Goal: Communication & Community: Ask a question

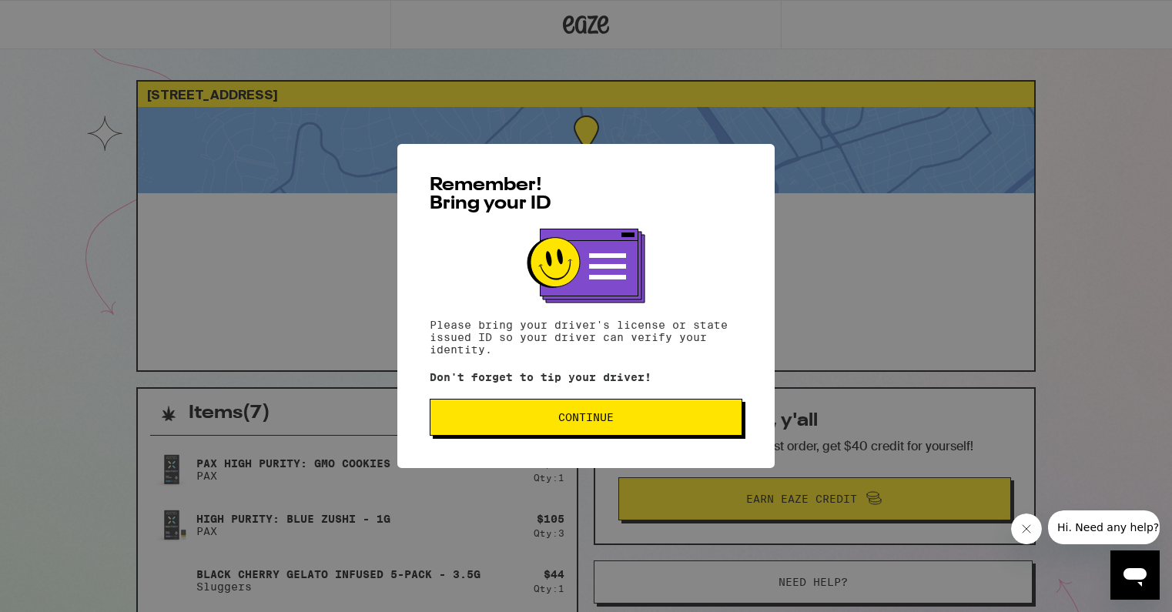
click at [458, 416] on span "Continue" at bounding box center [586, 417] width 287 height 11
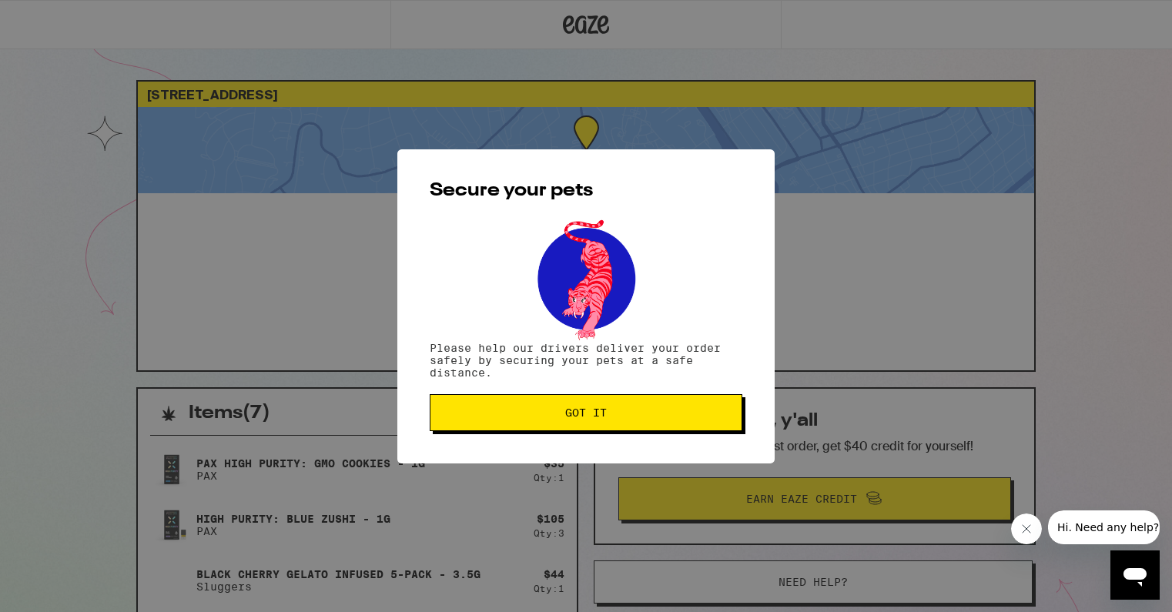
click at [458, 416] on span "Got it" at bounding box center [586, 412] width 287 height 11
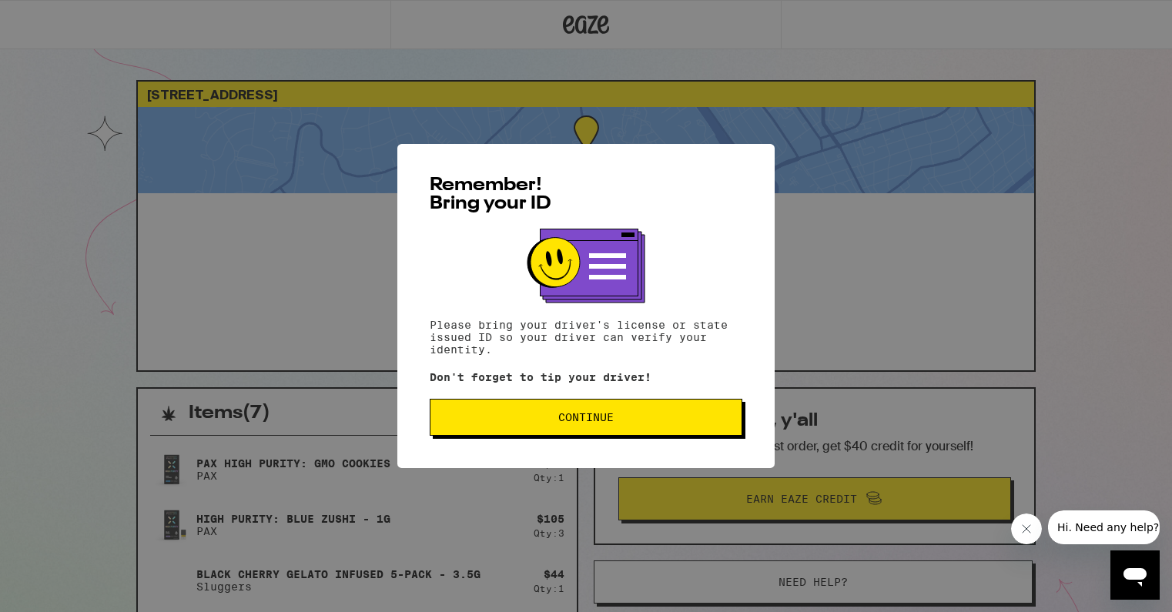
click at [690, 417] on span "Continue" at bounding box center [586, 417] width 287 height 11
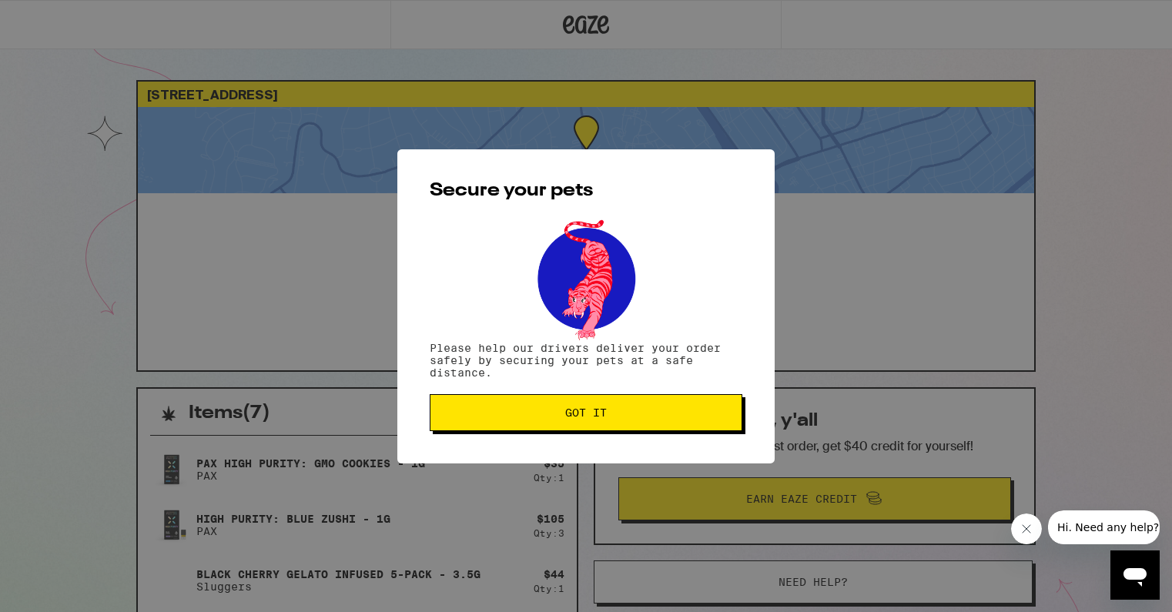
click at [690, 417] on span "Got it" at bounding box center [586, 412] width 287 height 11
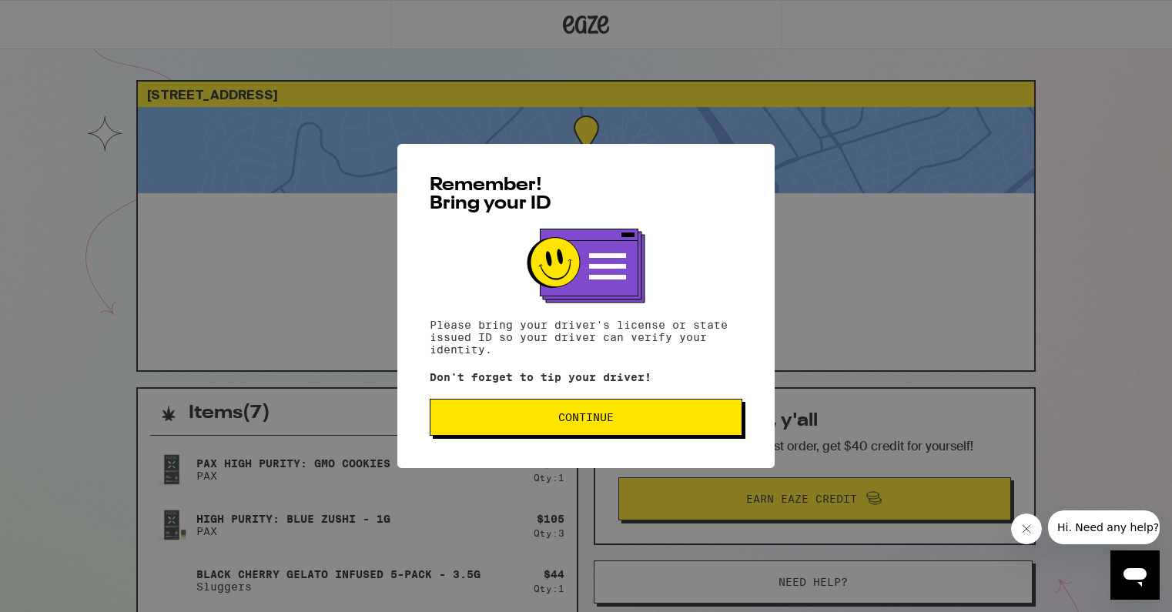
click at [532, 411] on button "Continue" at bounding box center [586, 417] width 313 height 37
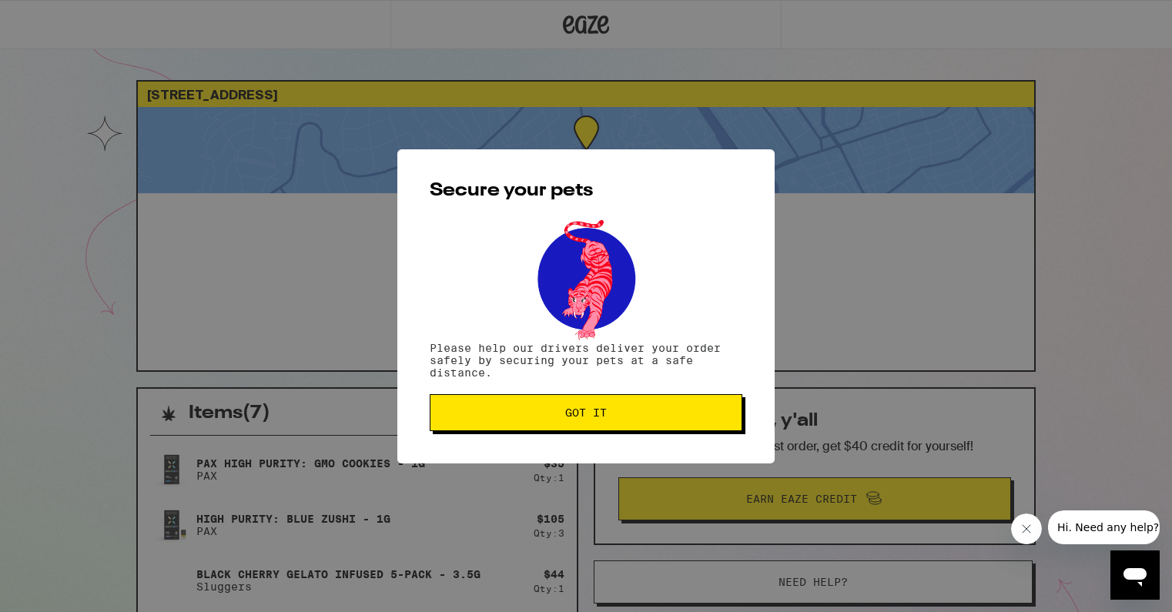
click at [464, 430] on button "Got it" at bounding box center [586, 412] width 313 height 37
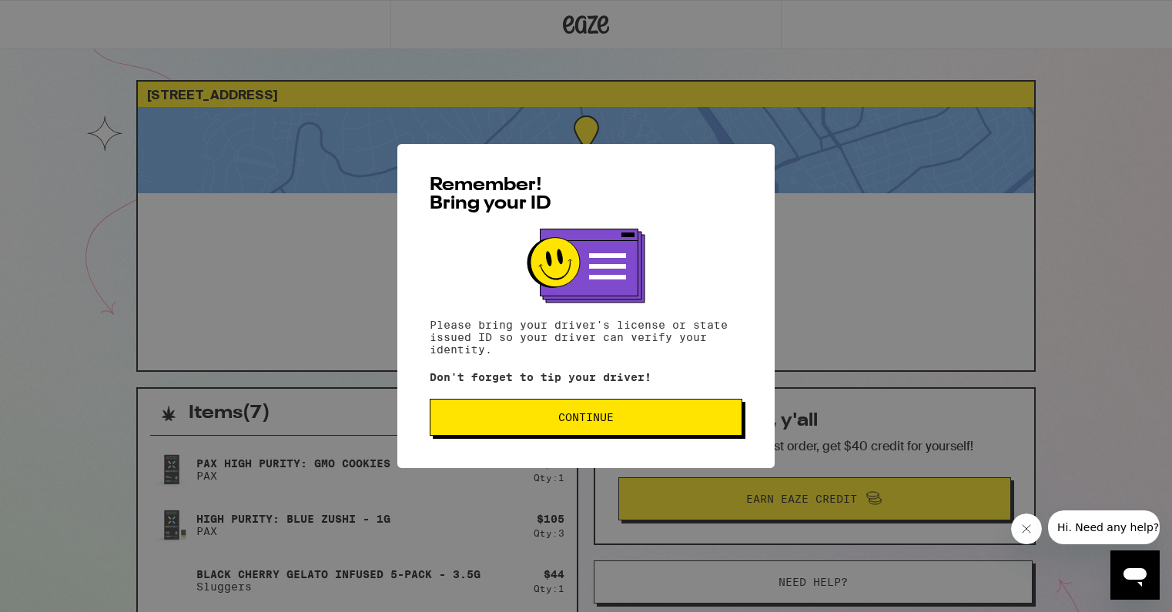
click at [598, 413] on button "Continue" at bounding box center [586, 417] width 313 height 37
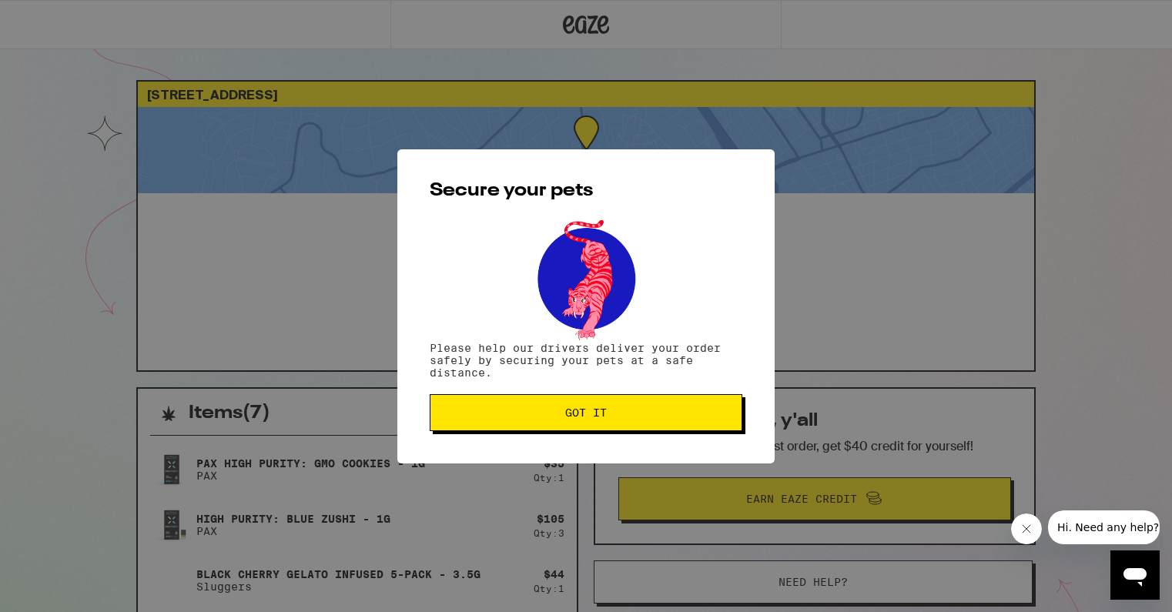
click at [598, 413] on span "Got it" at bounding box center [586, 412] width 42 height 11
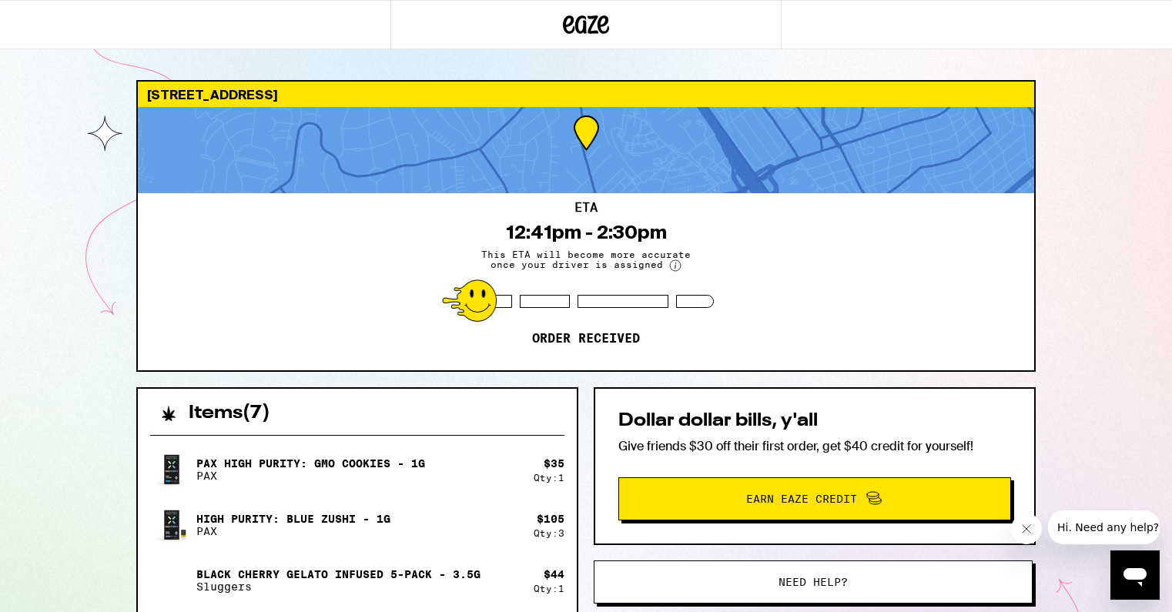
click at [674, 266] on circle at bounding box center [675, 265] width 11 height 11
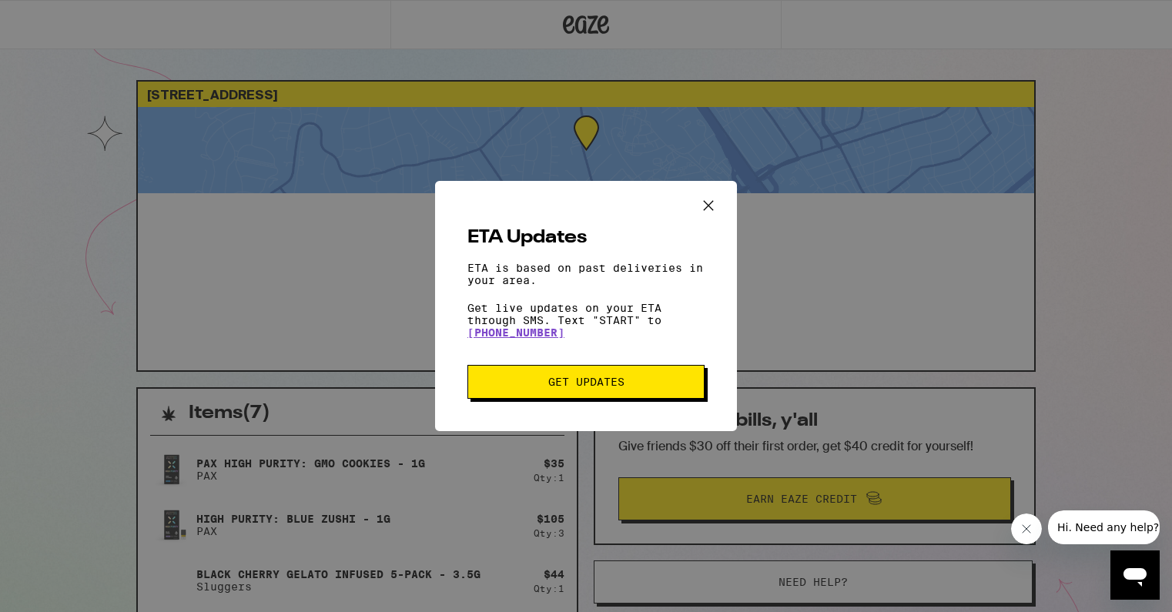
click at [1017, 531] on button "Close message from company" at bounding box center [1026, 529] width 31 height 31
click at [1123, 577] on icon "Open messaging window" at bounding box center [1135, 575] width 28 height 28
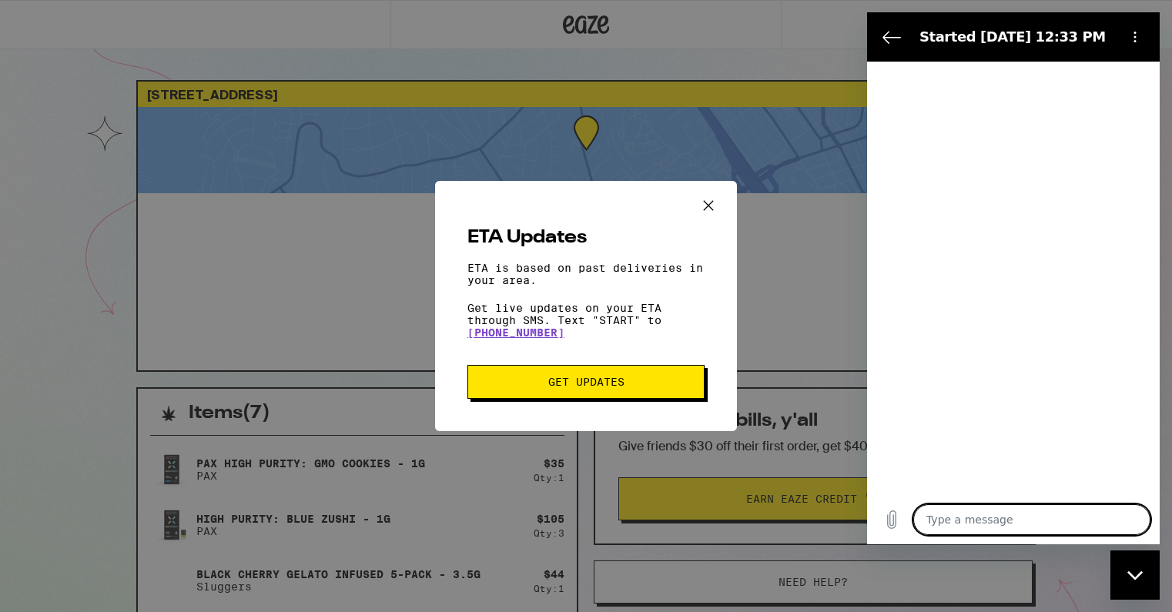
type textarea "x"
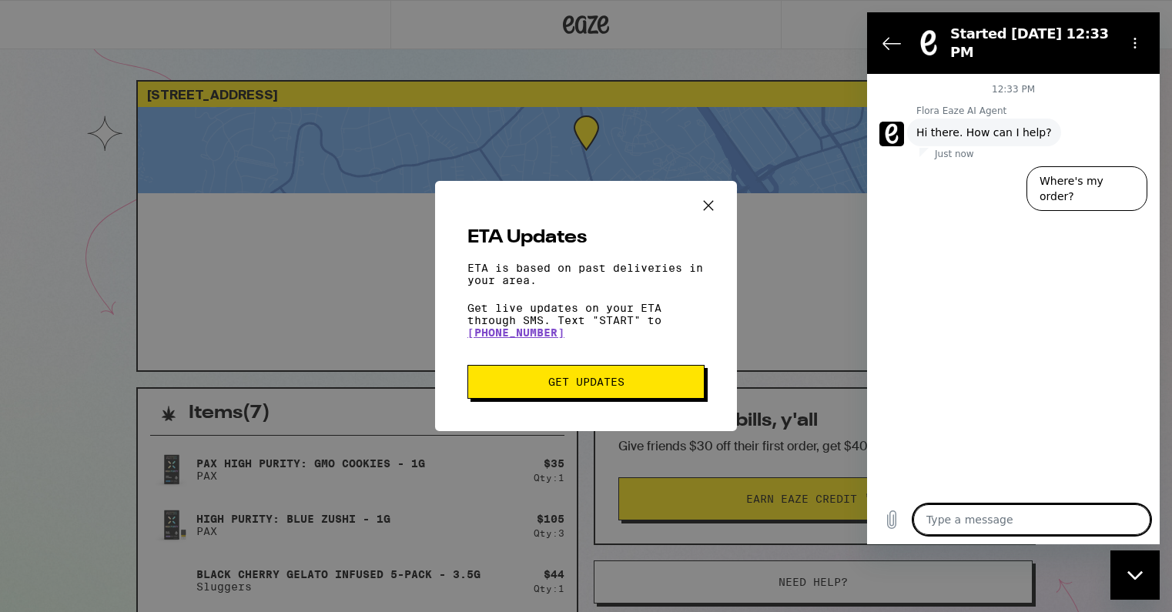
type textarea "H"
type textarea "x"
type textarea "Hi"
type textarea "x"
type textarea "Hi,"
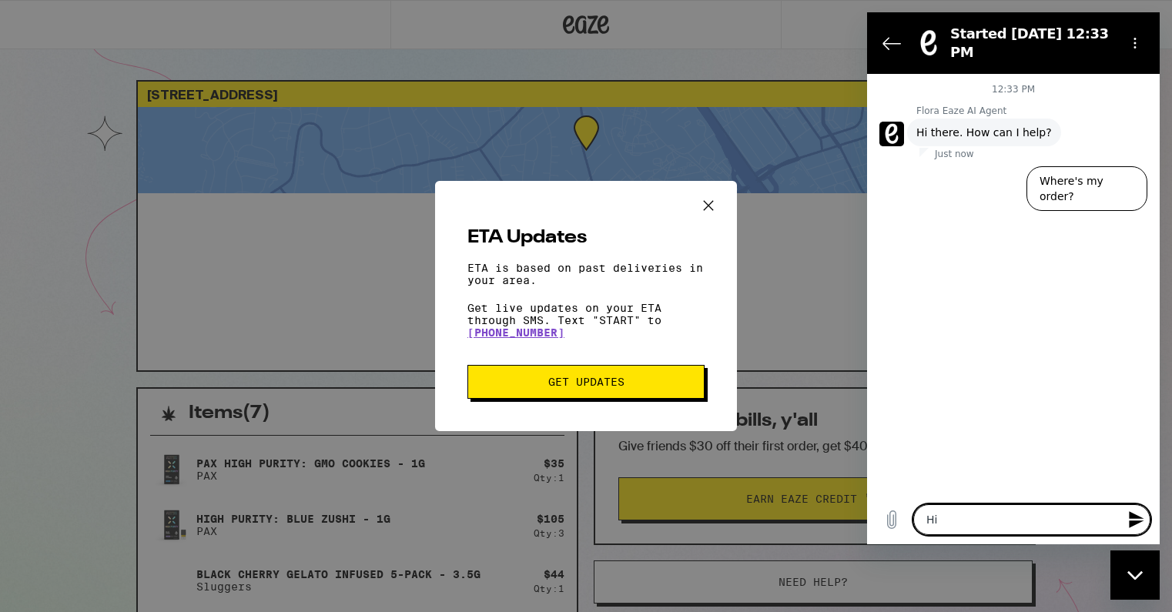
type textarea "x"
type textarea "Hi,"
type textarea "x"
type textarea "Hi, m"
type textarea "x"
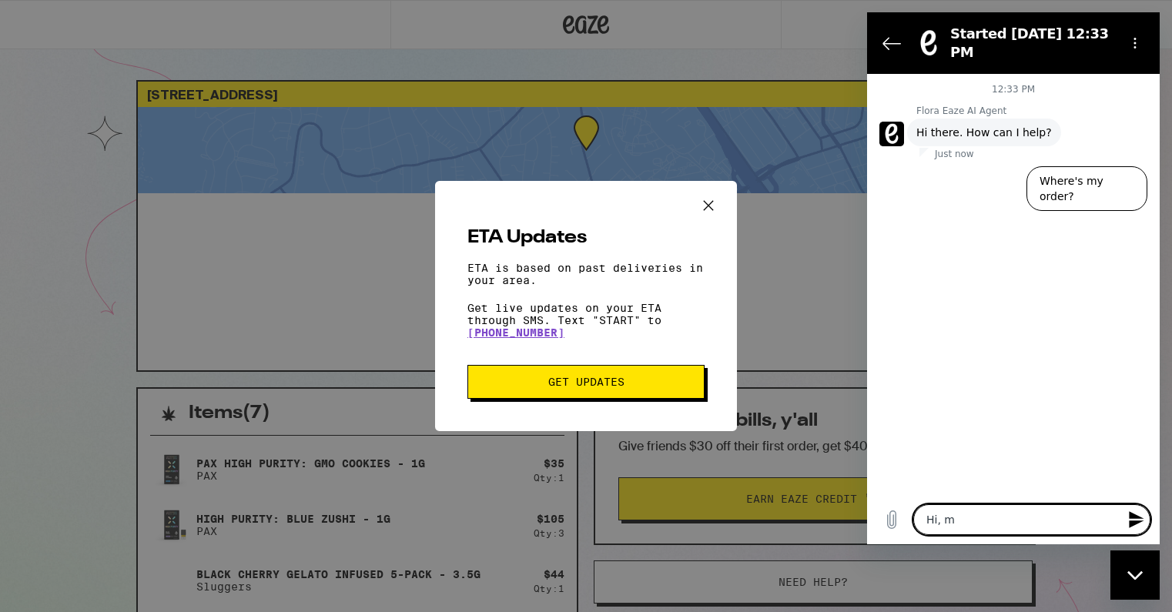
type textarea "Hi, my"
type textarea "x"
type textarea "Hi, my"
type textarea "x"
type textarea "Hi, my e"
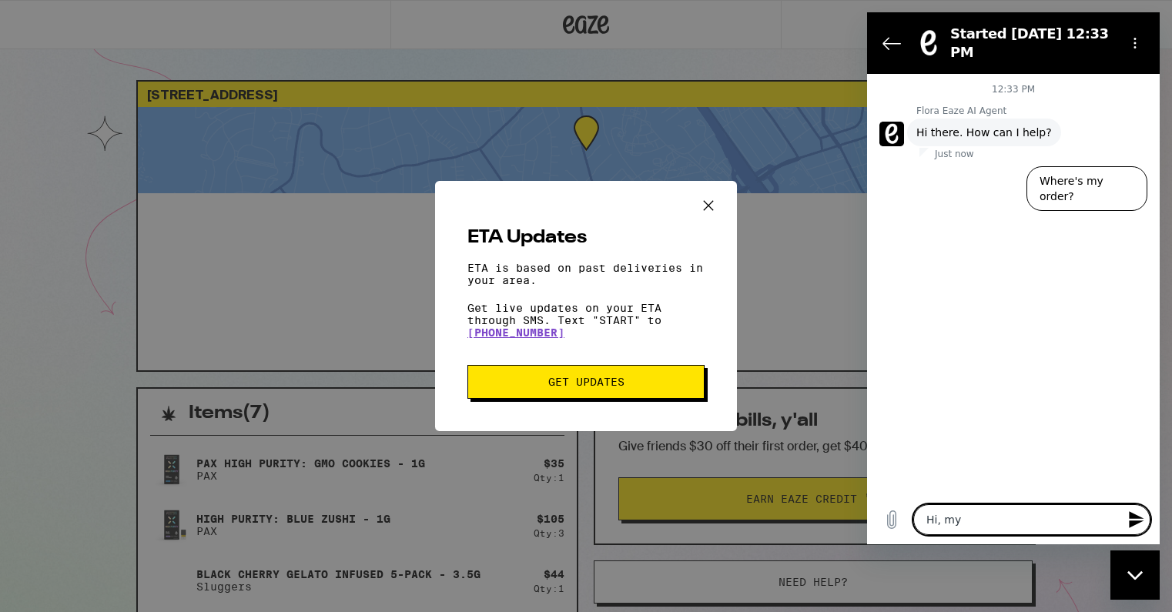
type textarea "x"
type textarea "Hi, my et"
type textarea "x"
type textarea "Hi, my etas"
type textarea "x"
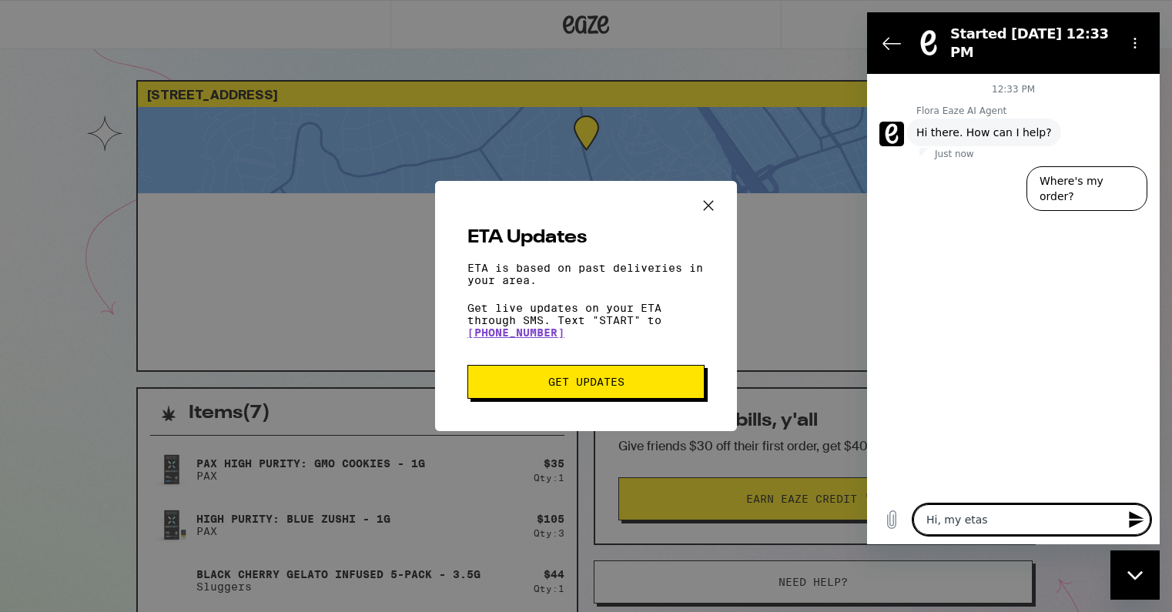
type textarea "Hi, my etas"
type textarea "x"
type textarea "Hi, my etas h"
type textarea "x"
type textarea "Hi, my etas ha"
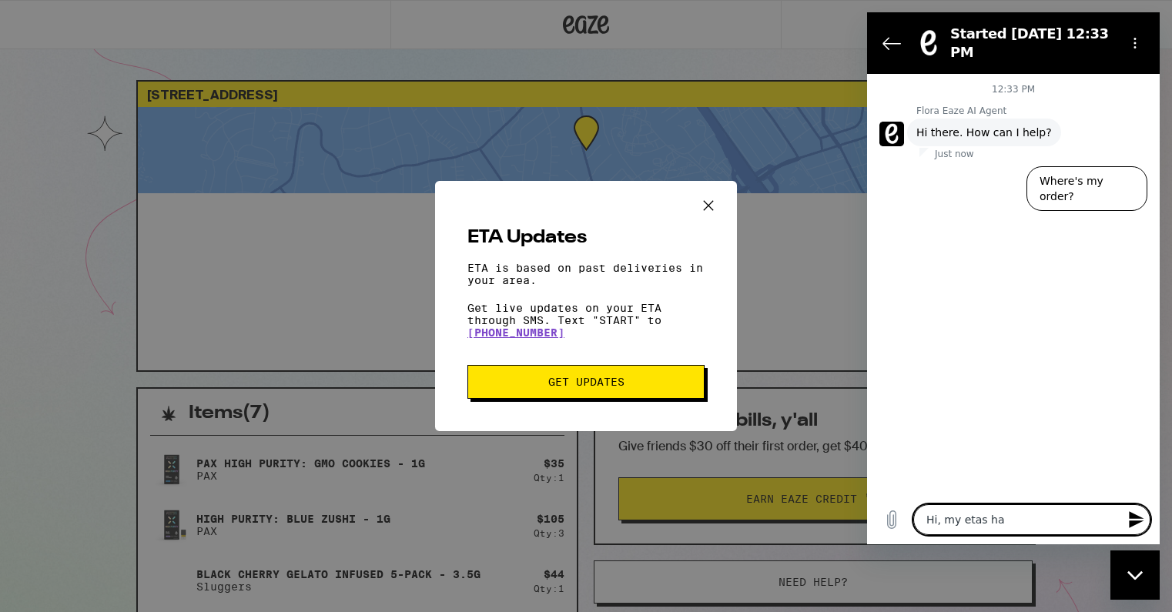
type textarea "x"
type textarea "Hi, my etas has"
type textarea "x"
type textarea "Hi, my etas has"
type textarea "x"
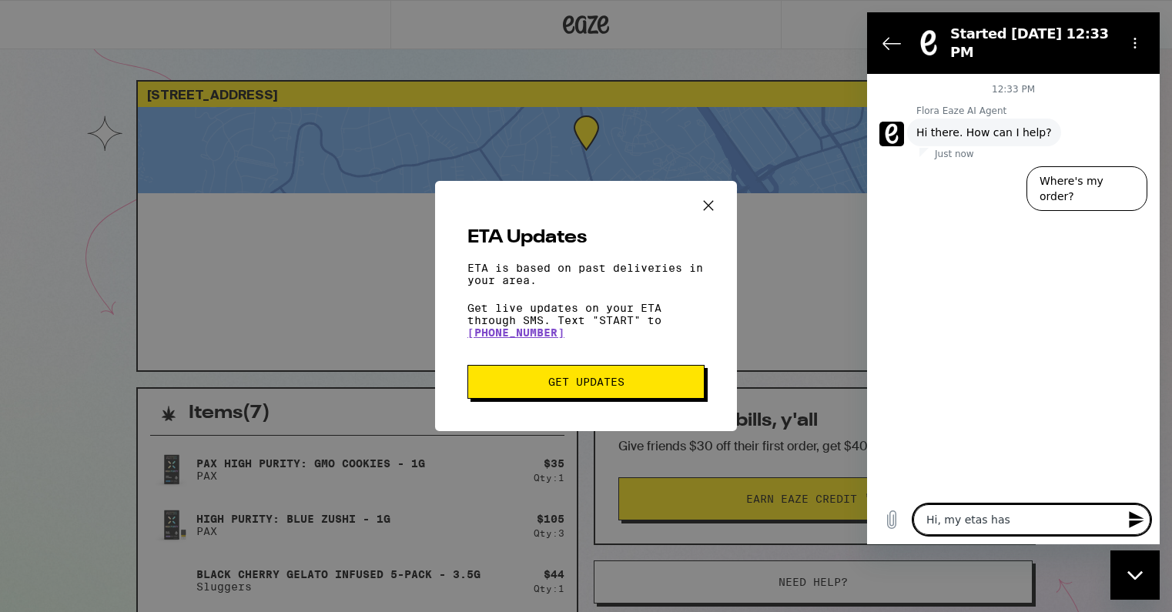
type textarea "Hi, my etas has n"
type textarea "x"
type textarea "Hi, my etas has no"
type textarea "x"
type textarea "Hi, my etas has not"
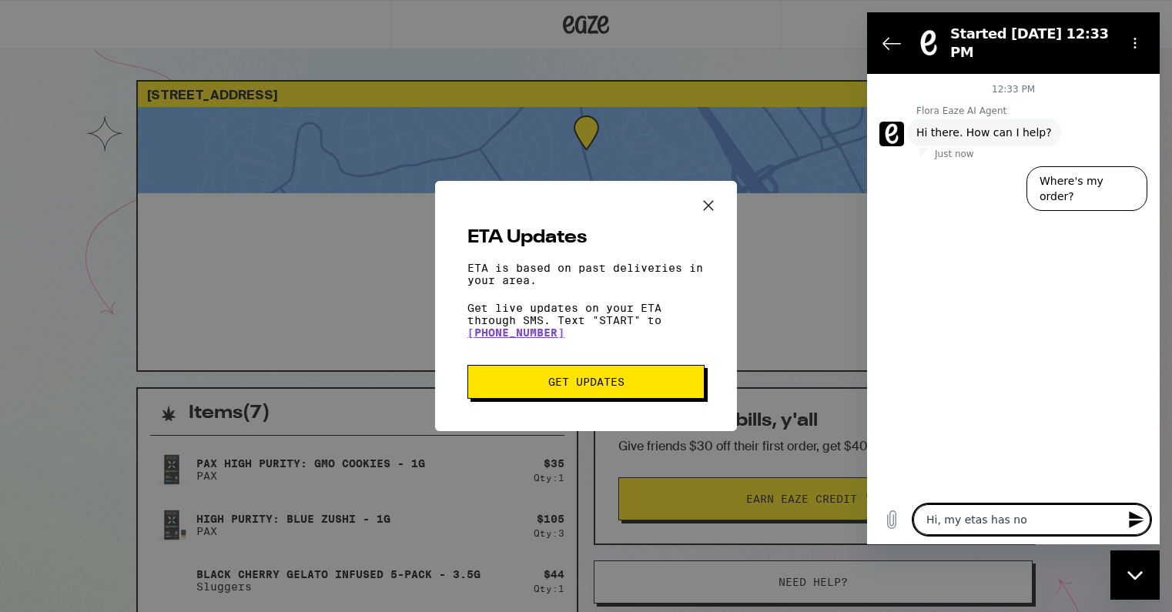
type textarea "x"
type textarea "Hi, my etas has not"
type textarea "x"
type textarea "Hi, my etas has not c"
type textarea "x"
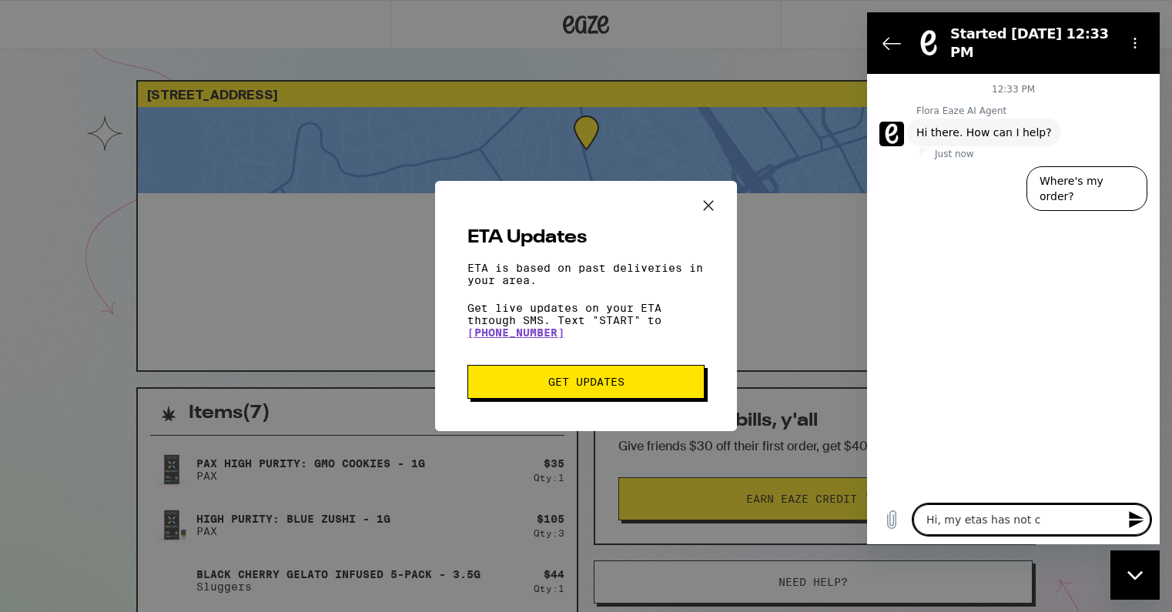
type textarea "Hi, my etas has not ch"
type textarea "x"
type textarea "Hi, my etas has not chn"
type textarea "x"
type textarea "Hi, my etas has not chng"
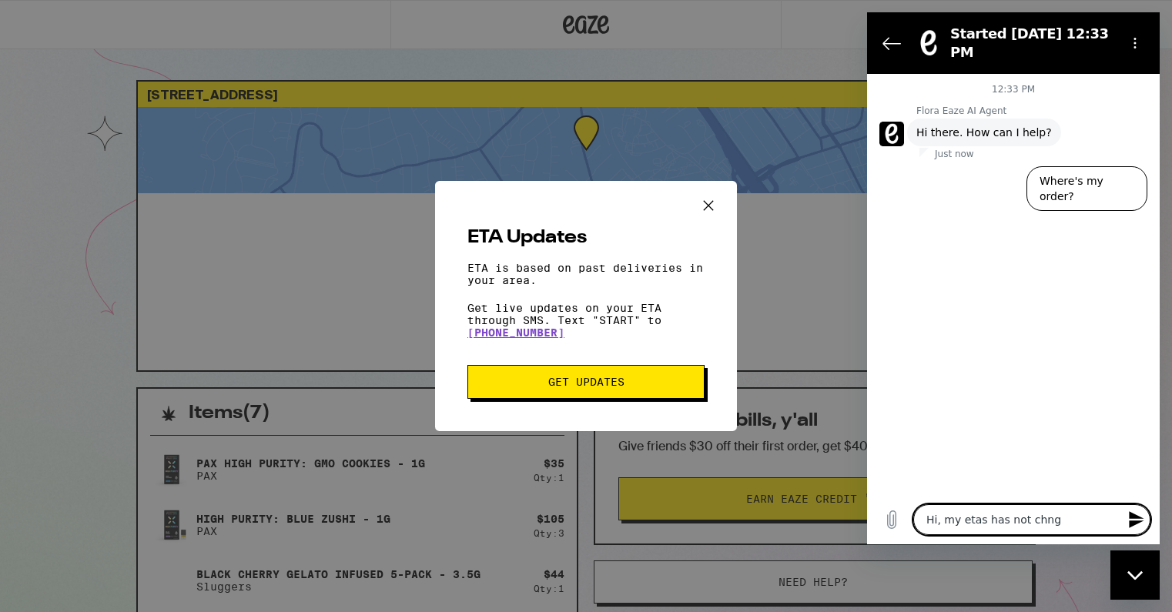
type textarea "x"
type textarea "Hi, my etas has not chn"
type textarea "x"
type textarea "Hi, my etas has not ch"
type textarea "x"
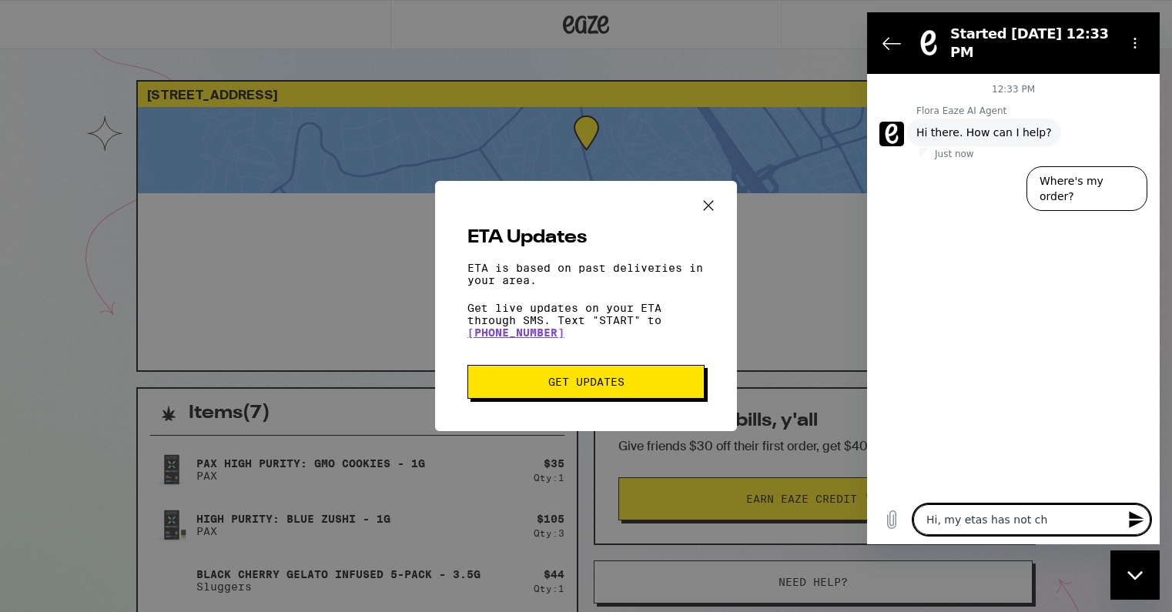
type textarea "Hi, my etas has not cha"
type textarea "x"
type textarea "Hi, my etas has not chan"
type textarea "x"
type textarea "Hi, my etas has not chang"
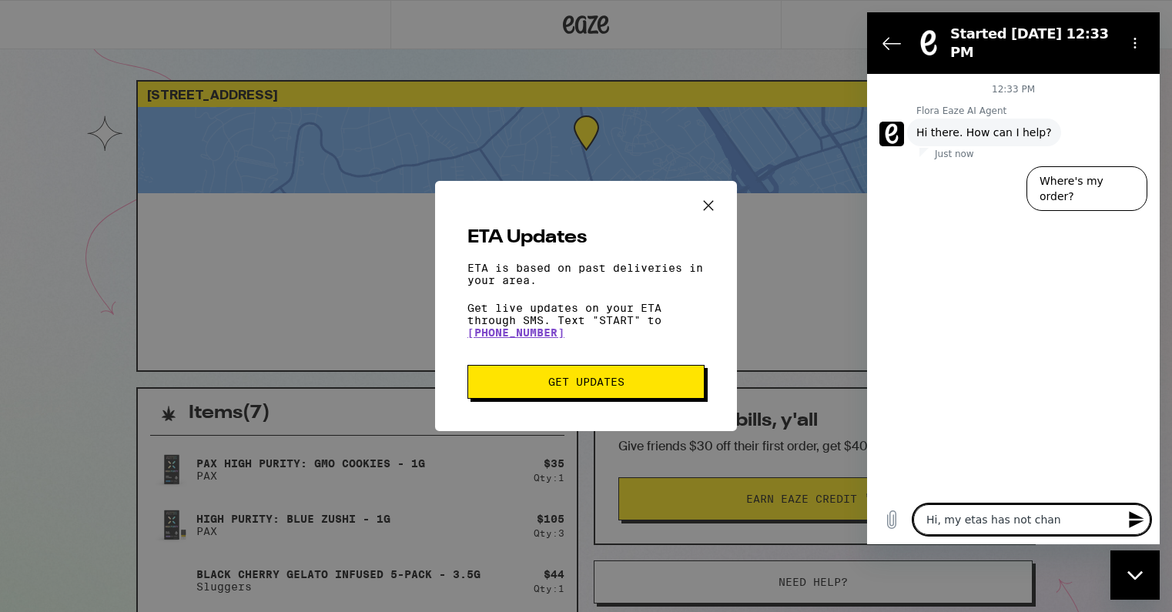
type textarea "x"
type textarea "Hi, my etas has not change"
type textarea "x"
type textarea "Hi, my etas has not changed"
type textarea "x"
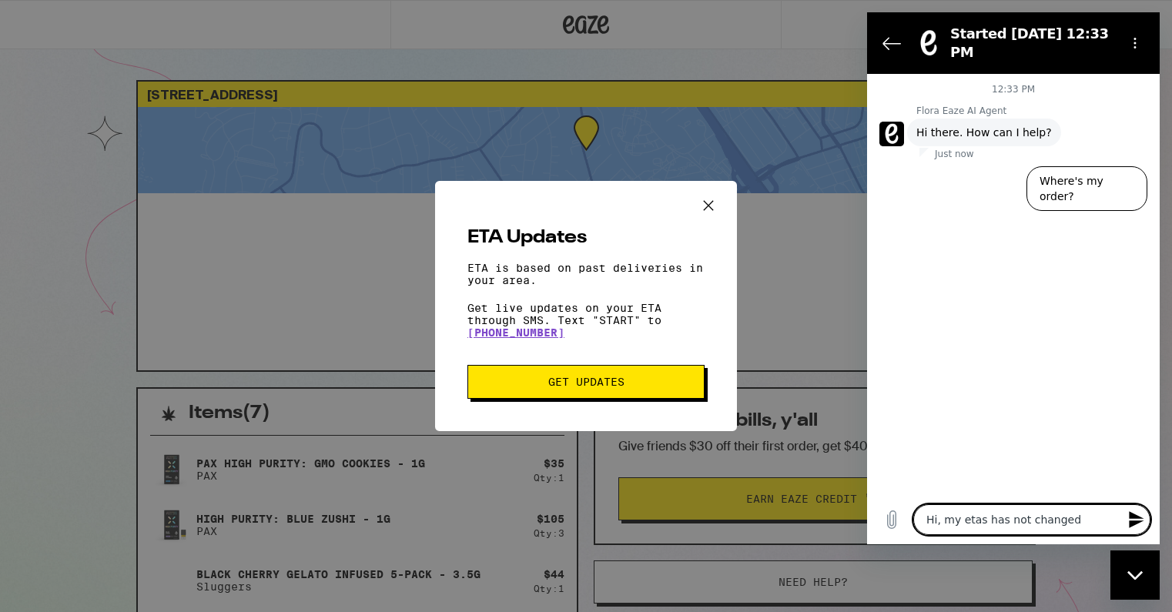
type textarea "Hi, my etas has not changed"
type textarea "x"
type textarea "Hi, my etas has not changed i"
type textarea "x"
type textarea "Hi, my etas has not changed in"
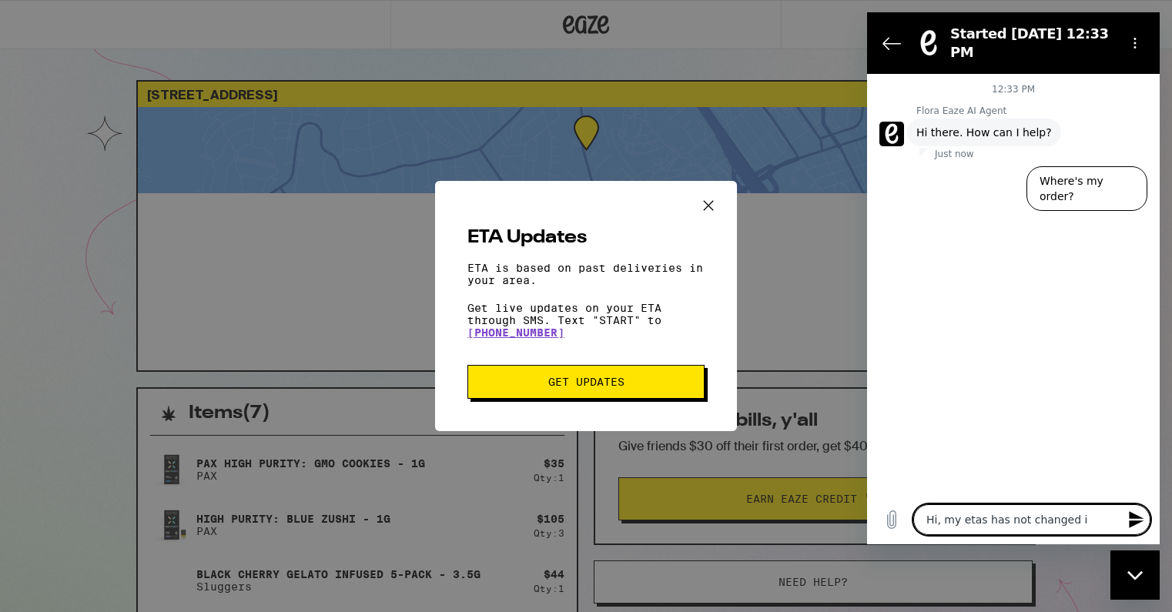
type textarea "x"
type textarea "Hi, my etas has not changed in"
type textarea "x"
type textarea "Hi, my etas has not changed in ht"
type textarea "x"
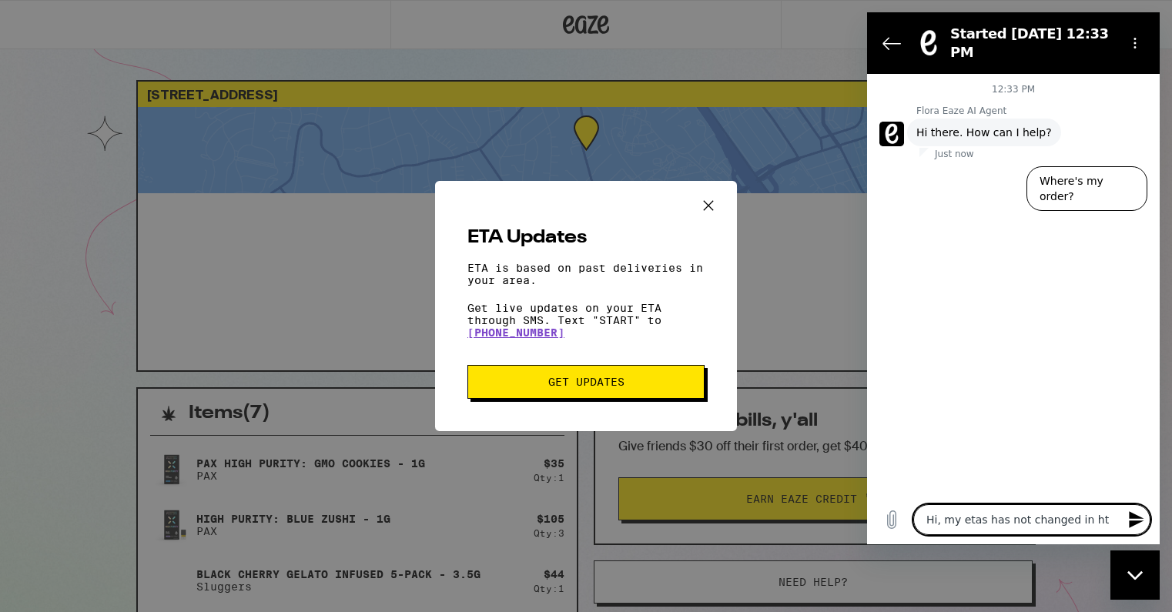
type textarea "Hi, my etas has not changed in h"
type textarea "x"
type textarea "Hi, my etas has not changed in"
type textarea "x"
type textarea "Hi, my etas has not changed in t"
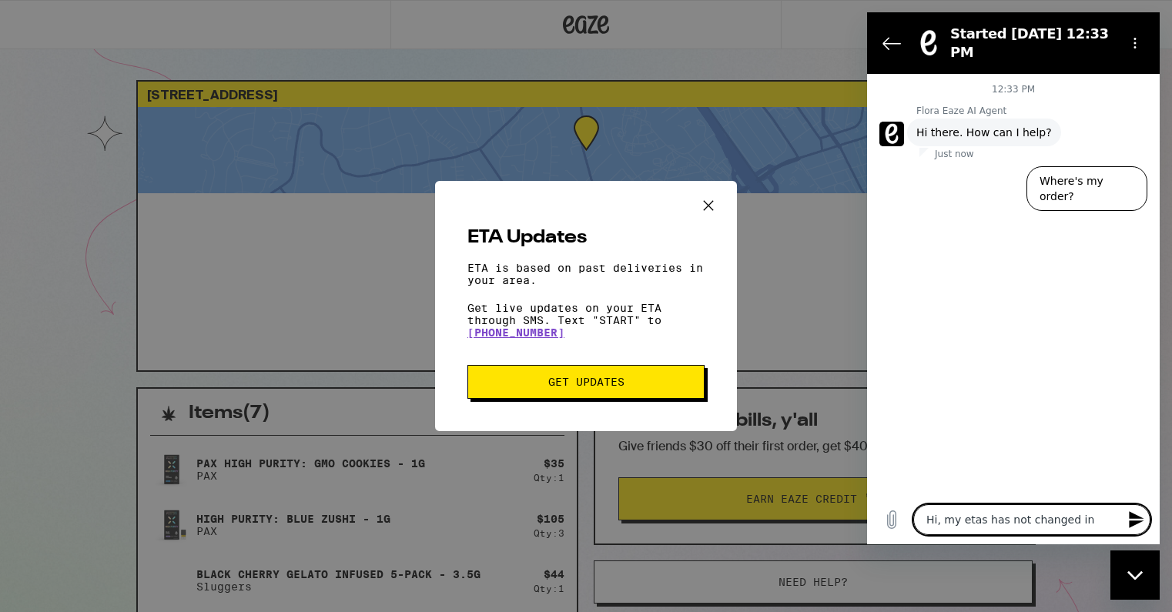
type textarea "x"
type textarea "Hi, my etas has not changed in th"
type textarea "x"
type textarea "Hi, my etas has not changed in the"
type textarea "x"
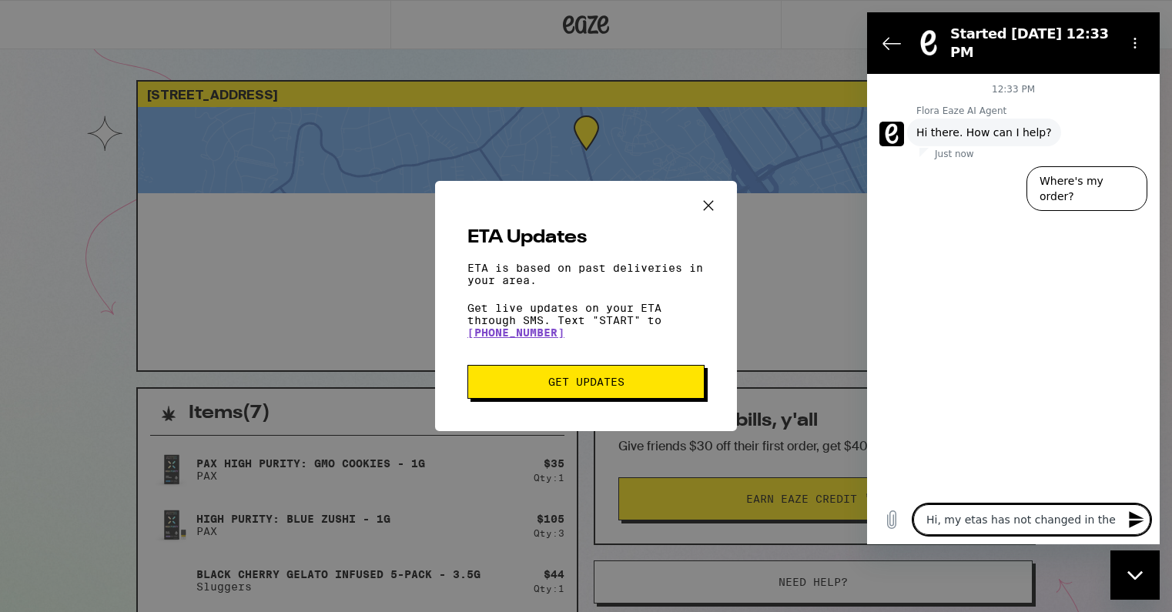
type textarea "Hi, my etas has not changed in the"
type textarea "x"
type textarea "Hi, my etas has not changed in the l"
type textarea "x"
type textarea "Hi, my etas has not changed in the la"
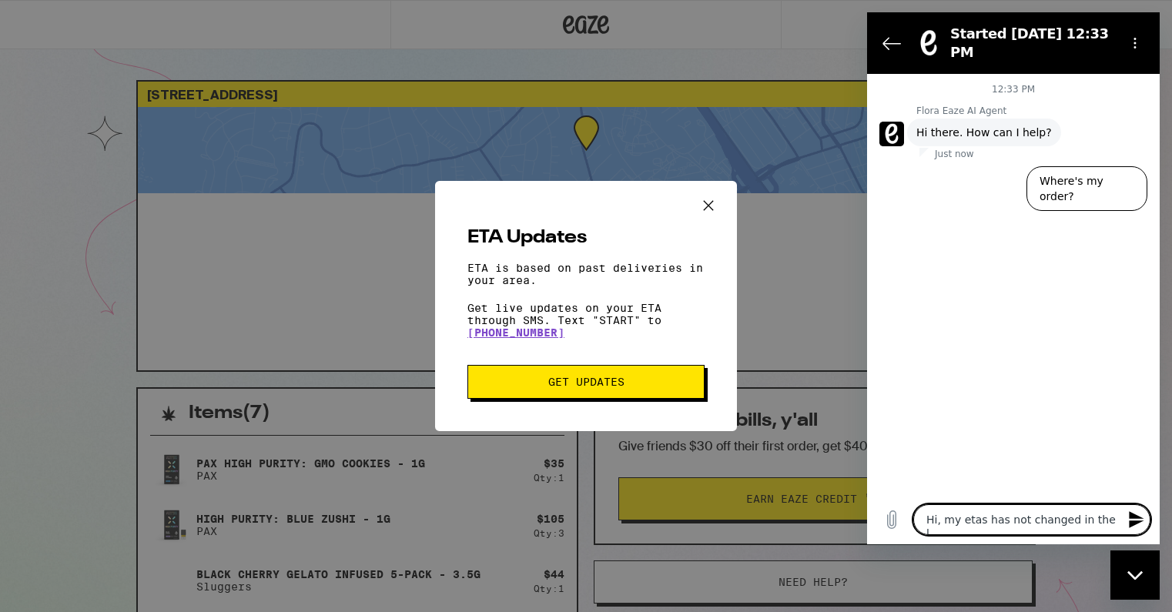
type textarea "x"
type textarea "Hi, my etas has not changed in the las"
type textarea "x"
type textarea "Hi, my etas has not changed in the last"
type textarea "x"
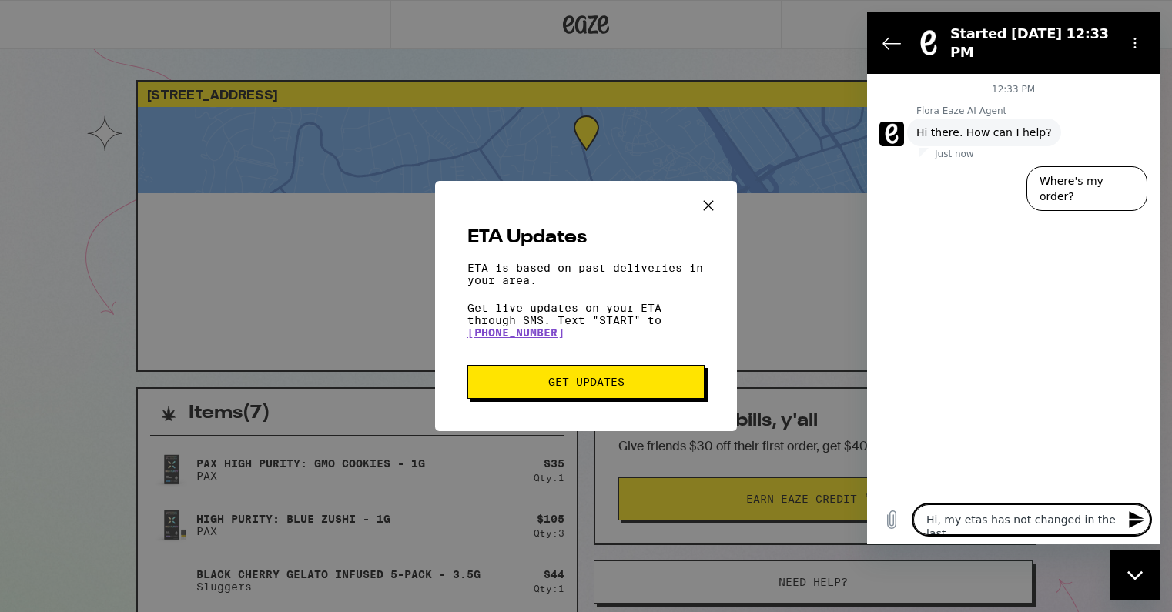
type textarea "Hi, my etas has not changed in the last"
type textarea "x"
type textarea "Hi, my etas has not changed in the last t"
type textarea "x"
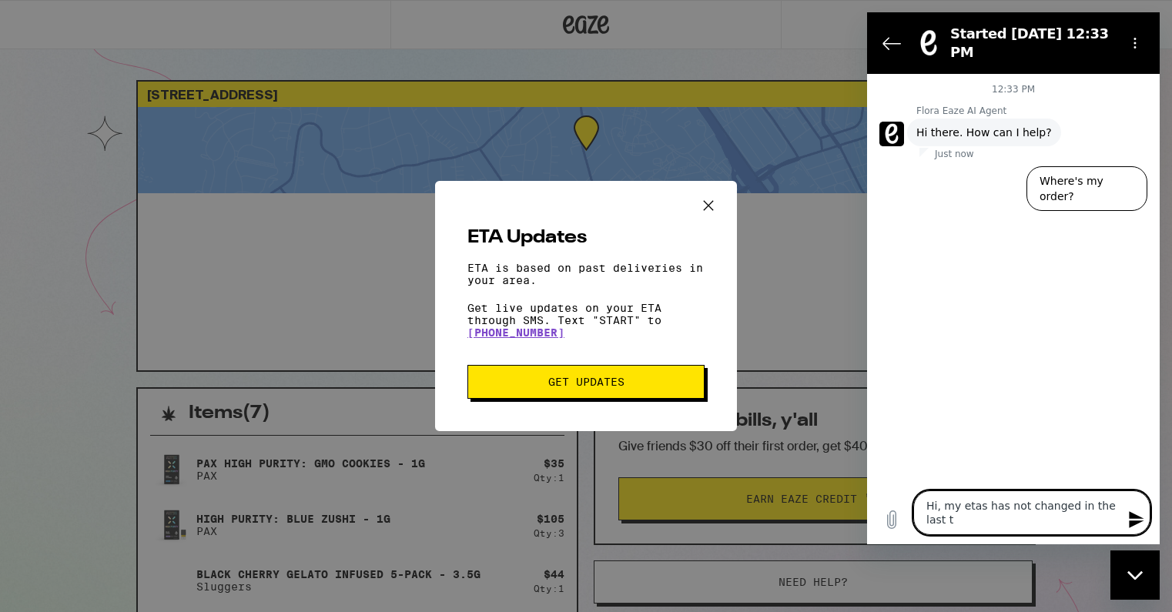
type textarea "Hi, my etas has not changed in the last tw"
type textarea "x"
type textarea "Hi, my etas has not changed in the last two"
type textarea "x"
type textarea "Hi, my etas has not changed in the last two"
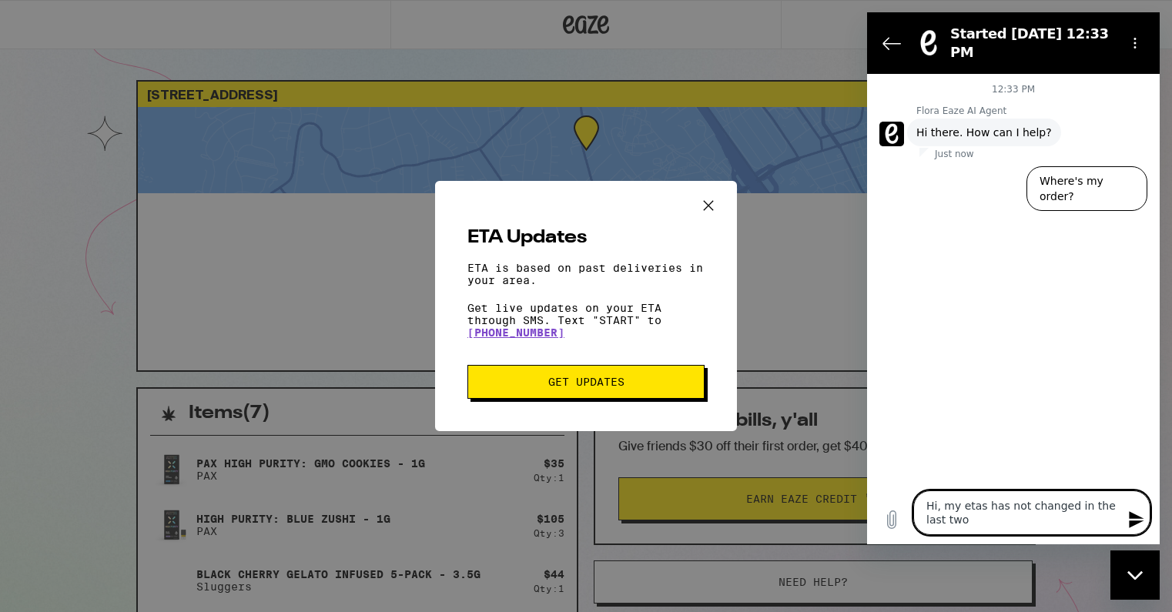
type textarea "x"
type textarea "Hi, my etas has not changed in the last two h"
type textarea "x"
type textarea "Hi, my etas has not changed in the last two ho"
type textarea "x"
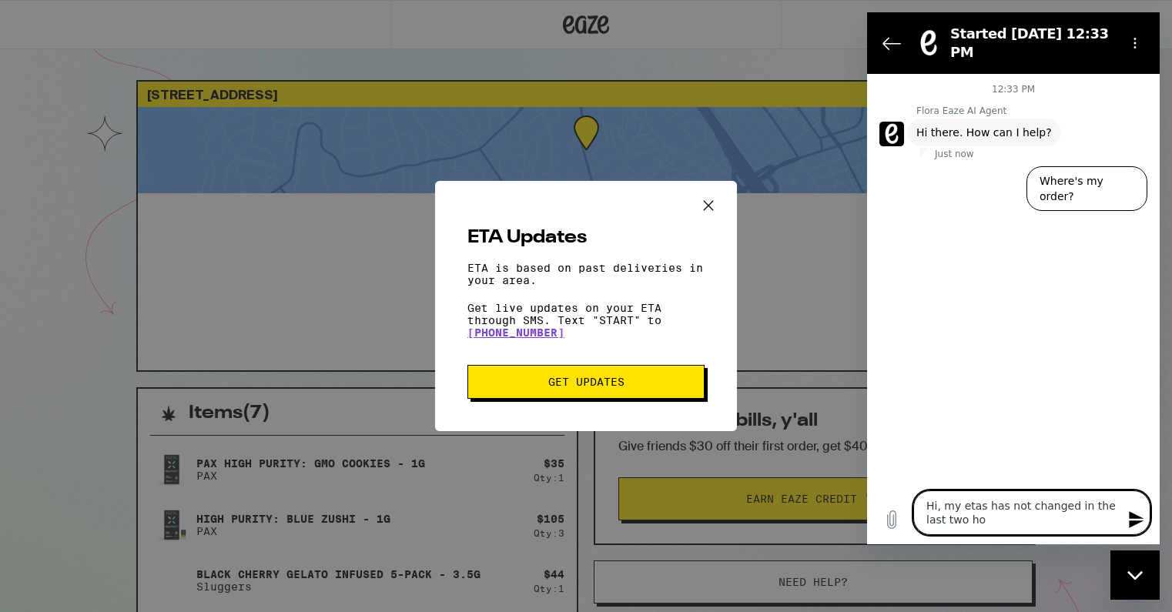
type textarea "Hi, my etas has not changed in the last two hou"
type textarea "x"
type textarea "Hi, my etas has not changed in the last two hour"
type textarea "x"
type textarea "Hi, my etas has not changed in the last two hours"
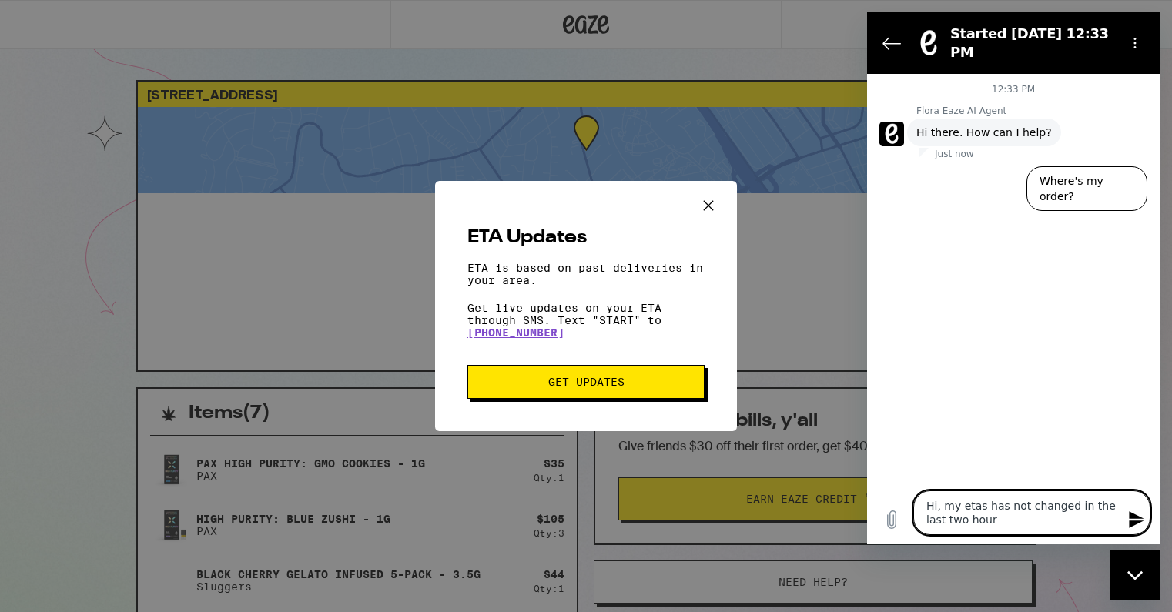
type textarea "x"
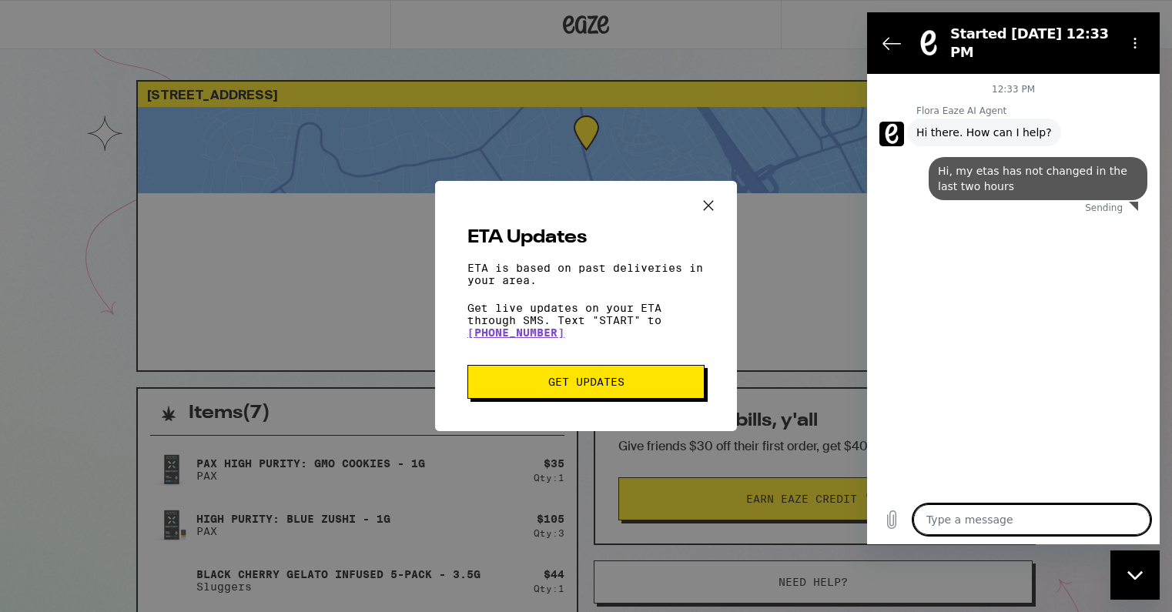
type textarea "x"
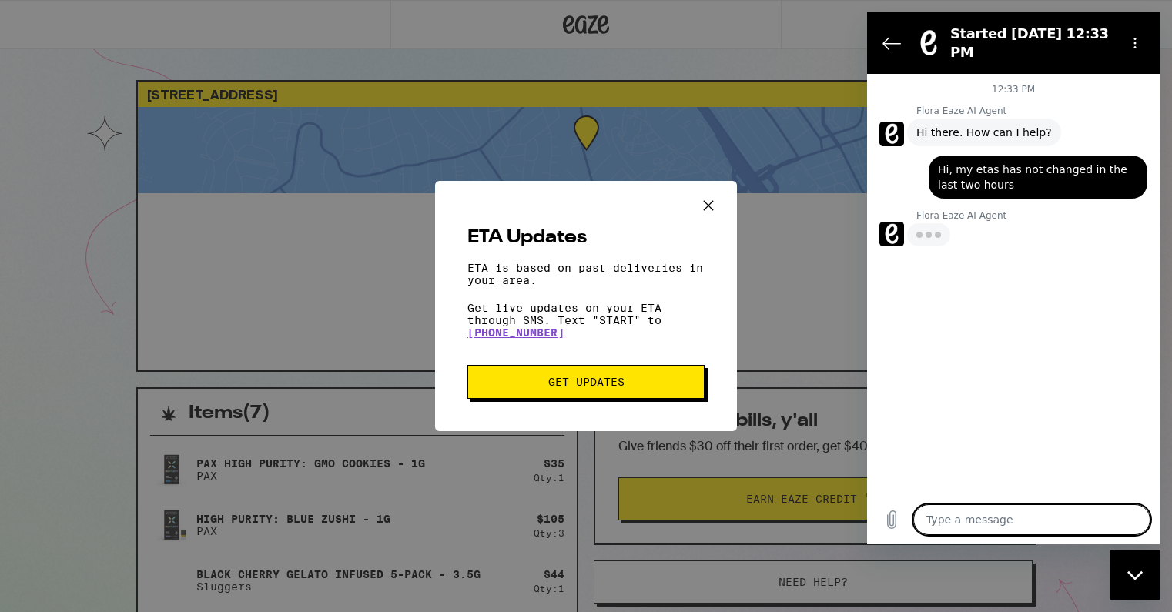
type textarea "C"
type textarea "x"
type textarea "Ca"
type textarea "x"
type textarea "Can"
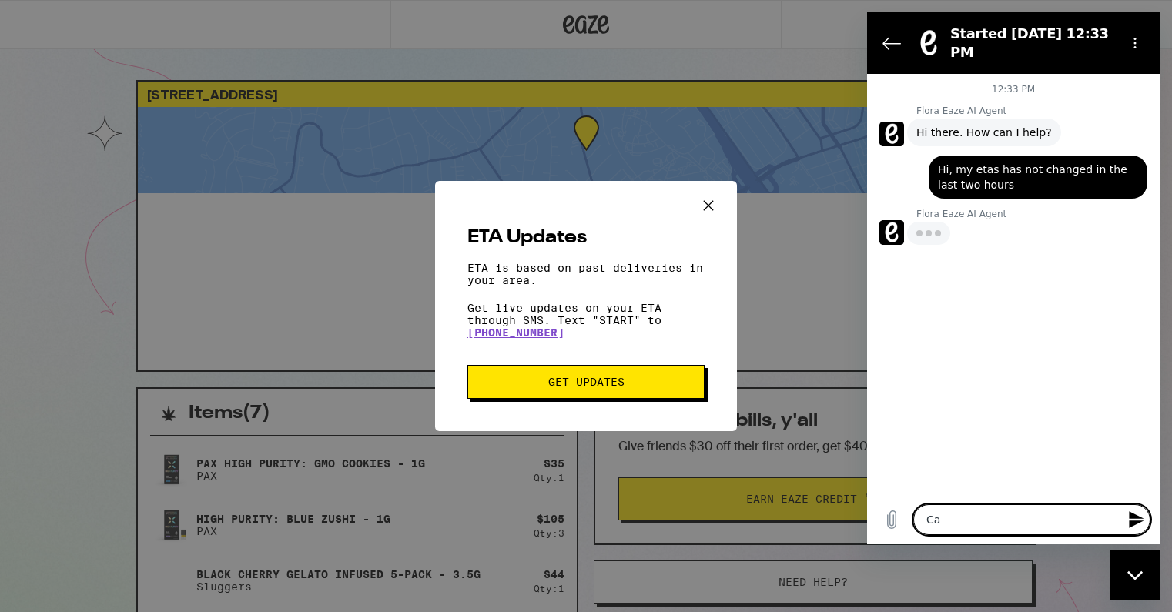
type textarea "x"
type textarea "Can"
type textarea "x"
type textarea "Can i"
type textarea "x"
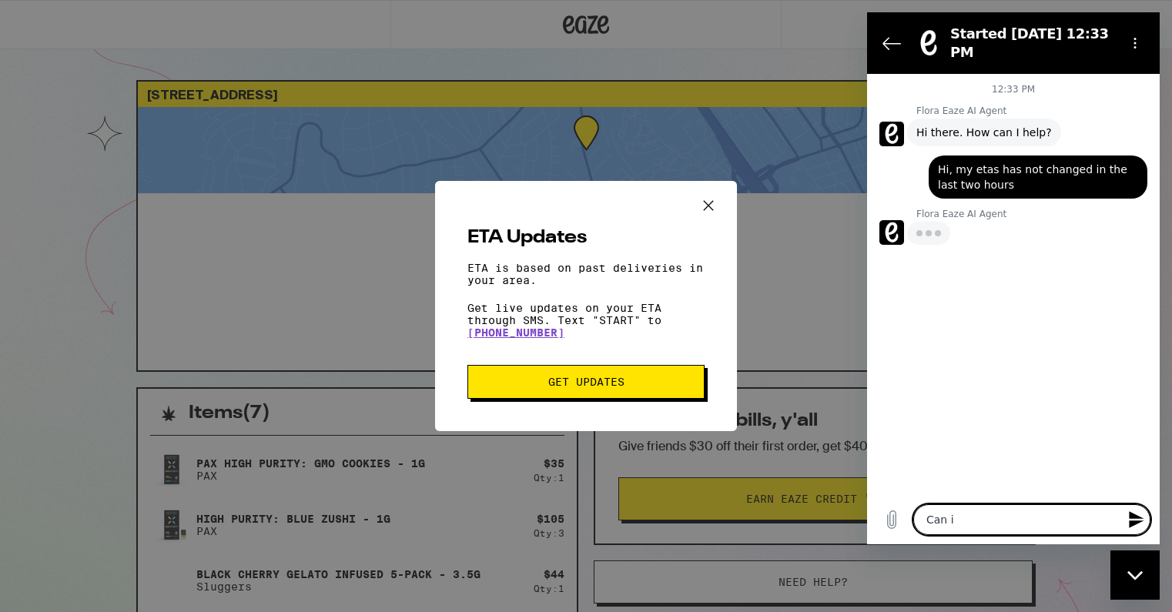
type textarea "Can i"
type textarea "x"
type textarea "Can i g"
type textarea "x"
type textarea "Can i ge"
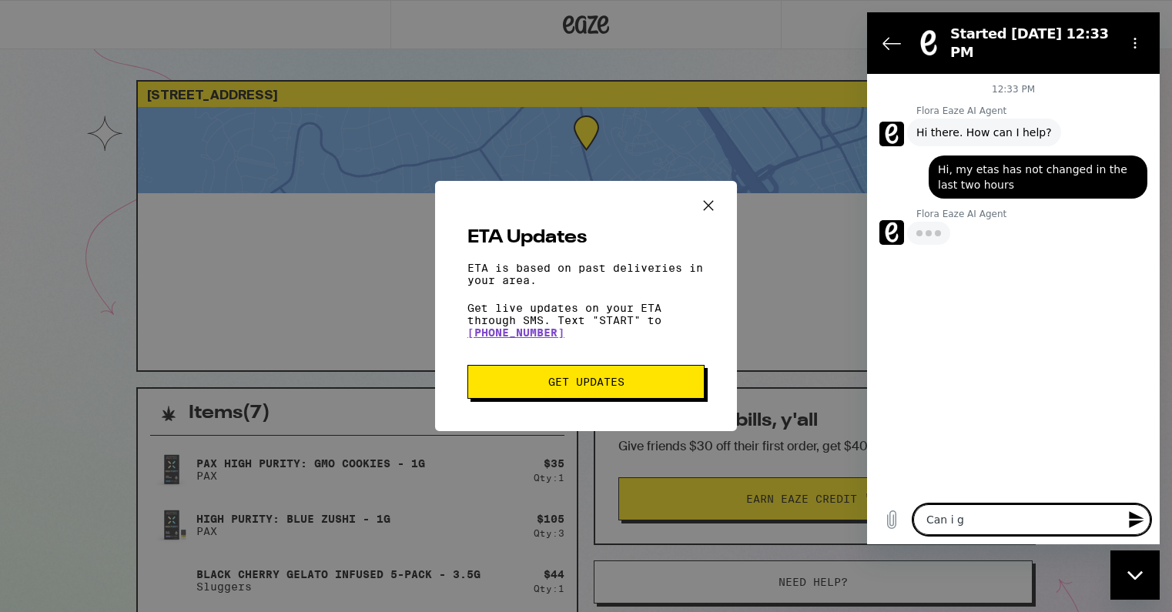
type textarea "x"
type textarea "Can i get"
type textarea "x"
type textarea "Can i get"
type textarea "x"
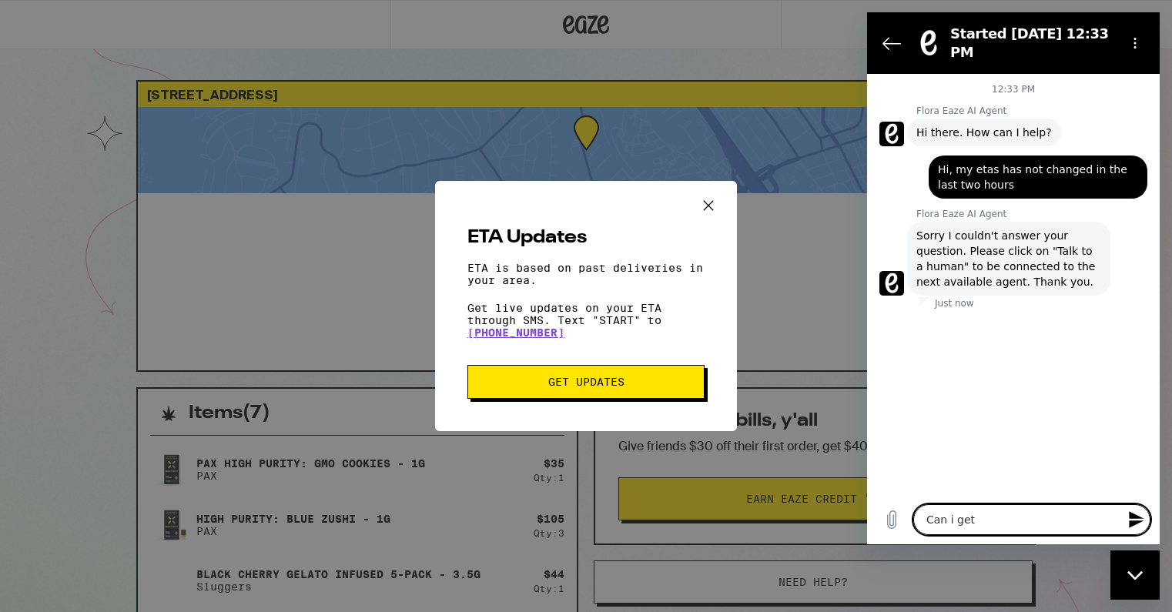
type textarea "Can i get a"
type textarea "x"
type textarea "Can i get a"
type textarea "x"
type textarea "Can i get a m"
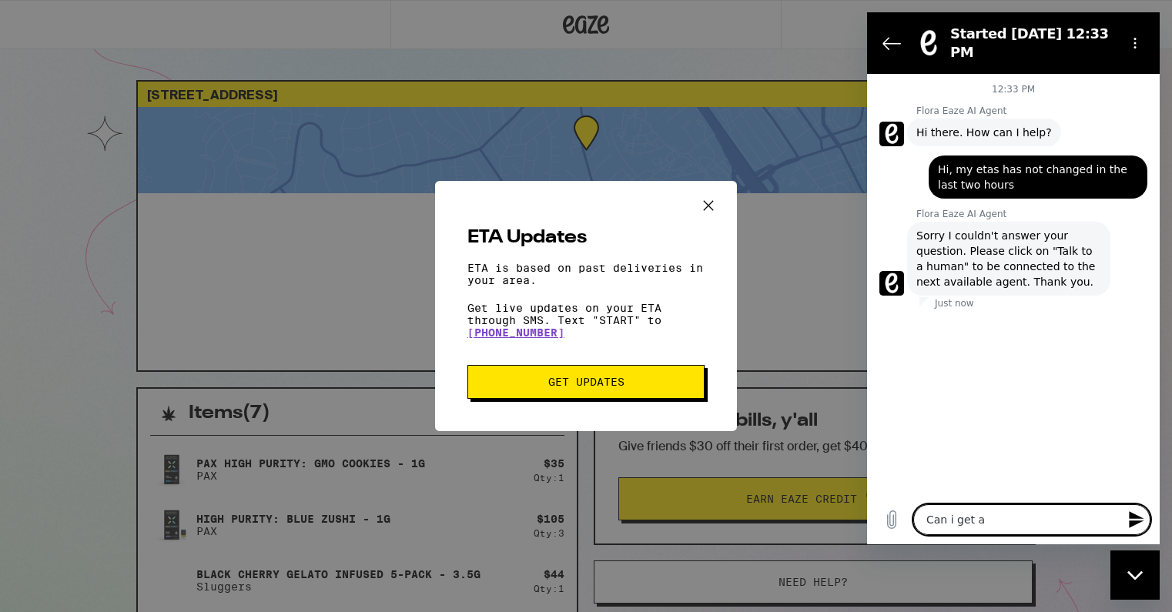
type textarea "x"
type textarea "Can i get a mo"
type textarea "x"
type textarea "Can i get a mor"
type textarea "x"
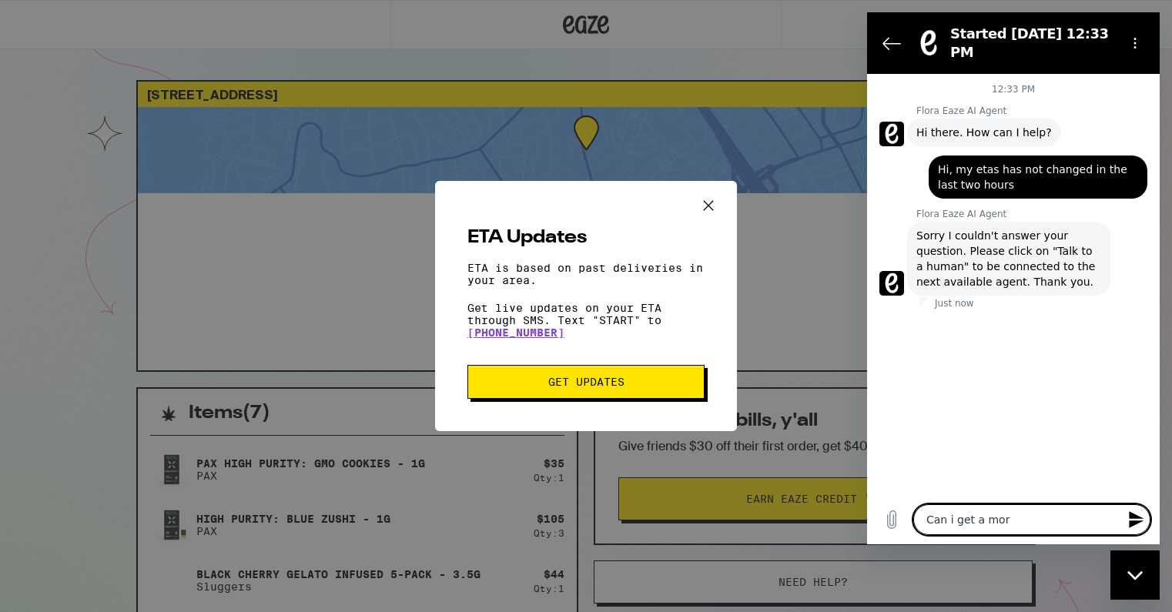
type textarea "Can i get a more"
type textarea "x"
type textarea "Can i get a more"
type textarea "x"
type textarea "Can i get a more s"
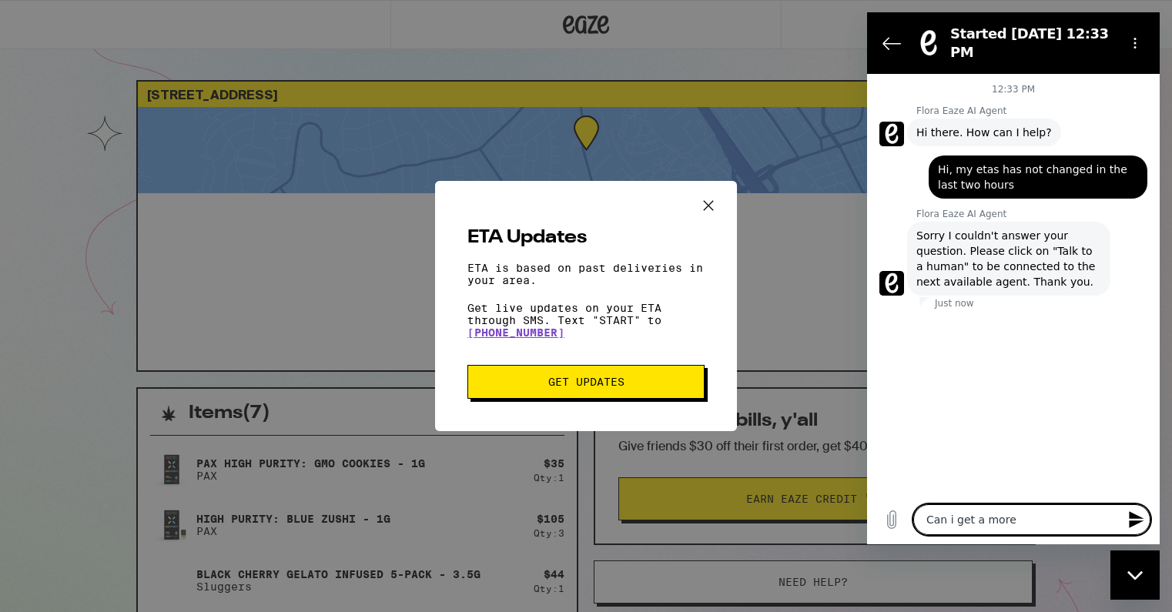
type textarea "x"
type textarea "Can i get a more sp"
type textarea "x"
type textarea "Can i get a more spe"
type textarea "x"
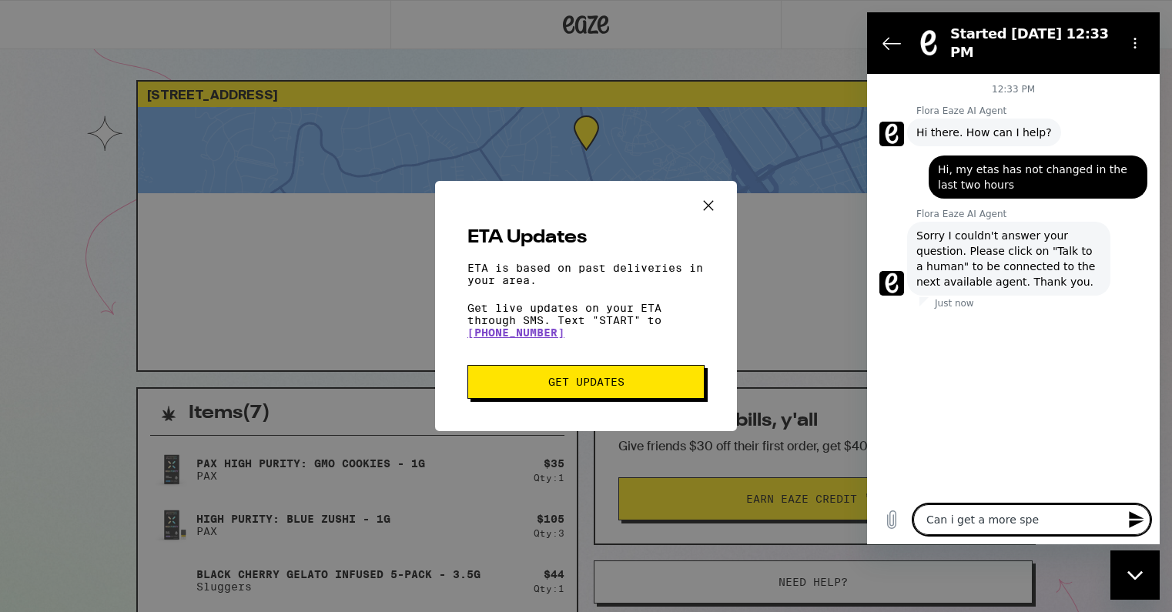
type textarea "Can i get a more spec"
type textarea "x"
type textarea "Can i get a more speci"
type textarea "x"
type textarea "Can i get a more specif"
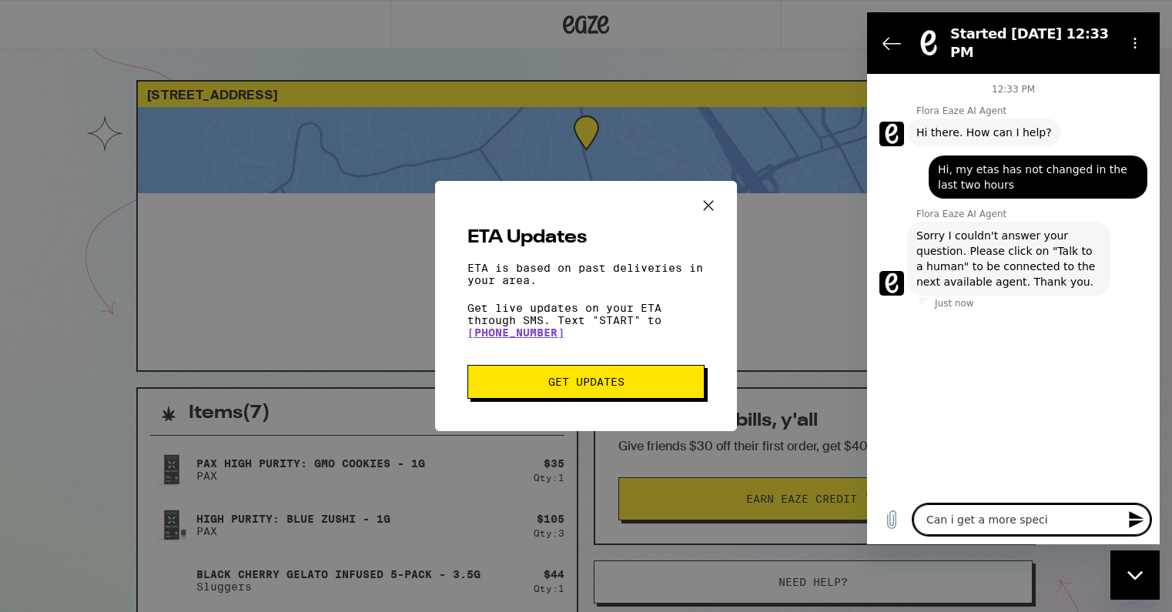
type textarea "x"
type textarea "Can i get a more specifc"
type textarea "x"
type textarea "Can i get a more specifc"
type textarea "x"
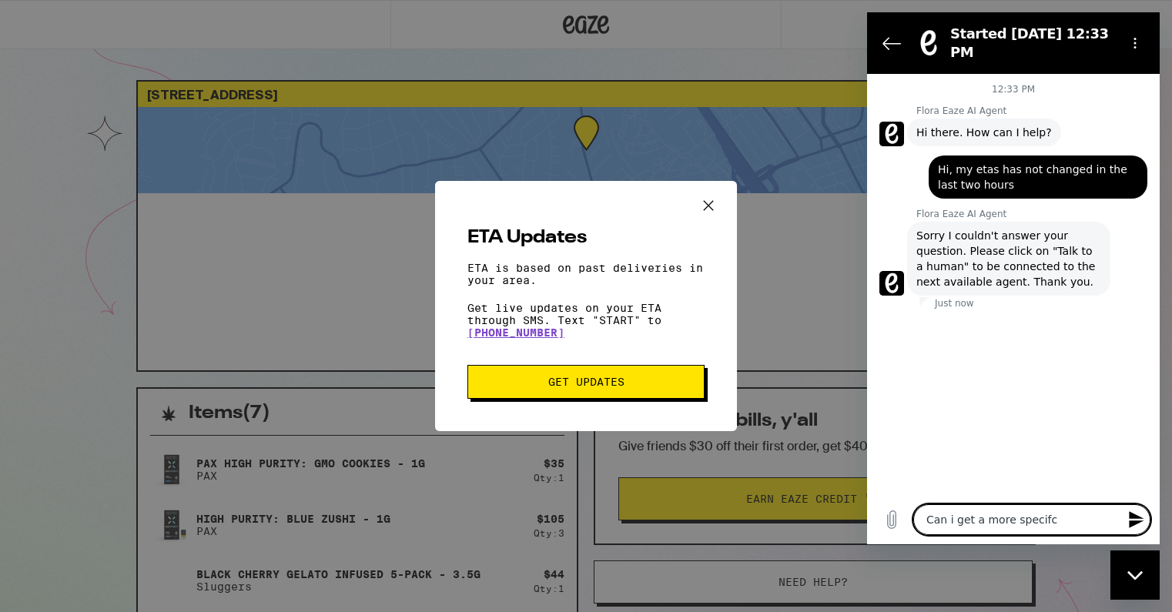
type textarea "Can i get a more specifc e"
type textarea "x"
type textarea "Can i get a more specifc et"
type textarea "x"
type textarea "Can i get a more specifc eta"
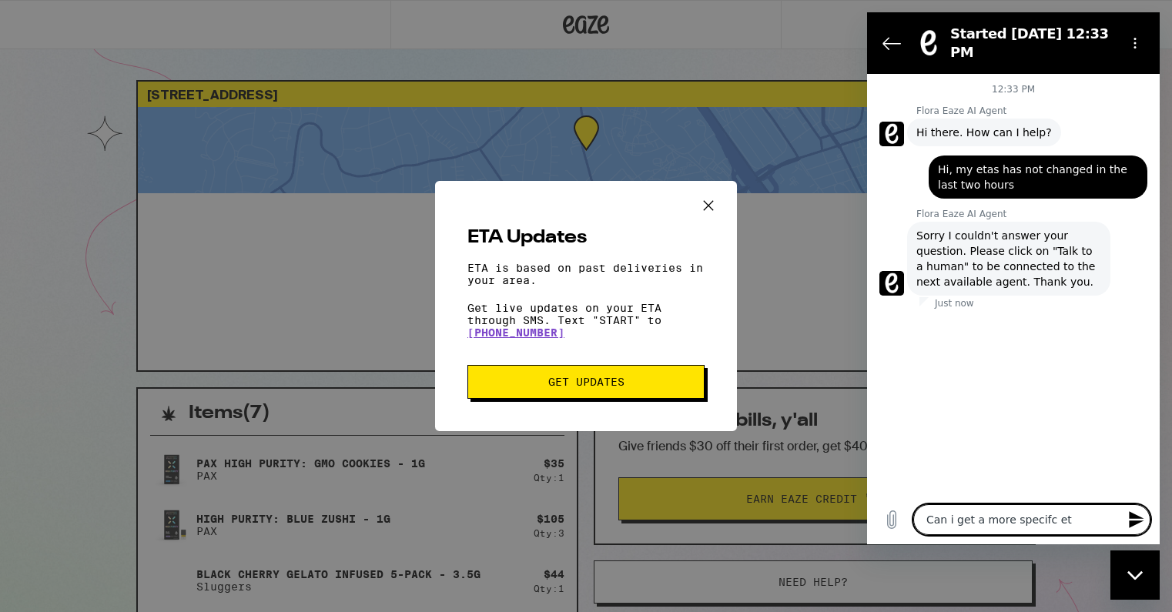
type textarea "x"
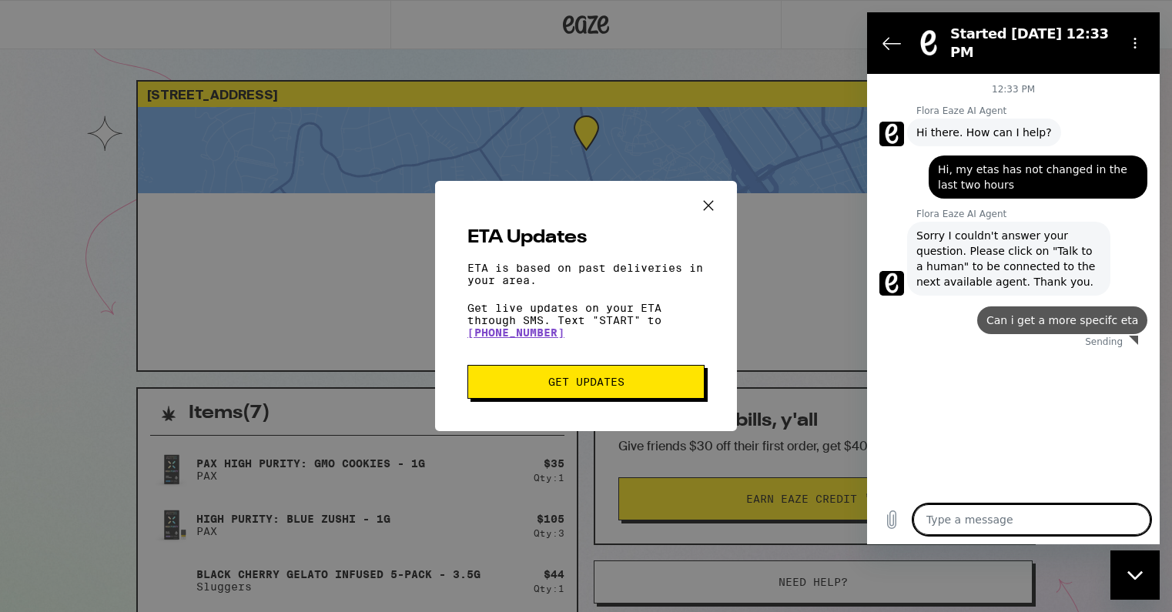
type textarea "x"
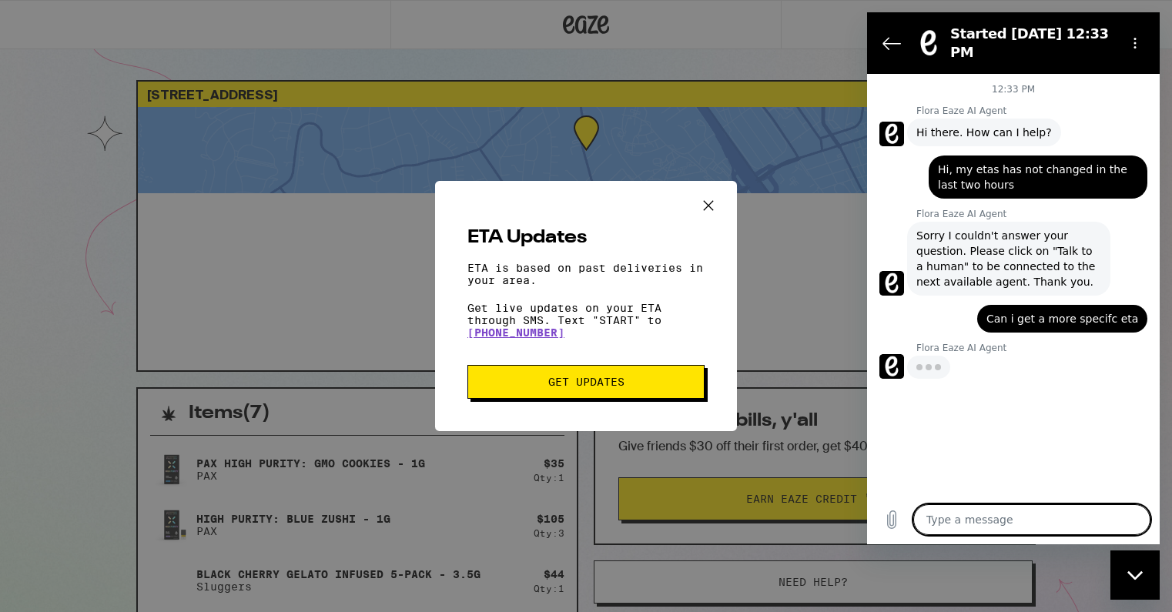
type textarea "R"
type textarea "x"
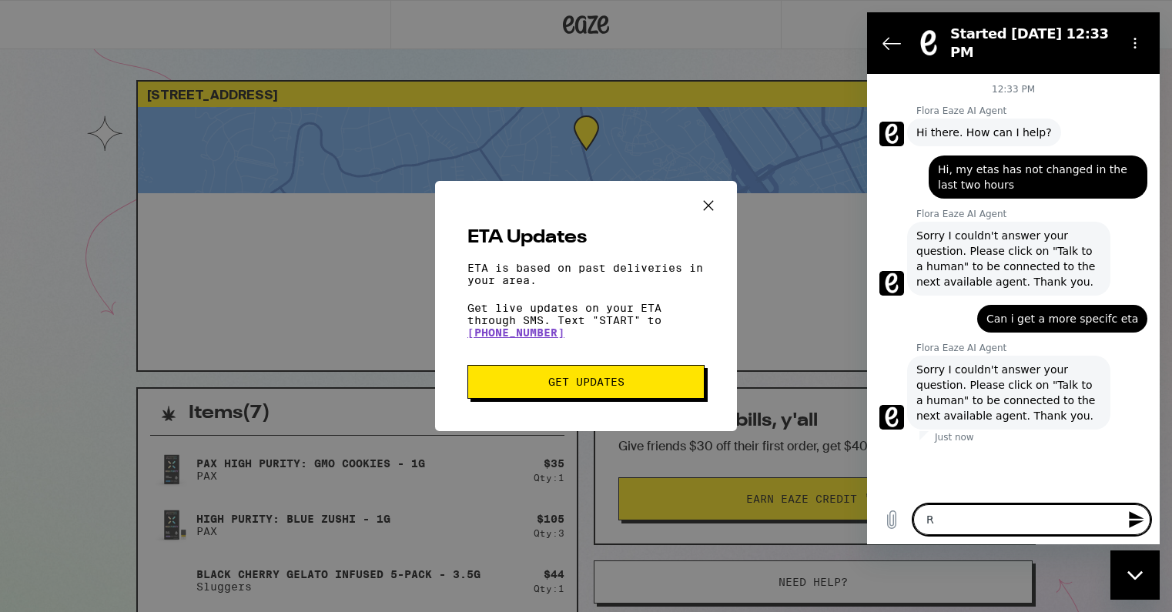
type textarea "Ra"
type textarea "x"
type textarea "Ral"
type textarea "x"
type textarea "Ralk"
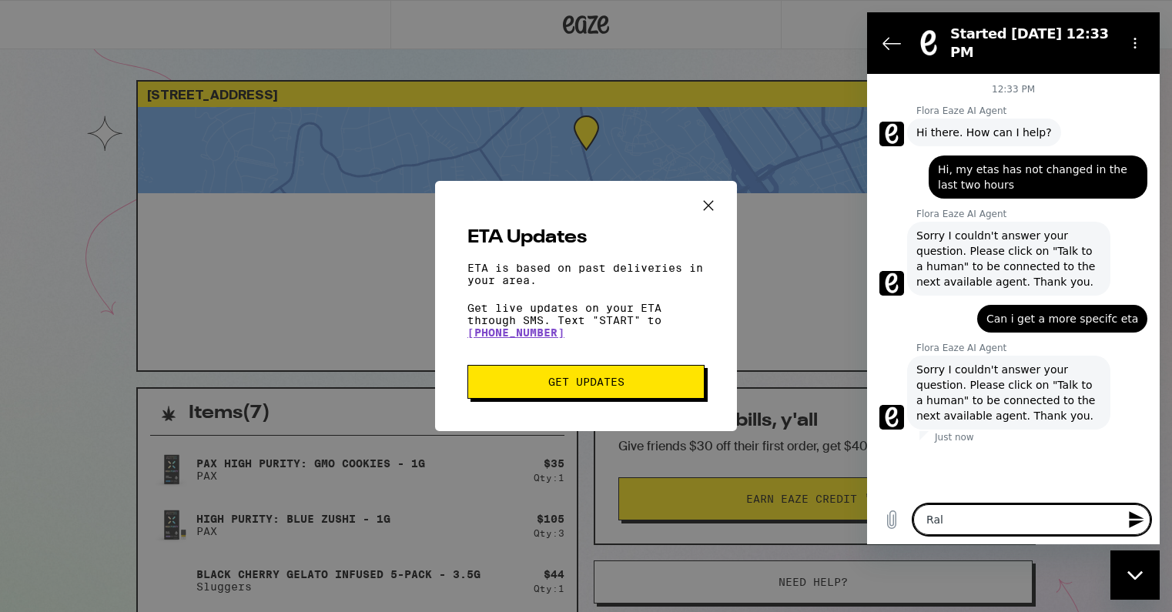
type textarea "x"
type textarea "Ralk"
type textarea "x"
type textarea "Ralk t"
type textarea "x"
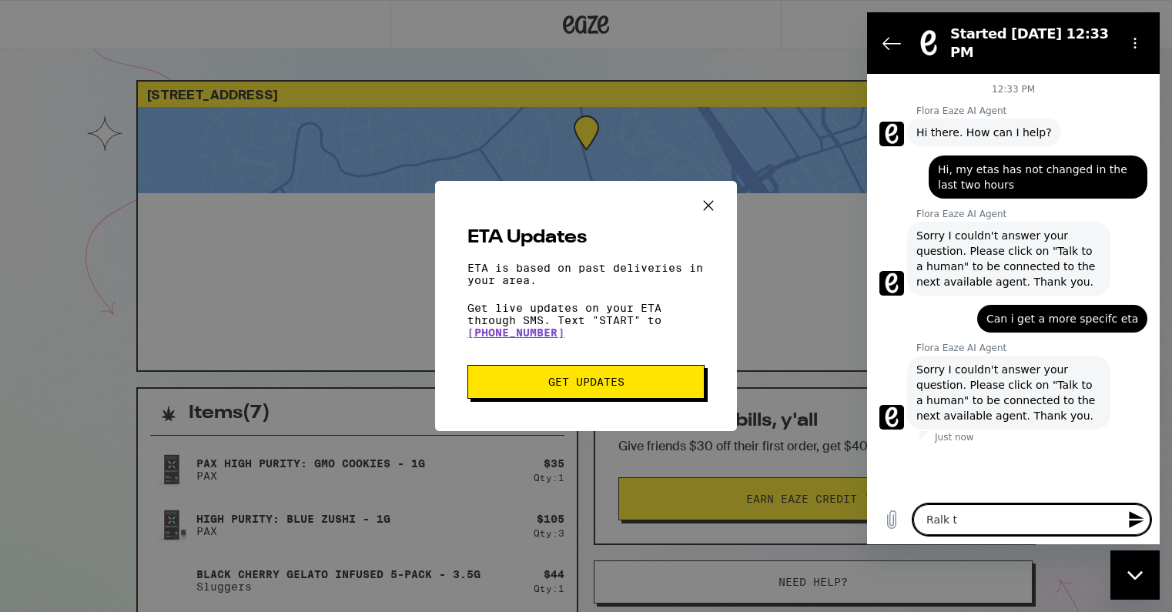
type textarea "Ralk to"
type textarea "x"
type textarea "Ralk to"
type textarea "x"
type textarea "Ralk to h"
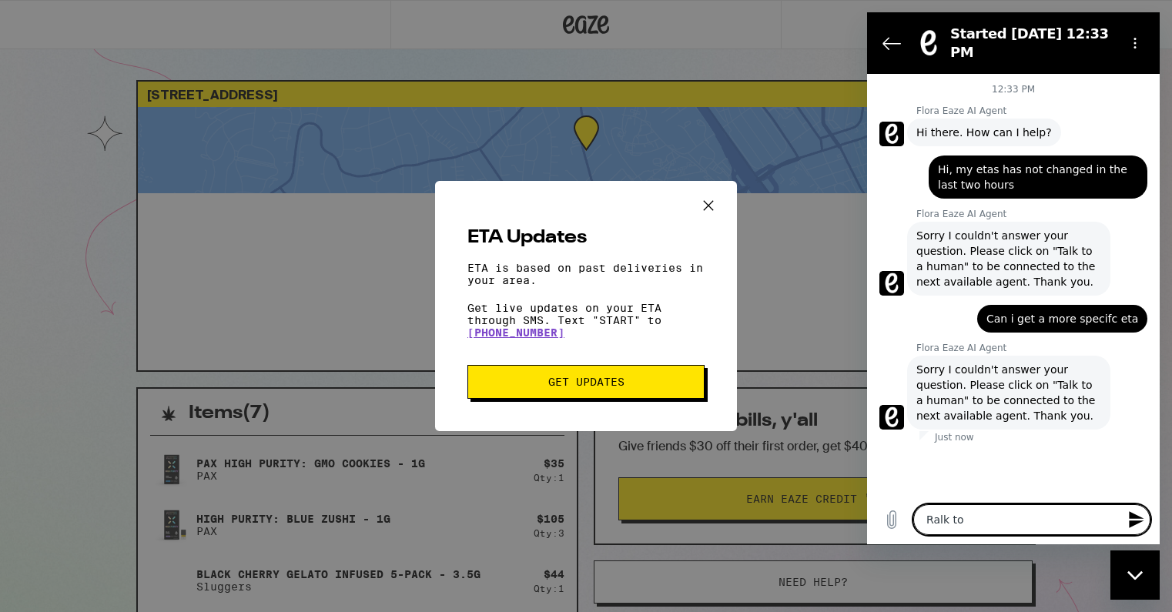
type textarea "x"
type textarea "Ralk to hu"
type textarea "x"
type textarea "Ralk to hum"
type textarea "x"
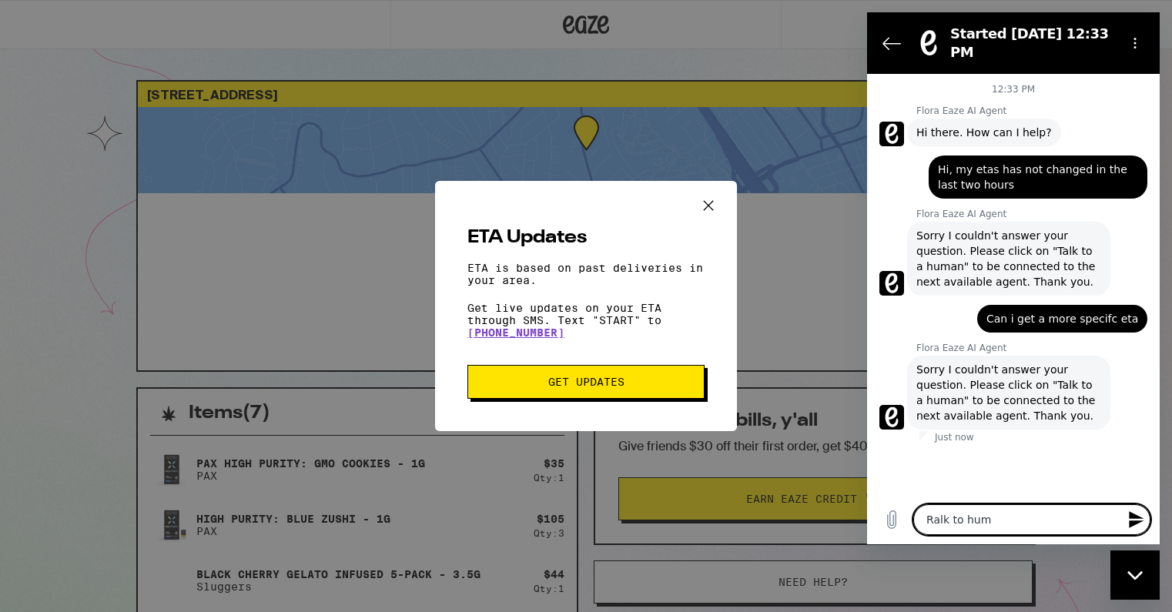
type textarea "Ralk to huma"
type textarea "x"
type textarea "Ralk to human"
type textarea "x"
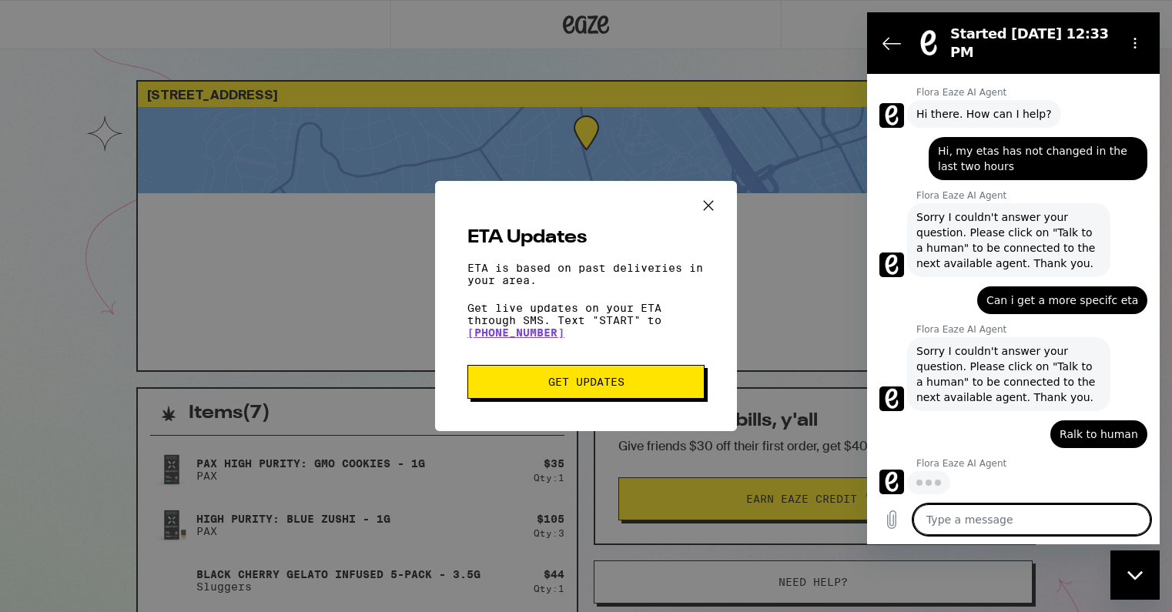
scroll to position [18, 0]
type textarea "T"
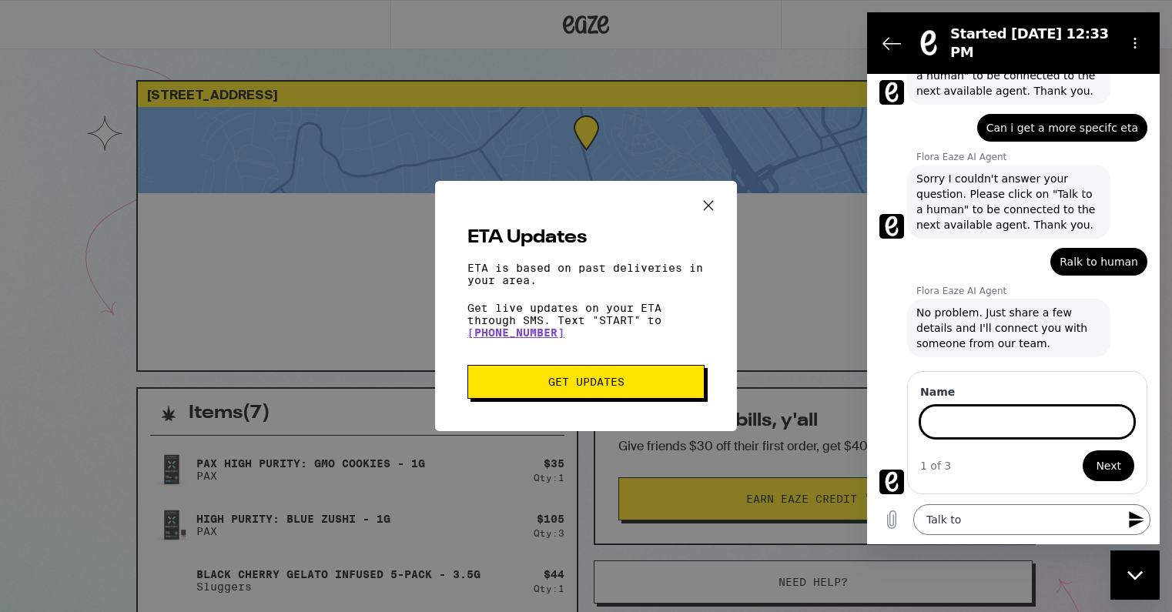
scroll to position [189, 0]
click at [1083, 451] on button "Next" at bounding box center [1109, 466] width 52 height 31
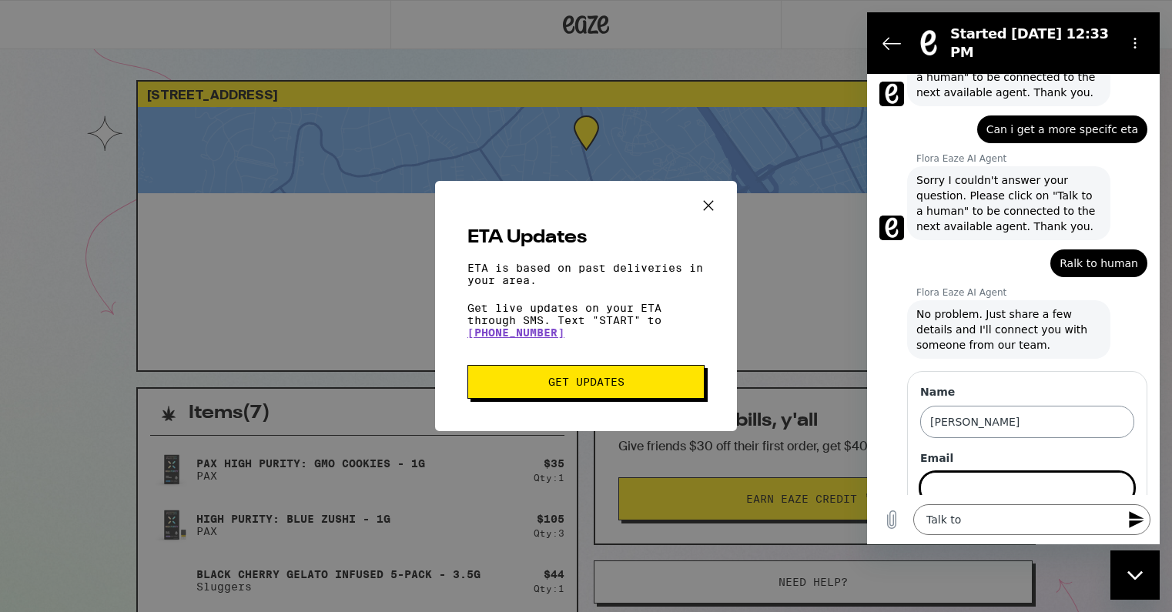
scroll to position [256, 0]
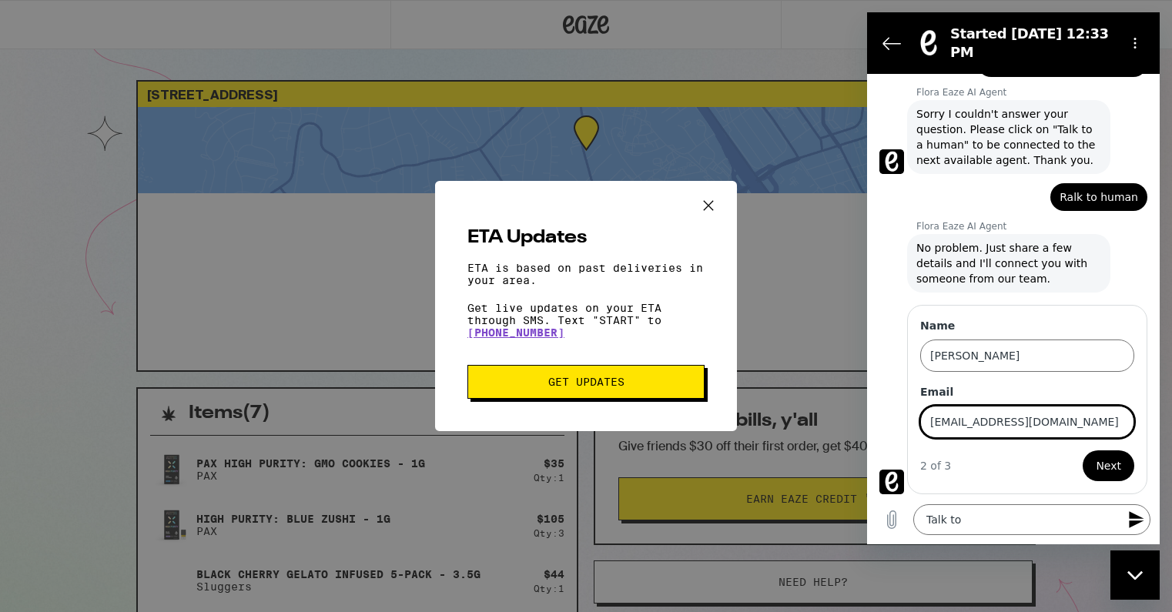
click at [1098, 464] on span "Next" at bounding box center [1108, 466] width 25 height 18
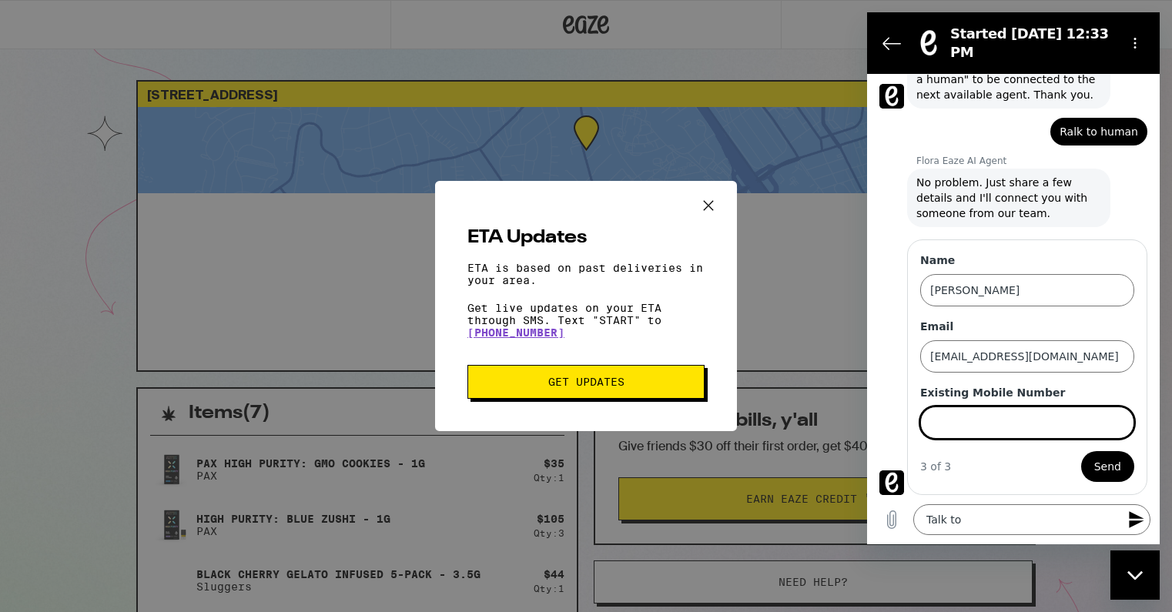
scroll to position [322, 0]
click at [984, 427] on input "414704252" at bounding box center [1027, 422] width 214 height 32
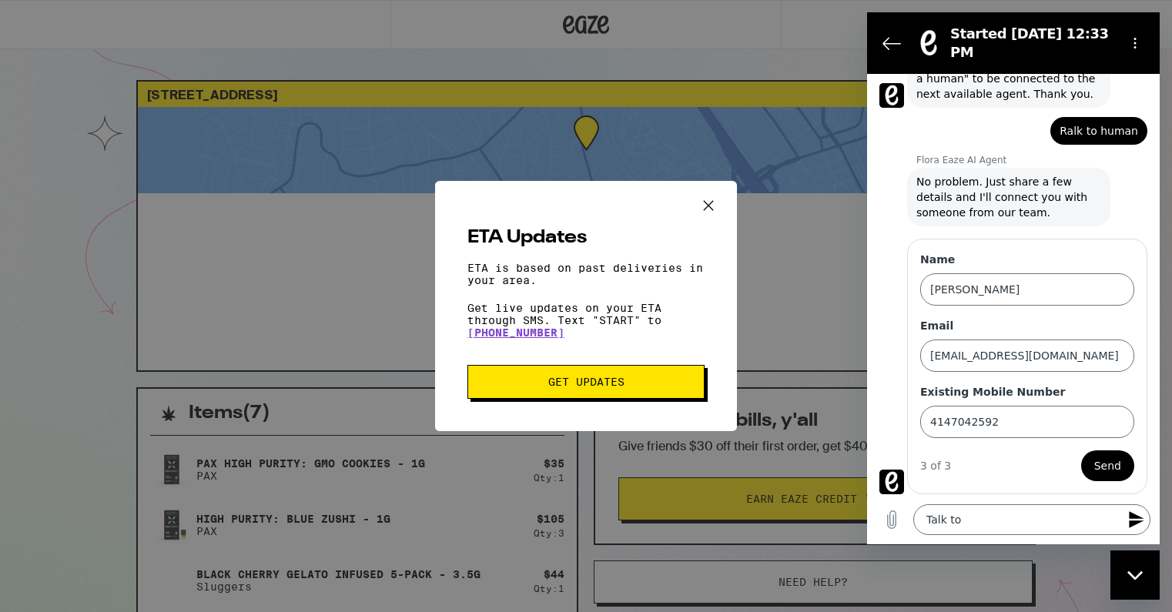
click at [1099, 471] on span "Send" at bounding box center [1107, 466] width 27 height 18
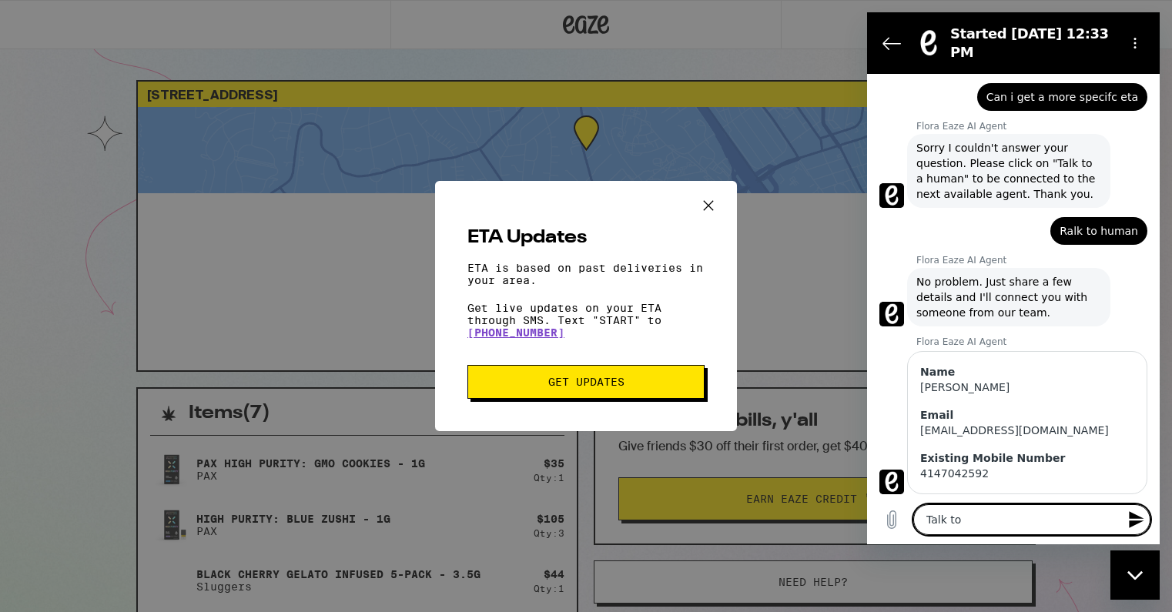
scroll to position [256, 0]
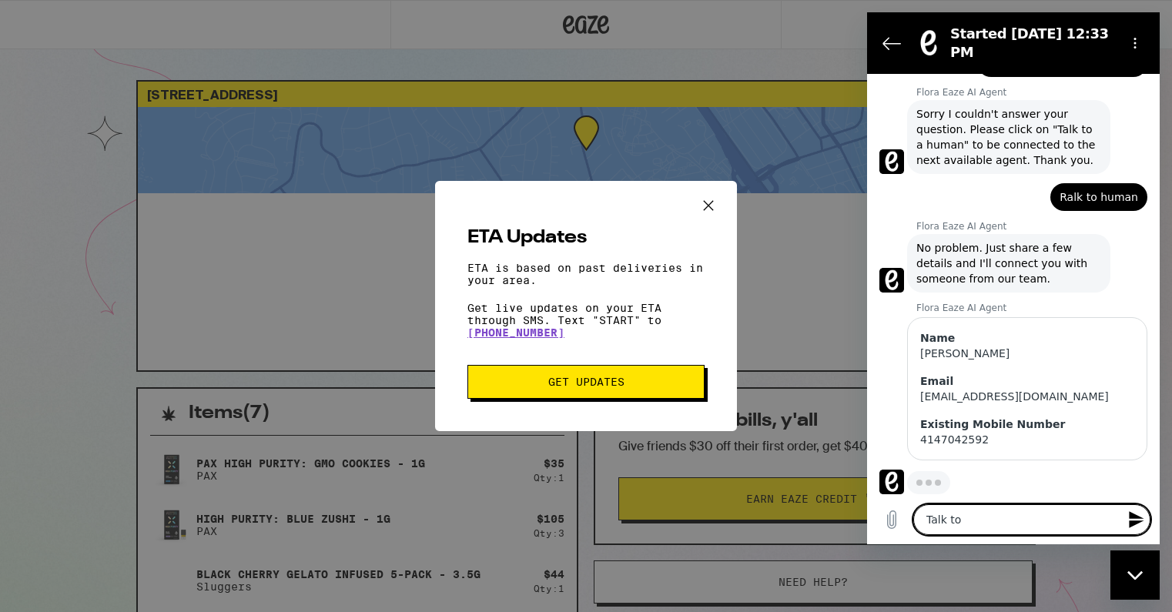
click at [992, 522] on textarea "Talk to" at bounding box center [1031, 519] width 237 height 31
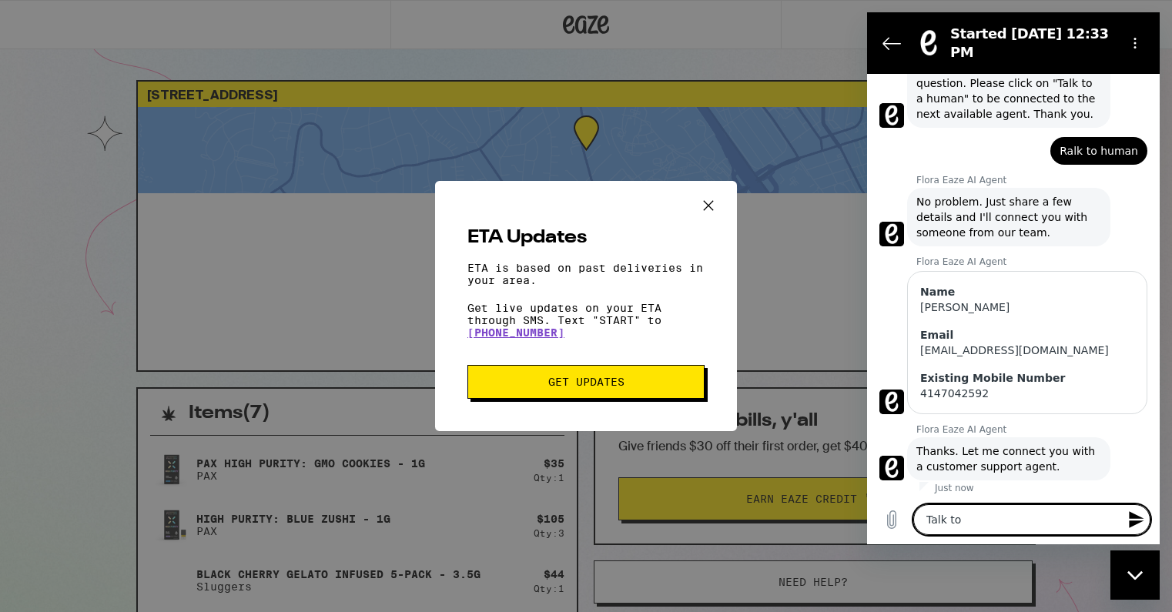
scroll to position [305, 0]
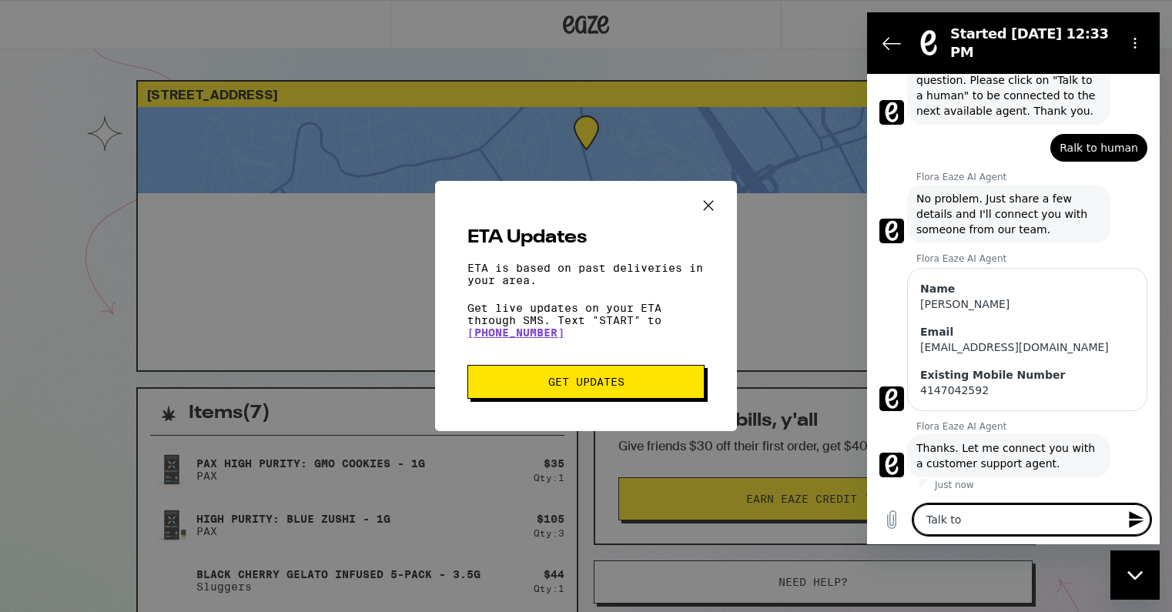
drag, startPoint x: 992, startPoint y: 522, endPoint x: 913, endPoint y: 517, distance: 79.5
click at [913, 517] on div "Type a message Talk to x" at bounding box center [1031, 519] width 237 height 31
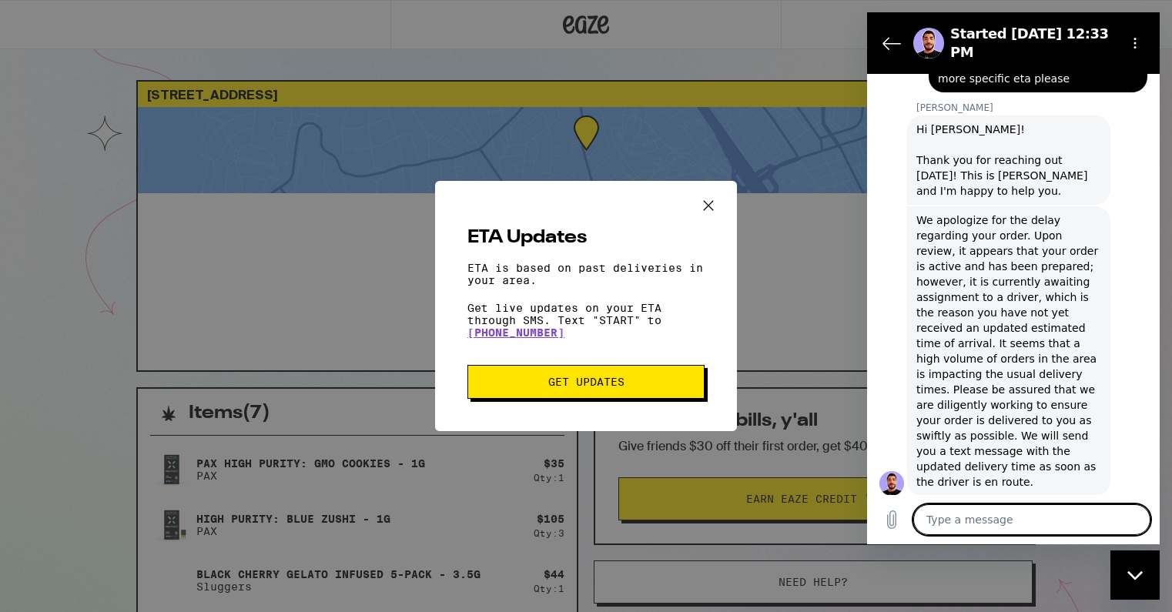
scroll to position [889, 0]
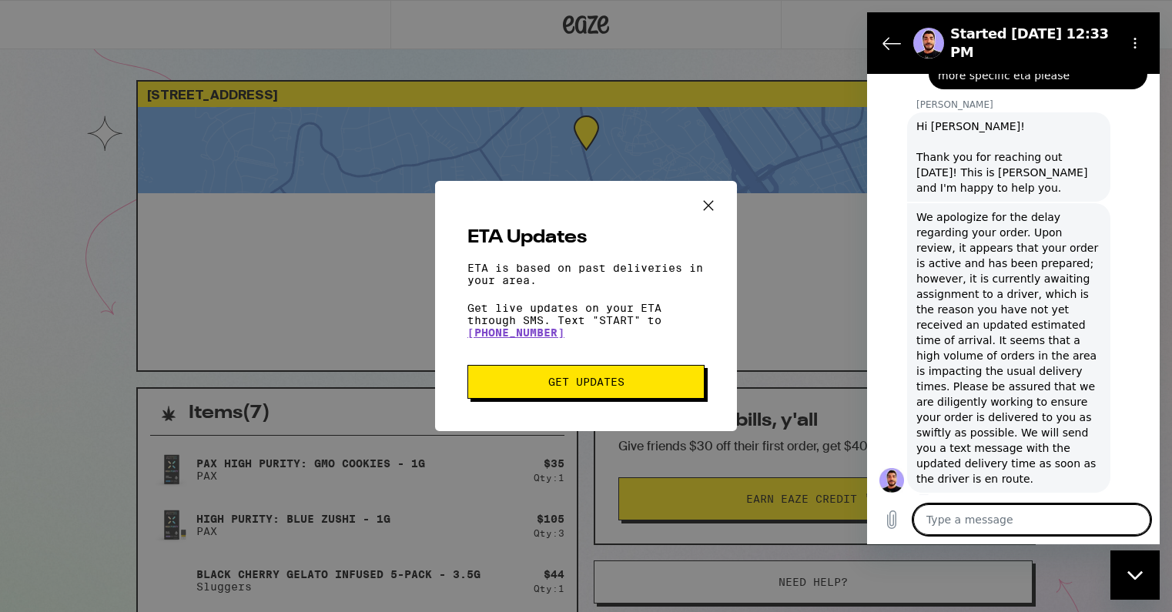
click at [1010, 518] on textarea at bounding box center [1031, 519] width 237 height 31
click at [704, 203] on icon "Close ETA information modal" at bounding box center [708, 205] width 23 height 23
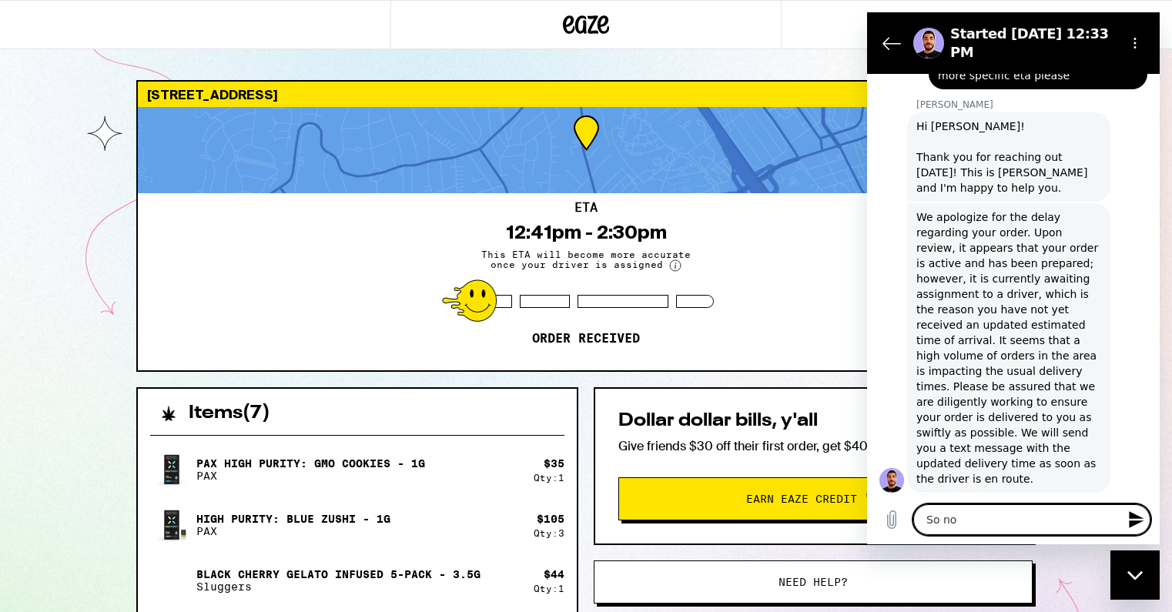
drag, startPoint x: 966, startPoint y: 518, endPoint x: 832, endPoint y: 487, distance: 137.5
click at [867, 487] on html "Started Sep 19 at 12:33 PM 12:33 PM Flora Eaze AI Agent Flora Eaze AI Agent say…" at bounding box center [1013, 278] width 293 height 532
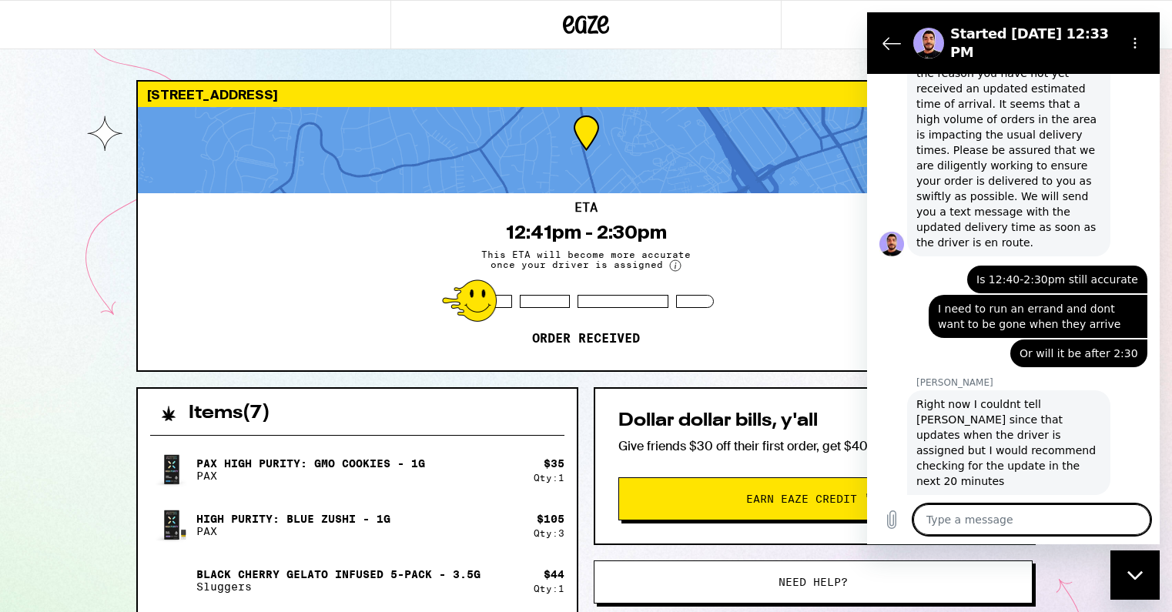
scroll to position [1141, 0]
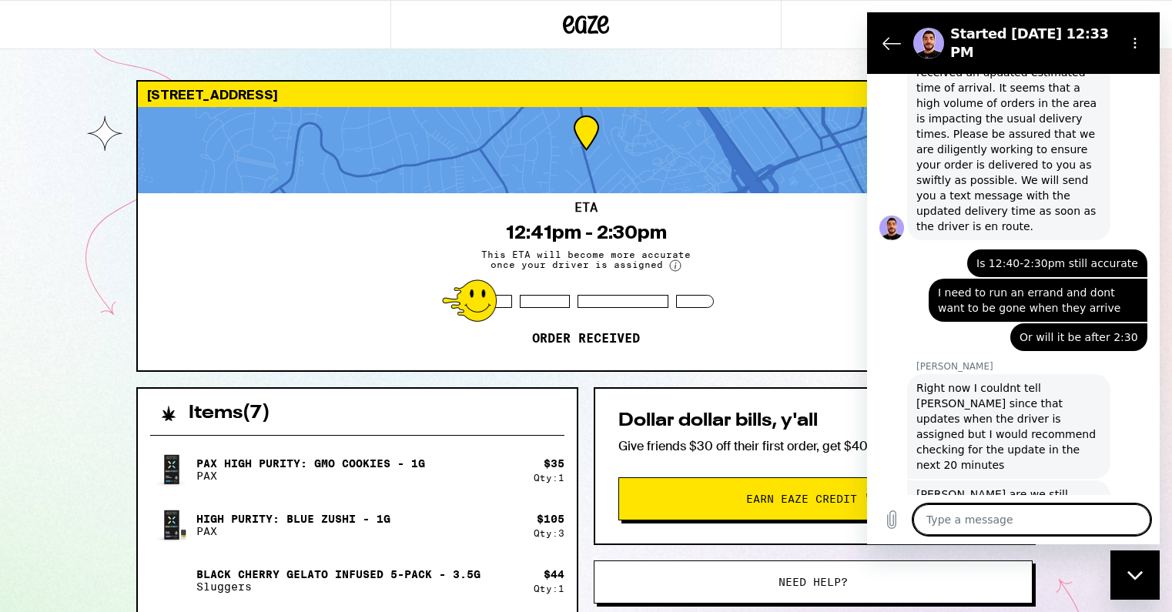
click at [990, 511] on textarea at bounding box center [1031, 519] width 237 height 31
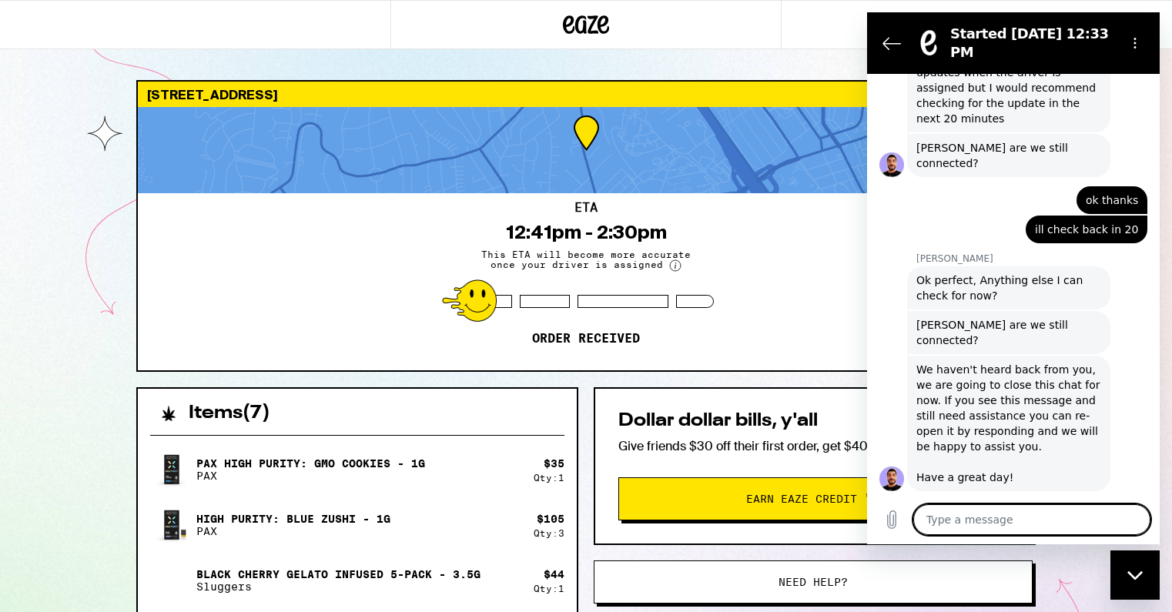
scroll to position [1527, 0]
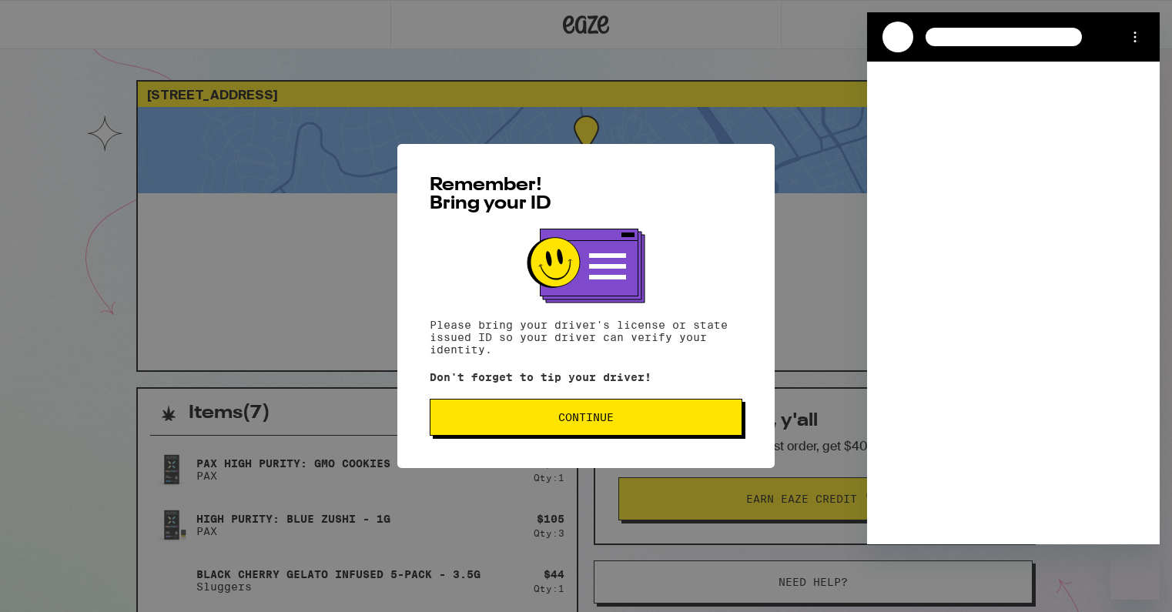
click at [579, 417] on span "Continue" at bounding box center [585, 417] width 55 height 11
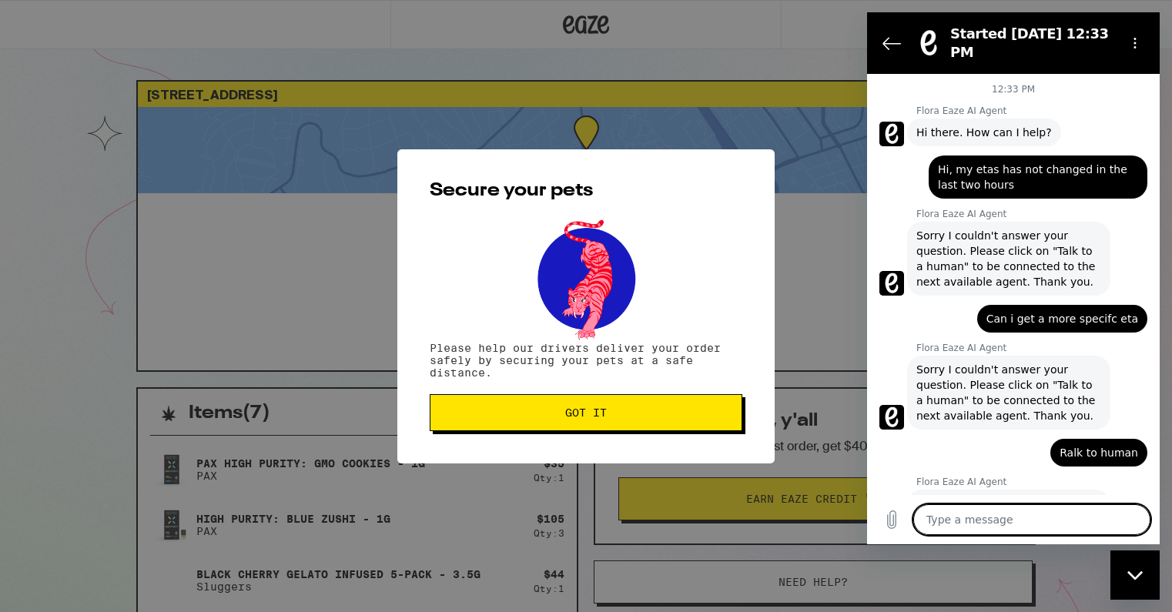
scroll to position [1527, 0]
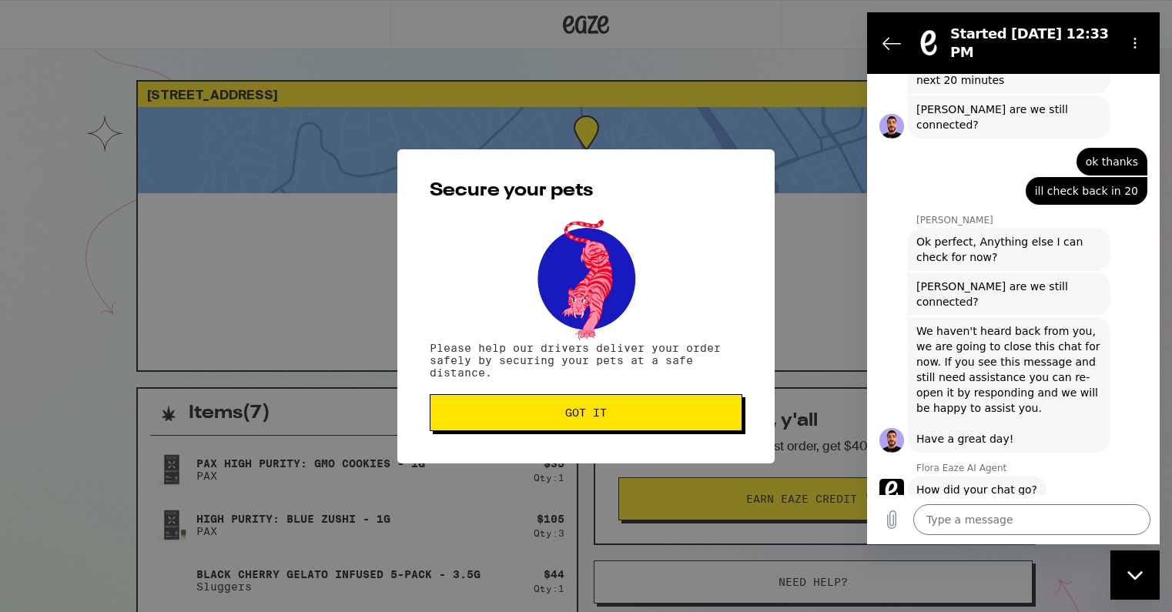
click at [656, 409] on span "Got it" at bounding box center [586, 412] width 287 height 11
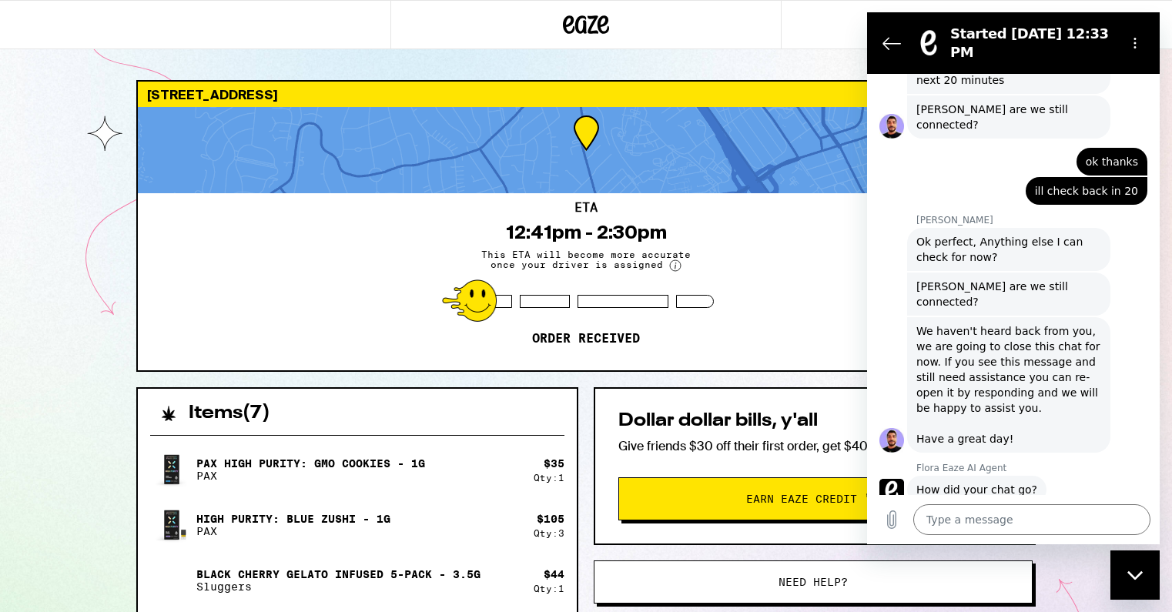
scroll to position [0, 0]
click at [961, 511] on textarea at bounding box center [1031, 519] width 237 height 31
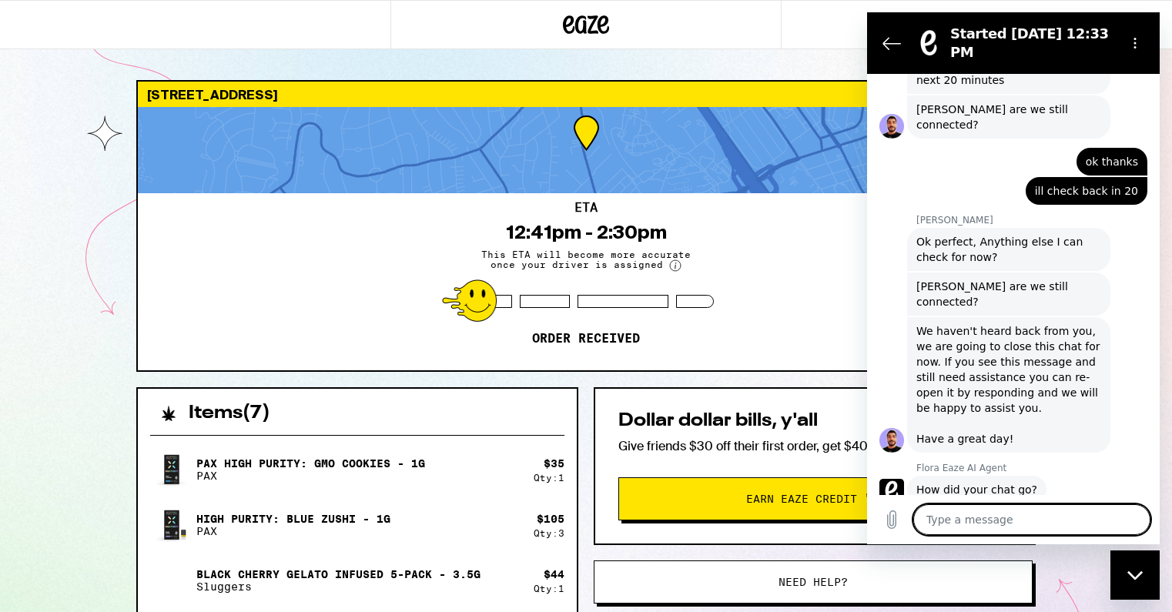
type textarea "H"
type textarea "x"
type textarea "He"
type textarea "x"
type textarea "Hel"
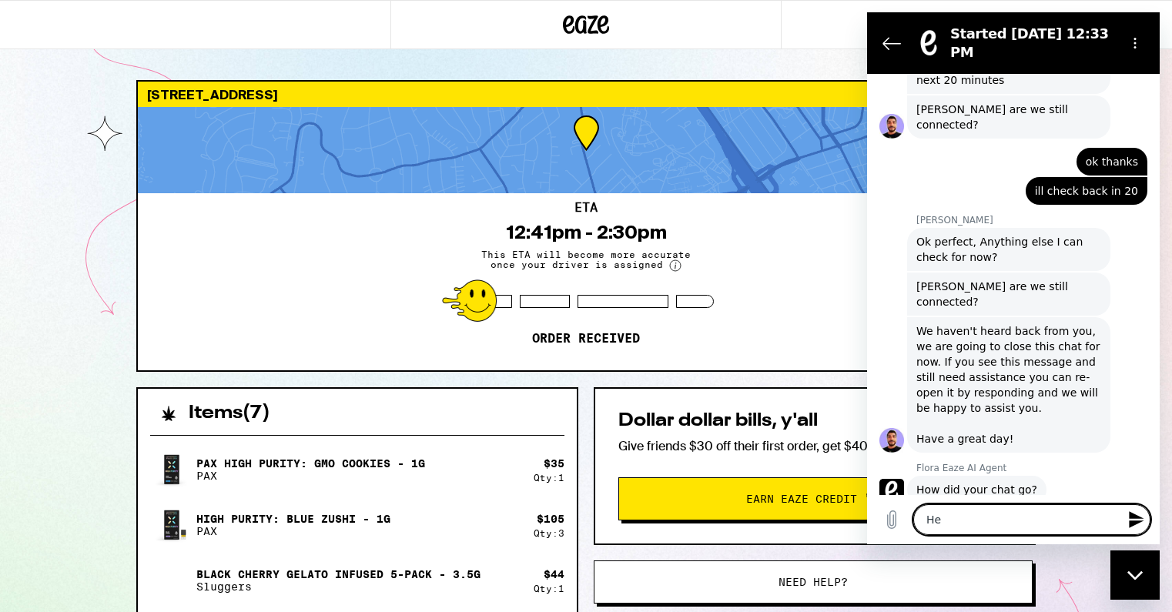
type textarea "x"
type textarea "Hell"
type textarea "x"
type textarea "Hello"
type textarea "x"
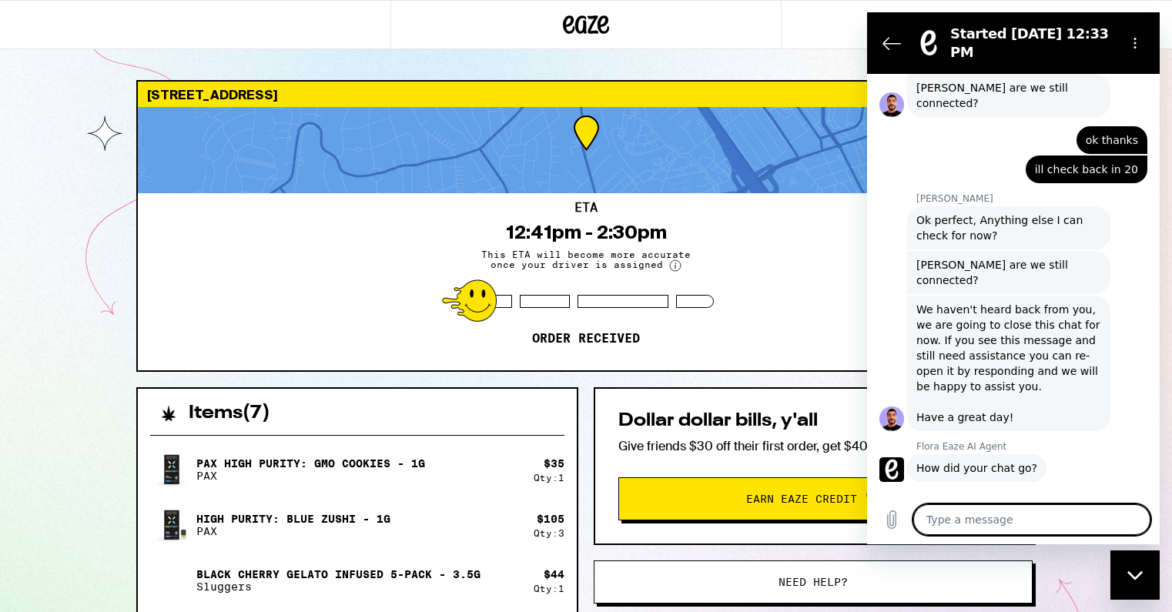
type textarea "x"
type textarea "L"
type textarea "x"
type textarea "Lo"
type textarea "x"
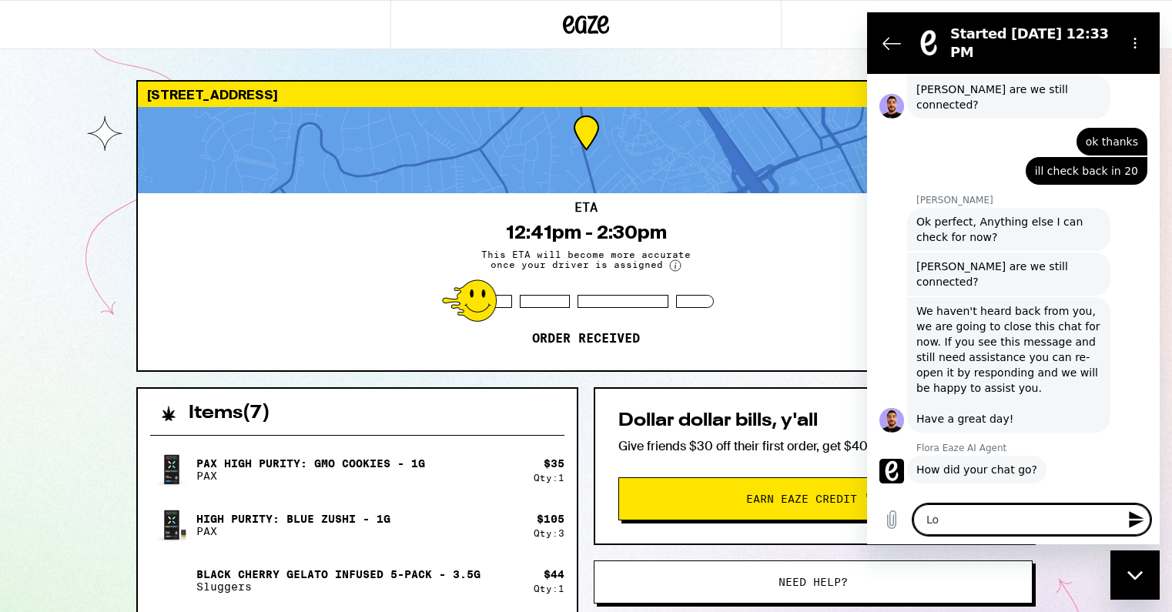
scroll to position [1550, 0]
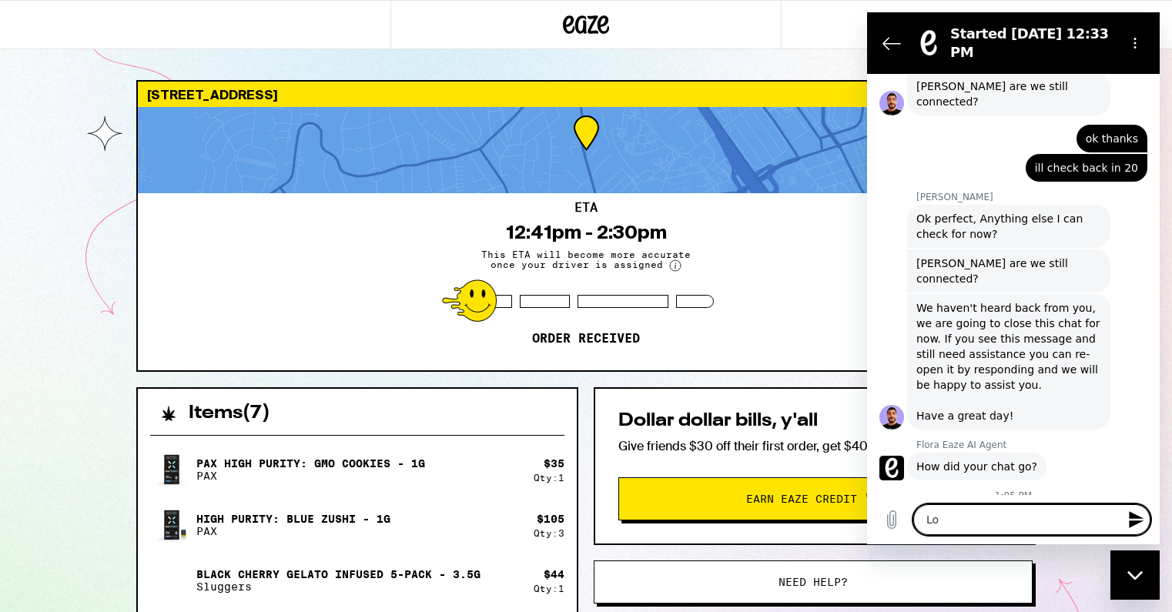
type textarea "Loo"
type textarea "x"
type textarea "Look"
type textarea "x"
type textarea "Looki"
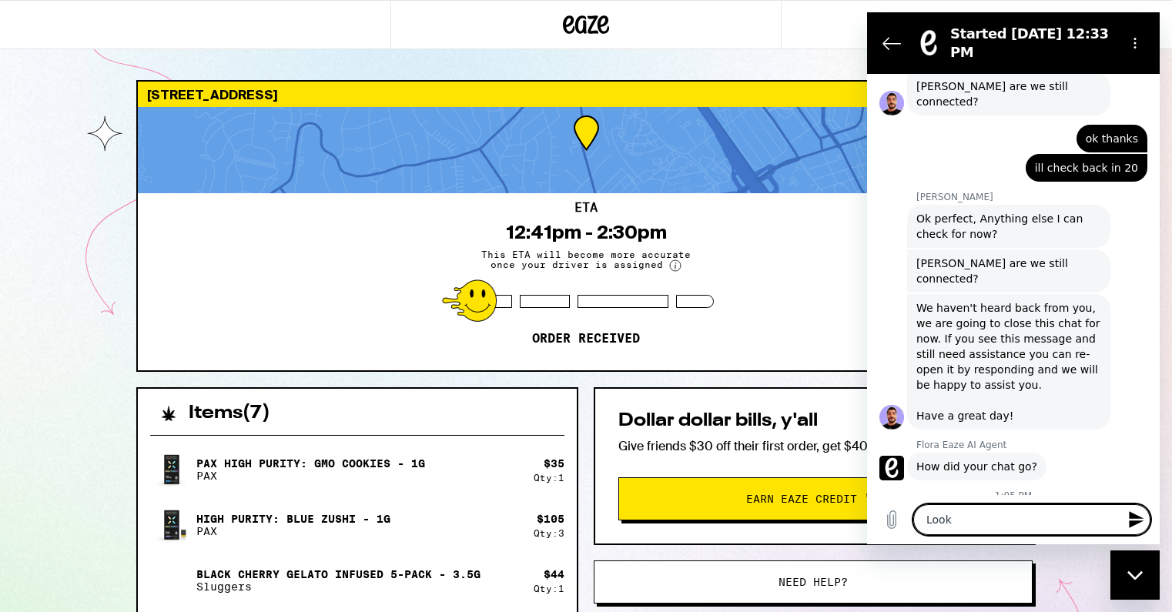
type textarea "x"
type textarea "Lookin"
type textarea "x"
type textarea "Looking"
type textarea "x"
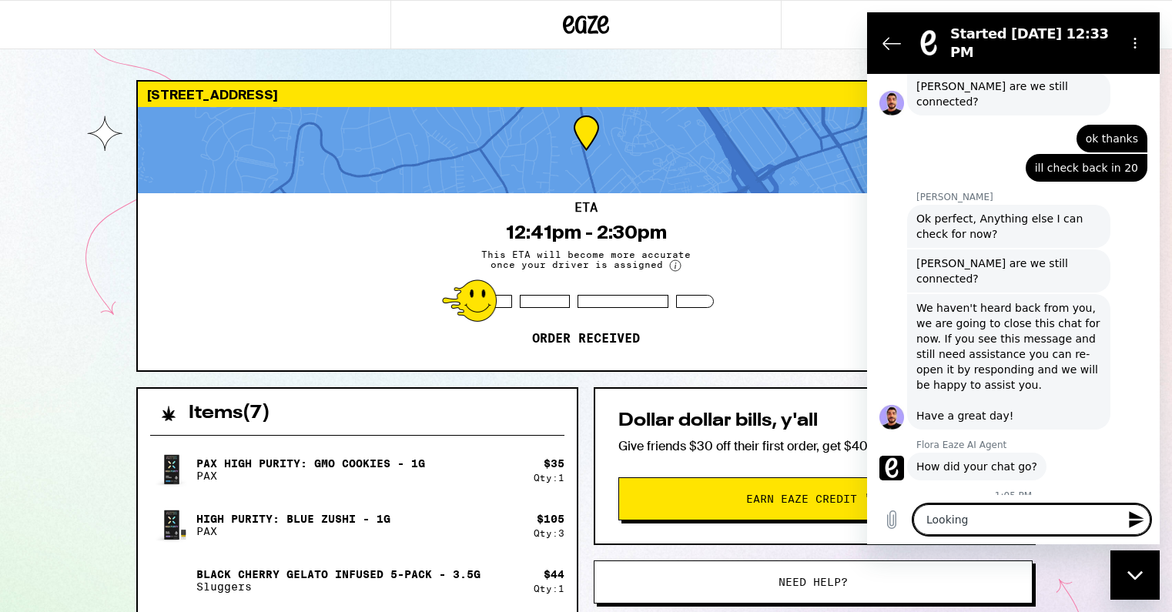
type textarea "Looking"
type textarea "x"
type textarea "Looking f"
type textarea "x"
type textarea "Looking fo"
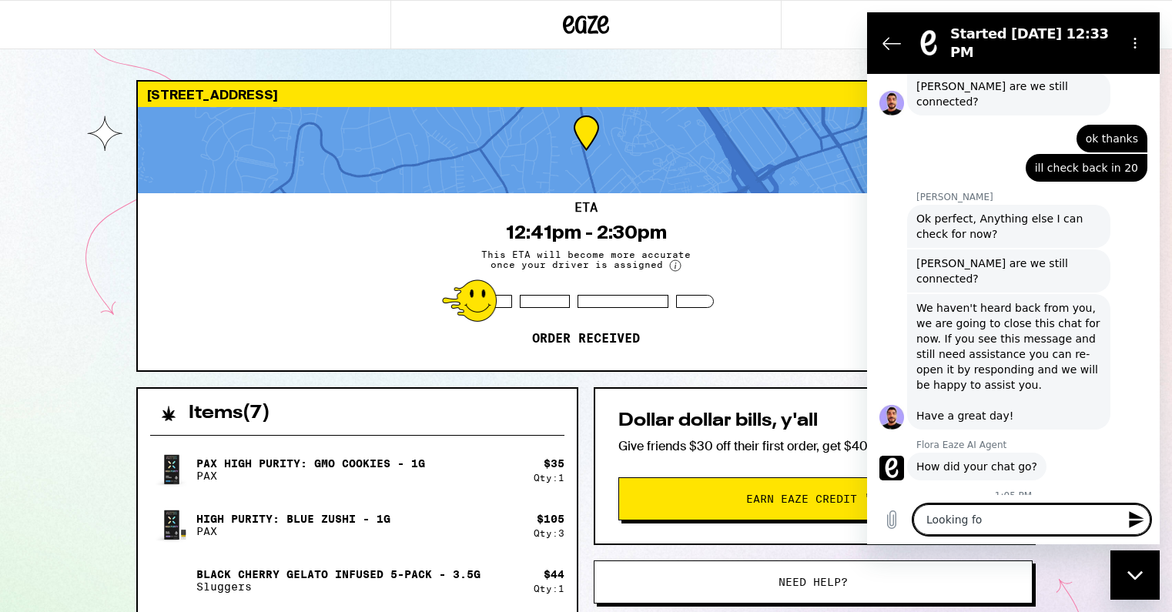
type textarea "x"
type textarea "Looking for"
type textarea "x"
type textarea "Looking for"
type textarea "x"
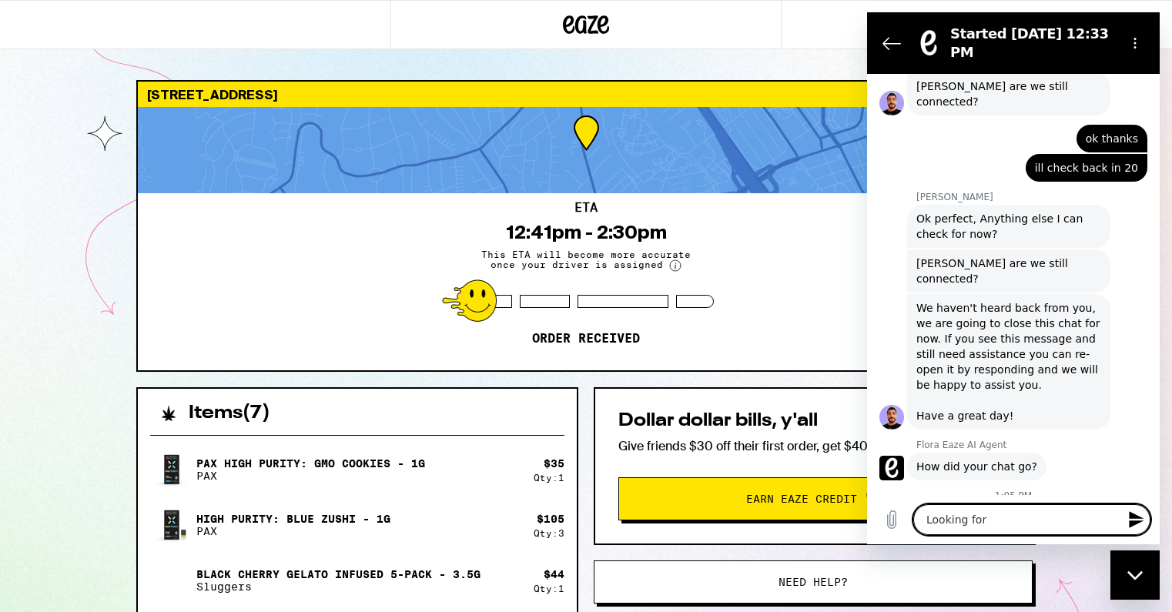
type textarea "Looking for a"
type textarea "x"
type textarea "Looking for a"
type textarea "x"
type textarea "Looking for a n"
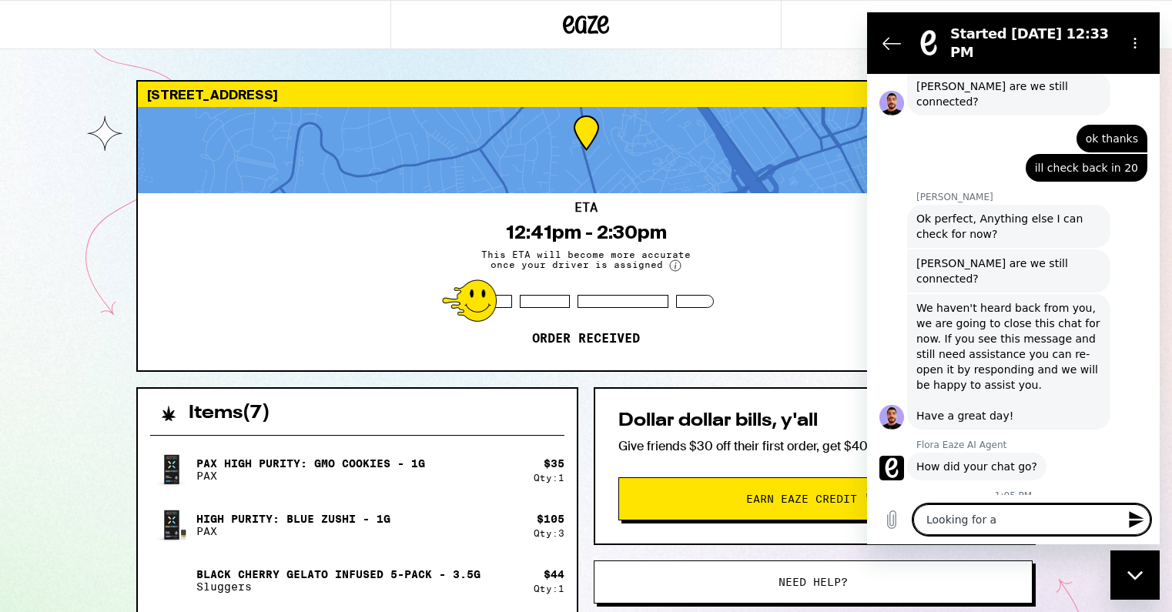
type textarea "x"
type textarea "Looking for a nu"
type textarea "x"
type textarea "Looking for a nup"
type textarea "x"
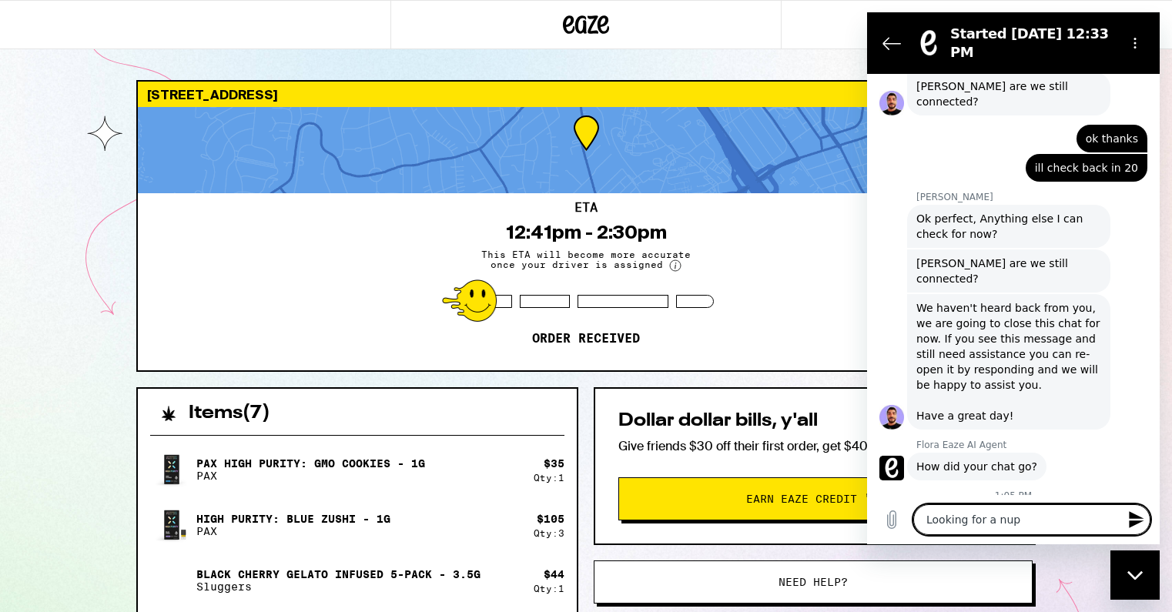
type textarea "Looking for a nupd"
type textarea "x"
type textarea "Looking for a nupda"
type textarea "x"
type textarea "Looking for a nupd"
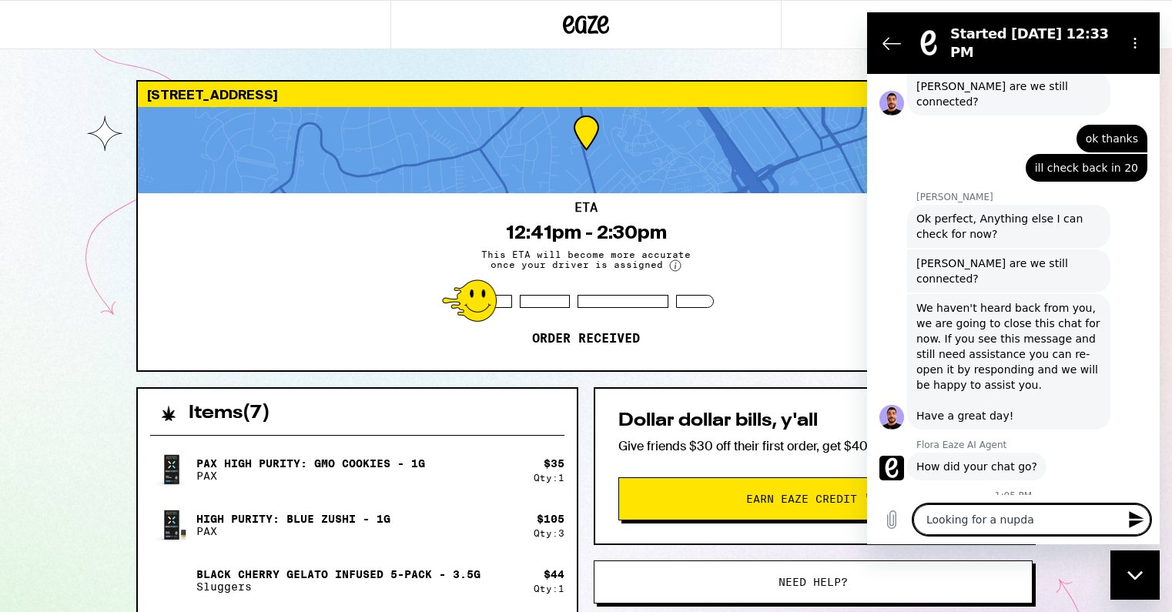
type textarea "x"
type textarea "Looking for a nup"
type textarea "x"
type textarea "Looking for a nu"
type textarea "x"
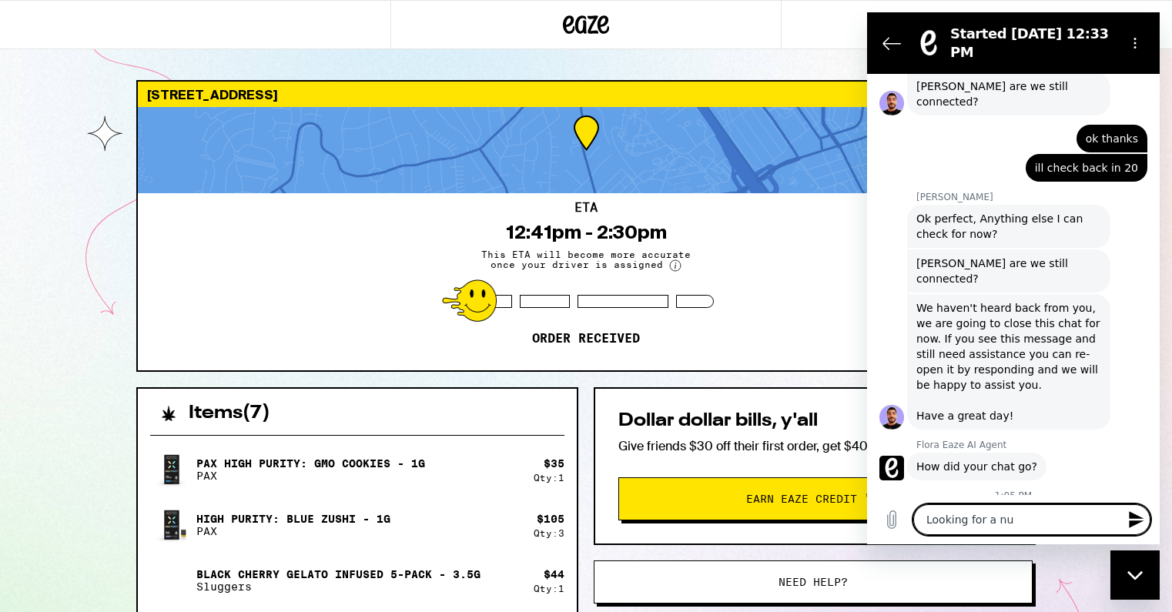
type textarea "Looking for a n"
type textarea "x"
type textarea "Looking for a"
type textarea "x"
type textarea "Looking for a"
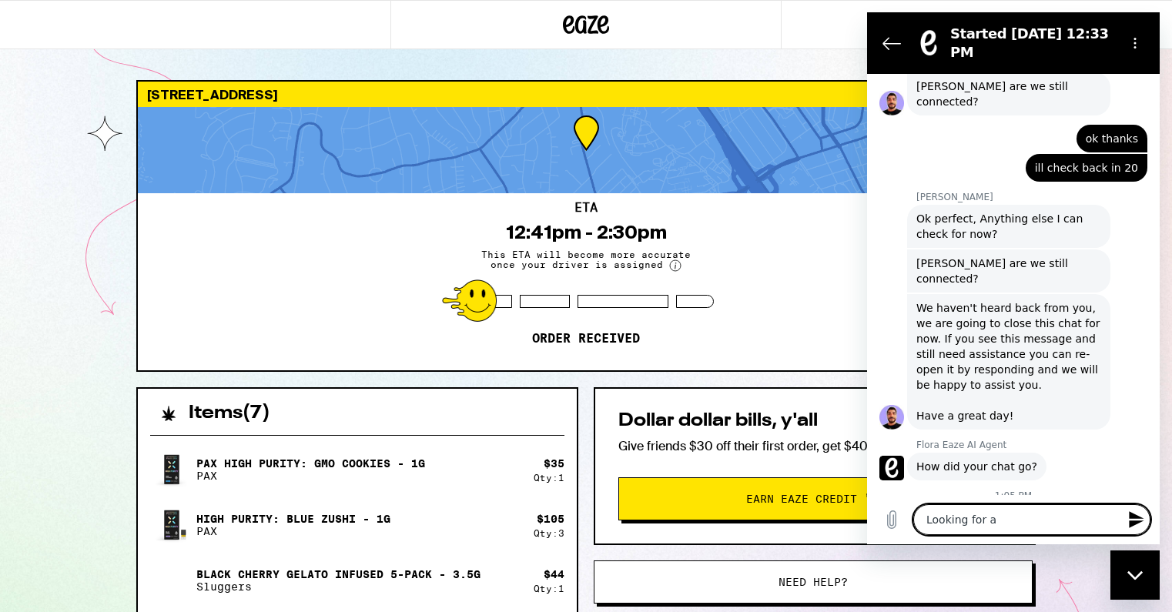
type textarea "x"
type textarea "Looking for an"
type textarea "x"
type textarea "Looking for an"
type textarea "x"
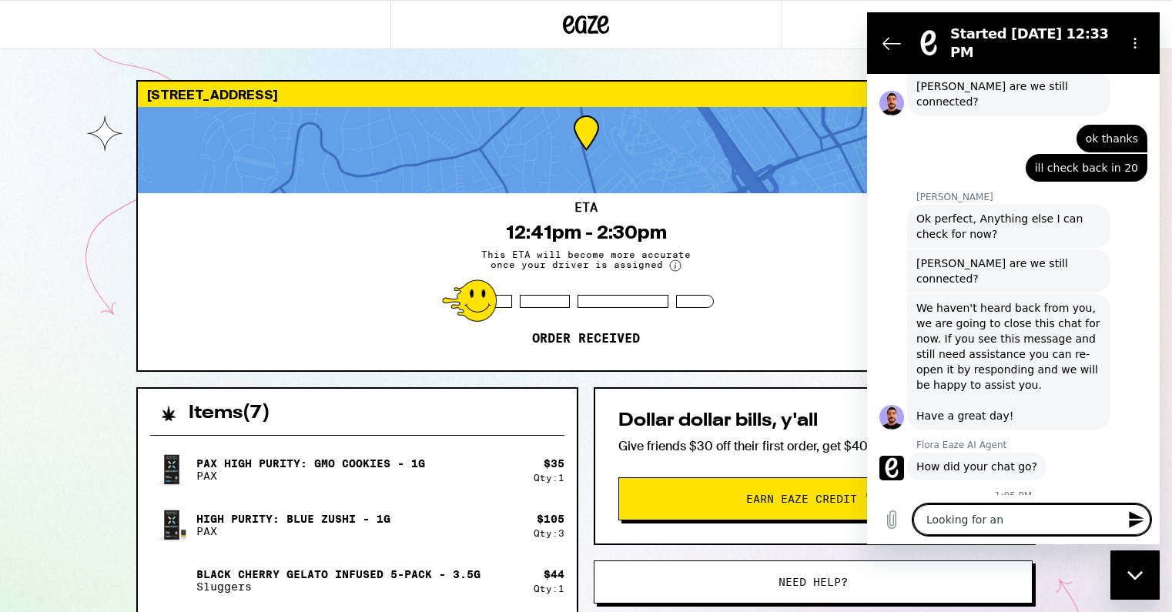
type textarea "Looking for an u"
type textarea "x"
type textarea "Looking for an up"
type textarea "x"
type textarea "Looking for an upd"
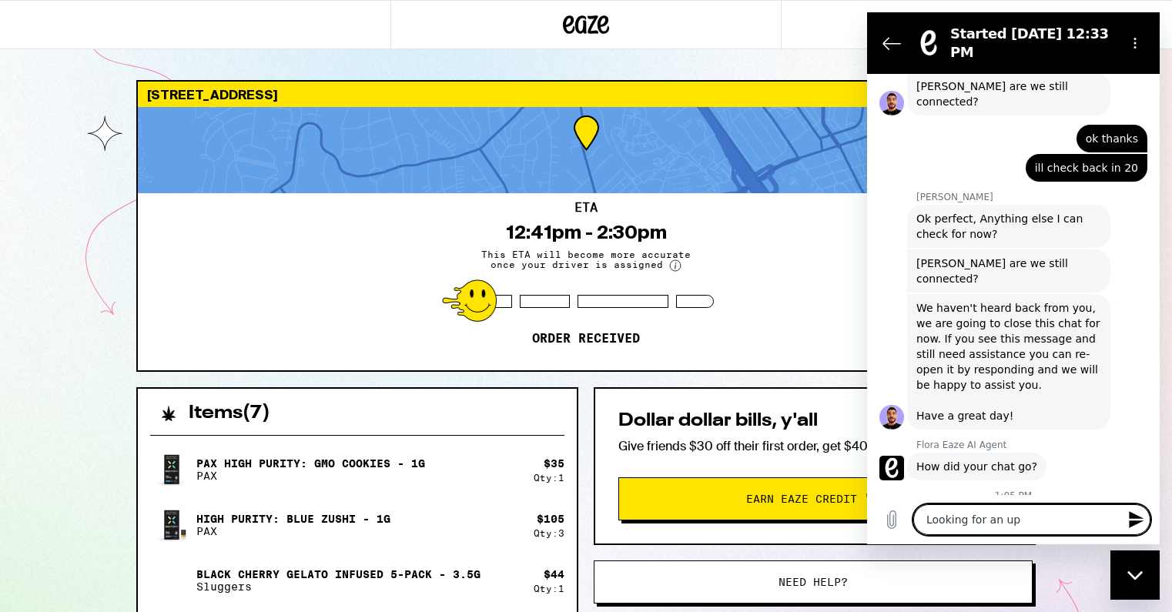
type textarea "x"
type textarea "Looking for an upda"
type textarea "x"
type textarea "Looking for an updat"
type textarea "x"
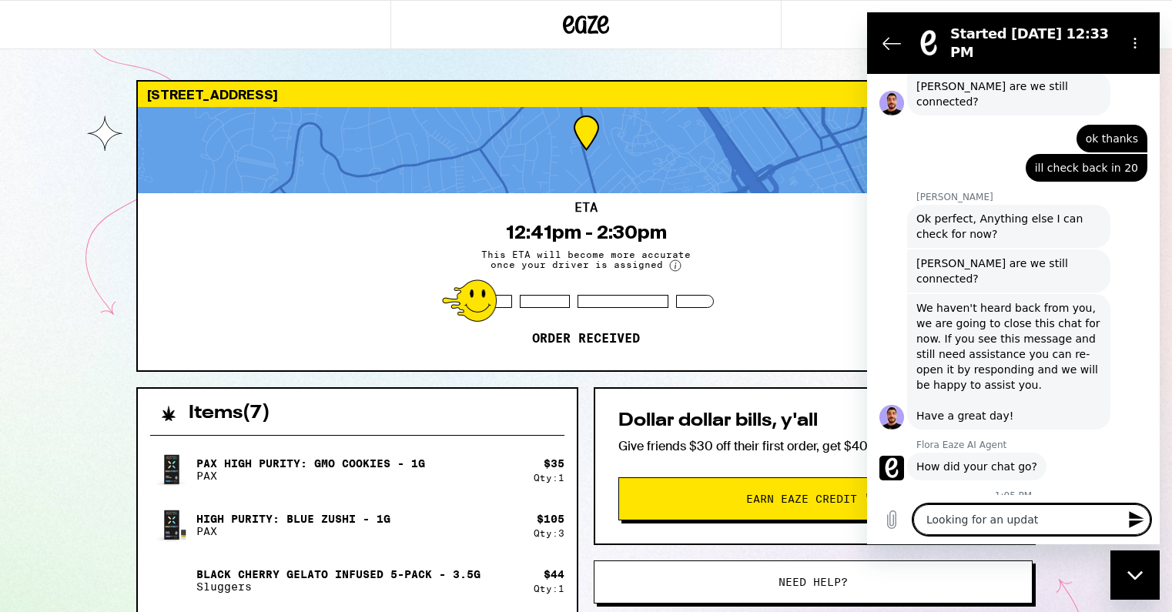
type textarea "Looking for an update"
type textarea "x"
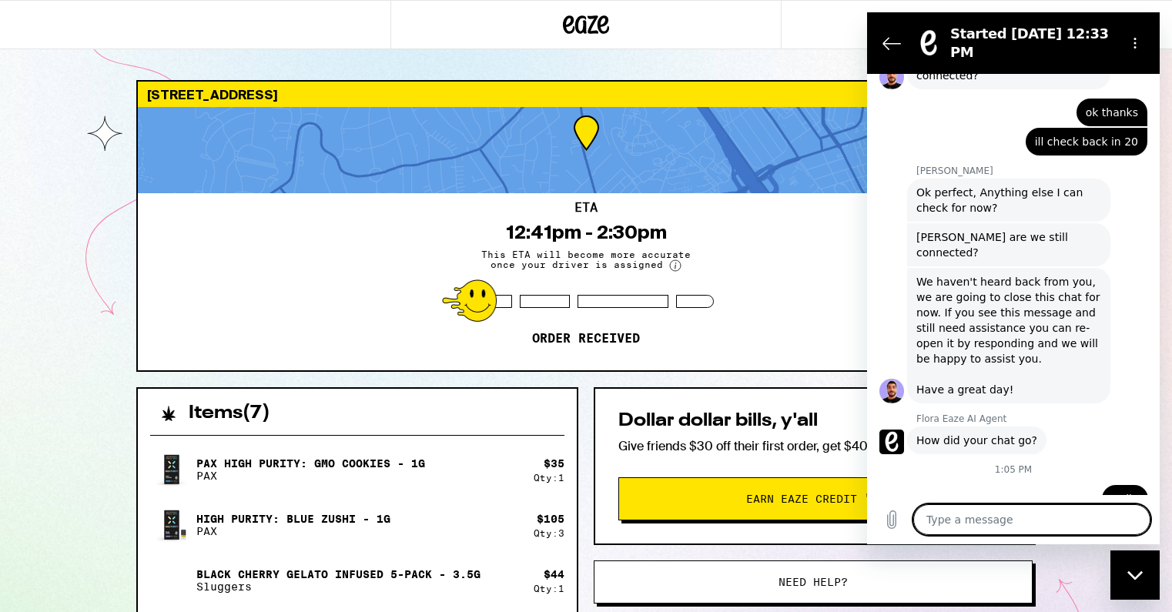
scroll to position [1579, 0]
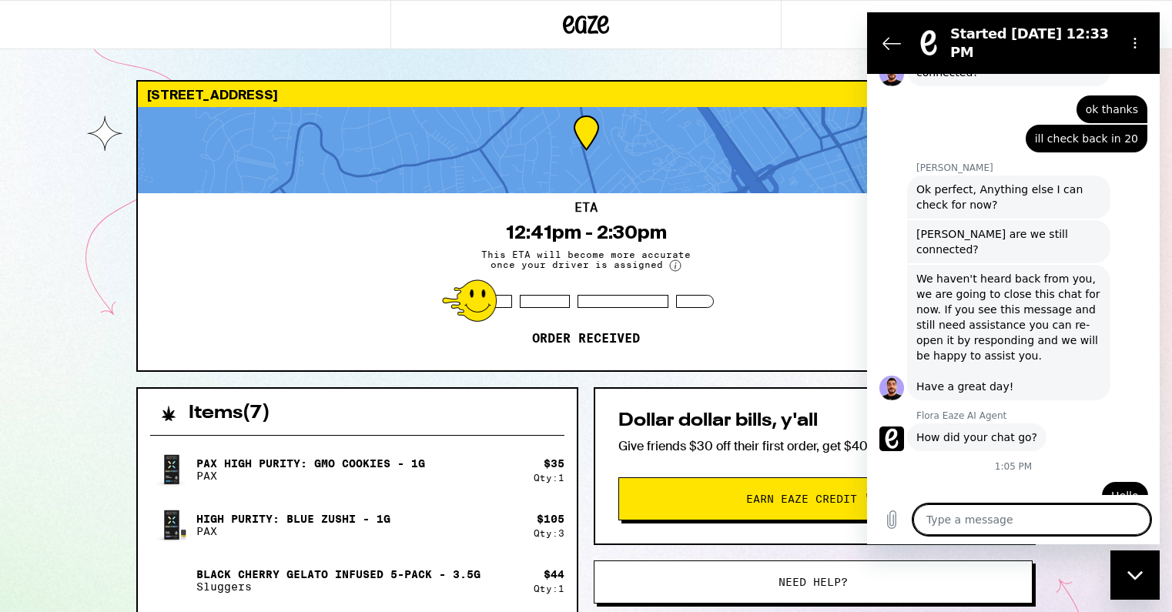
click at [1147, 592] on div "Close messaging window" at bounding box center [1135, 575] width 46 height 46
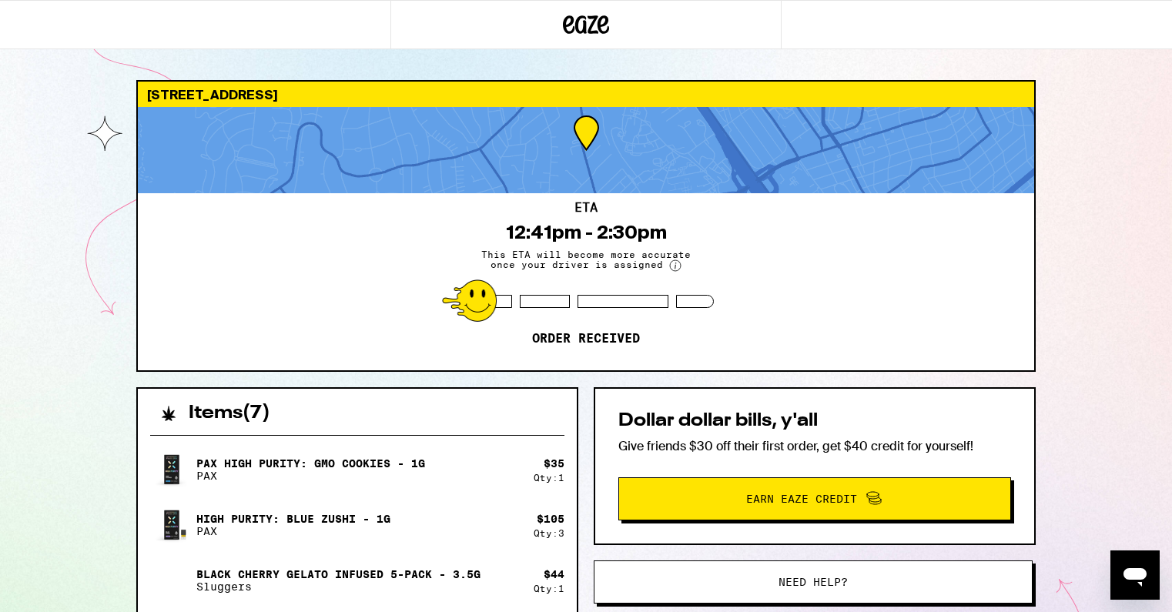
click at [1141, 573] on icon "Open messaging window" at bounding box center [1135, 577] width 23 height 18
type textarea "x"
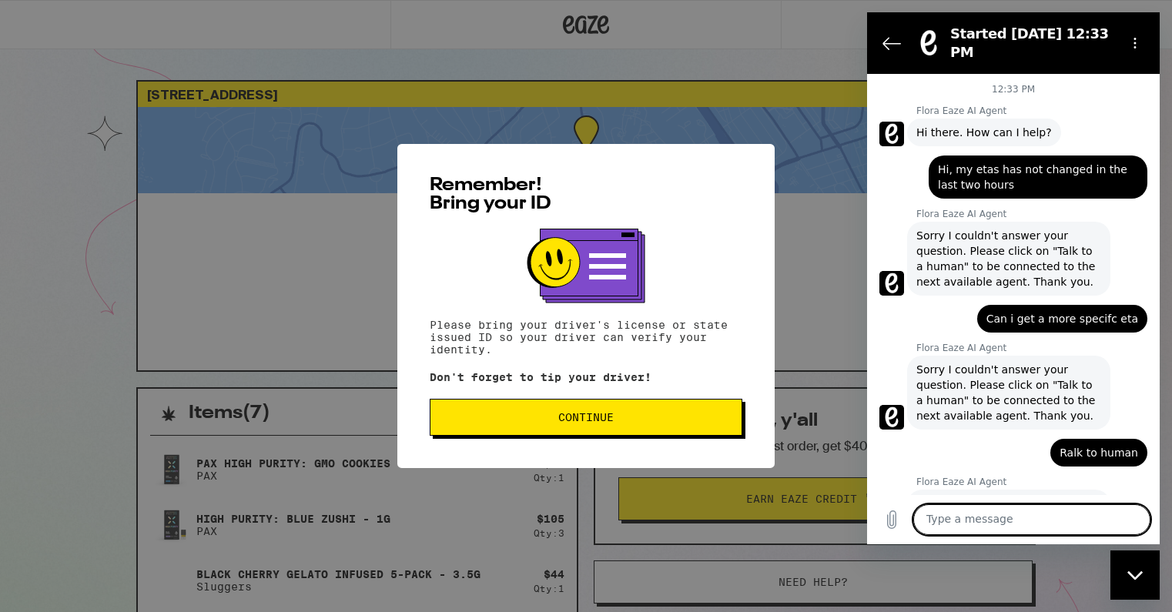
scroll to position [1579, 0]
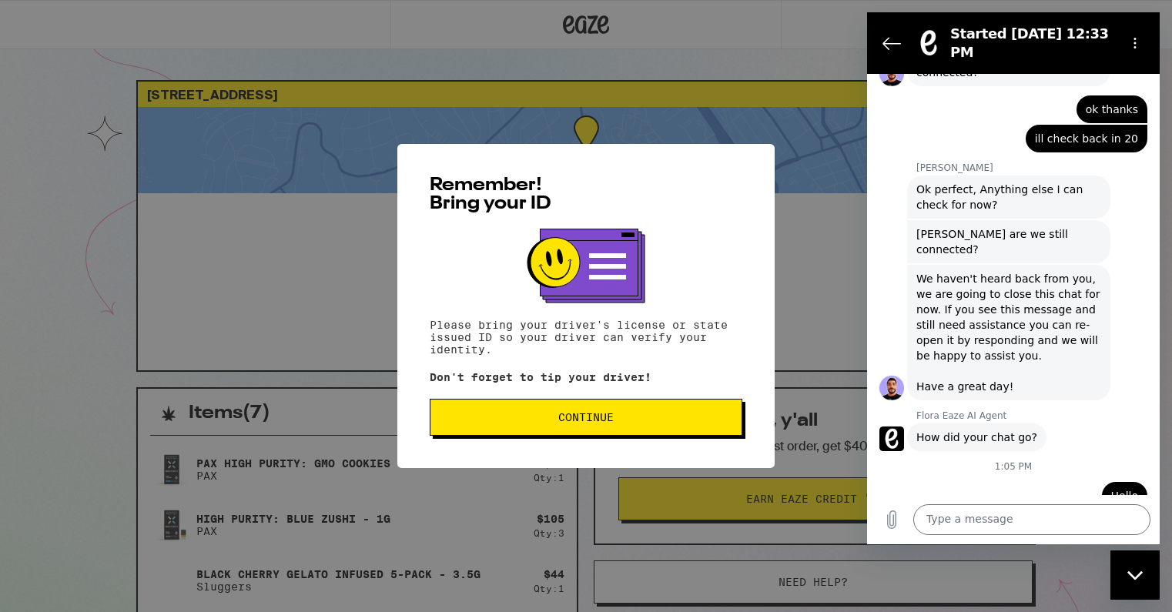
click at [561, 406] on button "Continue" at bounding box center [586, 417] width 313 height 37
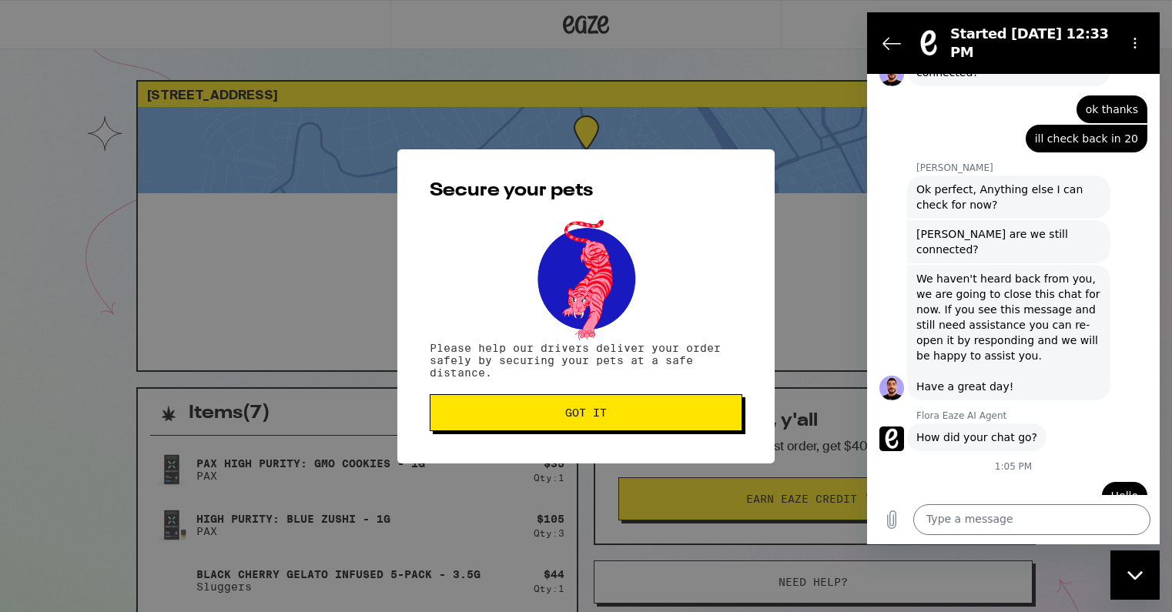
click at [568, 410] on span "Got it" at bounding box center [586, 412] width 42 height 11
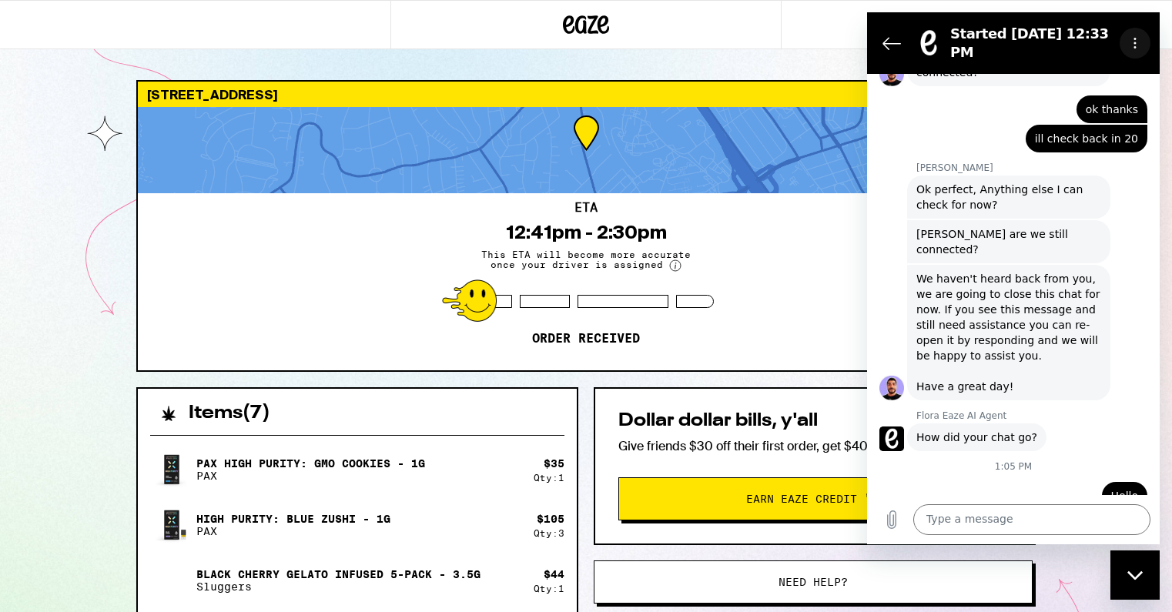
scroll to position [0, 0]
click at [1142, 44] on button "Options menu" at bounding box center [1135, 43] width 31 height 31
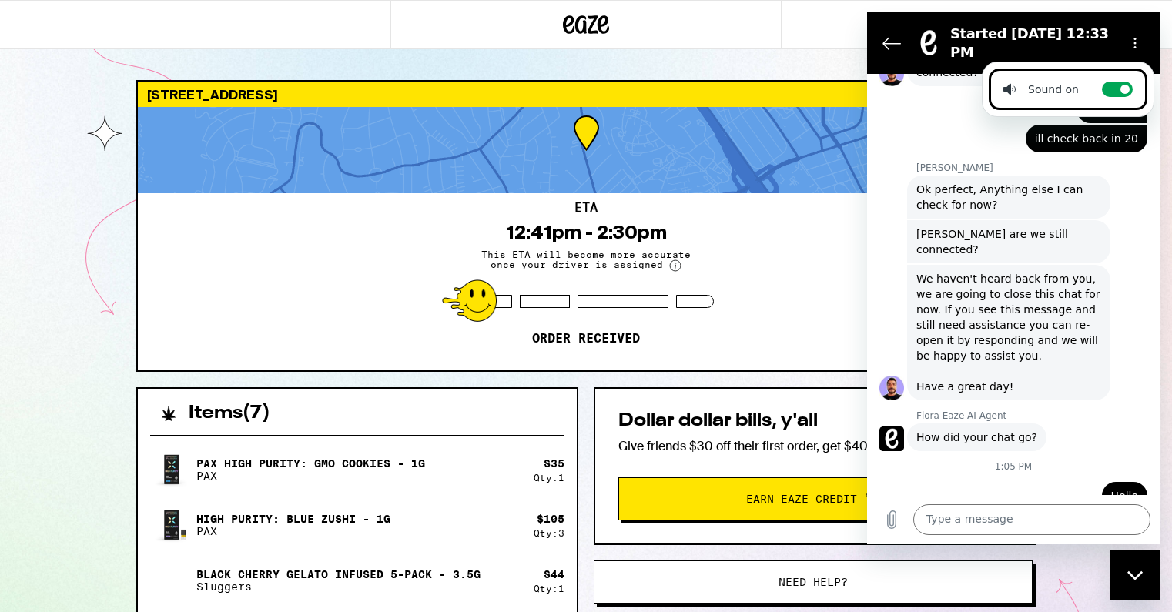
click at [980, 541] on div "Sent · Just now" at bounding box center [1002, 547] width 271 height 12
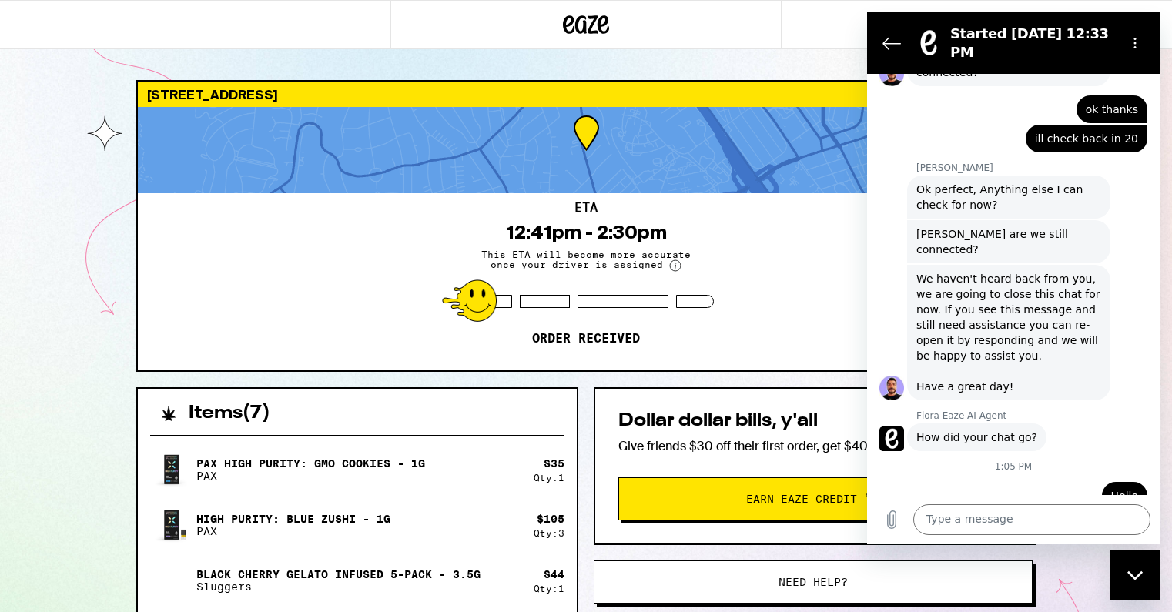
click at [953, 430] on span "How did your chat go?" at bounding box center [977, 437] width 121 height 15
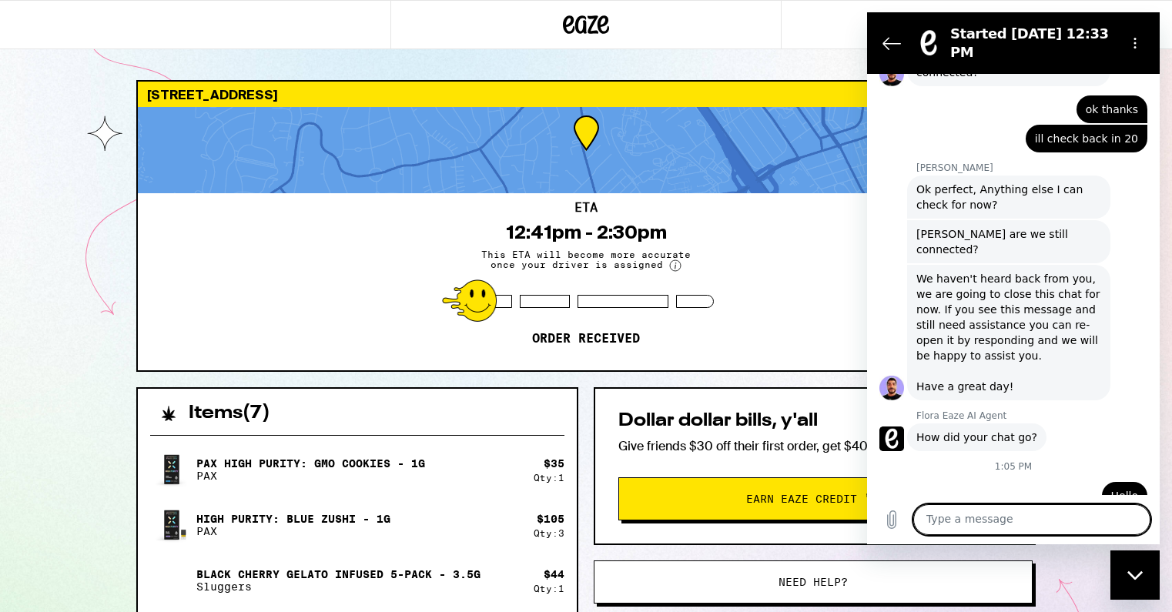
click at [984, 521] on textarea at bounding box center [1031, 519] width 237 height 31
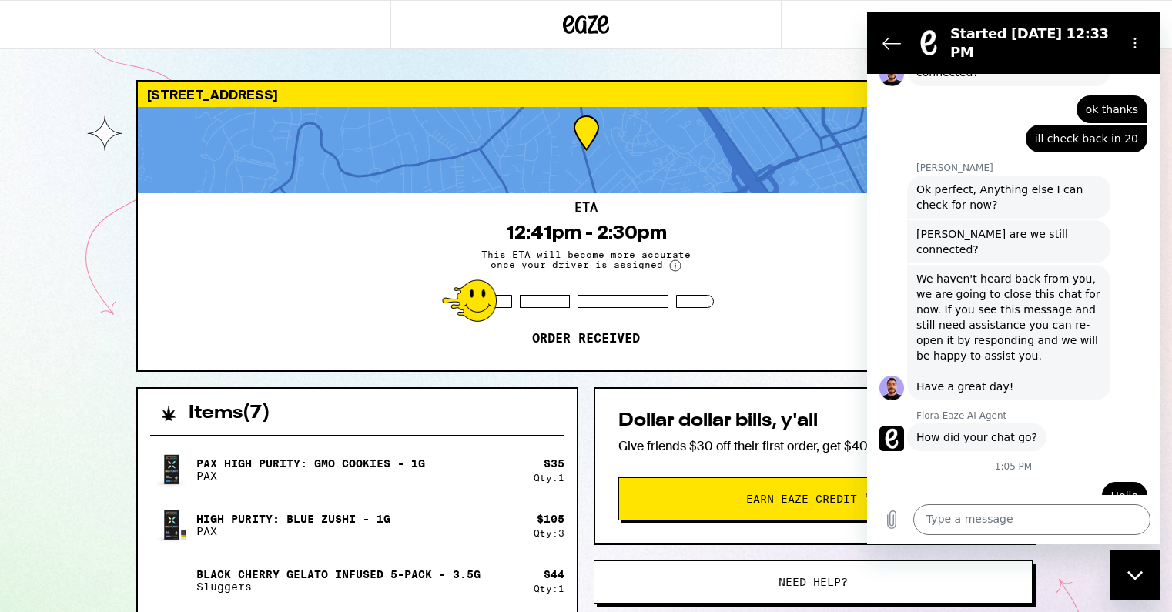
click at [746, 353] on div "ETA 12:41pm - 2:30pm This ETA will become more accurate once your driver is ass…" at bounding box center [586, 281] width 897 height 177
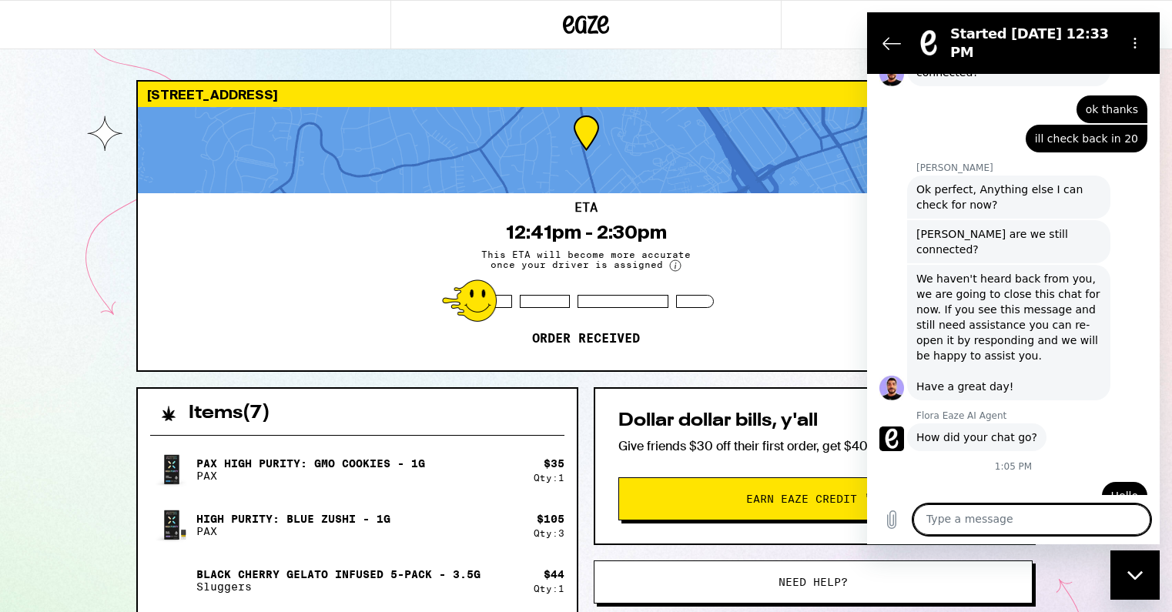
click at [981, 518] on textarea at bounding box center [1031, 519] width 237 height 31
type textarea "I"
type textarea "When will my order be assigned a driever?"
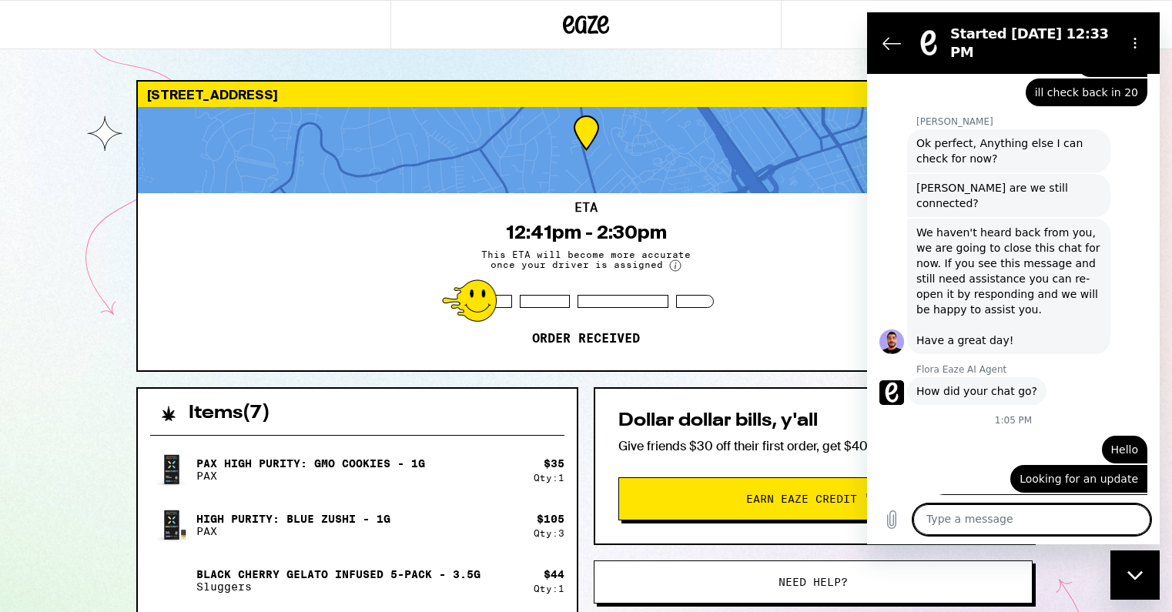
scroll to position [1624, 0]
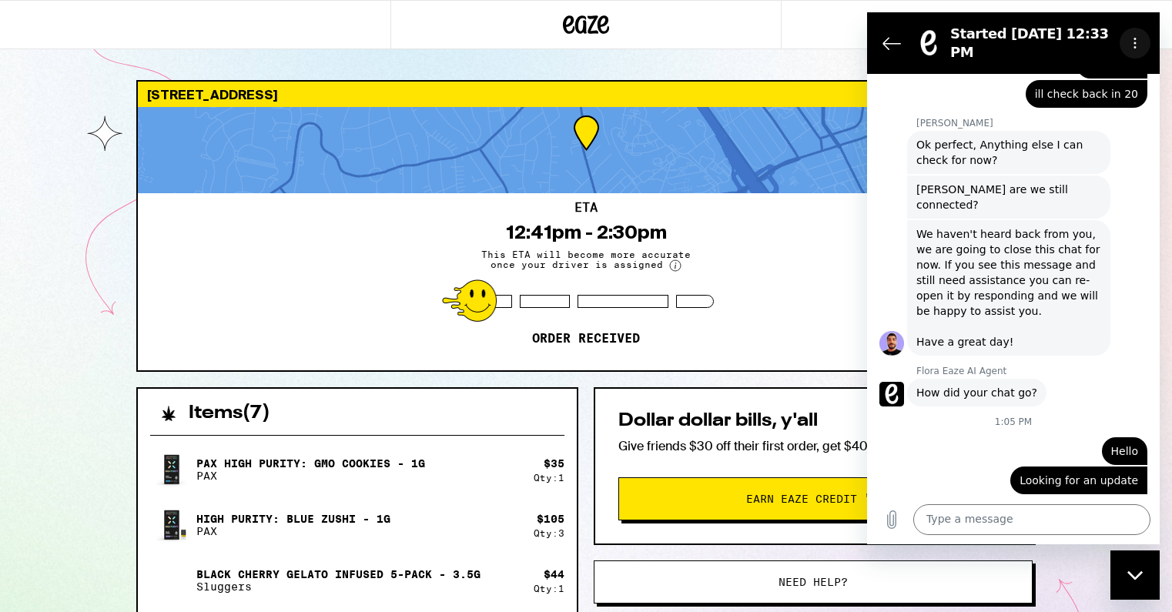
click at [1133, 49] on button "Options menu" at bounding box center [1135, 43] width 31 height 31
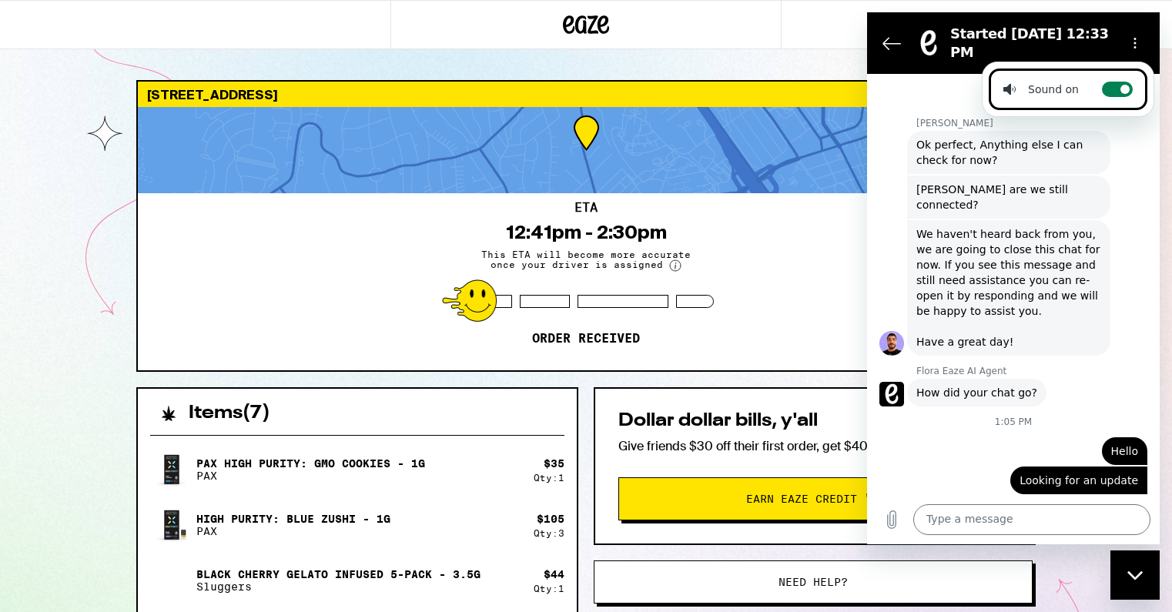
click at [1114, 88] on label "Toggle sound notifications" at bounding box center [1117, 89] width 31 height 15
click at [1114, 88] on input "Toggle sound notifications" at bounding box center [1117, 89] width 31 height 15
checkbox input "false"
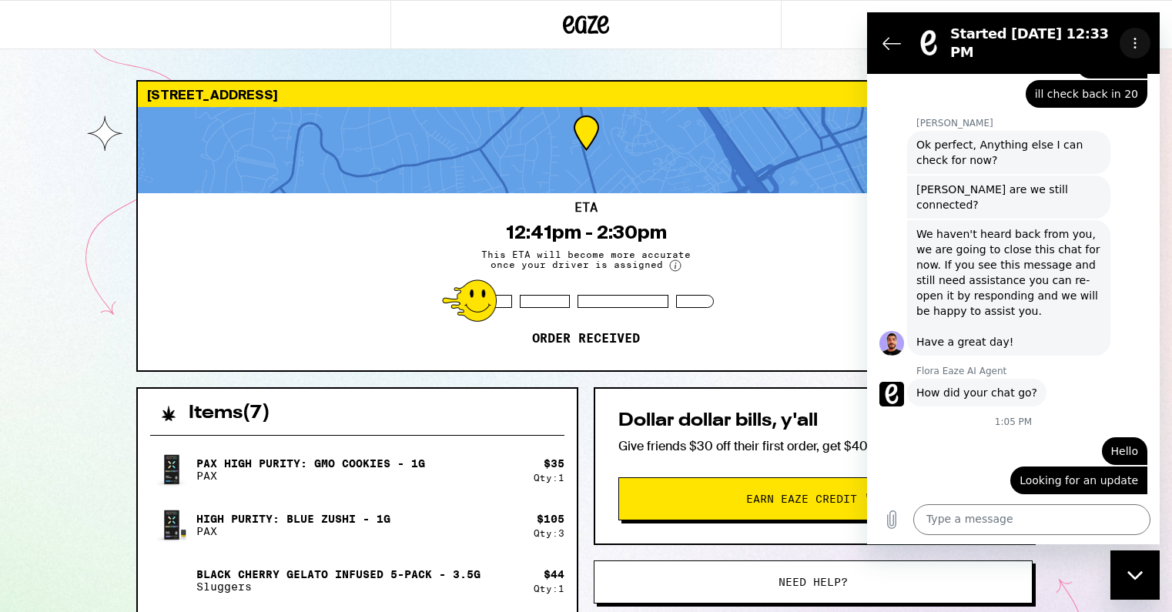
click at [1134, 51] on button "Options menu" at bounding box center [1135, 43] width 31 height 31
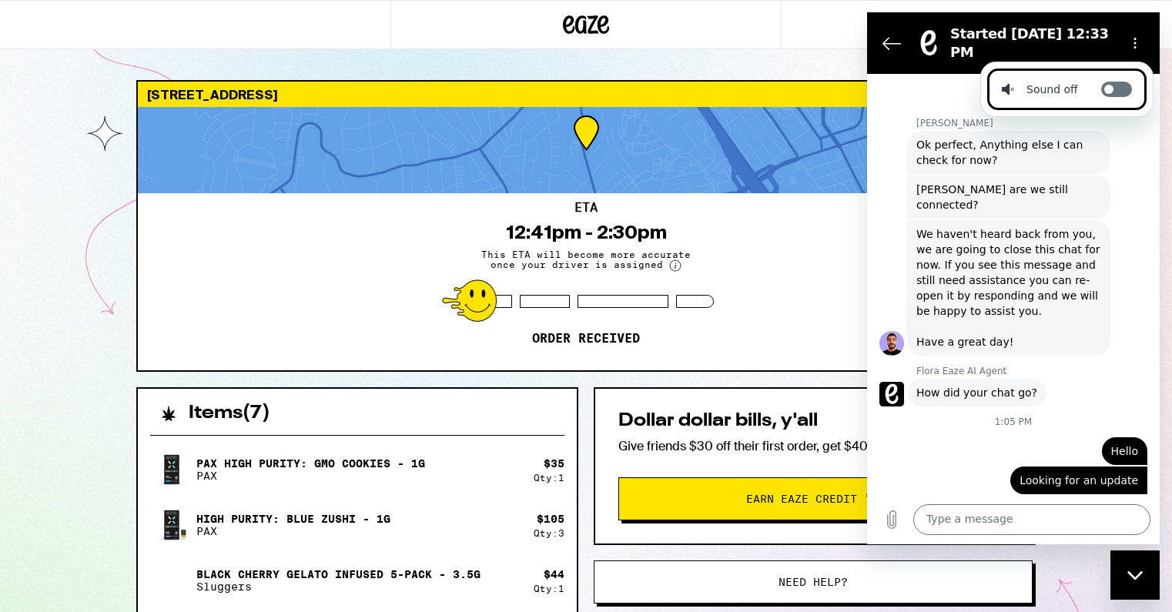
click at [1117, 89] on label "Toggle sound notifications" at bounding box center [1116, 89] width 31 height 15
click at [1117, 89] on input "Toggle sound notifications" at bounding box center [1116, 89] width 31 height 15
checkbox input "true"
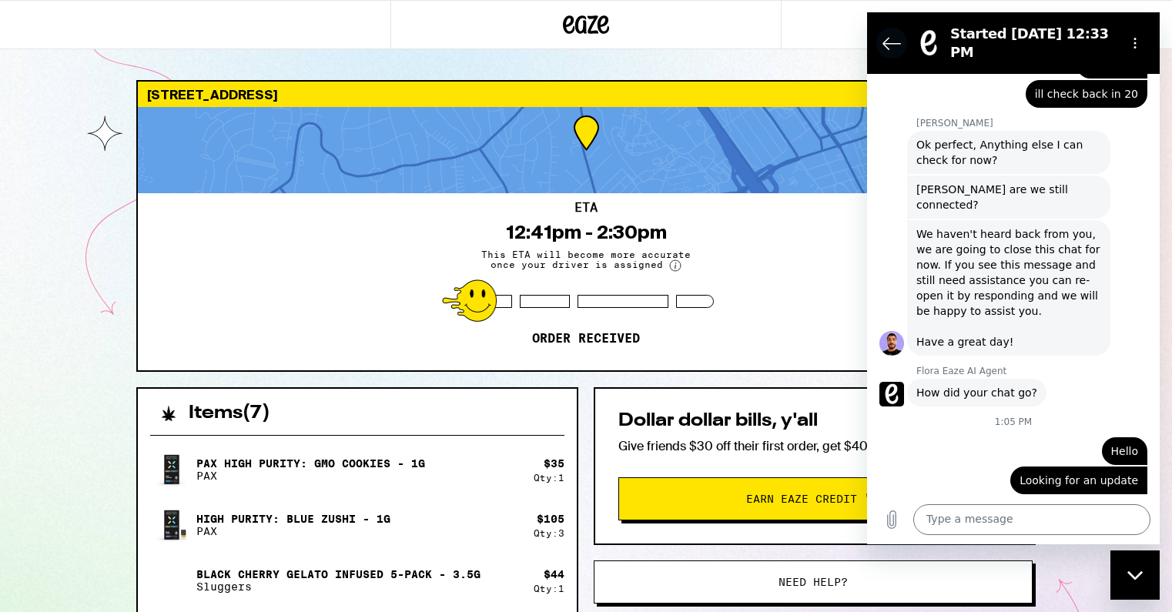
click at [895, 42] on icon "Back to the conversation list" at bounding box center [892, 43] width 18 height 18
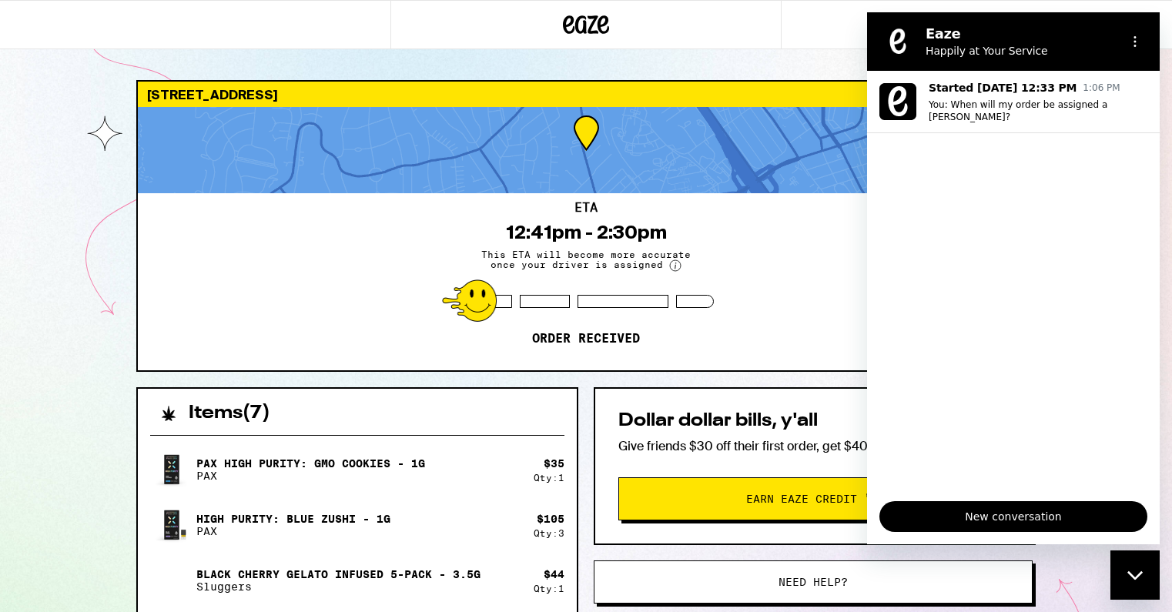
click at [1002, 522] on span "New conversation" at bounding box center [1014, 517] width 242 height 18
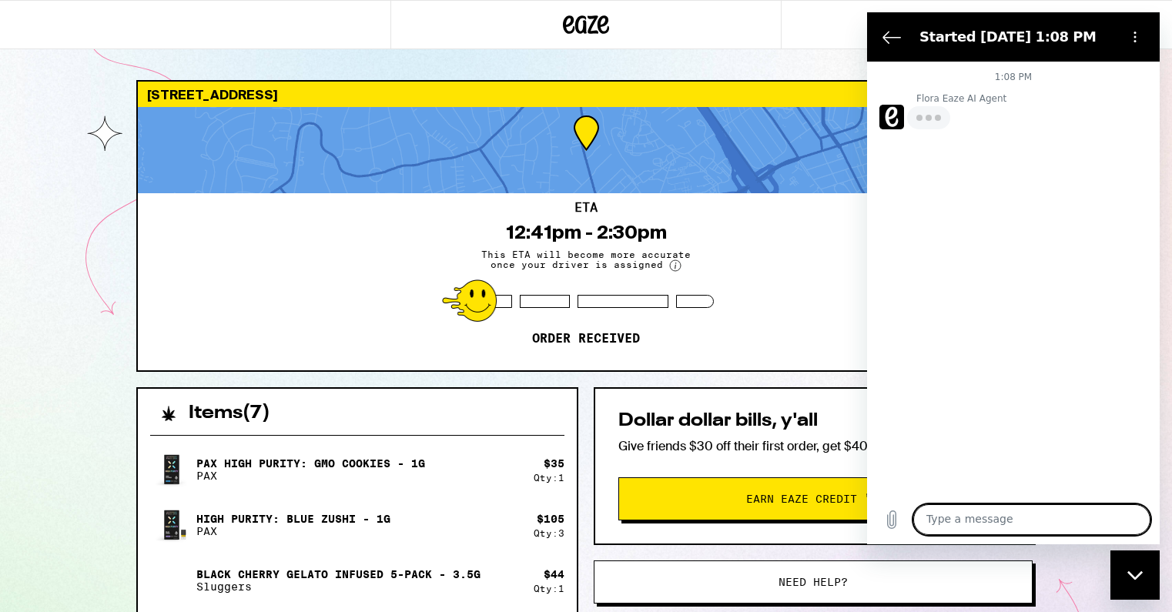
type textarea "x"
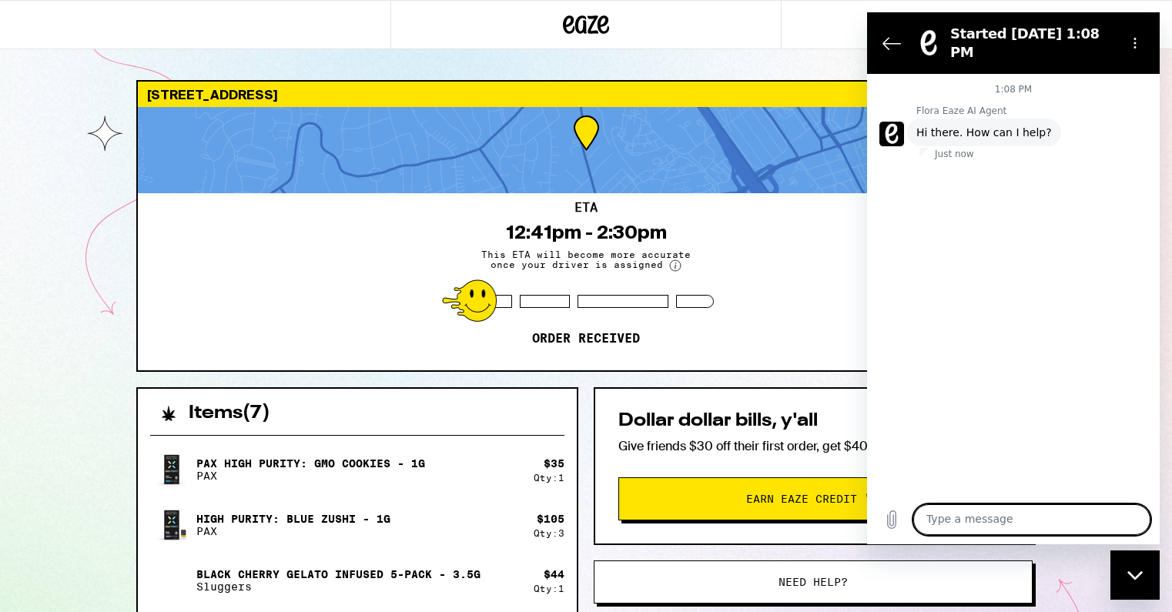
type textarea "t"
type textarea "x"
type textarea "ta"
type textarea "x"
type textarea "tal"
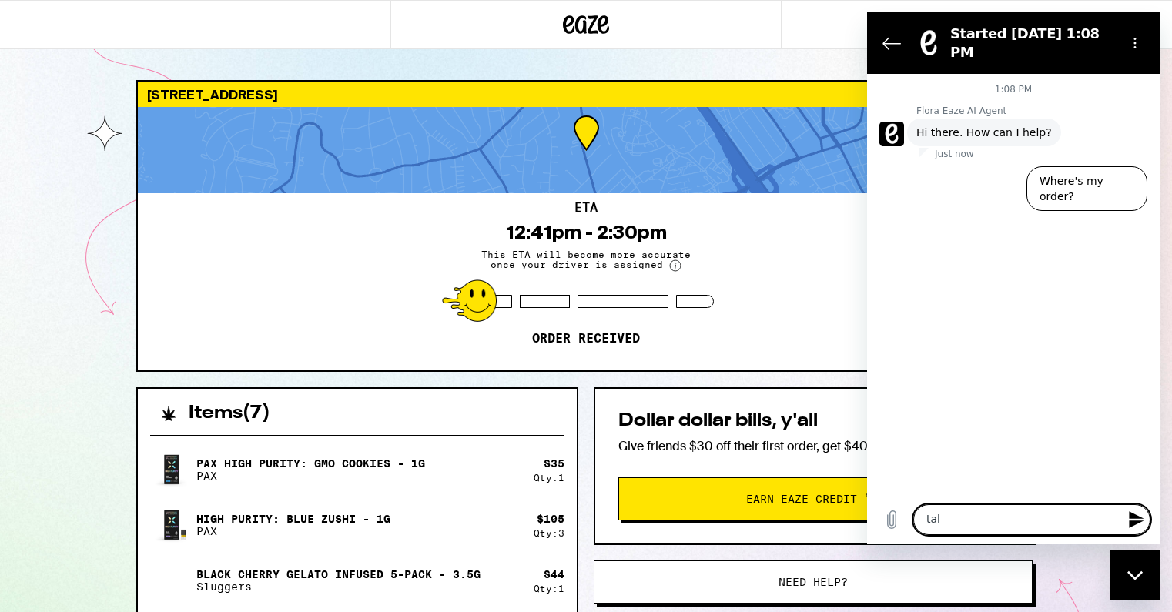
type textarea "x"
type textarea "talk"
type textarea "x"
type textarea "talk"
type textarea "x"
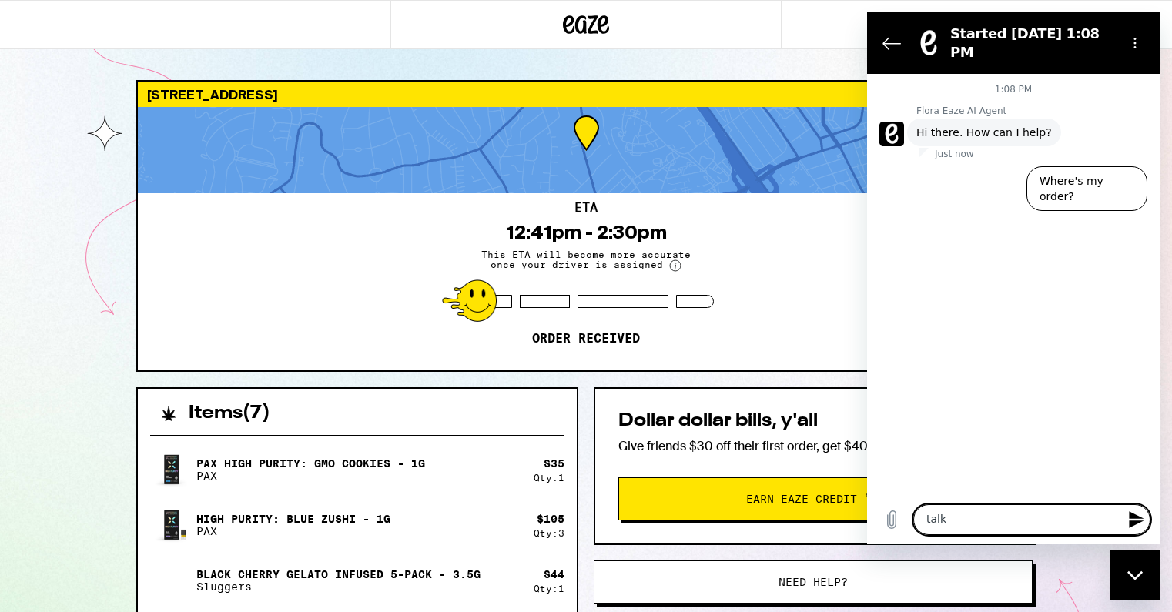
type textarea "talk t"
type textarea "x"
type textarea "talk to"
type textarea "x"
type textarea "talk to"
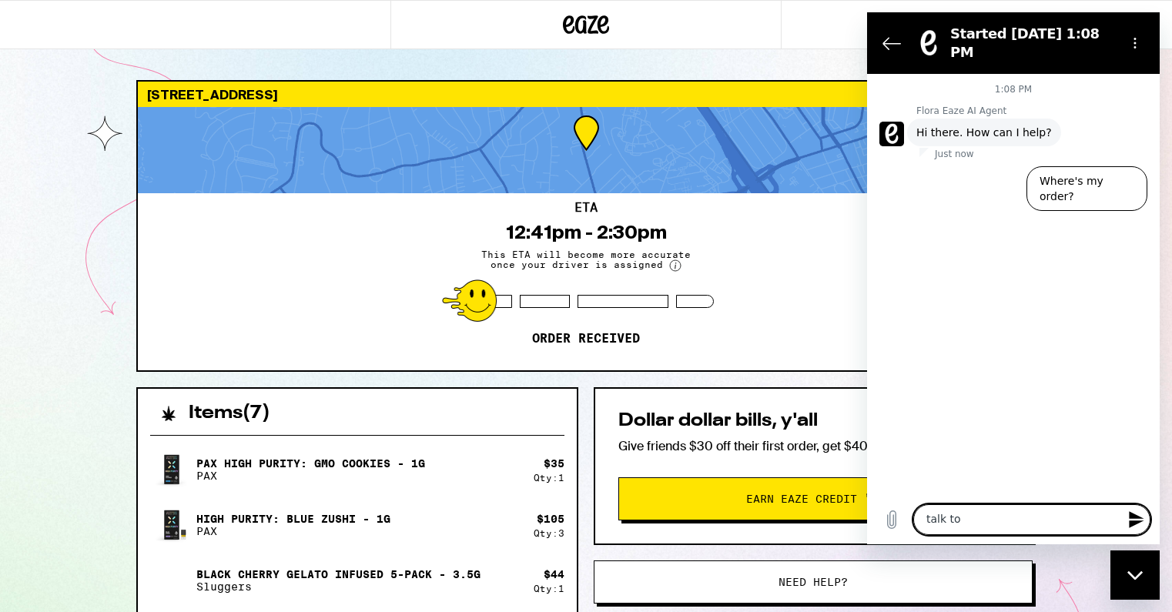
type textarea "x"
type textarea "talk to a"
type textarea "x"
type textarea "talk to a"
type textarea "x"
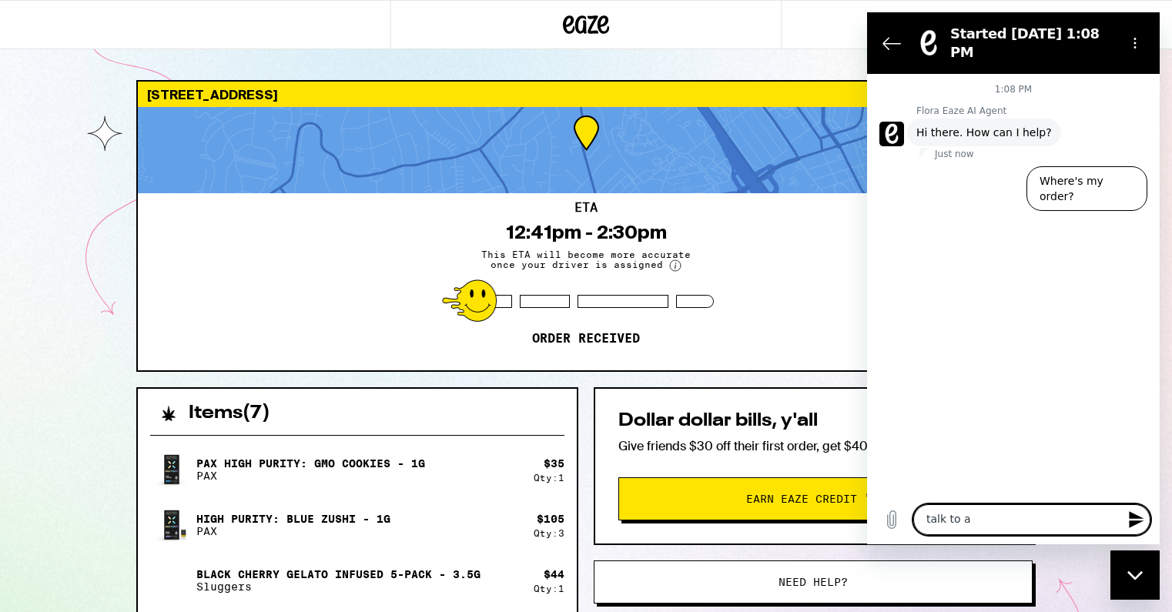
type textarea "talk to a h"
type textarea "x"
type textarea "talk to a hu"
type textarea "x"
type textarea "talk to a hum"
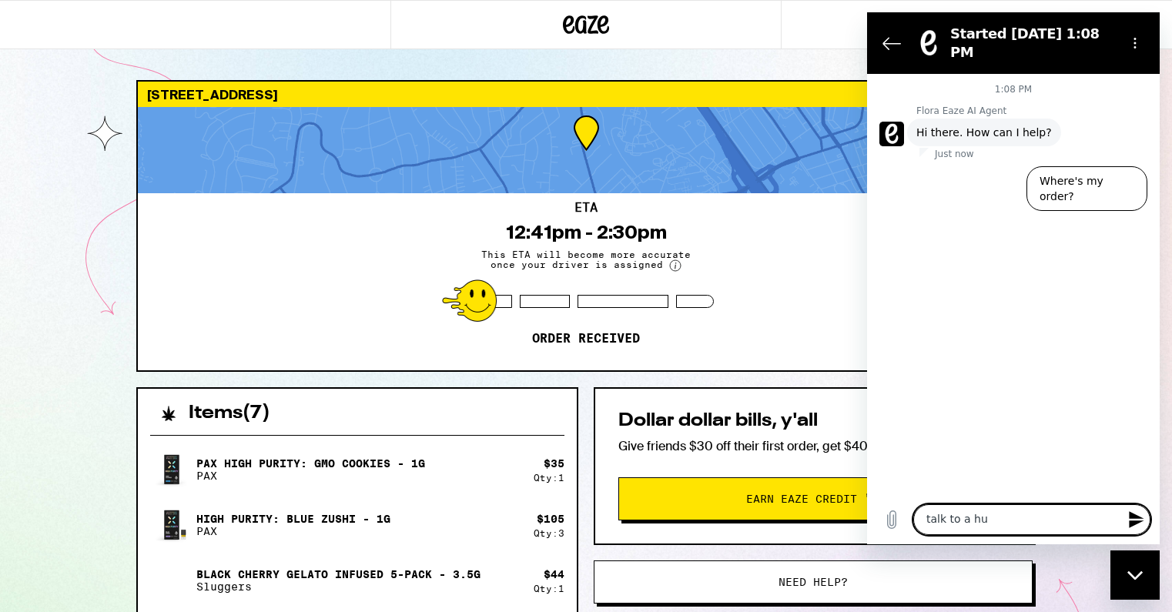
type textarea "x"
type textarea "talk to a huma"
type textarea "x"
type textarea "talk to a human"
type textarea "x"
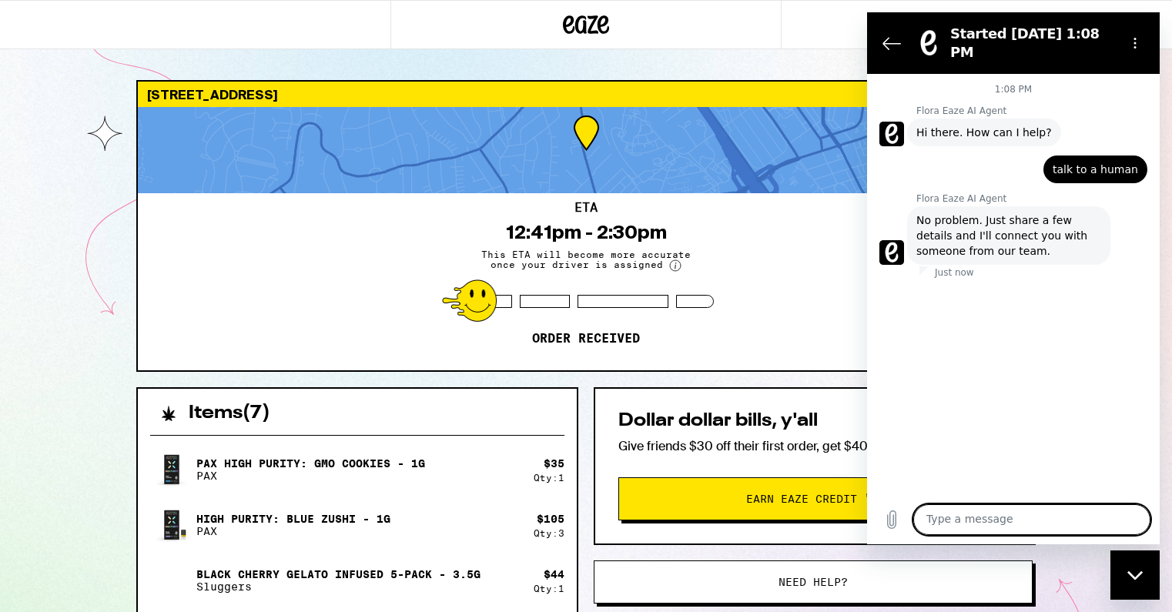
type textarea "x"
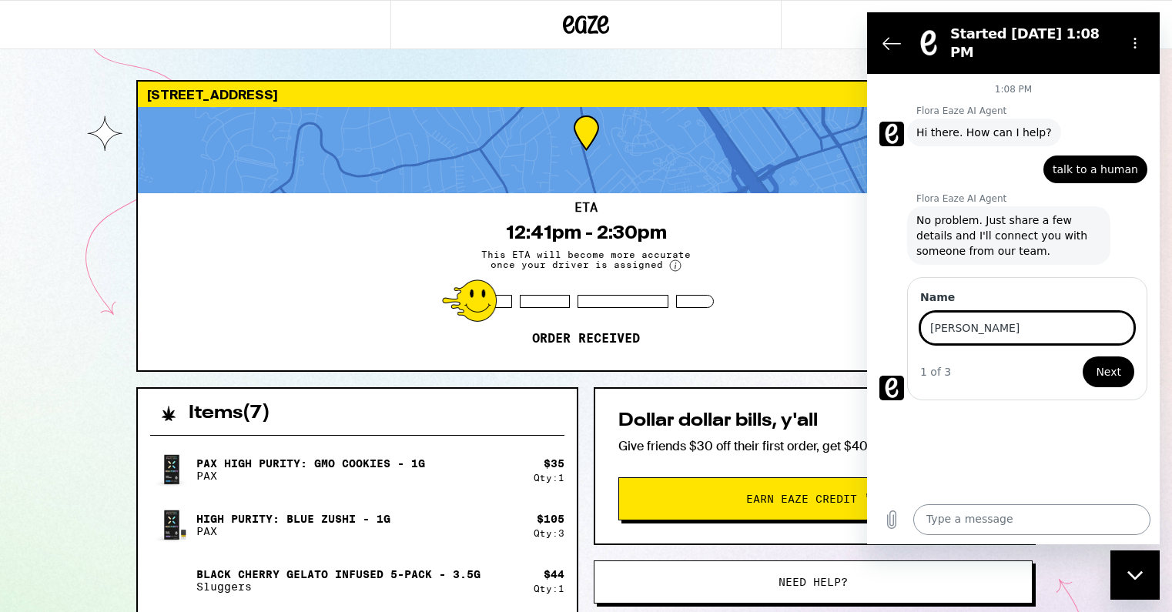
type input "[PERSON_NAME]"
click at [1083, 357] on button "Next" at bounding box center [1109, 372] width 52 height 31
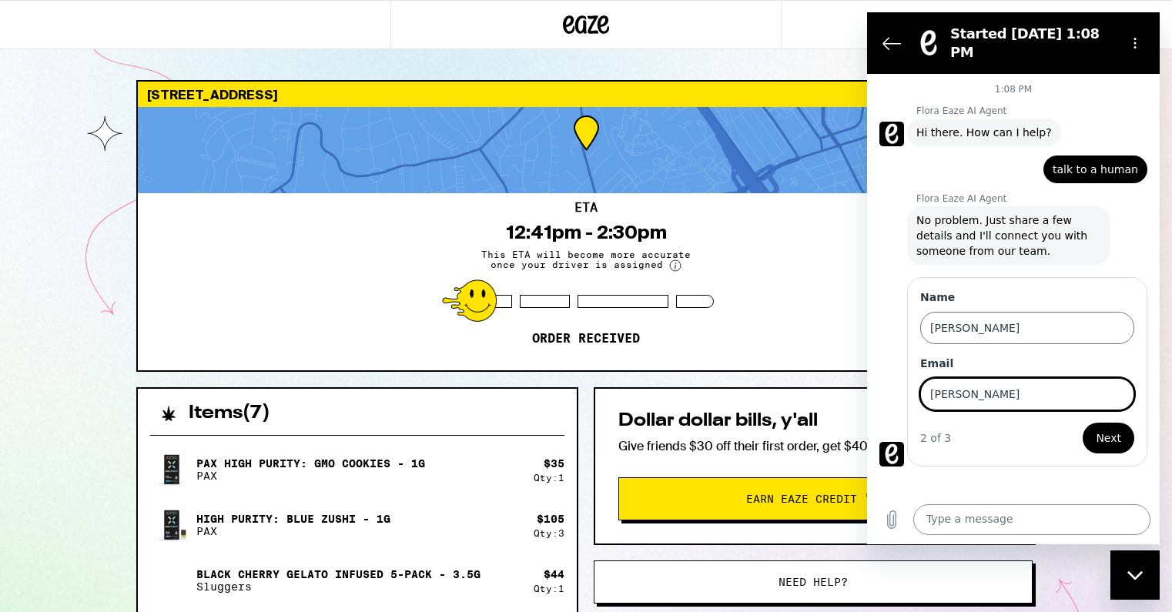
type input "[EMAIL_ADDRESS][DOMAIN_NAME]"
click at [1083, 423] on button "Next" at bounding box center [1109, 438] width 52 height 31
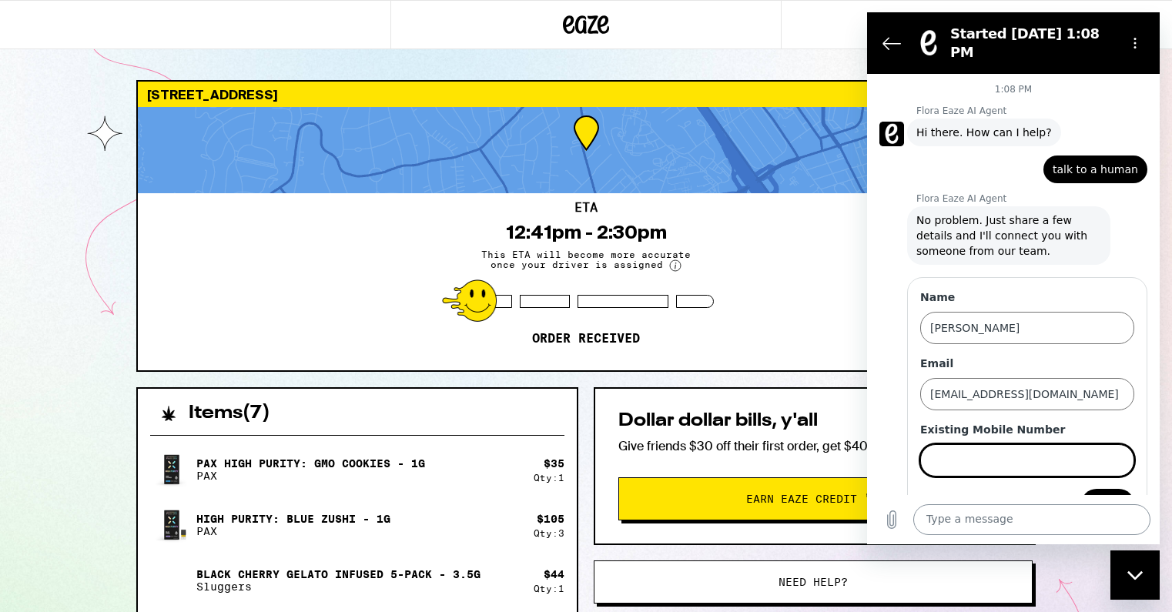
scroll to position [26, 0]
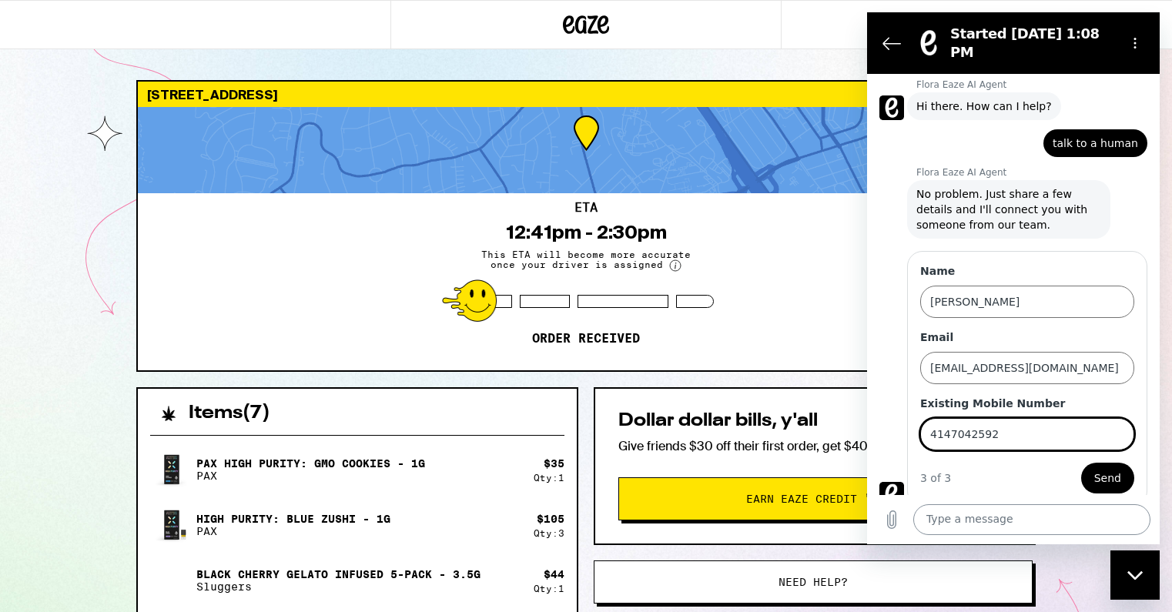
type input "4147042592"
click at [1081, 463] on button "Send" at bounding box center [1107, 478] width 53 height 31
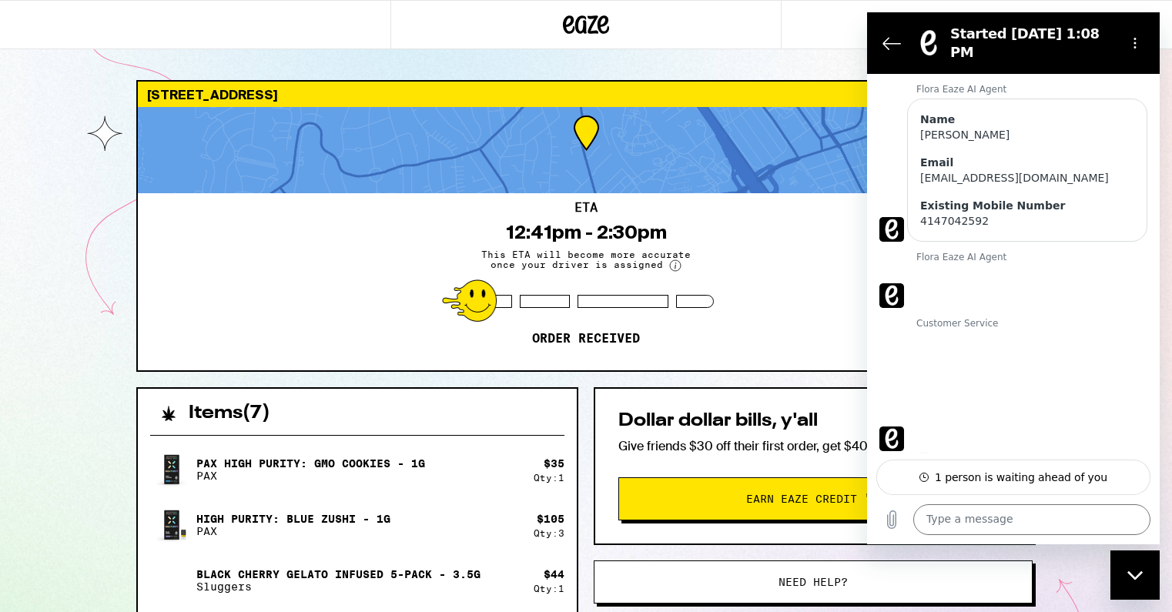
scroll to position [194, 0]
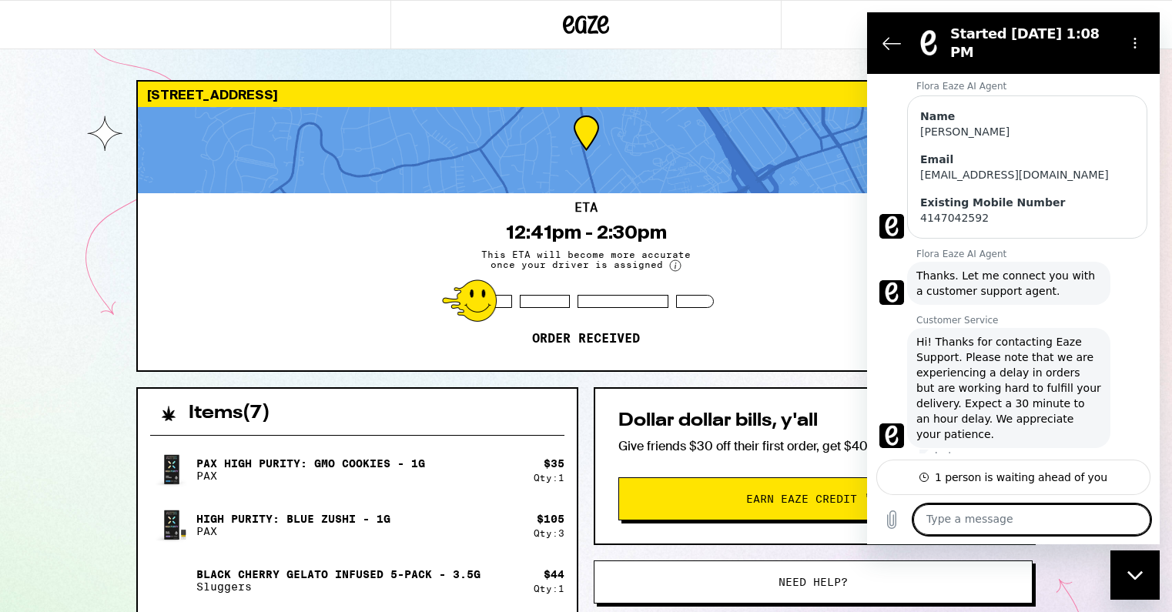
click at [670, 266] on circle at bounding box center [675, 265] width 11 height 11
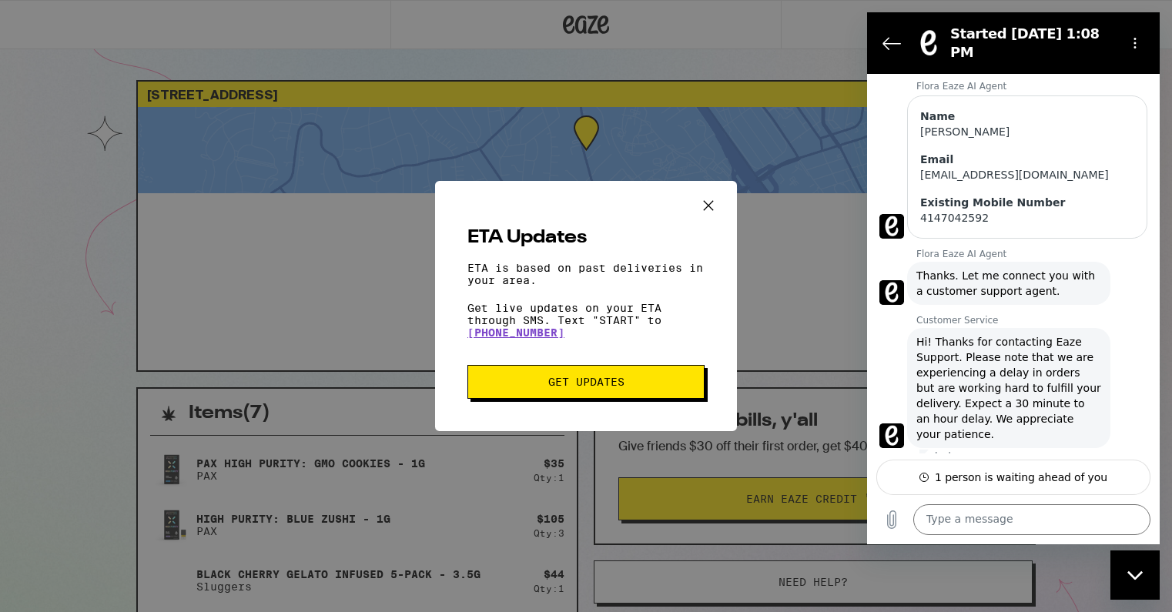
click at [708, 206] on icon "Close ETA information modal" at bounding box center [708, 205] width 23 height 23
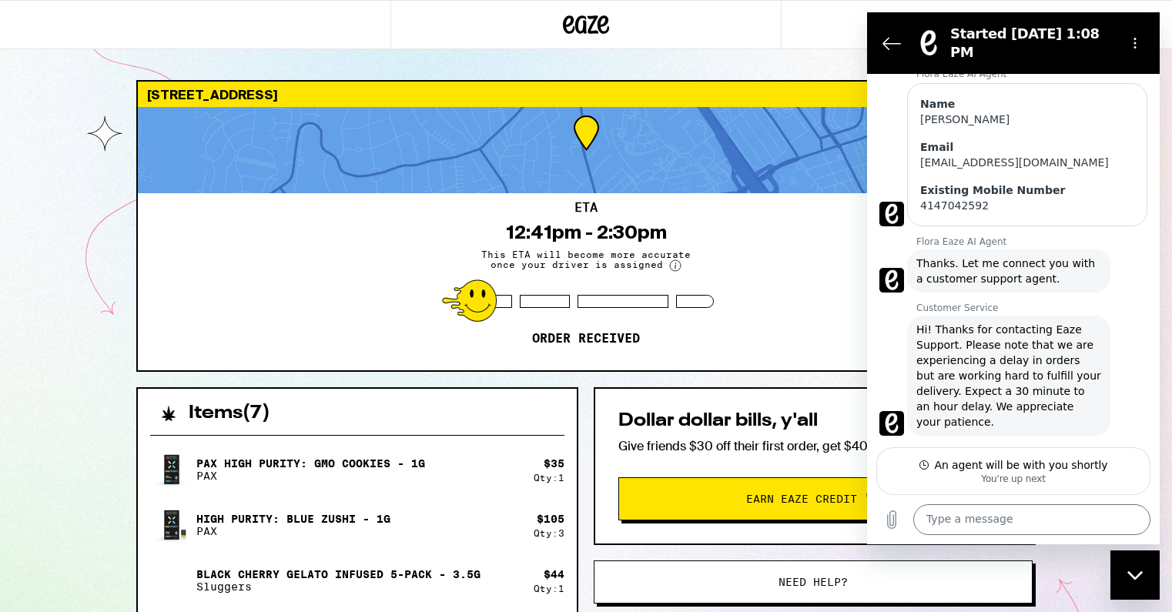
scroll to position [236, 0]
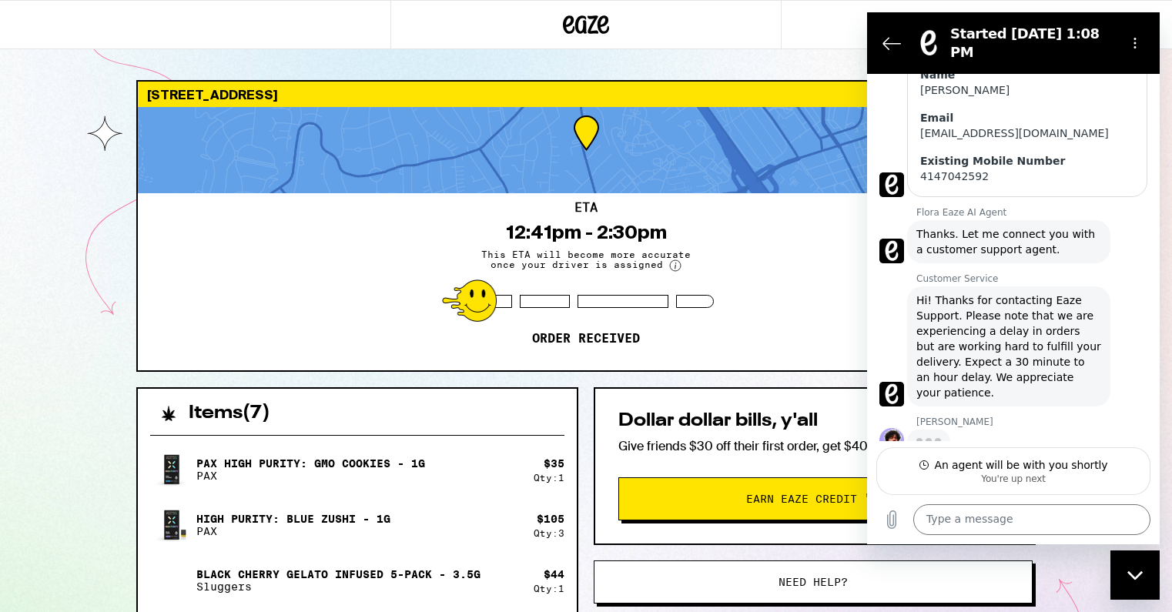
type textarea "x"
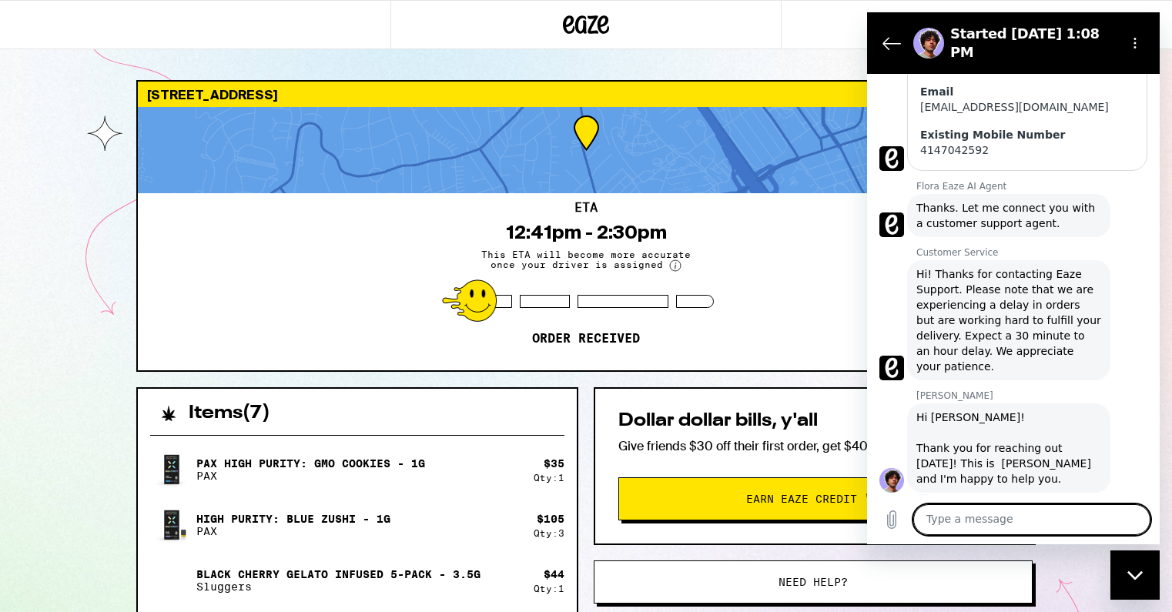
scroll to position [265, 0]
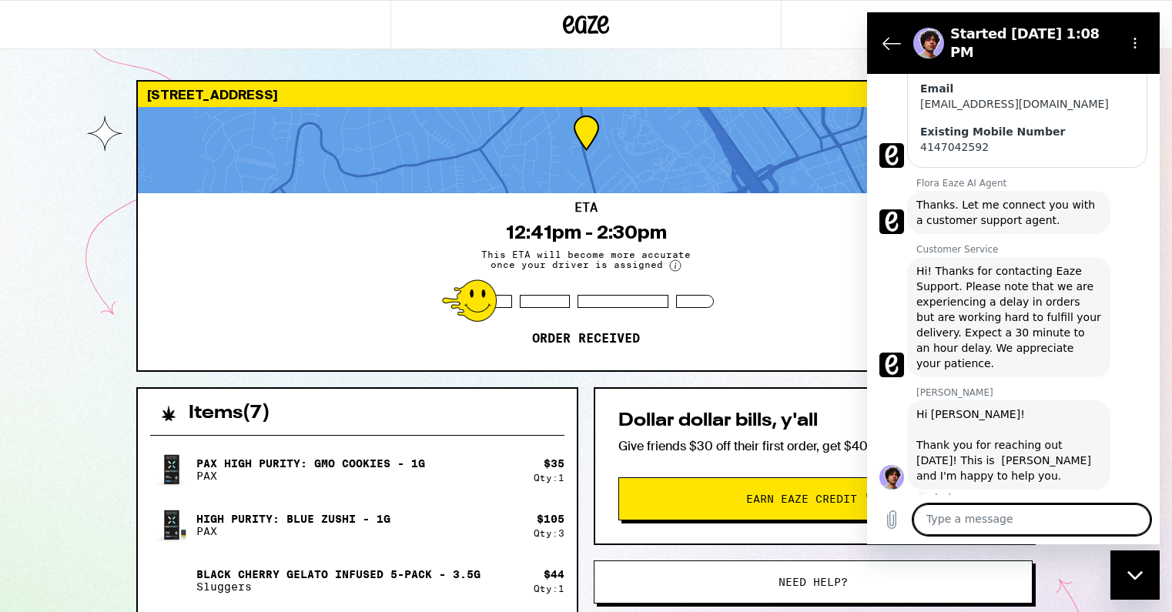
click at [994, 518] on textarea at bounding box center [1031, 519] width 237 height 31
type textarea "H"
type textarea "x"
type textarea "He"
type textarea "x"
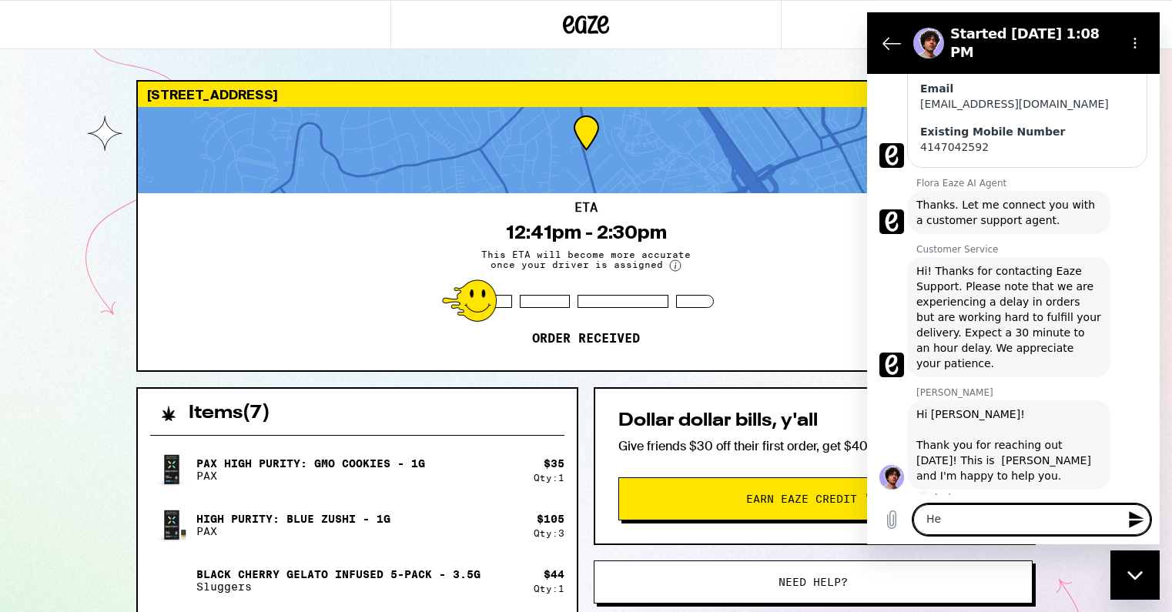
type textarea "Hel"
type textarea "x"
type textarea "Hell"
type textarea "x"
type textarea "Hello"
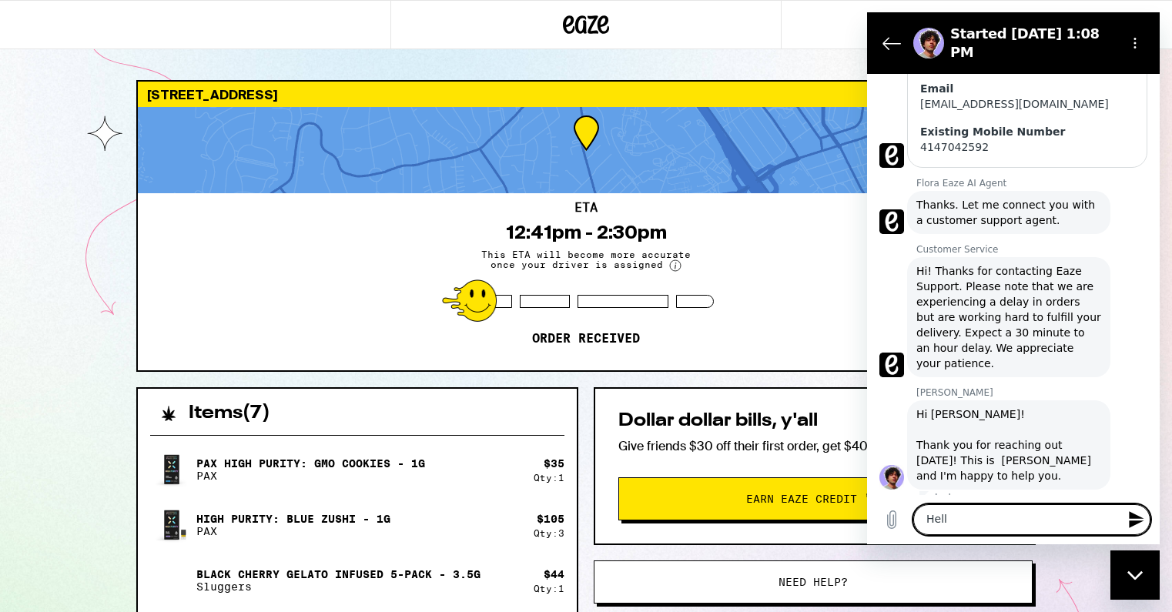
type textarea "x"
type textarea "Hello,"
type textarea "x"
type textarea "Hello,"
type textarea "x"
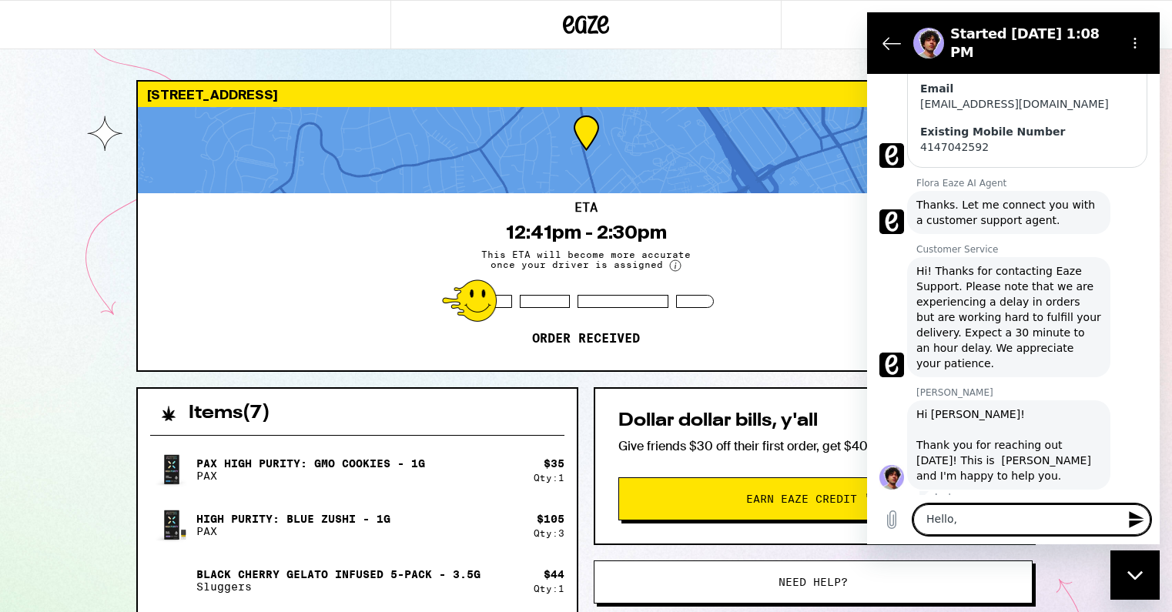
type textarea "Hello, i"
type textarea "x"
type textarea "Hello, it"
type textarea "x"
type textarea "Hello, its"
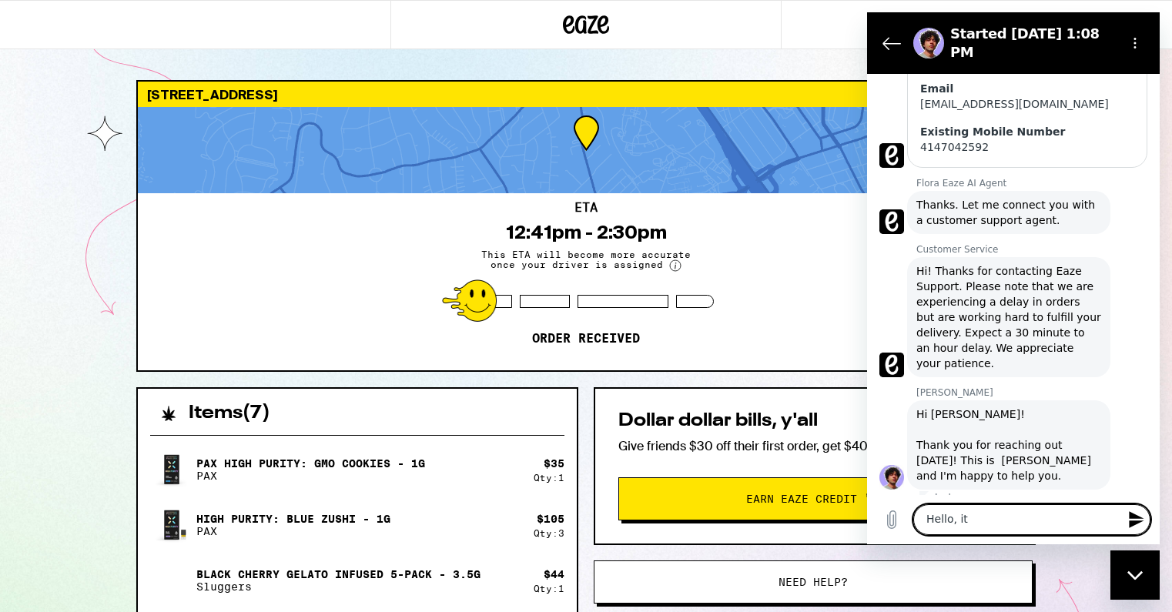
type textarea "x"
type textarea "Hello, its"
type textarea "x"
type textarea "Hello, its b"
type textarea "x"
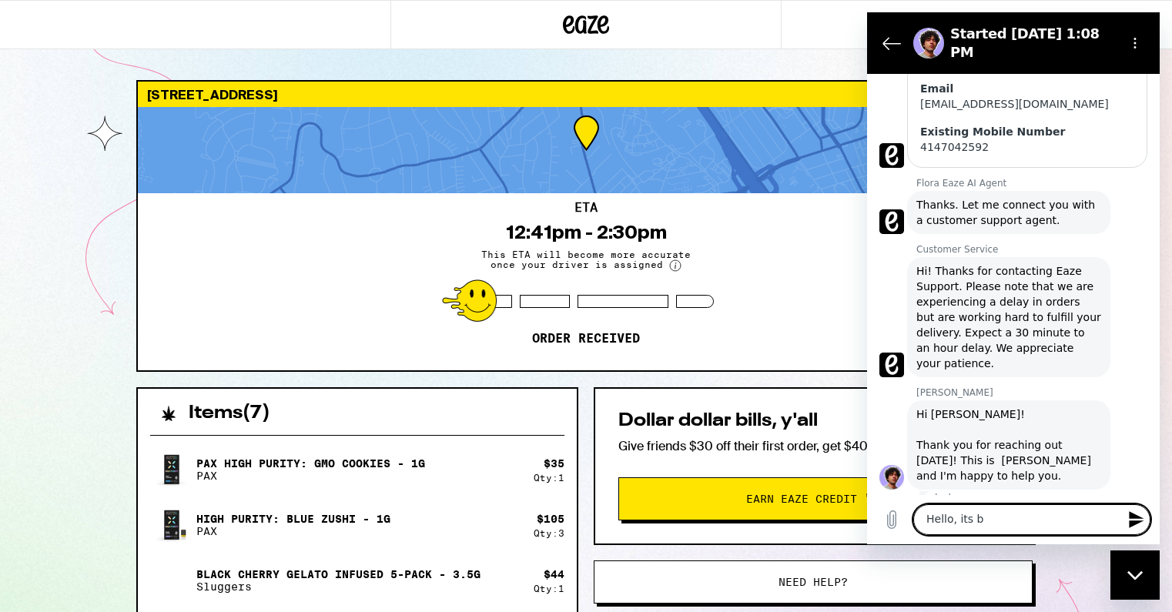
type textarea "Hello, its be"
type textarea "x"
type textarea "Hello, its bee"
type textarea "x"
type textarea "Hello, its been"
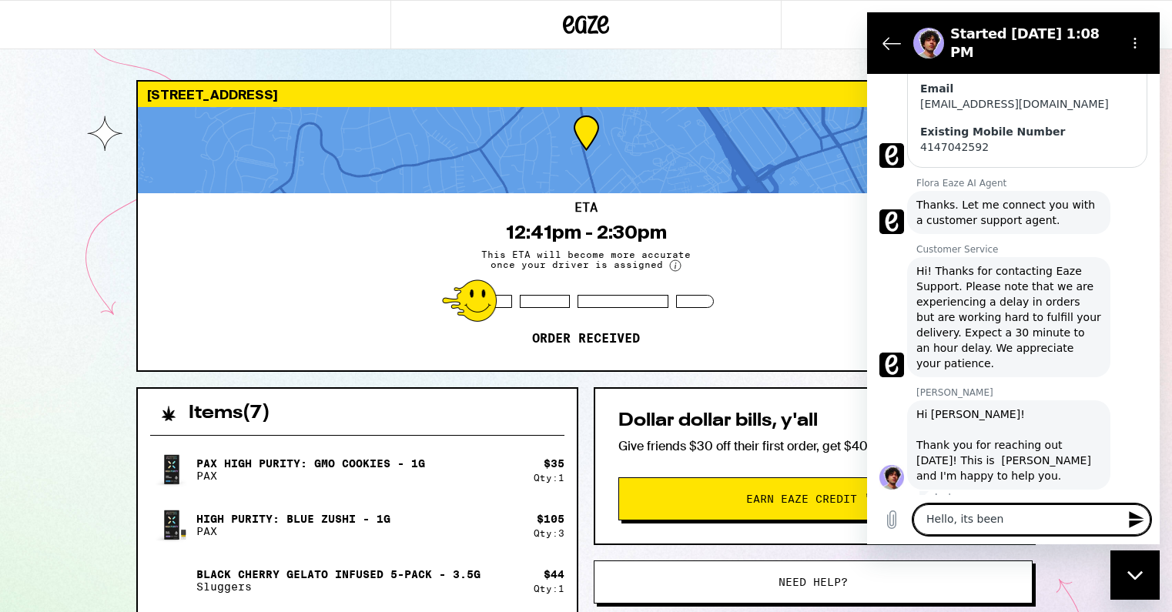
type textarea "x"
type textarea "Hello, its been"
type textarea "x"
type textarea "Hello, its been 2"
type textarea "x"
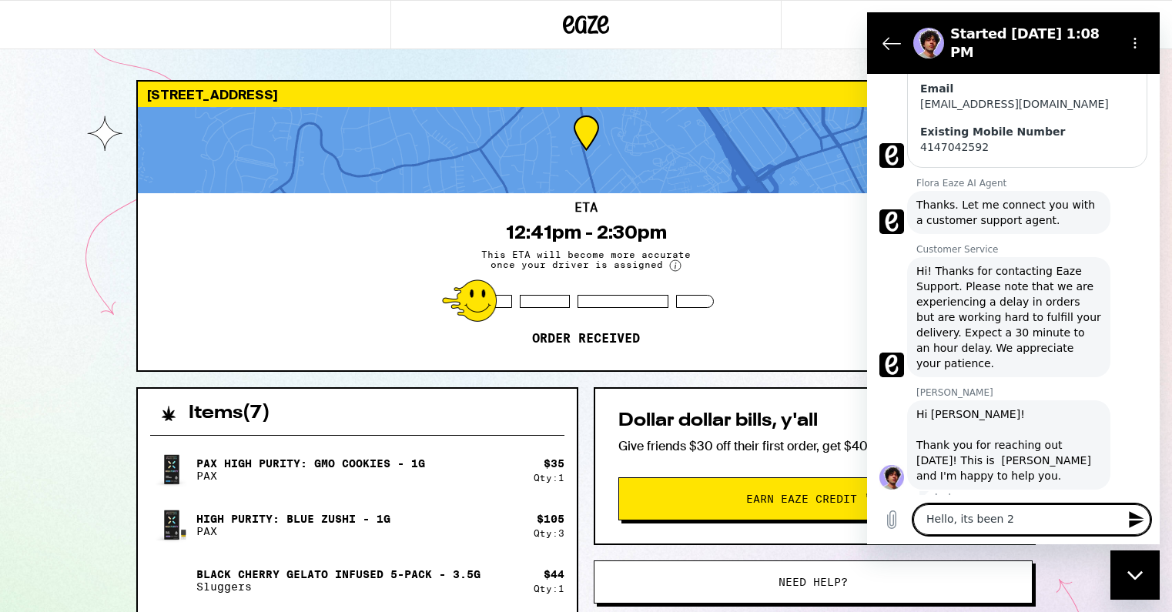
type textarea "Hello, its been 2"
type textarea "x"
type textarea "Hello, its been 2 h"
type textarea "x"
type textarea "Hello, its been 2 ho"
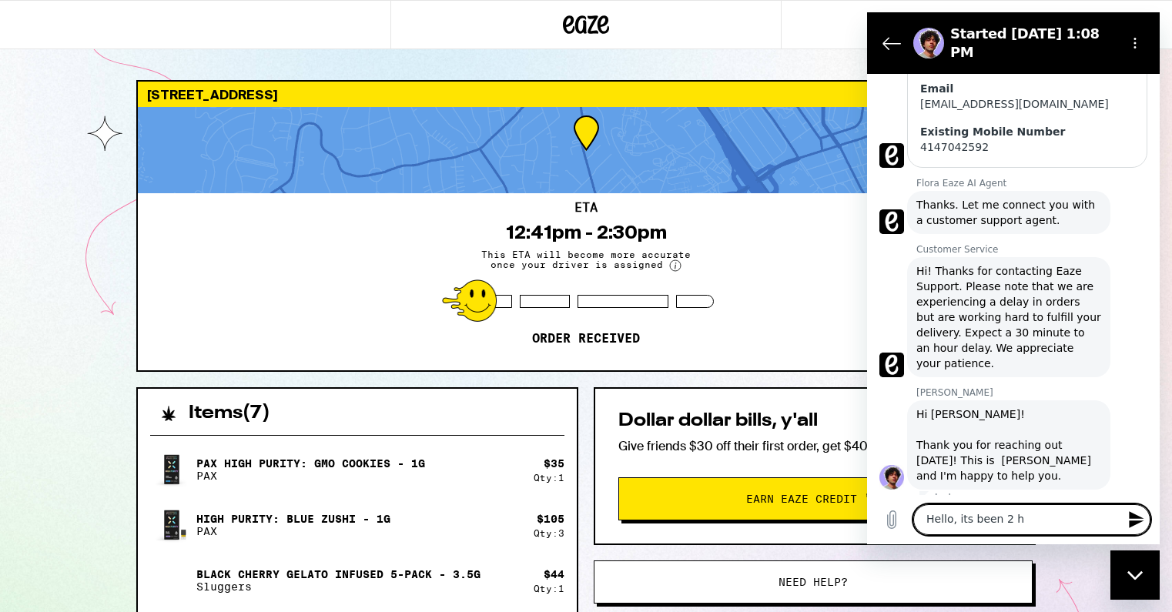
type textarea "x"
type textarea "Hello, its been 2 hou"
type textarea "x"
type textarea "Hello, its been 2 hour"
type textarea "x"
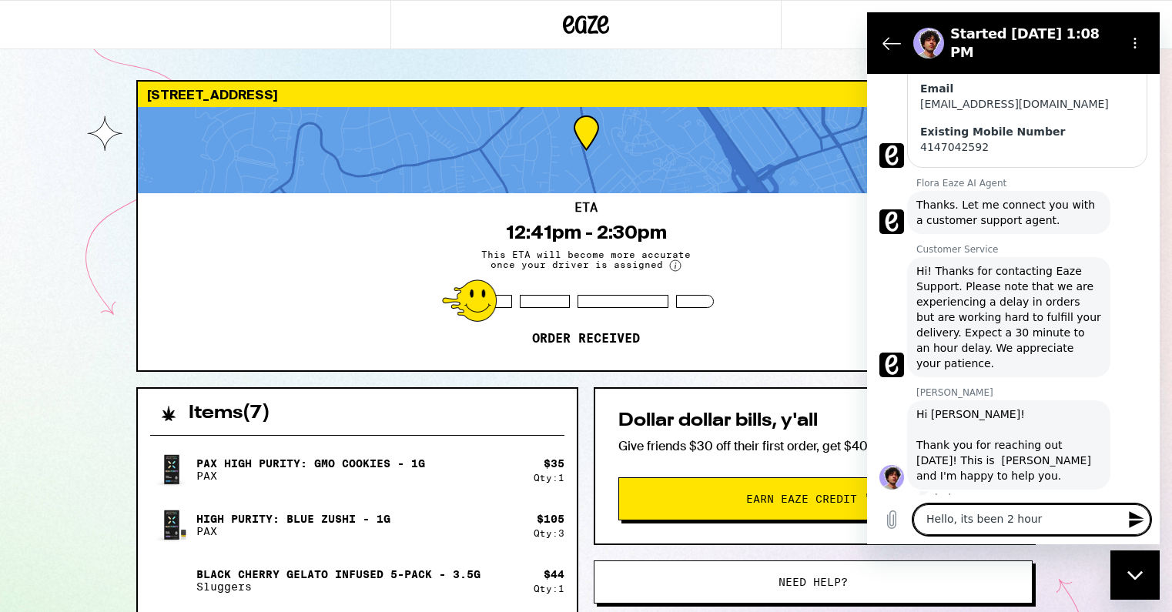
type textarea "Hello, its been 2 hours"
type textarea "x"
type textarea "Hello, its been 2 hours"
type textarea "x"
type textarea "Hello, its been 2 hours s"
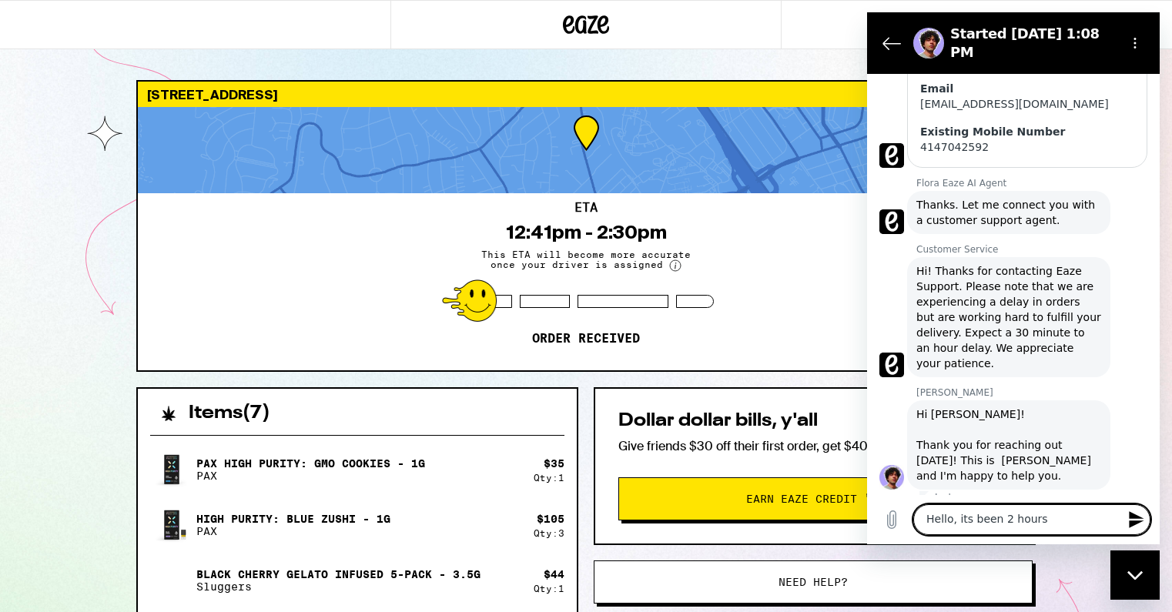
type textarea "x"
type textarea "Hello, its been 2 hours si"
type textarea "x"
type textarea "Hello, its been 2 hours sin"
type textarea "x"
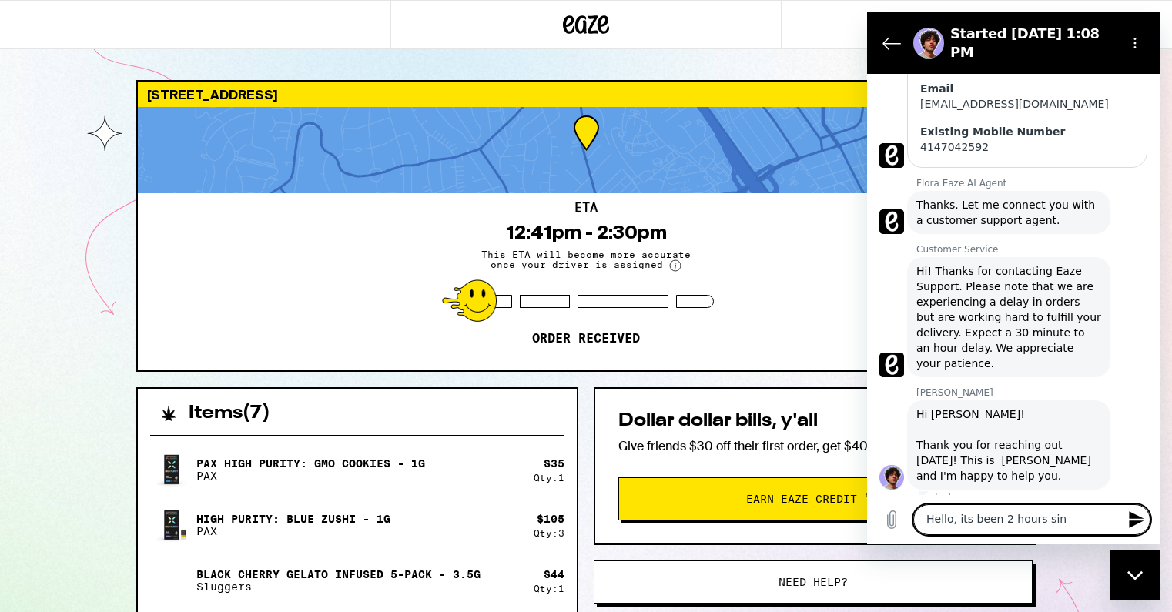
type textarea "Hello, its been 2 hours sinc"
type textarea "x"
type textarea "Hello, its been 2 hours sinc"
type textarea "x"
type textarea "Hello, its been 2 hours sinc"
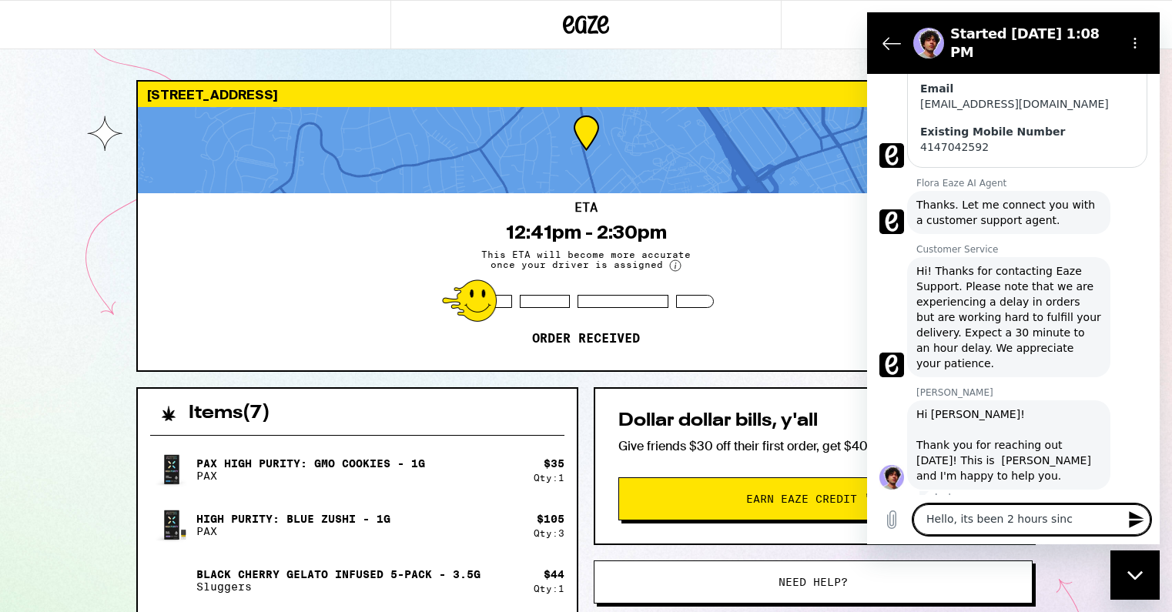
type textarea "x"
type textarea "Hello, its been 2 hours since"
type textarea "x"
type textarea "Hello, its been 2 hours since"
type textarea "x"
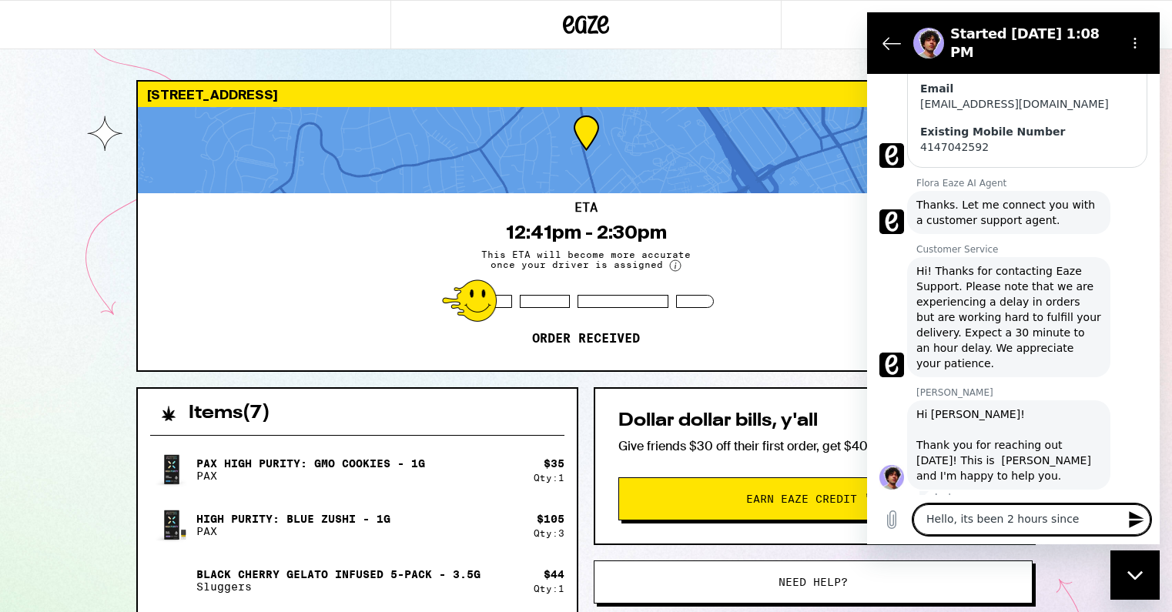
type textarea "Hello, its been 2 hours since I"
type textarea "x"
type textarea "Hello, its been 2 hours since I"
type textarea "x"
type textarea "Hello, its been 2 hours since I p"
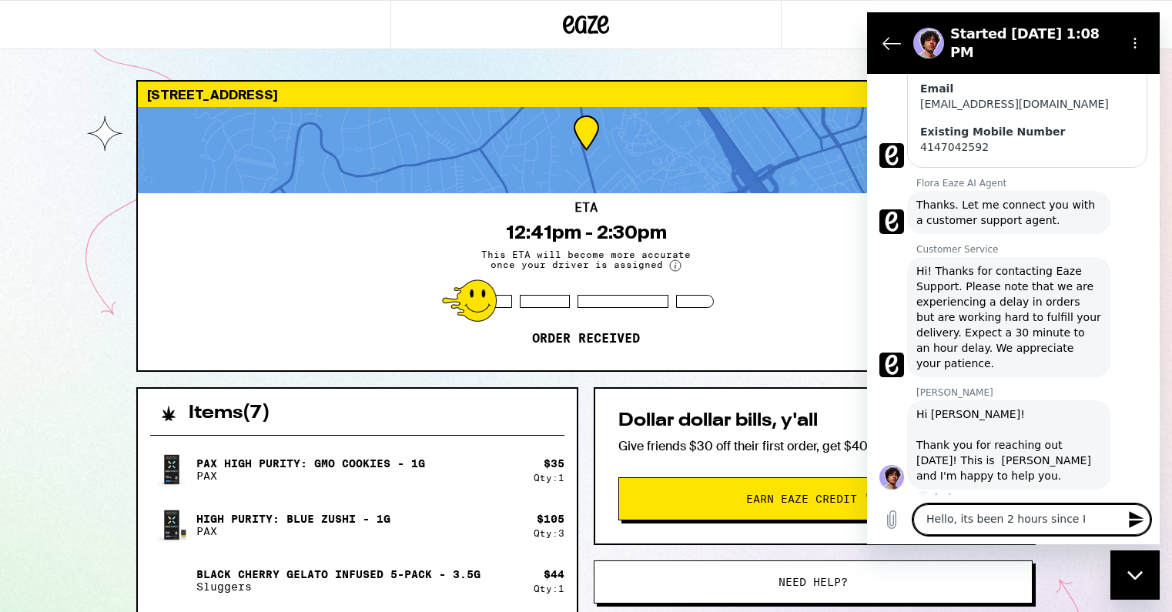
type textarea "x"
type textarea "Hello, its been 2 hours since I pl"
type textarea "x"
type textarea "Hello, its been 2 hours since I pla"
type textarea "x"
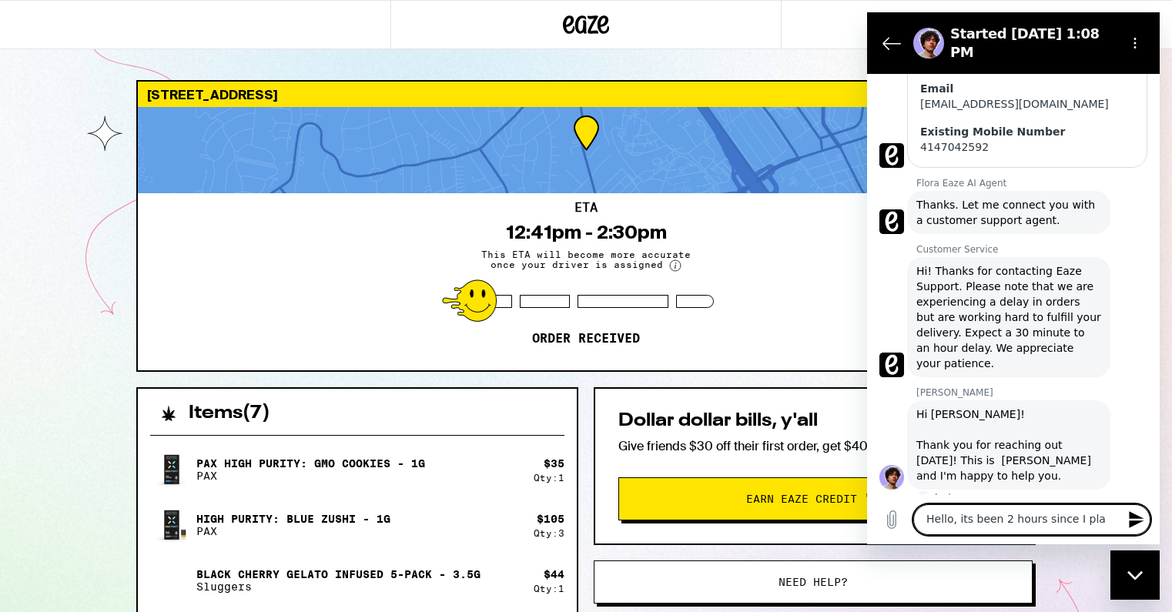
type textarea "Hello, its been 2 hours since I plac"
type textarea "x"
type textarea "Hello, its been 2 hours since I place"
type textarea "x"
type textarea "Hello, its been 2 hours since I placed"
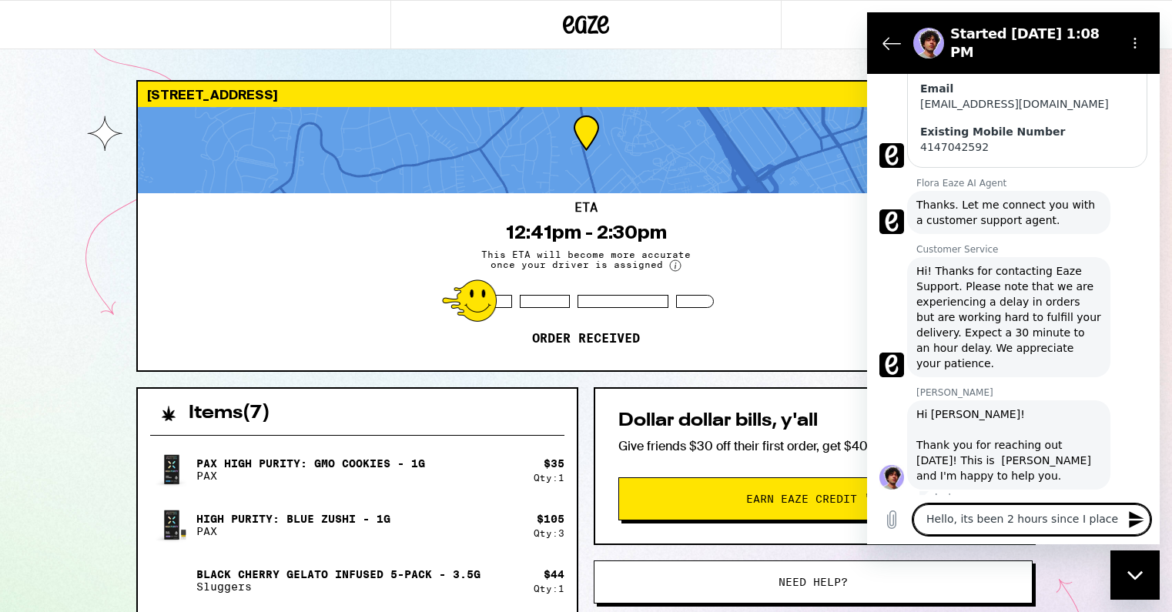
type textarea "x"
type textarea "Hello, its been 2 hours since I placed"
type textarea "x"
type textarea "Hello, its been 2 hours since I placed y"
type textarea "x"
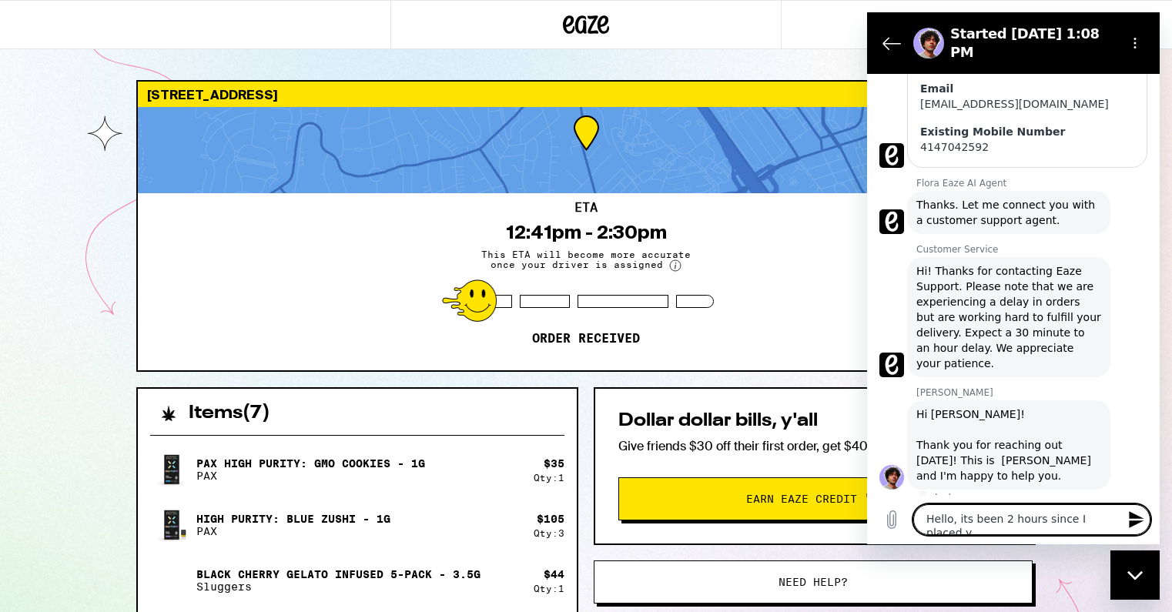
type textarea "Hello, its been 2 hours since I placed y"
type textarea "x"
type textarea "Hello, its been 2 hours since I placed y o"
type textarea "x"
type textarea "Hello, its been 2 hours since I placed y or"
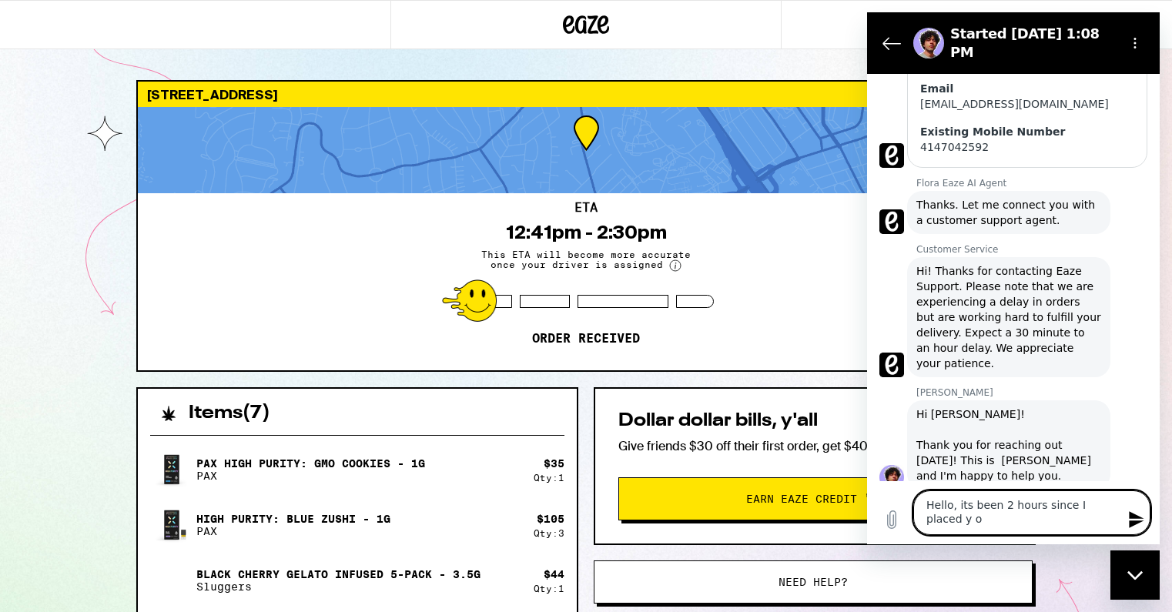
type textarea "x"
type textarea "Hello, its been 2 hours since I placed y ord"
type textarea "x"
type textarea "Hello, its been 2 hours since I placed y orde"
type textarea "x"
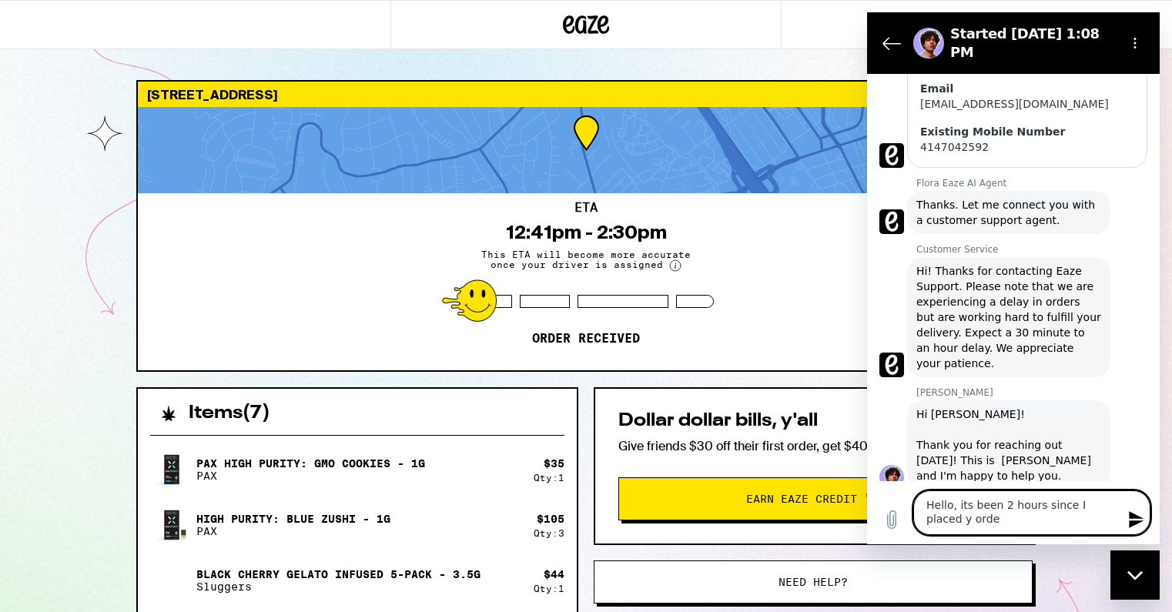
type textarea "Hello, its been 2 hours since I placed y order"
type textarea "x"
type textarea "Hello, its been 2 hours since I placed y order"
type textarea "x"
type textarea "Hello, its been 2 hours since I placed y order a"
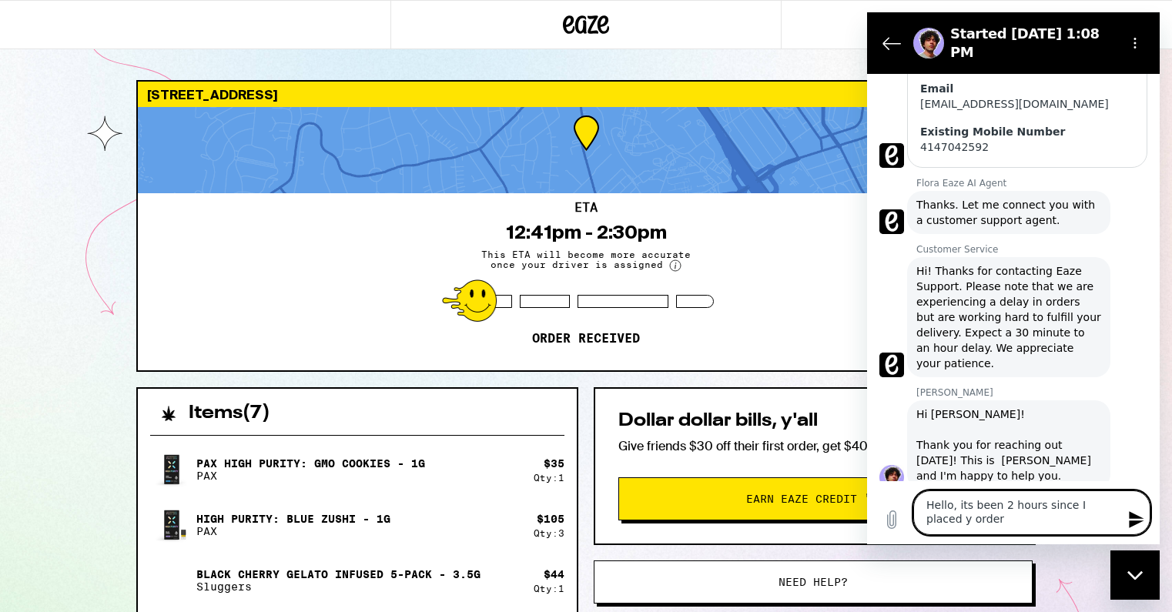
type textarea "x"
type textarea "Hello, its been 2 hours since I placed y order an"
type textarea "x"
type textarea "Hello, its been 2 hours since I placed y order and"
type textarea "x"
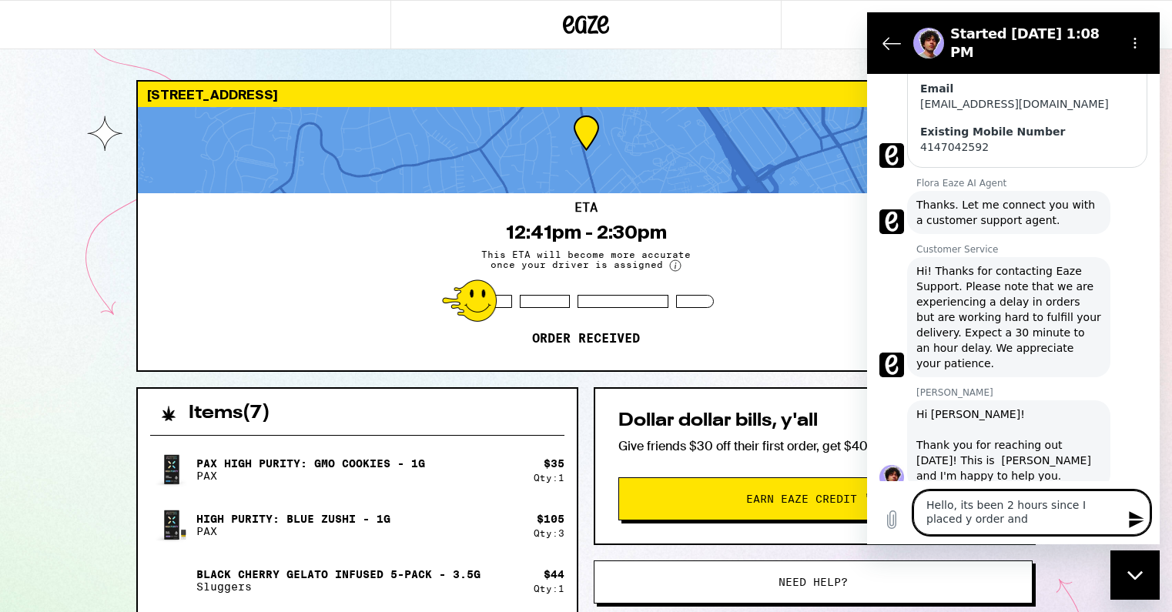
type textarea "Hello, its been 2 hours since I placed y order and"
type textarea "x"
type textarea "Hello, its been 2 hours since I placed y order and n"
type textarea "x"
type textarea "Hello, its been 2 hours since I placed y order and no"
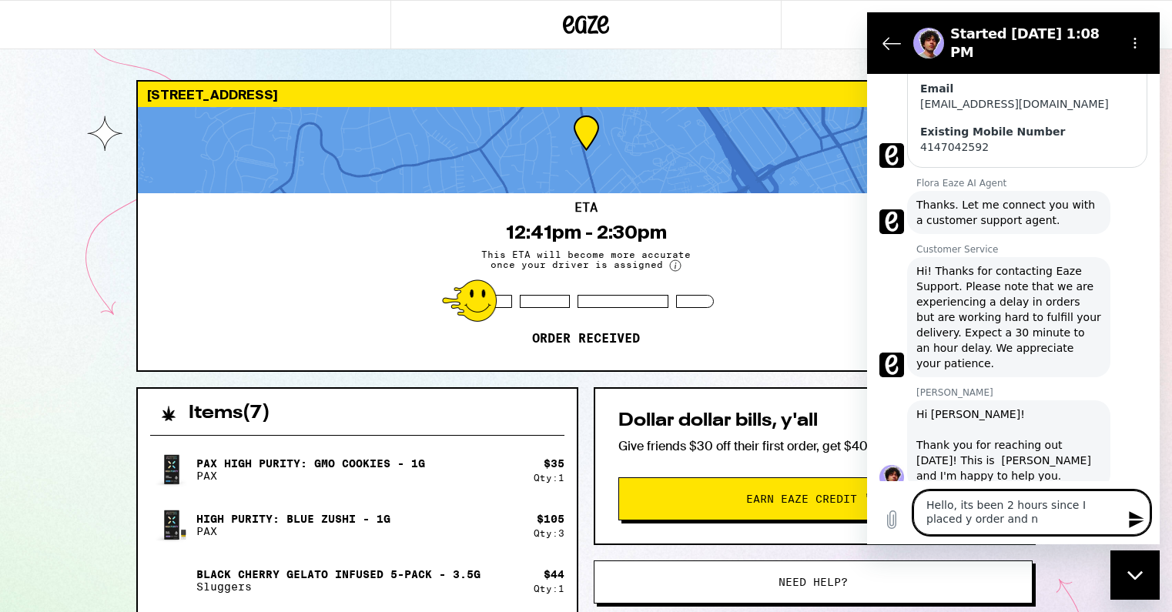
type textarea "x"
type textarea "Hello, its been 2 hours since I placed y order and no"
type textarea "x"
type textarea "Hello, its been 2 hours since I placed y order and no d"
type textarea "x"
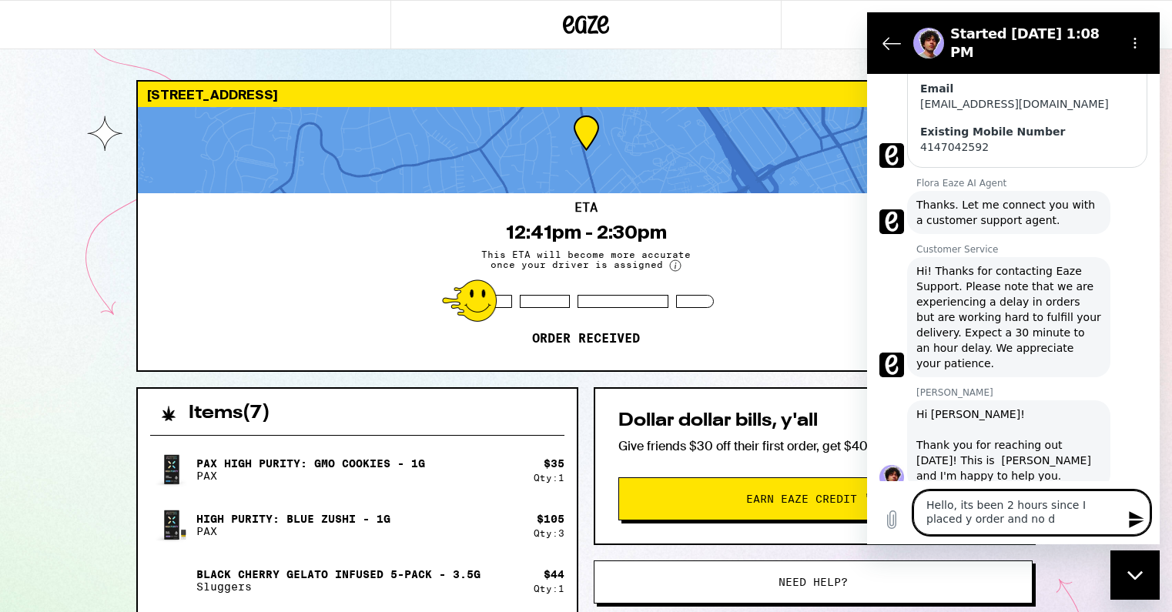
type textarea "Hello, its been 2 hours since I placed y order and no dr"
type textarea "x"
type textarea "Hello, its been 2 hours since I placed y order and no dri"
type textarea "x"
type textarea "Hello, its been 2 hours since I placed y order and no driv"
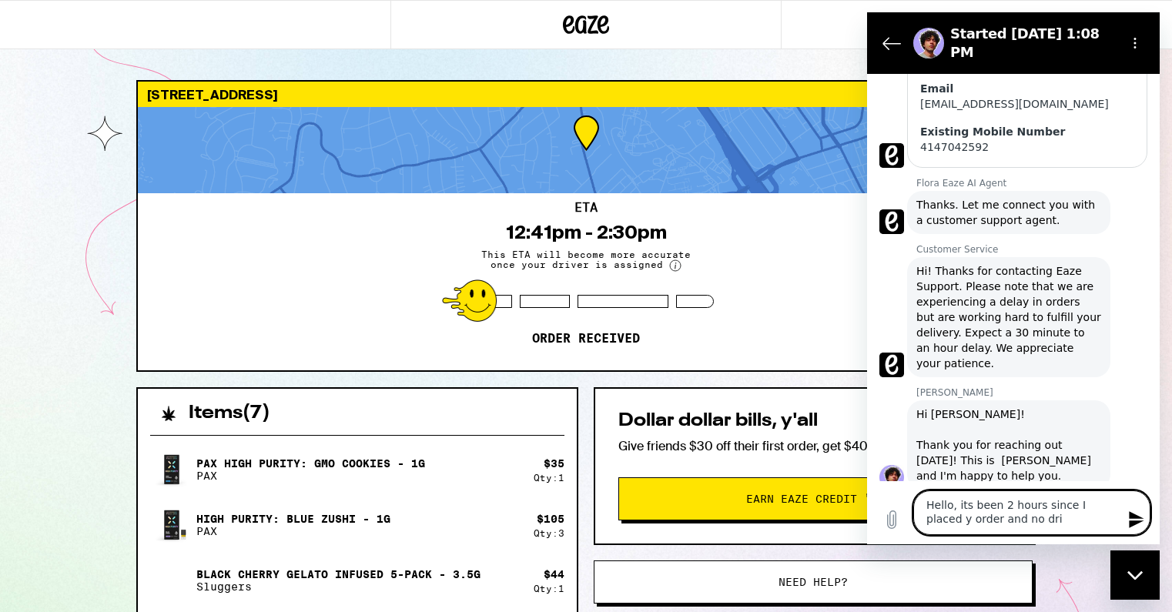
type textarea "x"
type textarea "Hello, its been 2 hours since I placed y order and no drive"
type textarea "x"
type textarea "Hello, its been 2 hours since I placed y order and no driver"
type textarea "x"
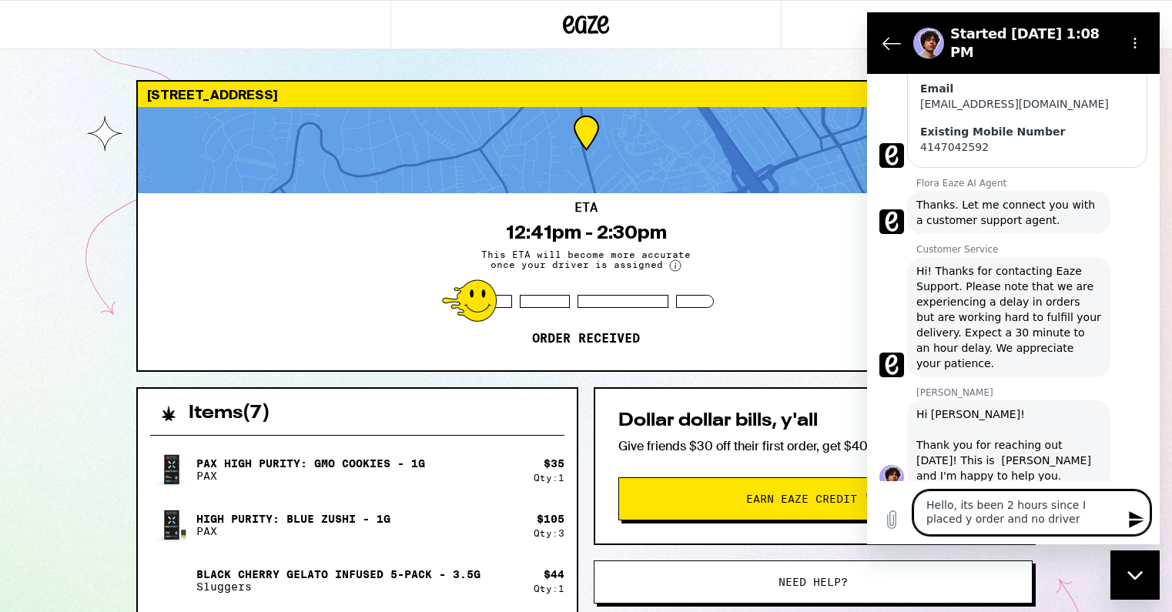
type textarea "Hello, its been 2 hours since I placed y order and no drivers"
type textarea "x"
type textarea "Hello, its been 2 hours since I placed y order and no driver"
type textarea "x"
type textarea "Hello, its been 2 hours since I placed y order and no driver"
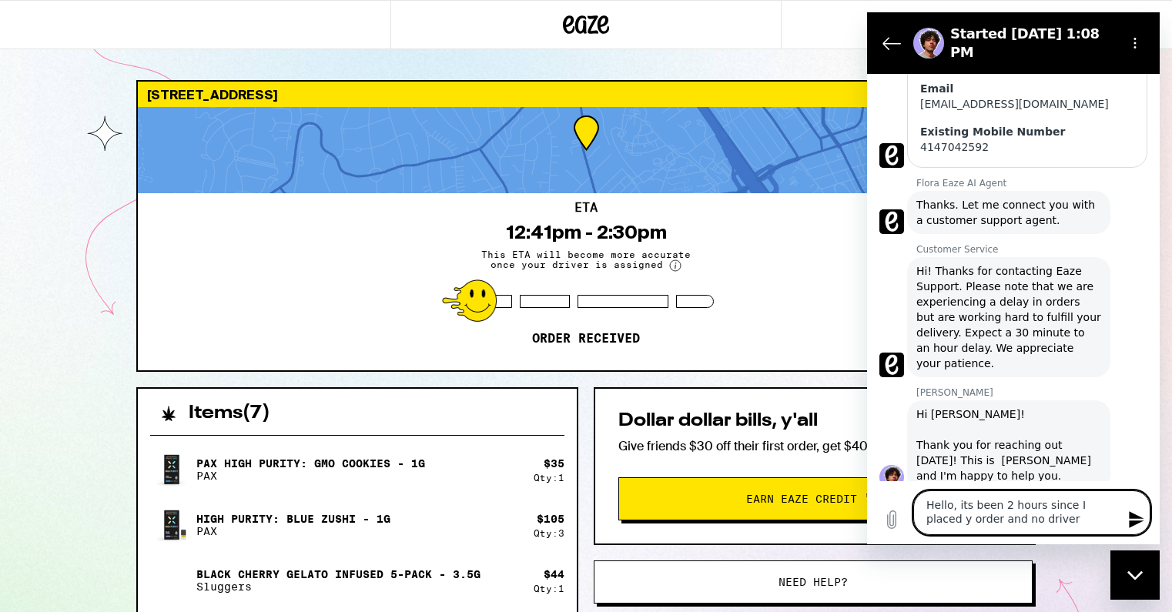
type textarea "x"
type textarea "Hello, its been 2 hours since I placed y order and no driver h"
type textarea "x"
type textarea "Hello, its been 2 hours since I placed y order and no driver ha"
type textarea "x"
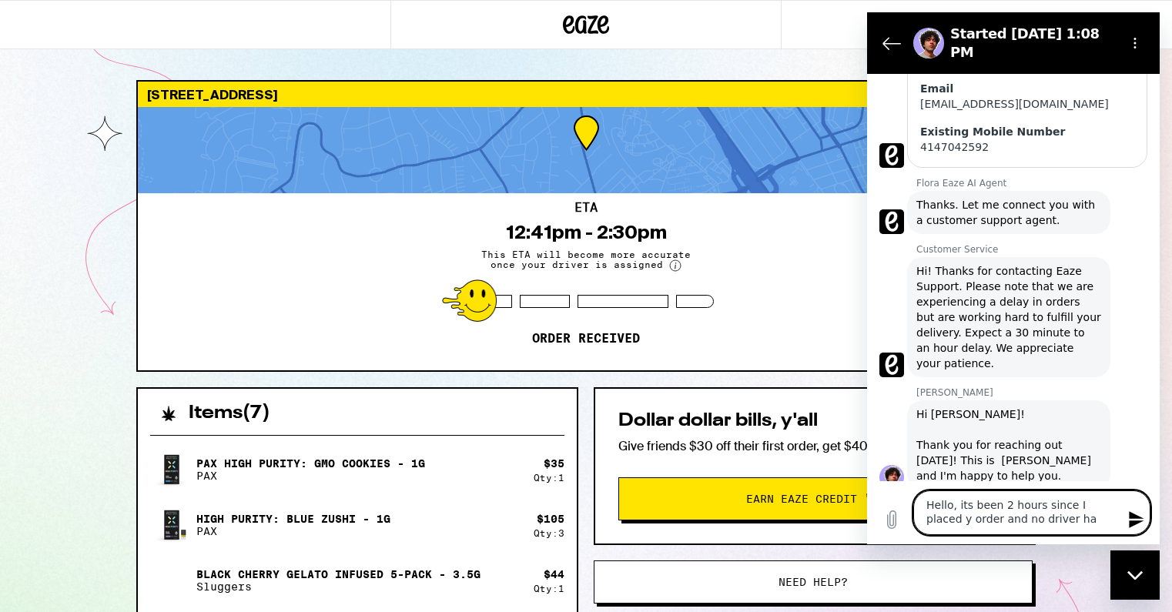
type textarea "Hello, its been 2 hours since I placed y order and no driver has"
type textarea "x"
type textarea "Hello, its been 2 hours since I placed y order and no driver has"
type textarea "x"
type textarea "Hello, its been 2 hours since I placed y order and no driver has b"
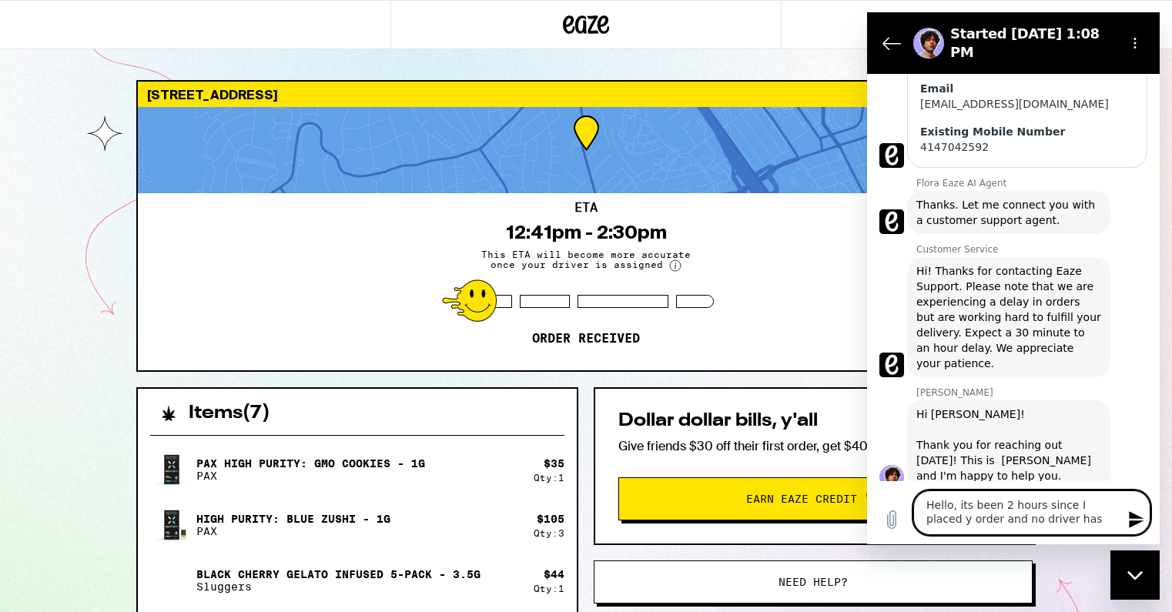
type textarea "x"
type textarea "Hello, its been 2 hours since I placed y order and no driver has be"
type textarea "x"
type textarea "Hello, its been 2 hours since I placed y order and no driver has bee"
type textarea "x"
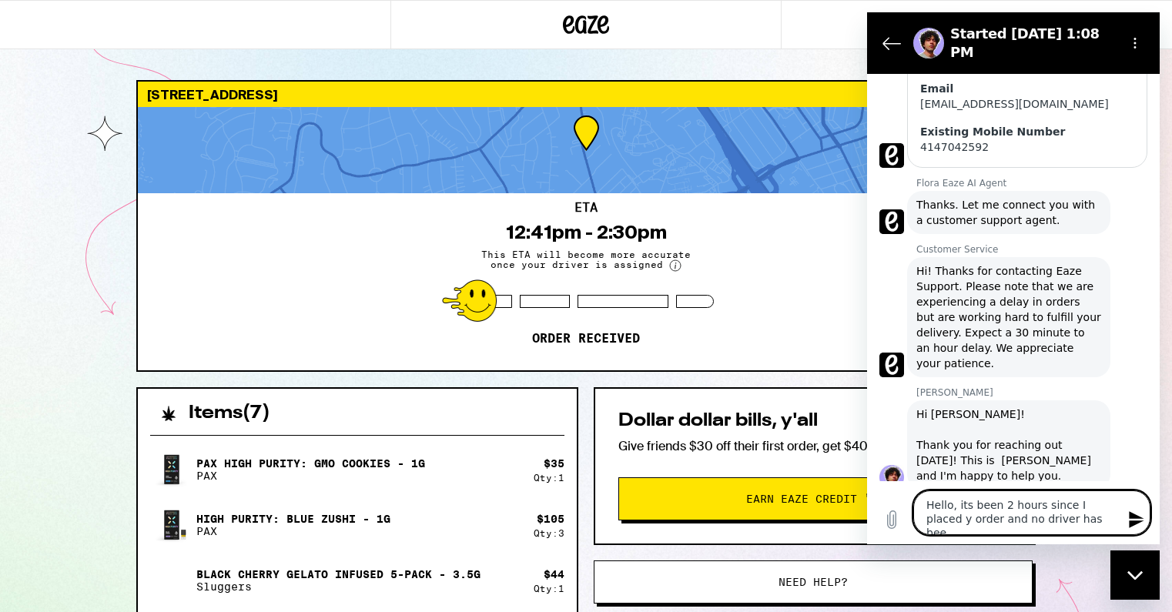
type textarea "Hello, its been 2 hours since I placed y order and no driver has been"
type textarea "x"
type textarea "Hello, its been 2 hours since I placed y order and no driver has been"
type textarea "x"
type textarea "Hello, its been 2 hours since I placed y order and no driver has been a"
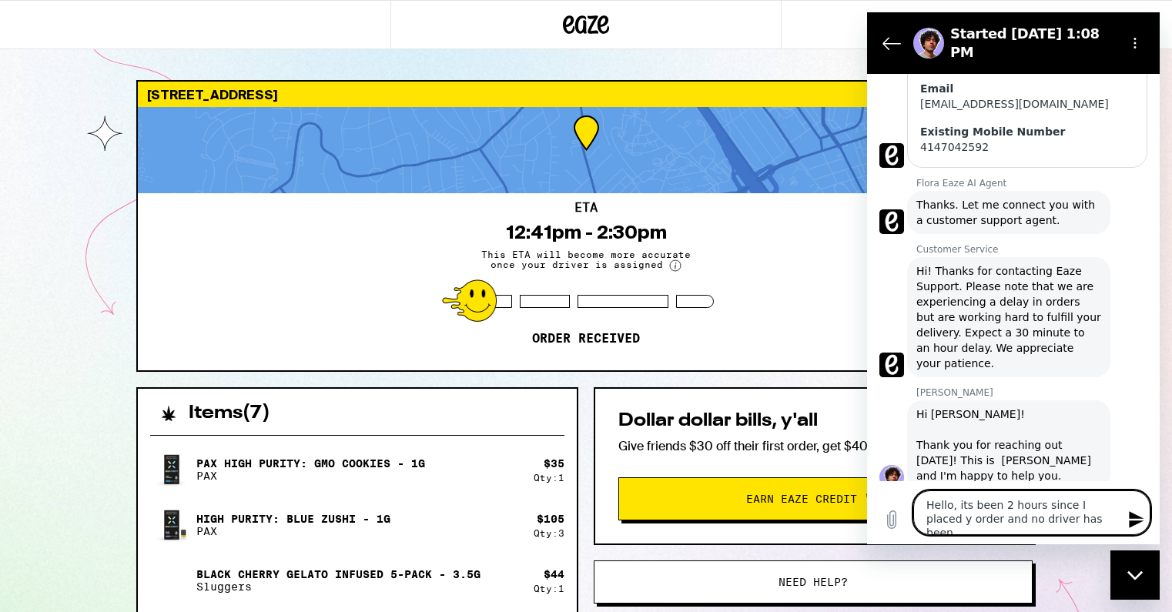
type textarea "x"
type textarea "Hello, its been 2 hours since I placed y order and no driver has been as"
type textarea "x"
type textarea "Hello, its been 2 hours since I placed y order and no driver has been ass"
type textarea "x"
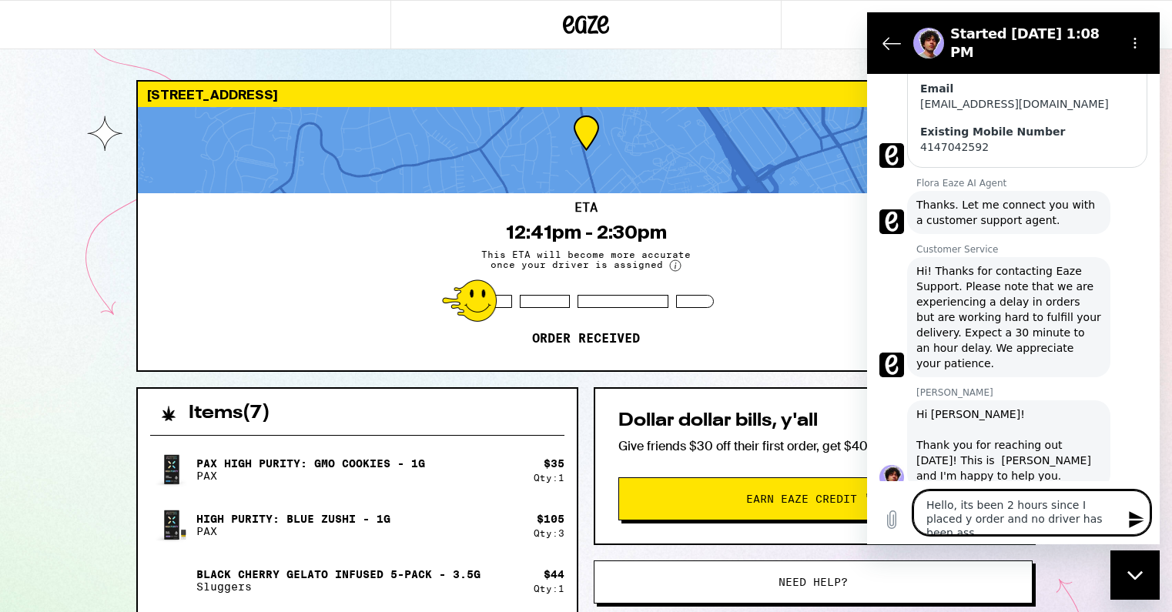
type textarea "Hello, its been 2 hours since I placed y order and no driver has been assg"
type textarea "x"
type textarea "Hello, its been 2 hours since I placed y order and no driver has been ass"
type textarea "x"
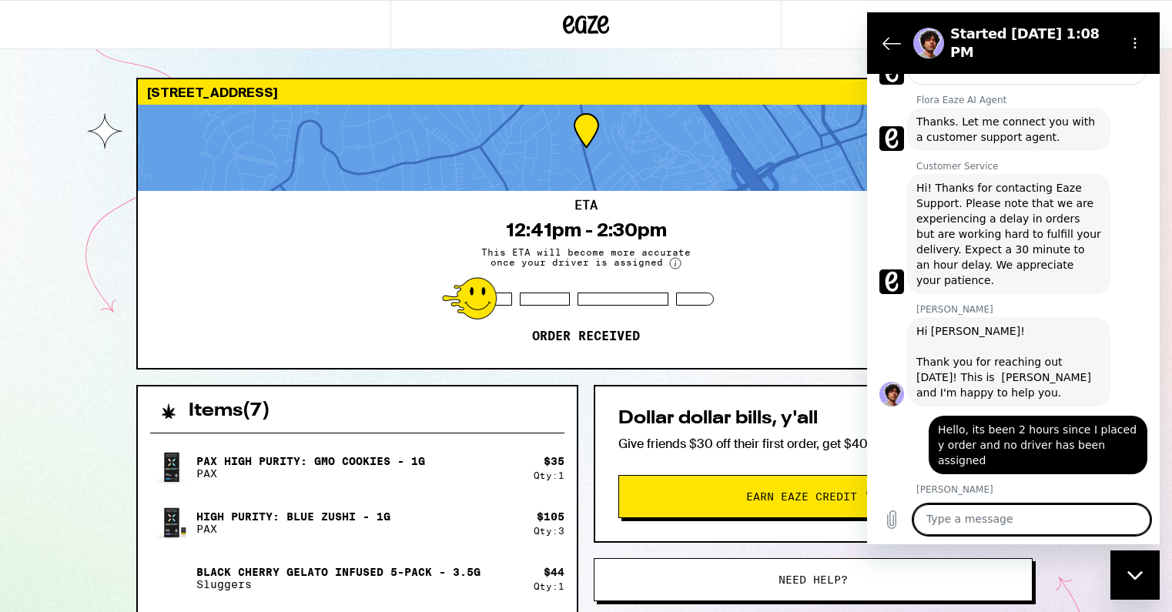
scroll to position [347, 0]
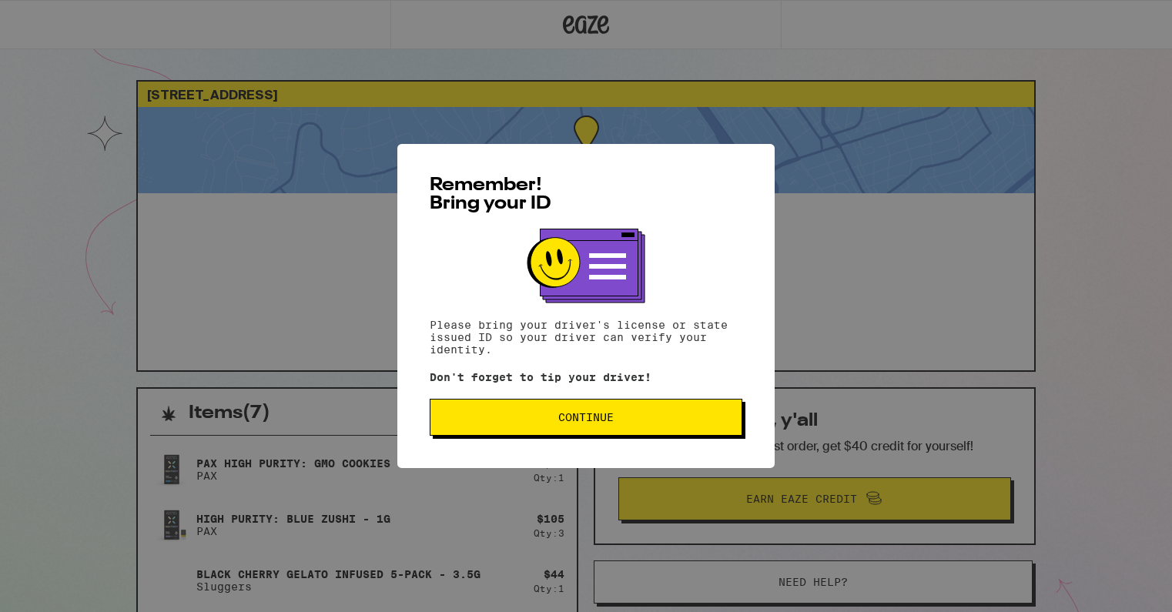
click at [510, 419] on span "Continue" at bounding box center [586, 417] width 287 height 11
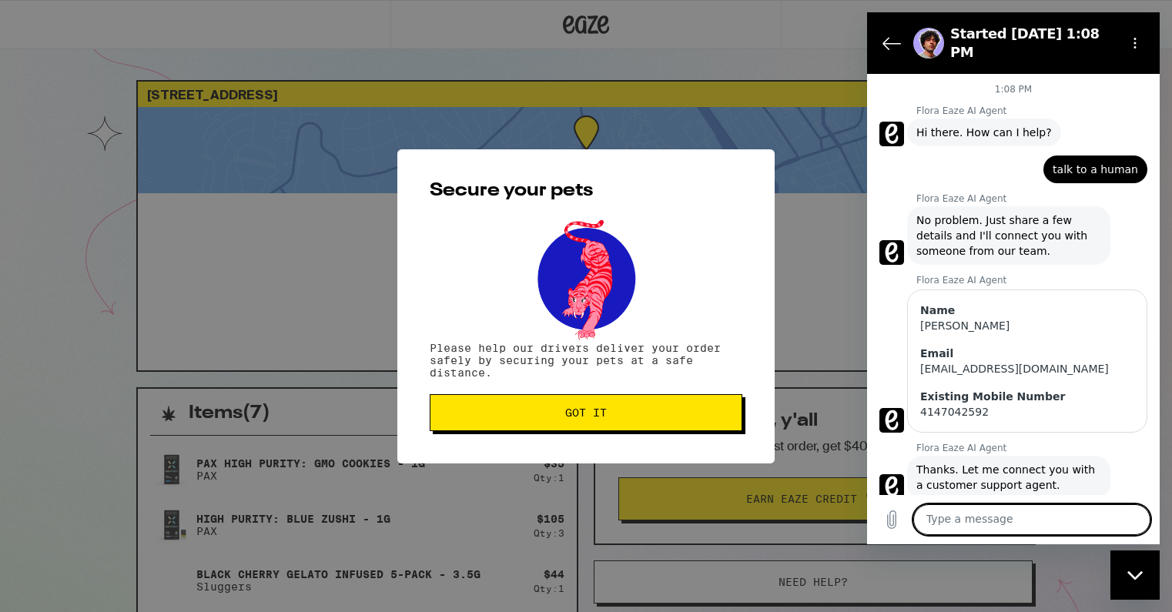
scroll to position [317, 0]
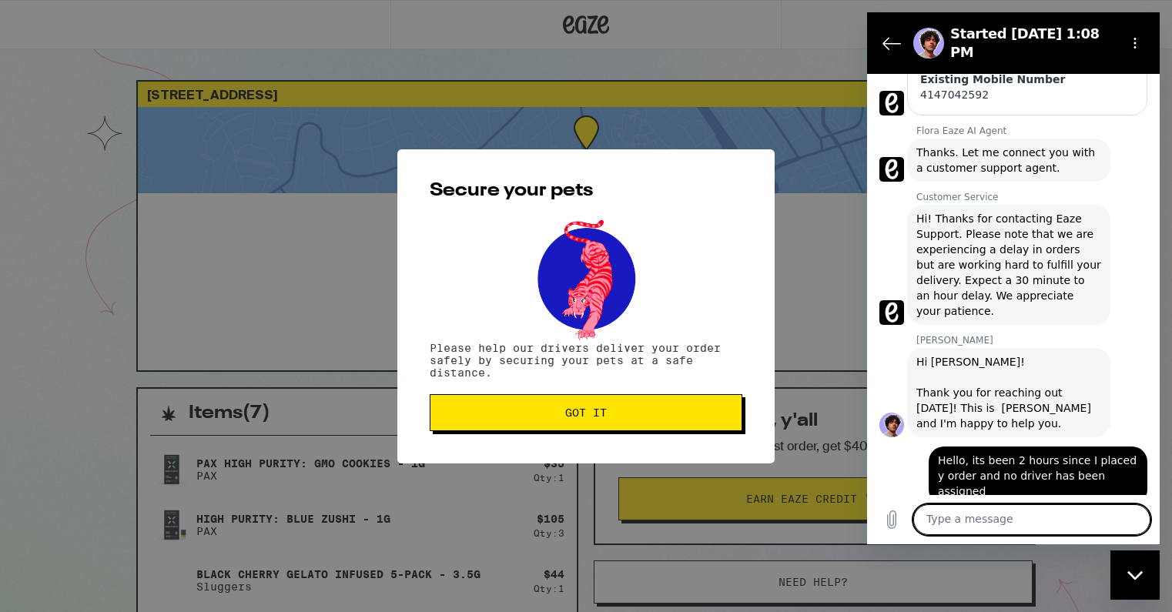
click at [510, 418] on span "Got it" at bounding box center [586, 412] width 287 height 11
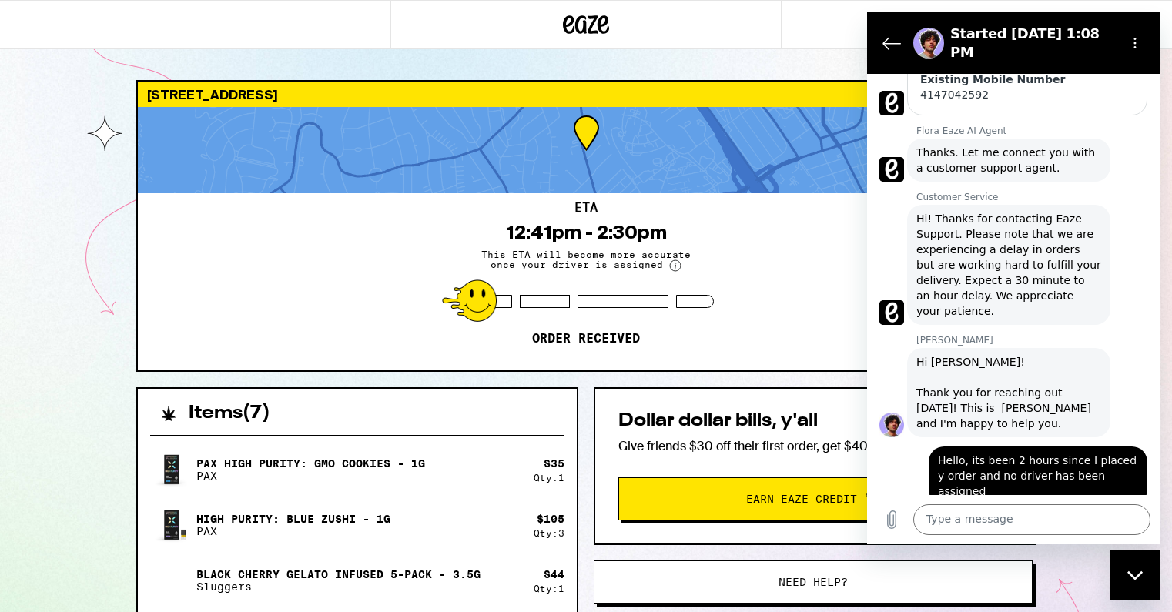
scroll to position [0, 0]
type textarea "x"
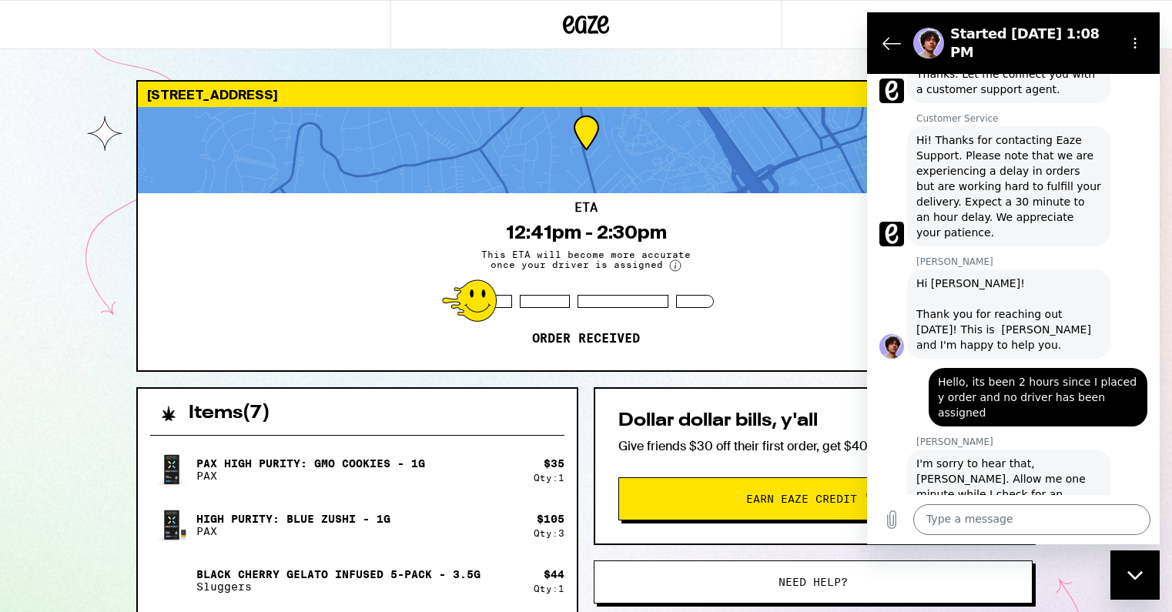
scroll to position [399, 0]
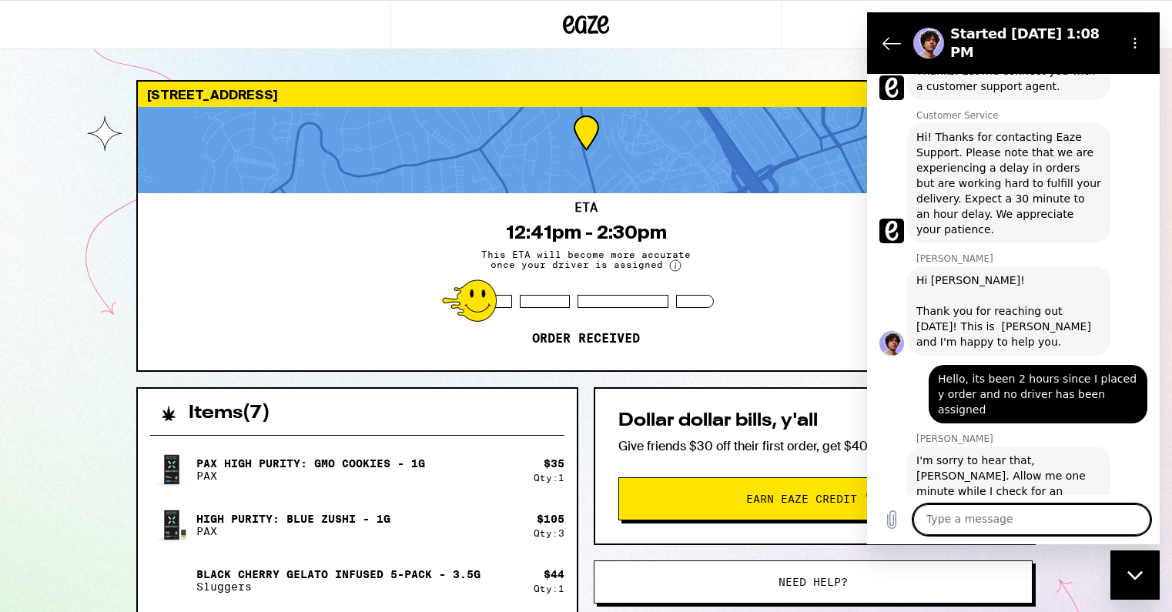
type textarea "o"
type textarea "x"
type textarea "ok"
type textarea "x"
type textarea "ok"
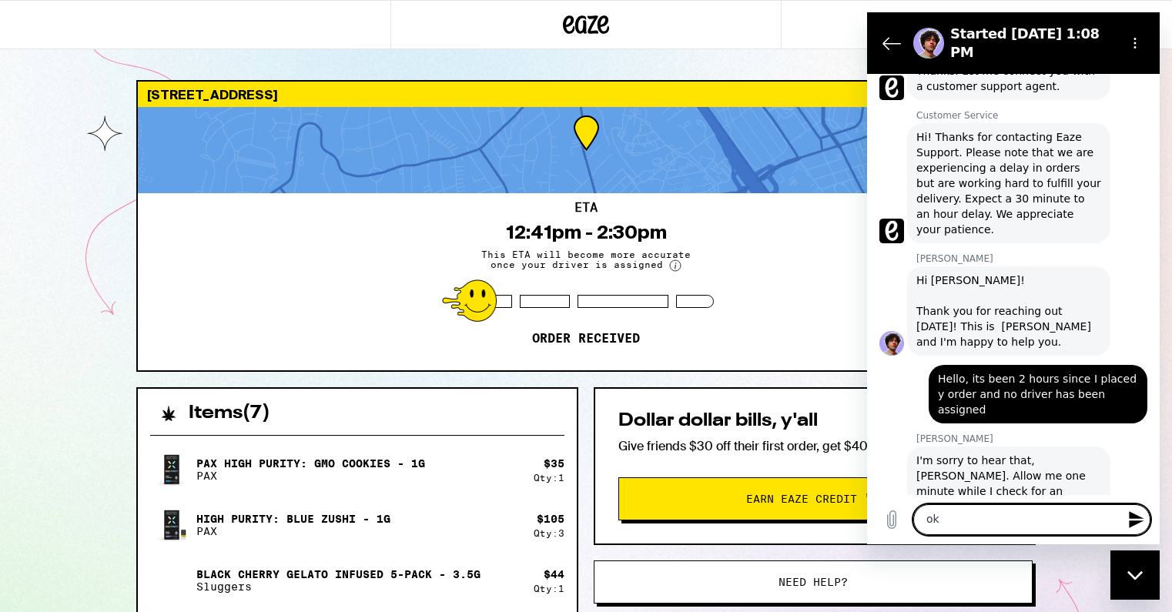
type textarea "x"
type textarea "ok t"
type textarea "x"
type textarea "ok th"
type textarea "x"
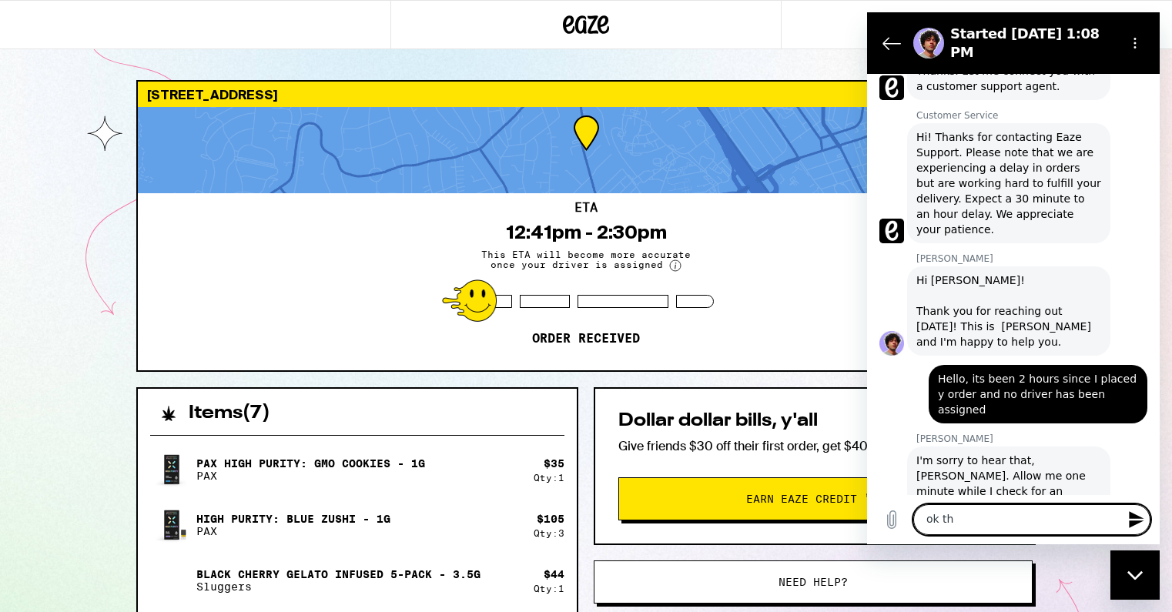
type textarea "ok tha"
type textarea "x"
type textarea "ok than"
type textarea "x"
type textarea "ok thank"
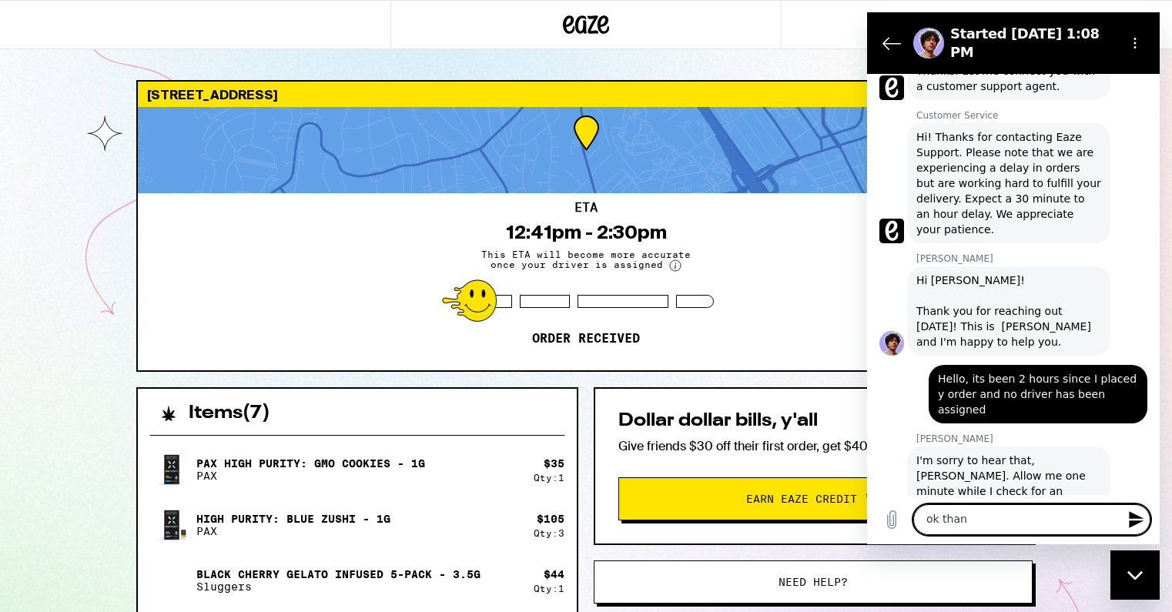
type textarea "x"
type textarea "ok thanks"
type textarea "x"
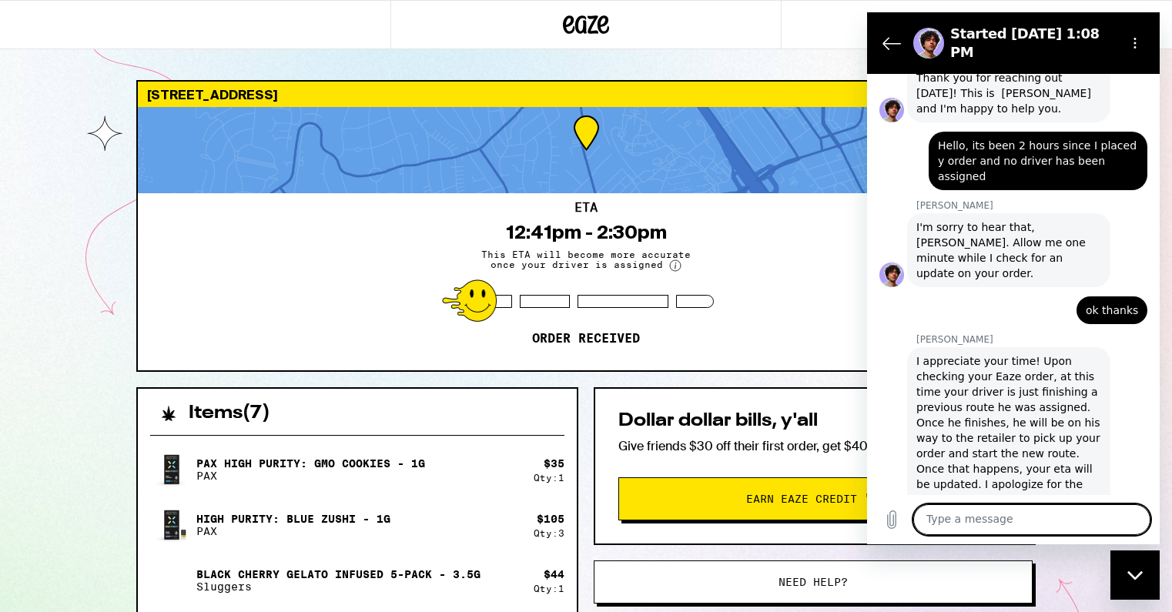
scroll to position [656, 0]
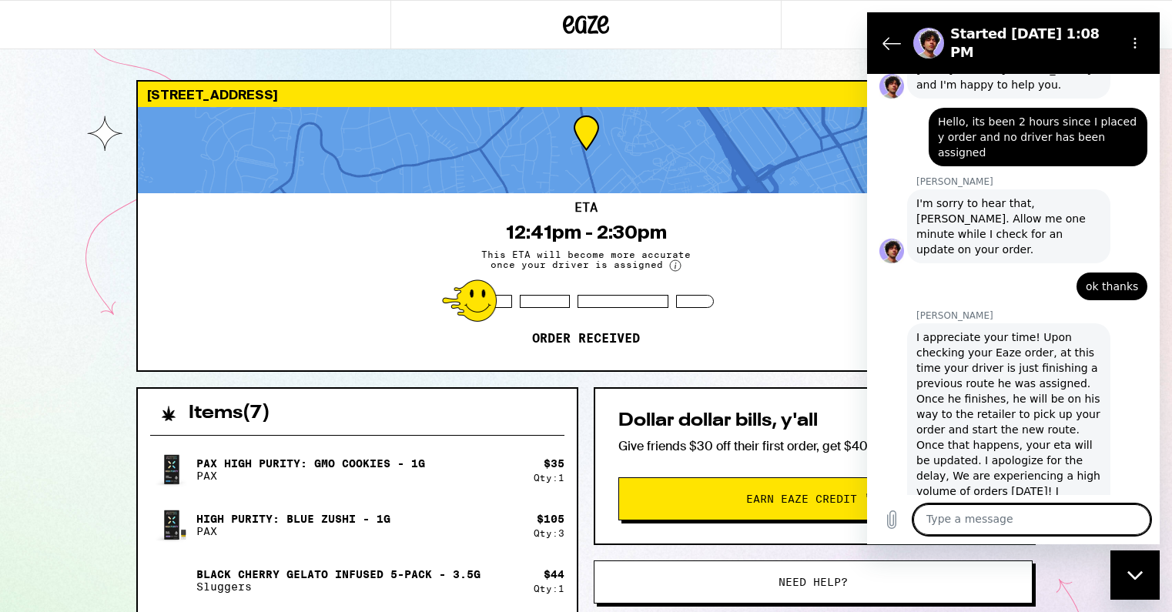
type textarea "x"
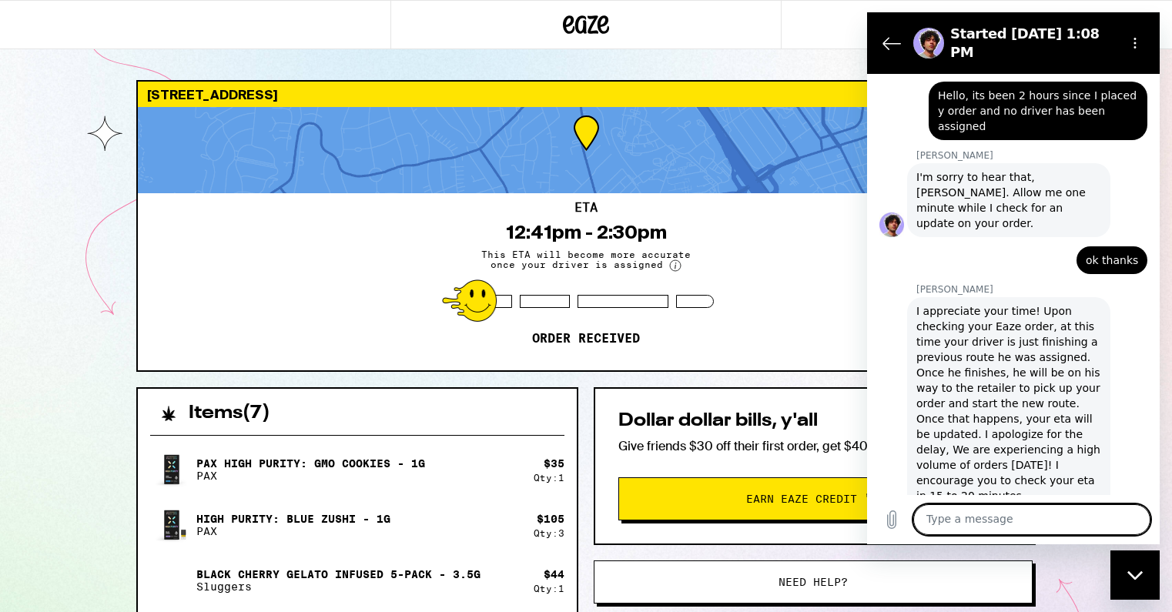
scroll to position [685, 0]
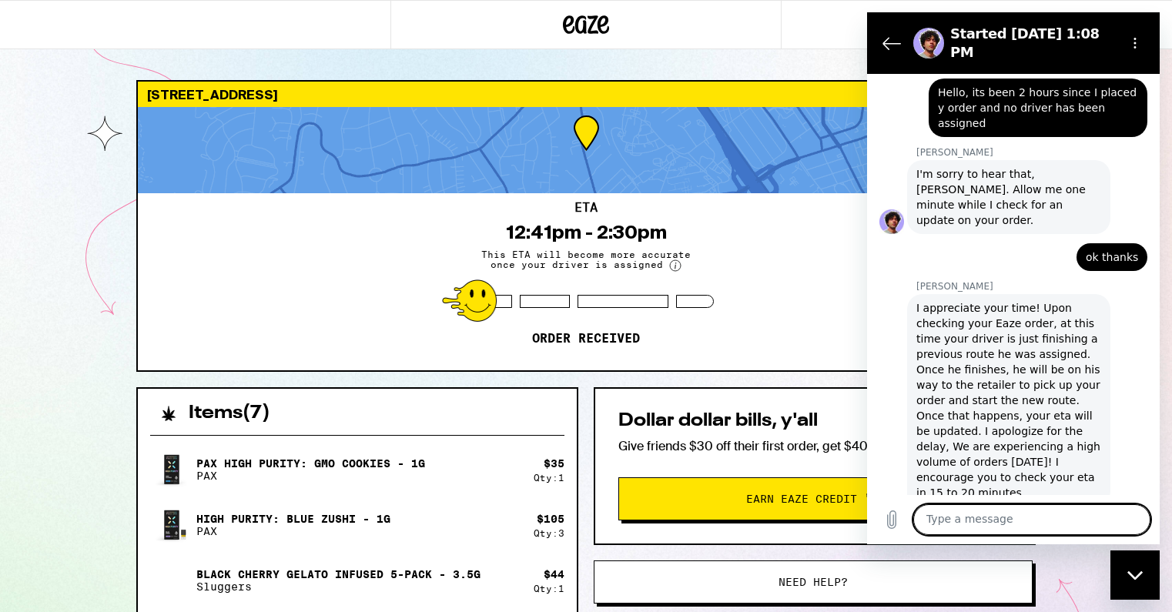
type textarea "y"
type textarea "x"
type textarea "ye"
type textarea "x"
type textarea "yes"
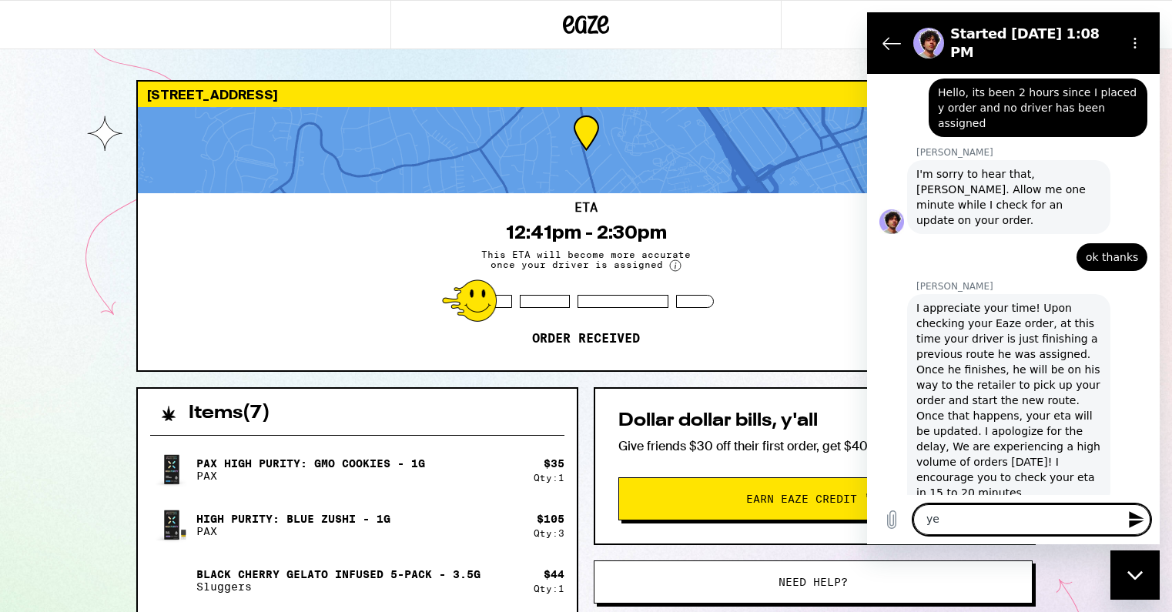
type textarea "x"
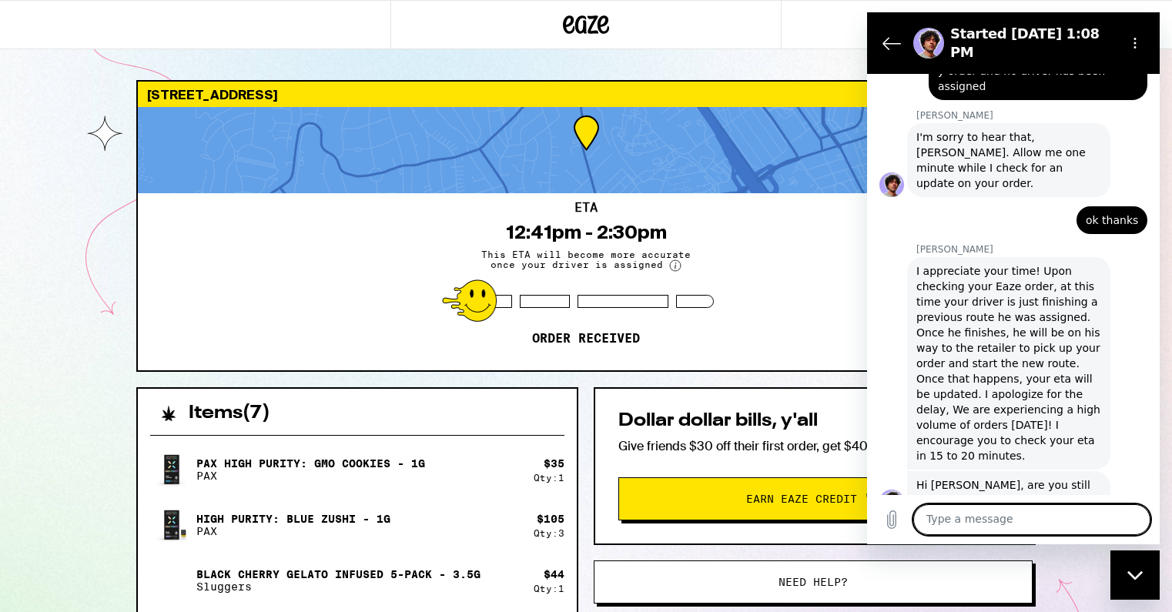
type textarea "x"
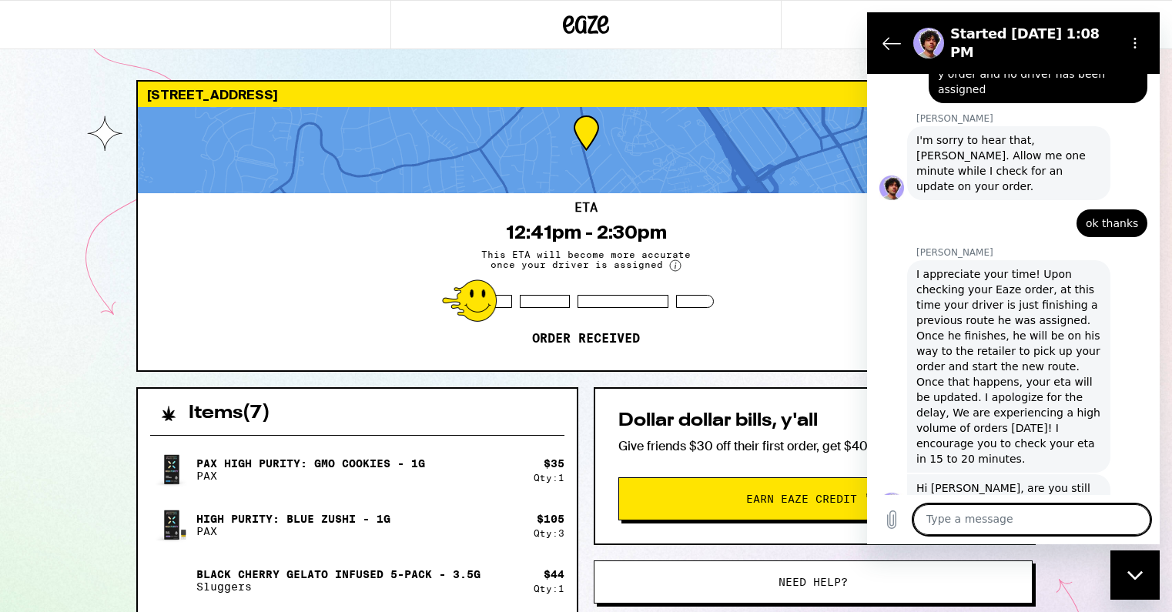
type textarea "T"
type textarea "x"
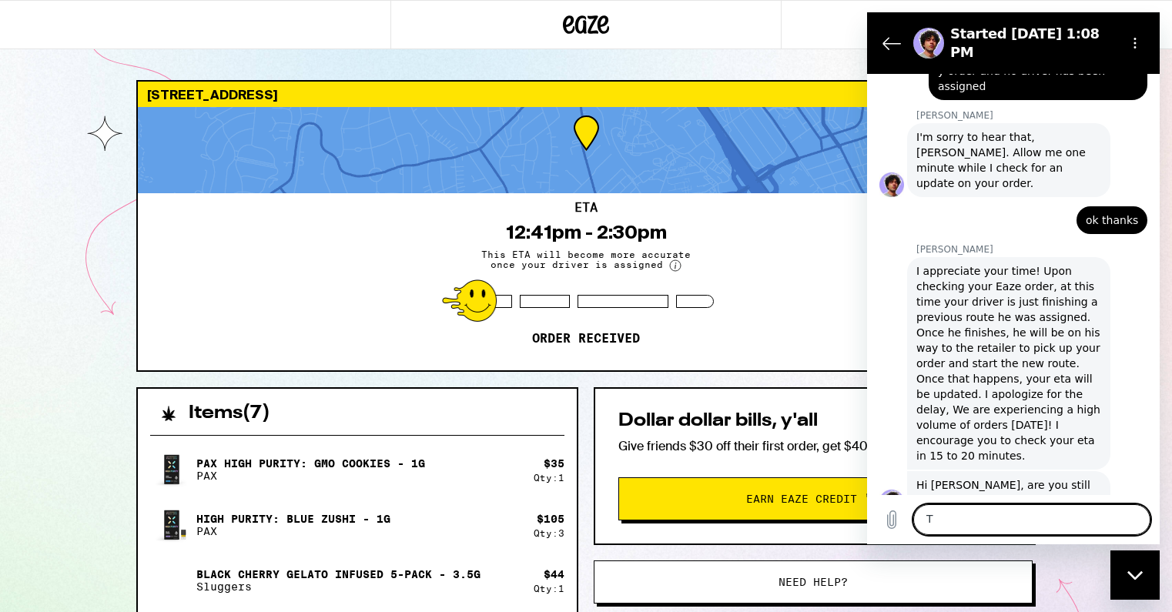
type textarea "Th"
type textarea "x"
type textarea "The"
type textarea "x"
type textarea "The"
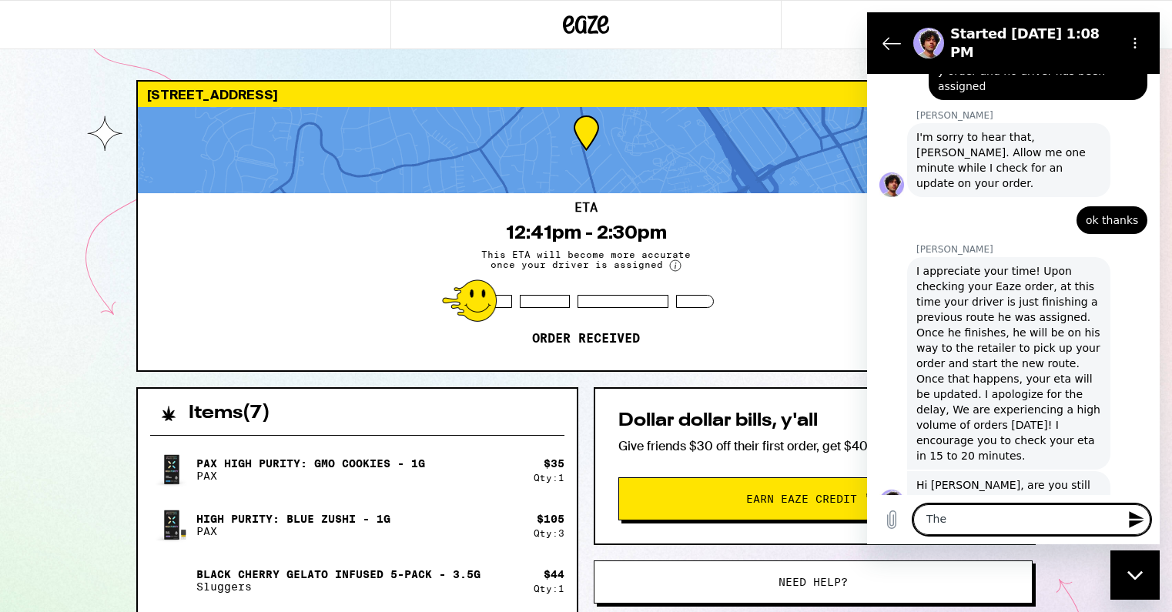
type textarea "x"
type textarea "The l"
type textarea "x"
type textarea "The la"
type textarea "x"
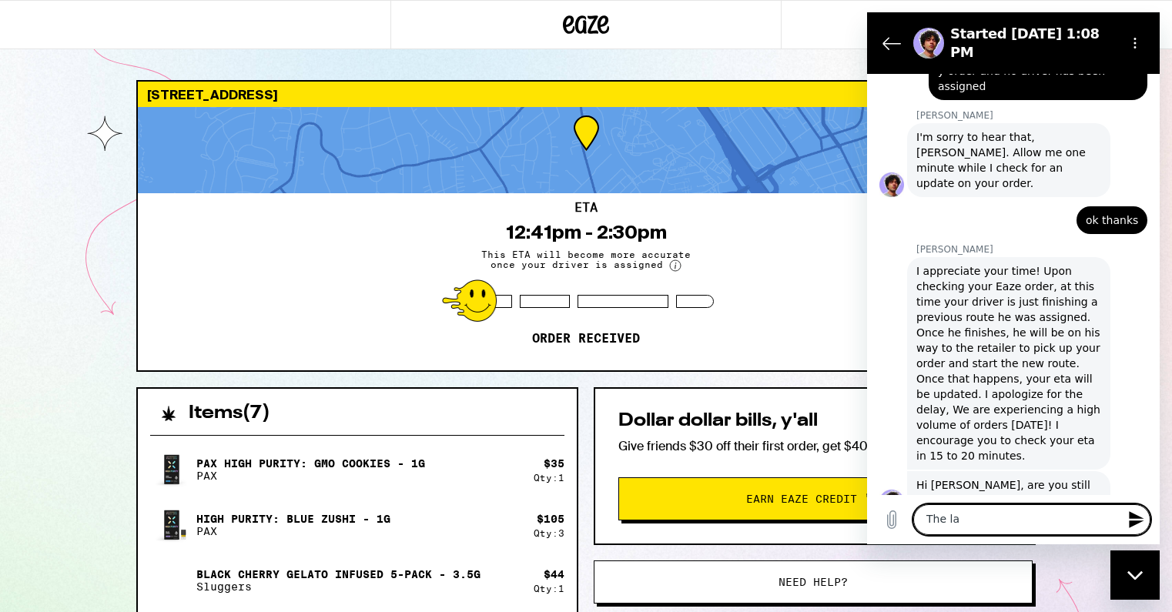
type textarea "The las"
type textarea "x"
type textarea "The last"
type textarea "x"
type textarea "The last"
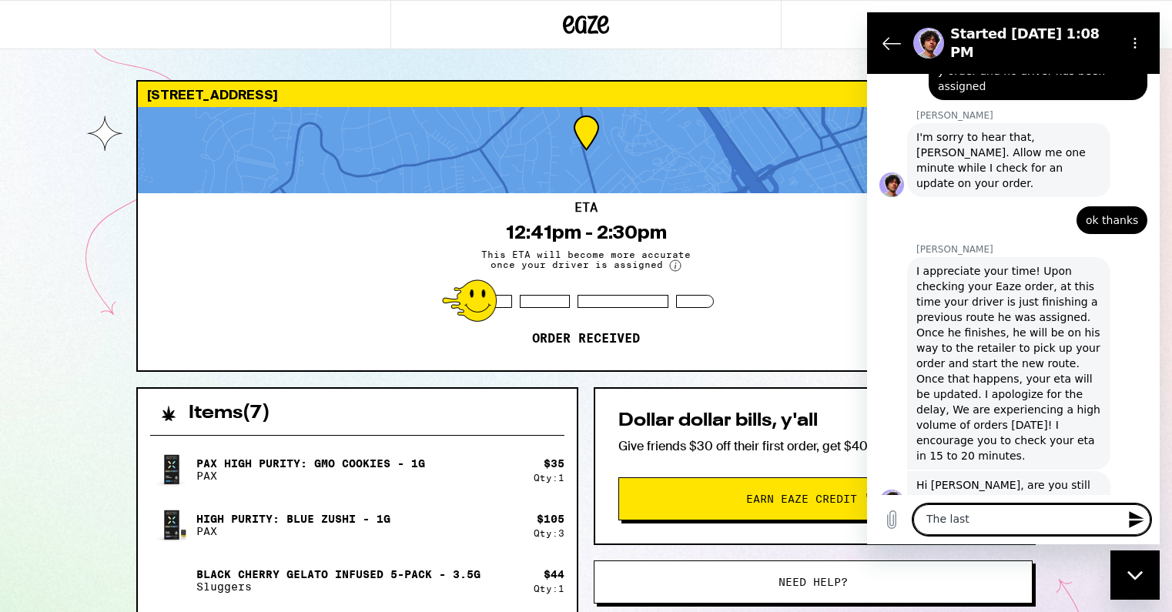
type textarea "x"
type textarea "The last p"
type textarea "x"
type textarea "The last pe"
type textarea "x"
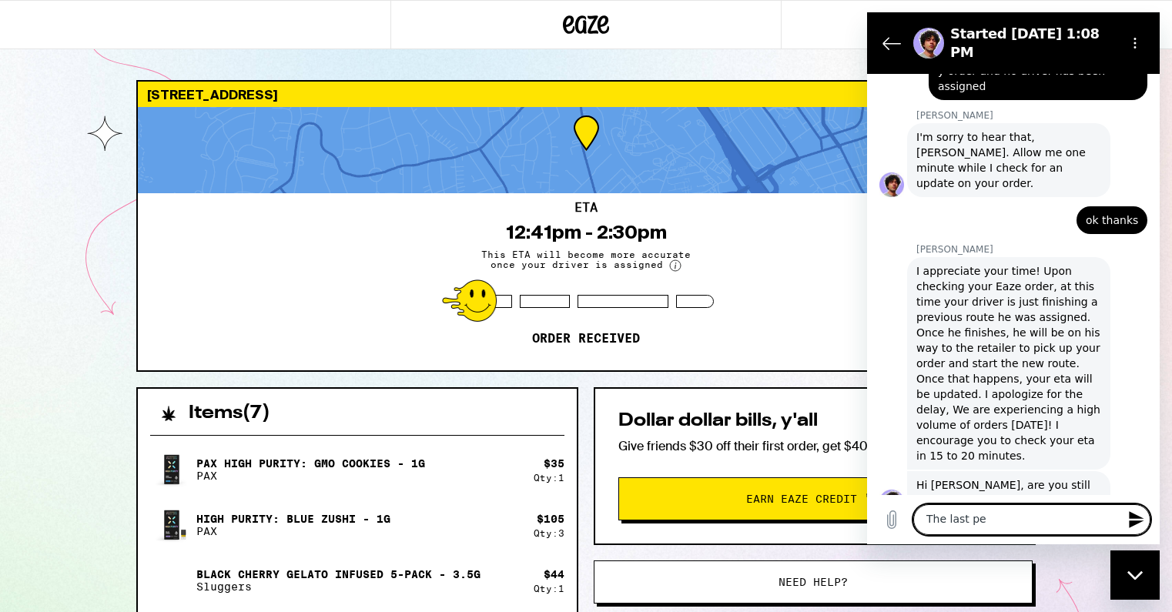
type textarea "The last per"
type textarea "x"
type textarea "The last pers"
type textarea "x"
type textarea "The last perso"
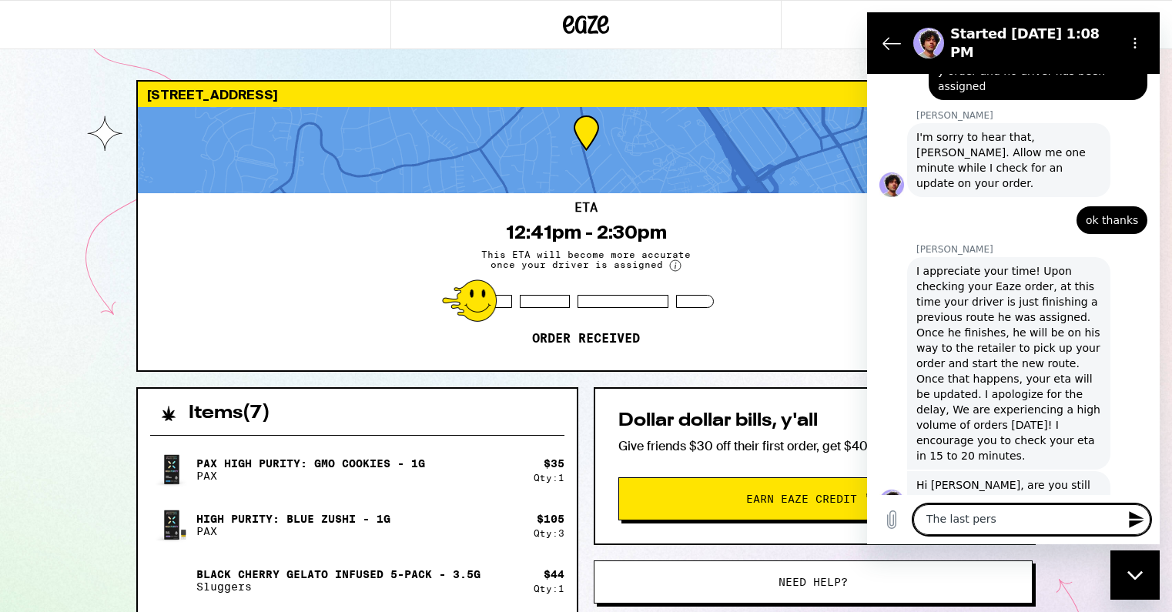
type textarea "x"
type textarea "The last person"
type textarea "x"
type textarea "The last person"
type textarea "x"
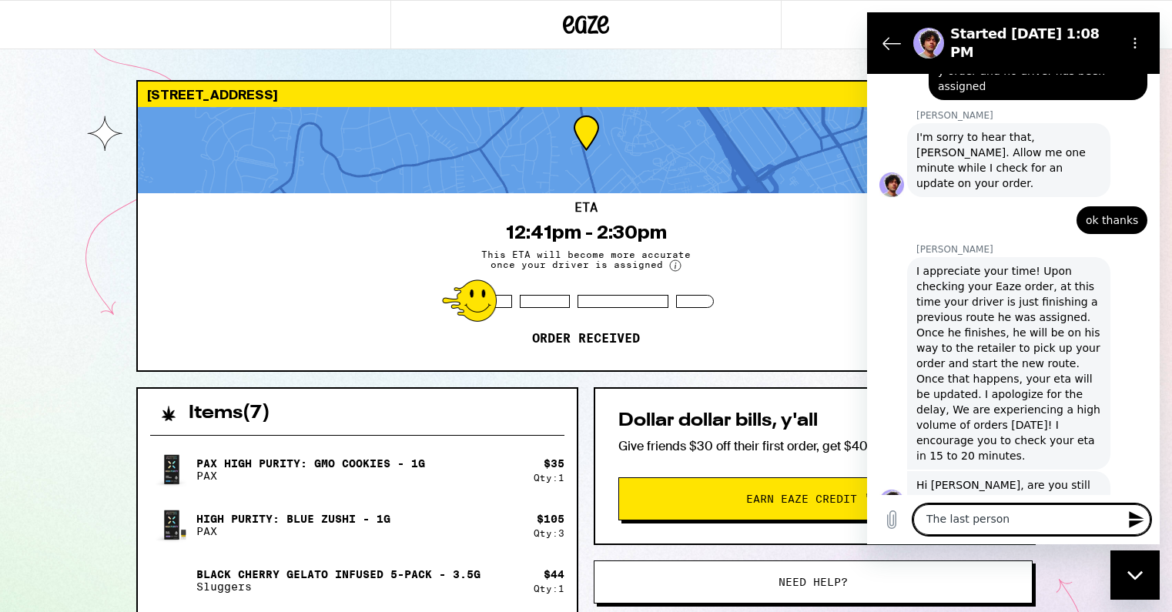
type textarea "The last person s"
type textarea "x"
type textarea "The last person sa"
type textarea "x"
type textarea "The last person sai"
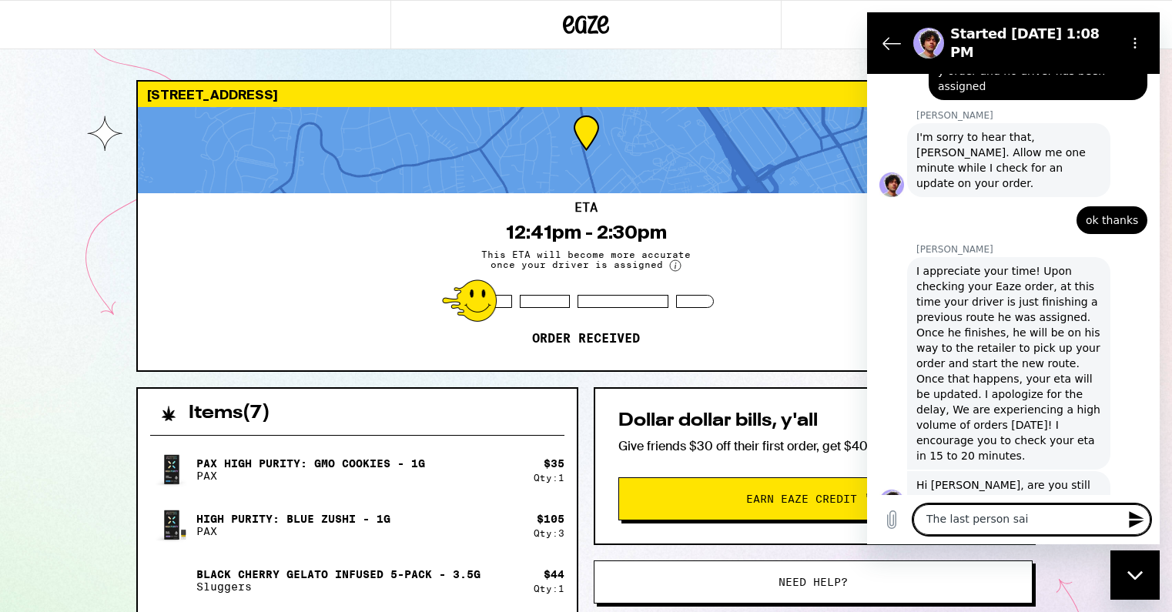
type textarea "x"
type textarea "The last person said"
type textarea "x"
type textarea "The last person said"
type textarea "x"
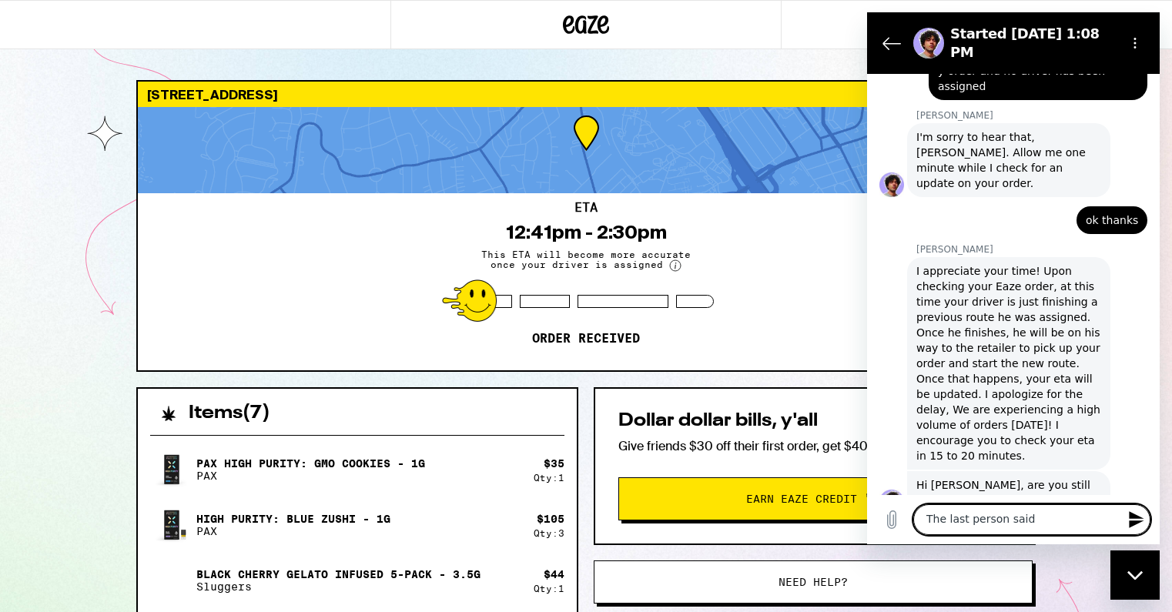
type textarea "The last person said o"
type textarea "x"
type textarea "The last person said ot"
type textarea "x"
type textarea "The last person said ot"
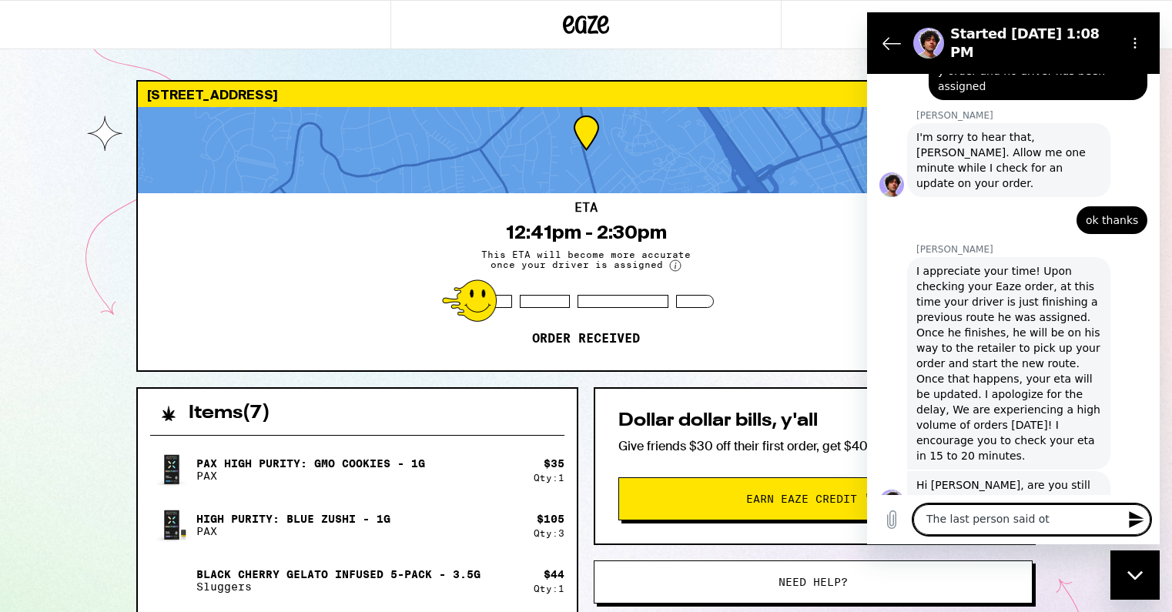
type textarea "x"
type textarea "The last person said ot c"
type textarea "x"
type textarea "The last person said ot ch"
type textarea "x"
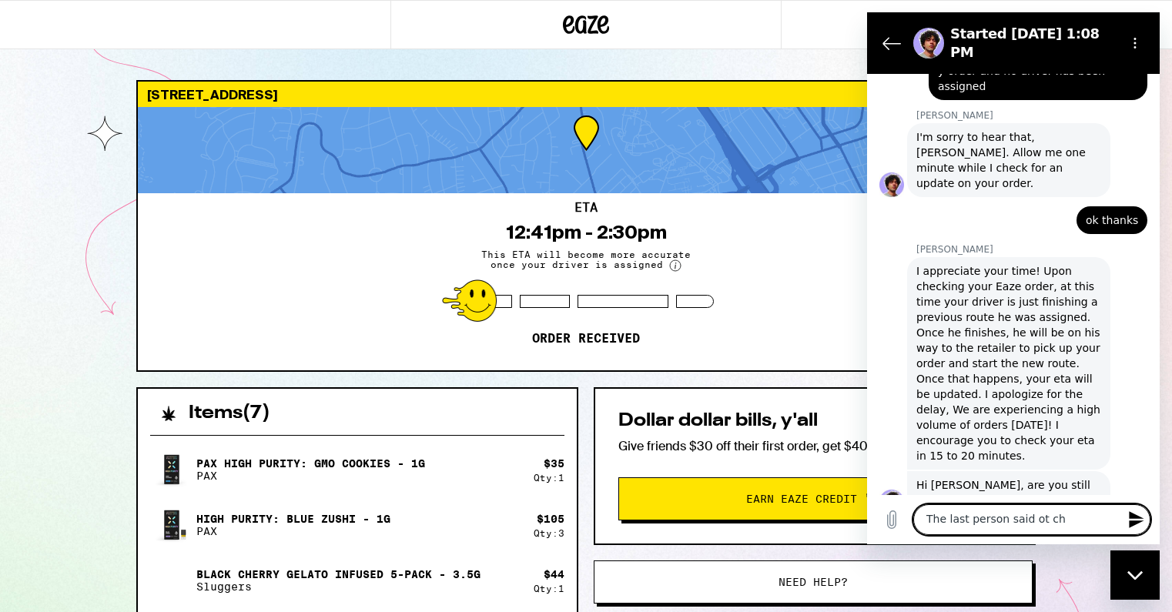
type textarea "The last person said ot c"
type textarea "x"
type textarea "The last person said ot"
type textarea "x"
type textarea "The last person said ot"
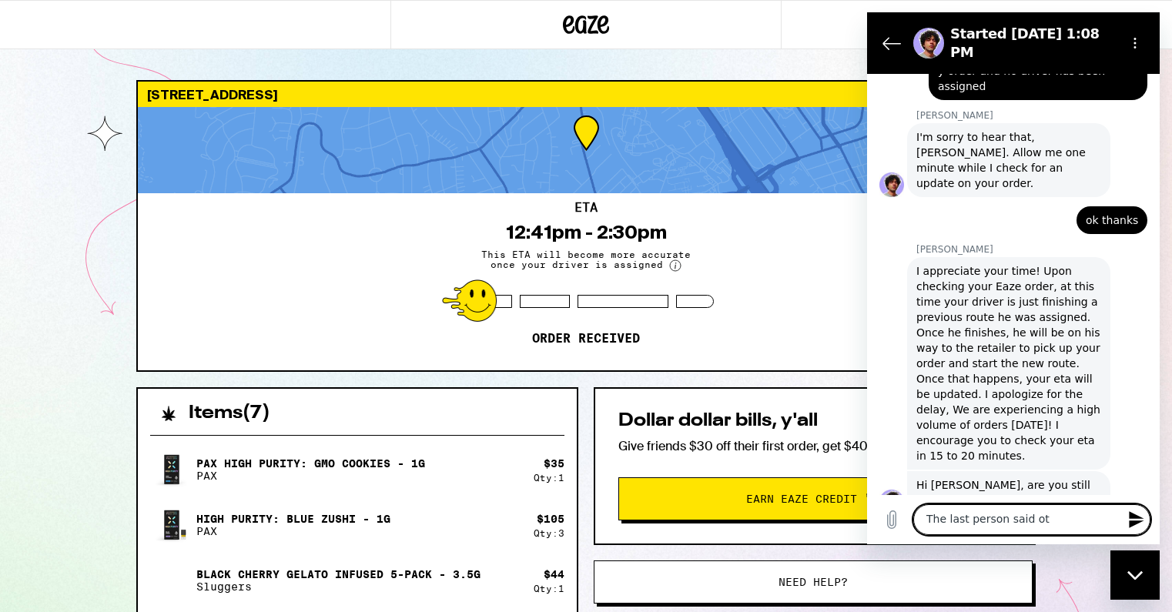
type textarea "x"
type textarea "The last person said o"
type textarea "x"
type textarea "The last person said"
type textarea "x"
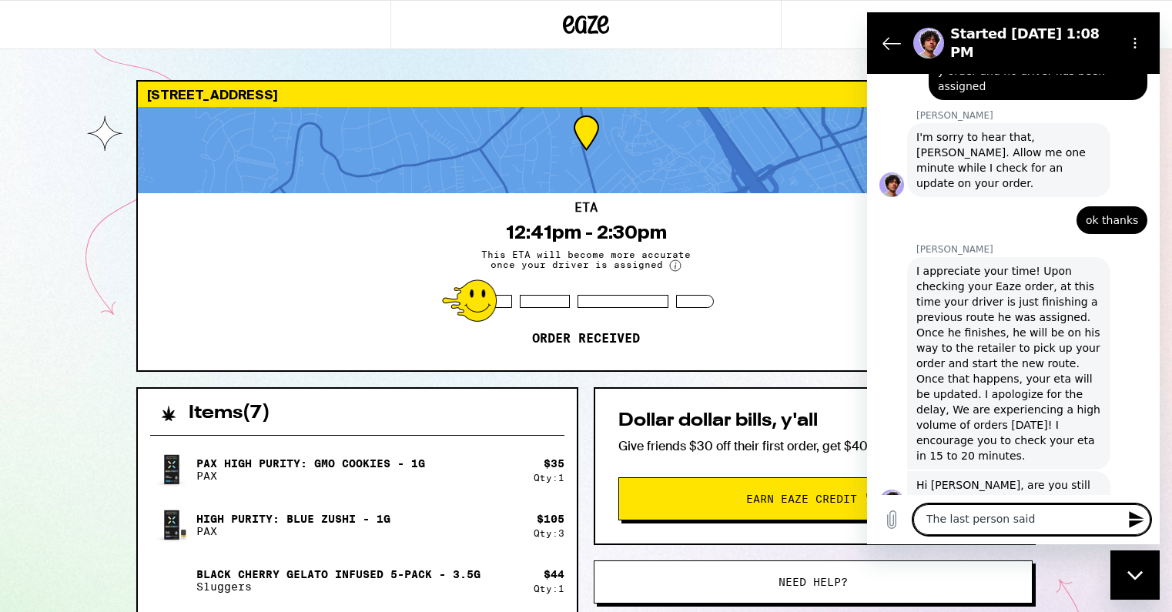
type textarea "The last person said t"
type textarea "x"
type textarea "The last person said to"
type textarea "x"
type textarea "The last person said to"
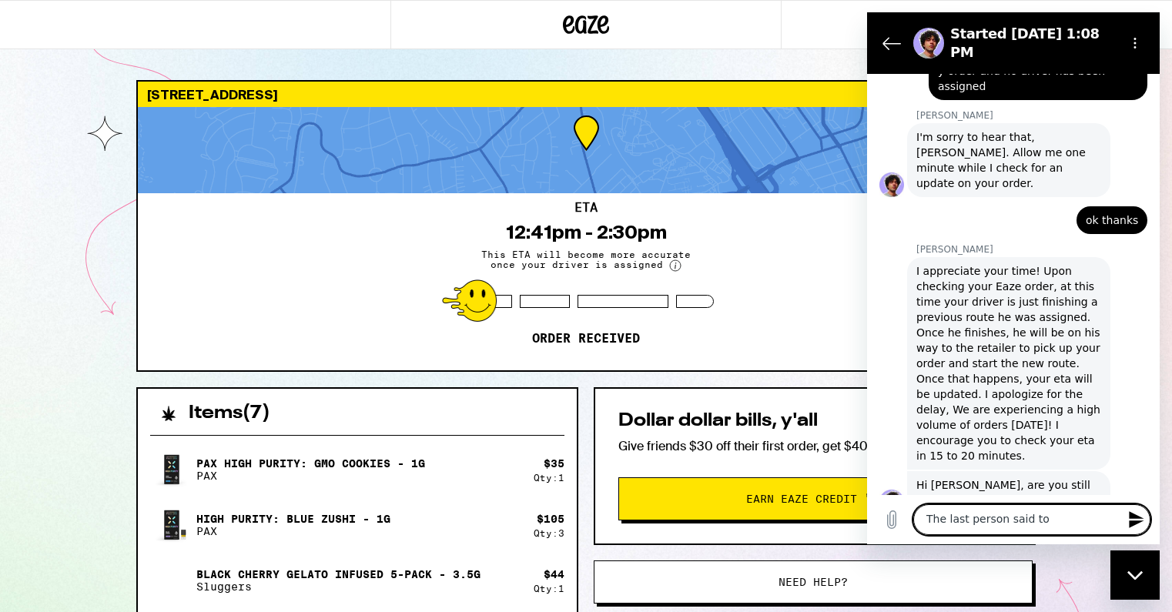
type textarea "x"
type textarea "The last person said to c"
type textarea "x"
type textarea "The last person said to ce"
type textarea "x"
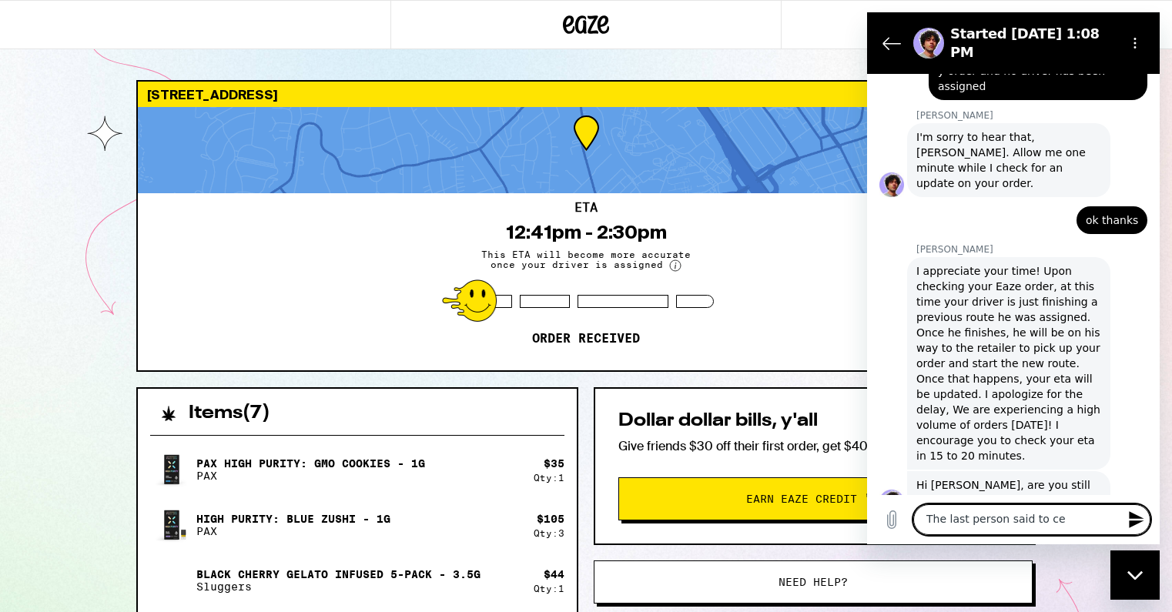
type textarea "The last person said to cec"
type textarea "x"
type textarea "The last person said to cech"
type textarea "x"
type textarea "The last person said to cec"
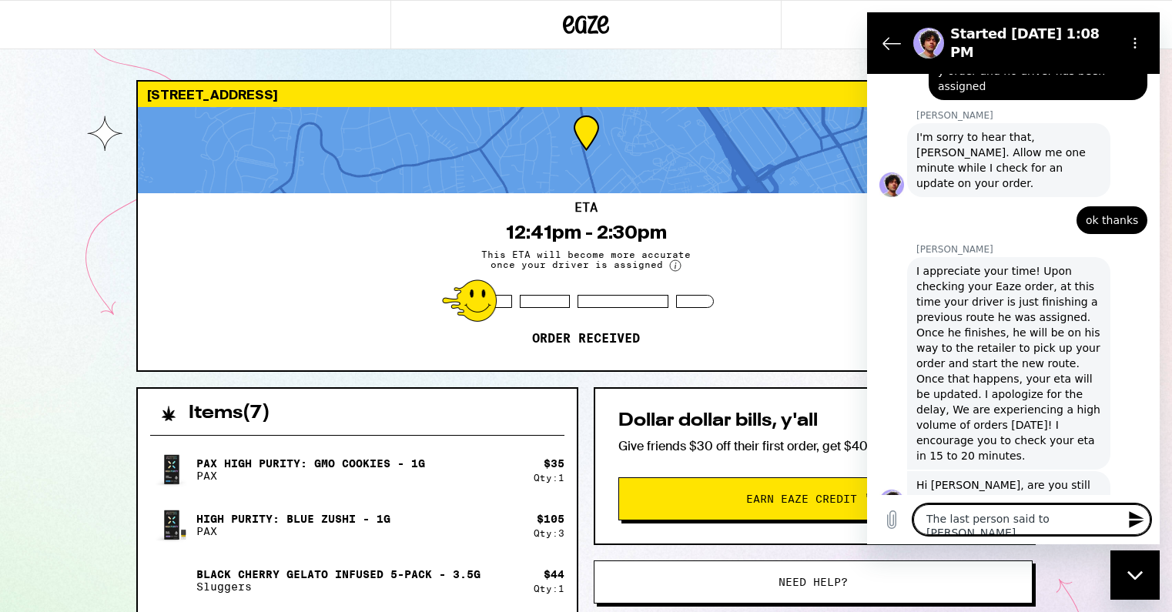
type textarea "x"
type textarea "The last person said to ce"
type textarea "x"
type textarea "The last person said to c"
type textarea "x"
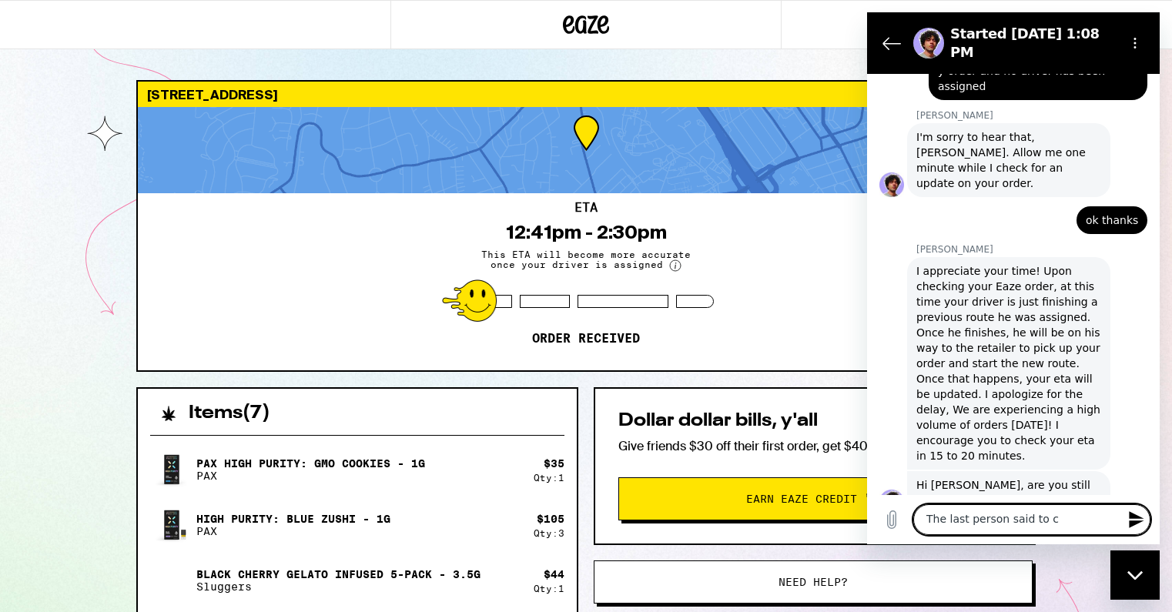
type textarea "The last person said to ce"
type textarea "x"
type textarea "The last person said to c"
type textarea "x"
type textarea "The last person said to ch"
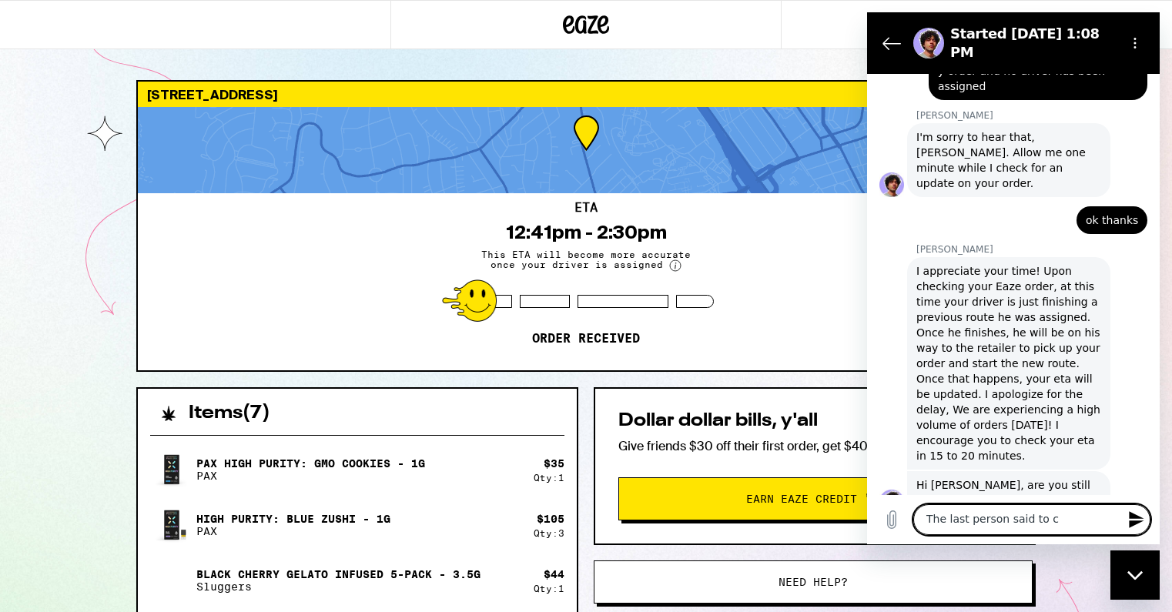
type textarea "x"
type textarea "The last person said to che"
type textarea "x"
type textarea "The last person said to chec"
type textarea "x"
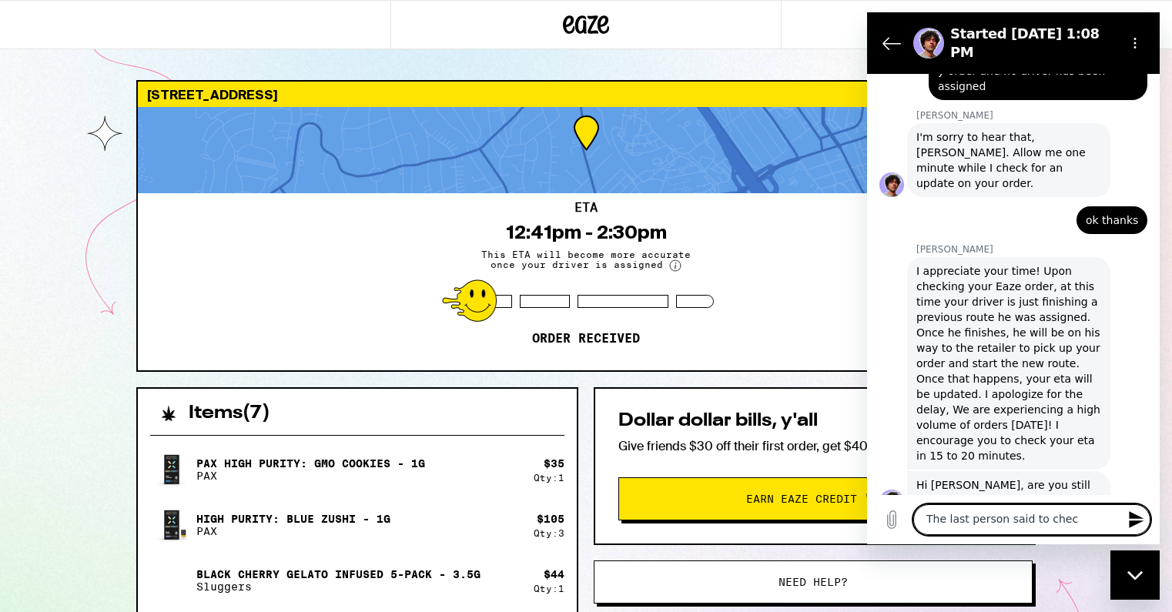
type textarea "The last person said to check"
type textarea "x"
type textarea "The last person said to check"
type textarea "x"
type textarea "The last person said to check i"
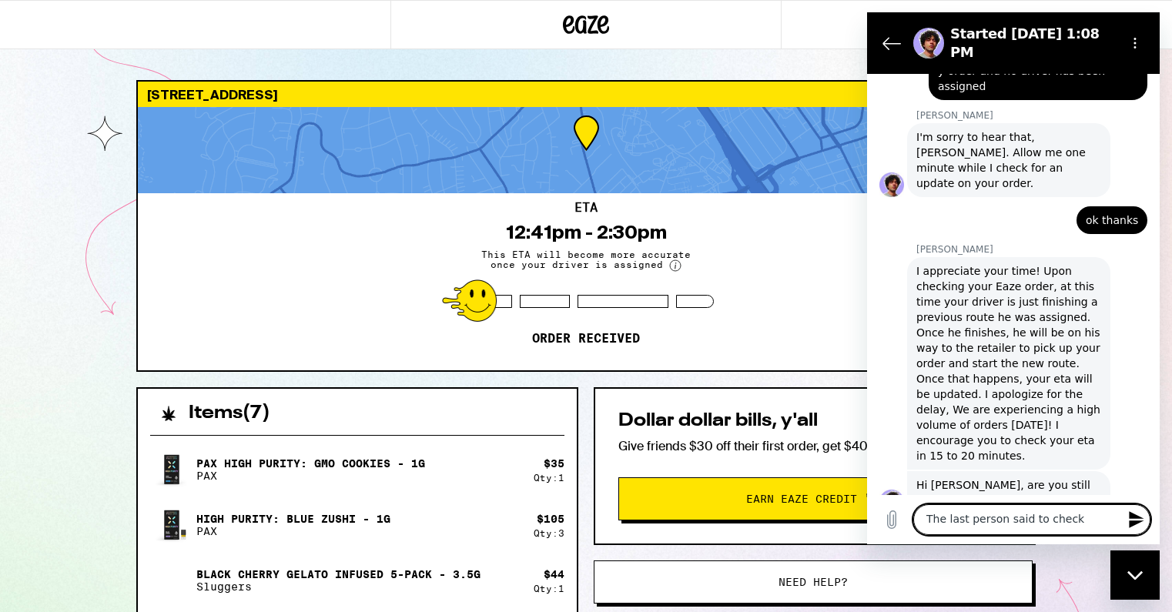
type textarea "x"
type textarea "The last person said to check in"
type textarea "x"
type textarea "The last person said to check in"
type textarea "x"
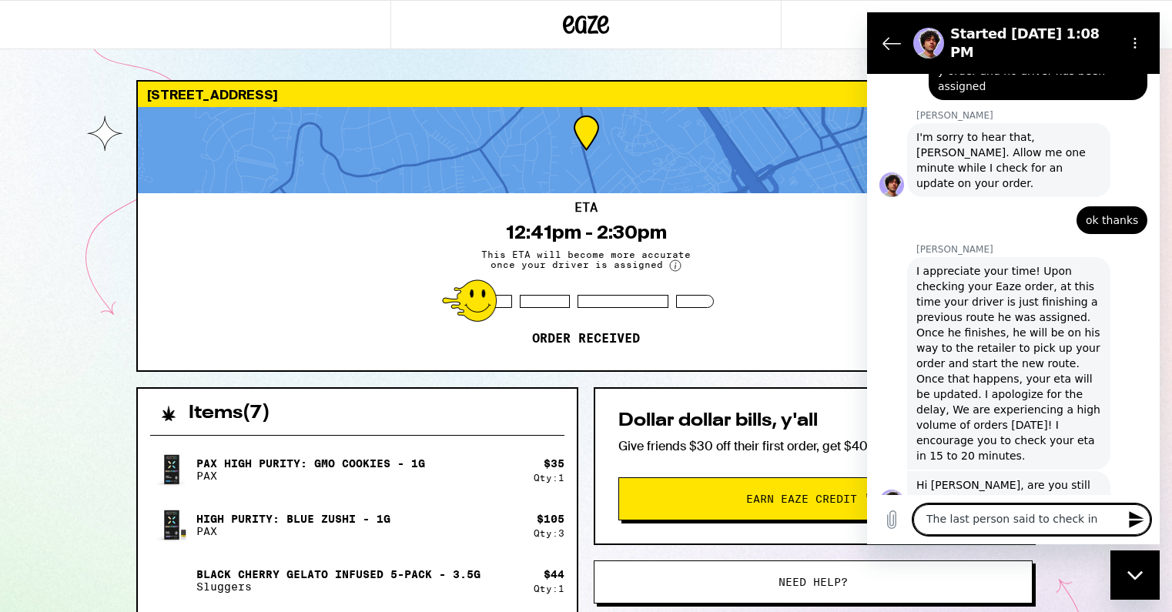
type textarea "The last person said to check in 2"
type textarea "x"
type textarea "The last person said to check in 20"
type textarea "x"
type textarea "The last person said to check in 20"
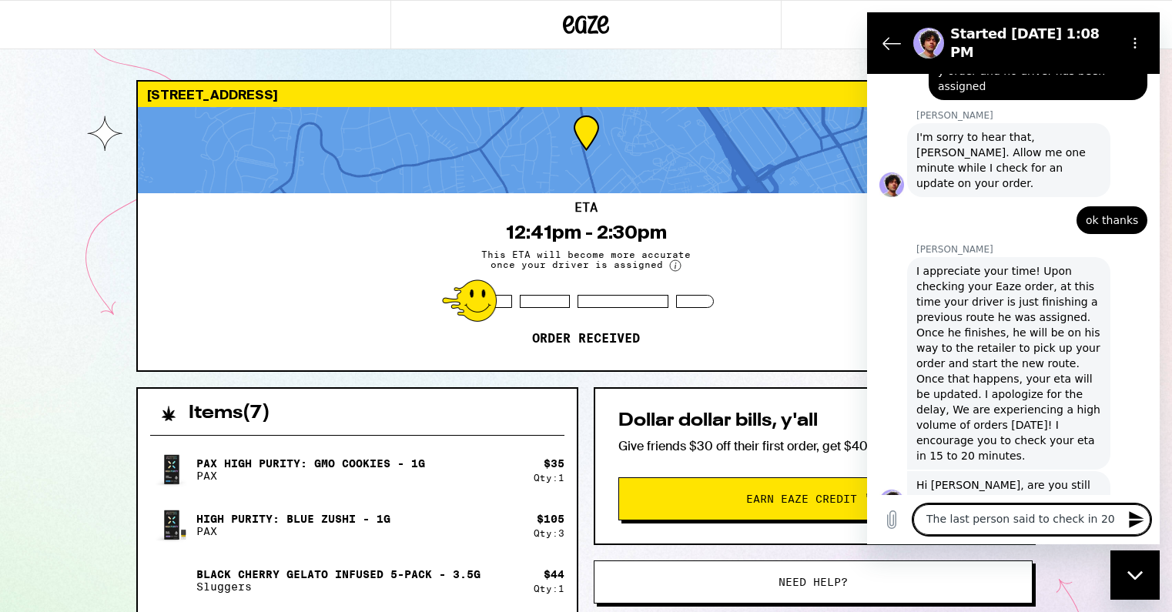
type textarea "x"
type textarea "The last person said to check in 20 i"
type textarea "x"
type textarea "The last person said to check in 20"
type textarea "x"
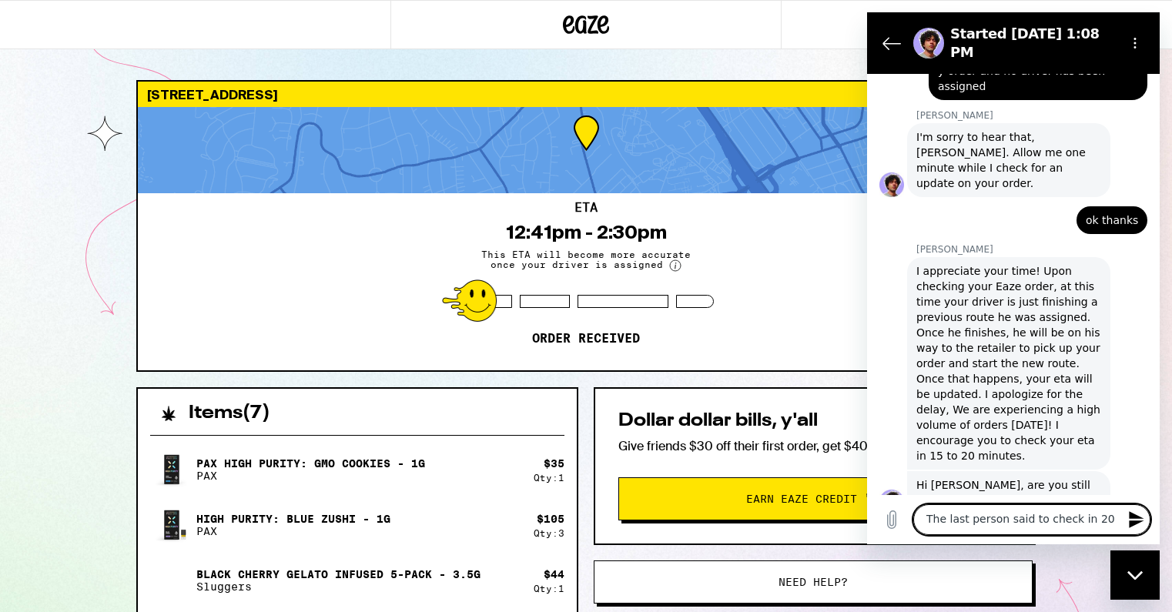
type textarea "The last person said to check in 20 m"
type textarea "x"
type textarea "The last person said to check in 20 mi"
type textarea "x"
type textarea "The last person said to check in 20 min"
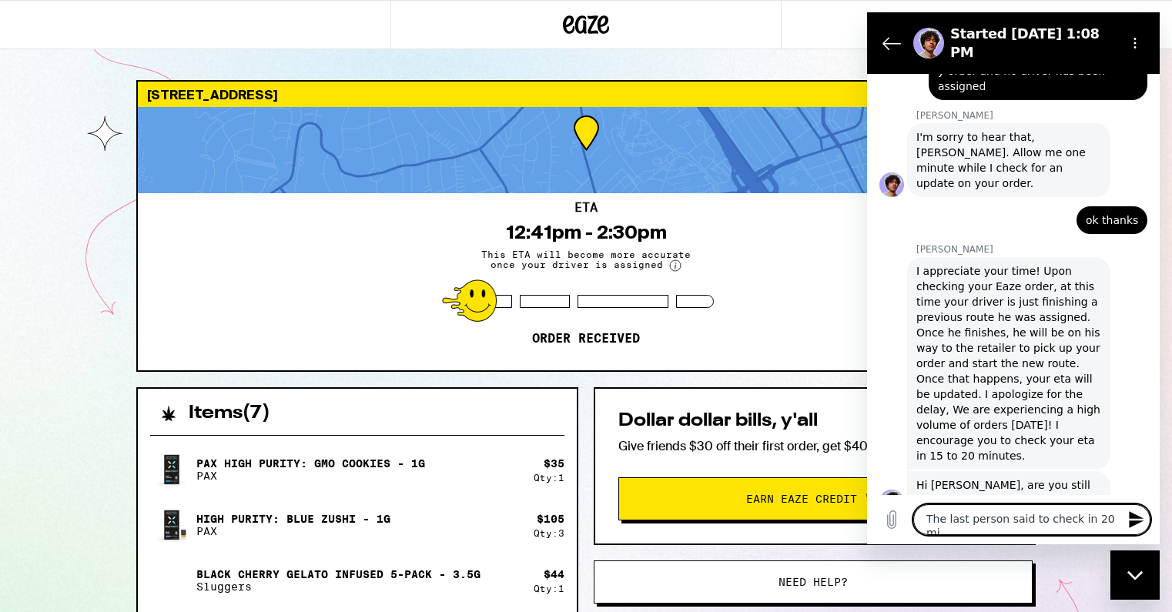
type textarea "x"
type textarea "The last person said to check in 20 minu"
type textarea "x"
type textarea "The last person said to check in 20 minut"
type textarea "x"
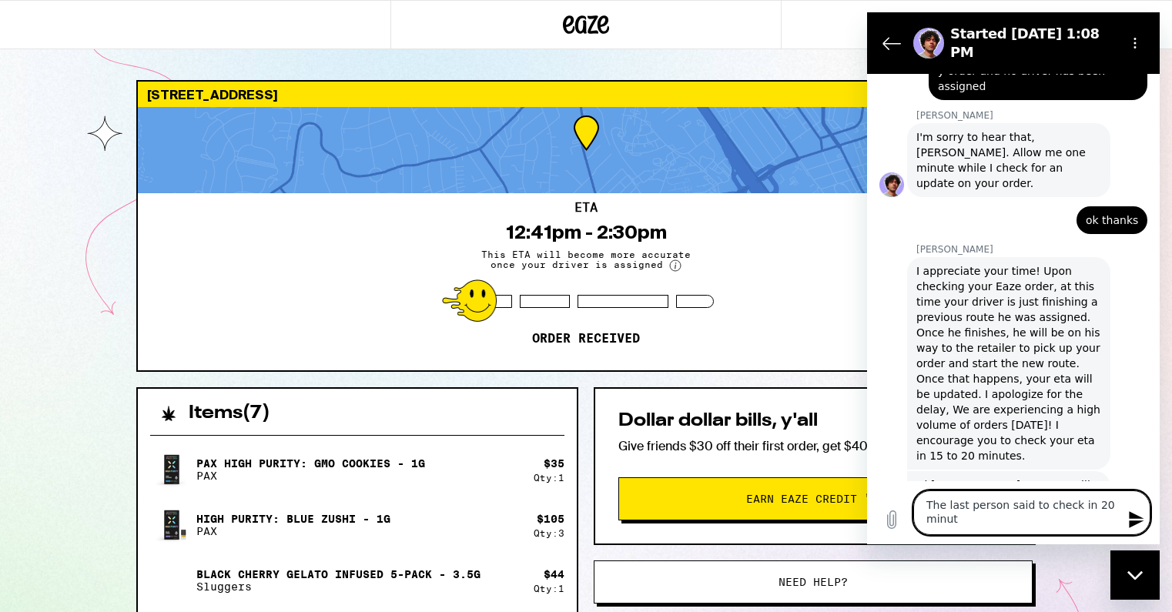
type textarea "The last person said to check in 20 minute"
type textarea "x"
type textarea "The last person said to check in 20 minutes"
type textarea "x"
type textarea "The last person said to check in 20 minutes"
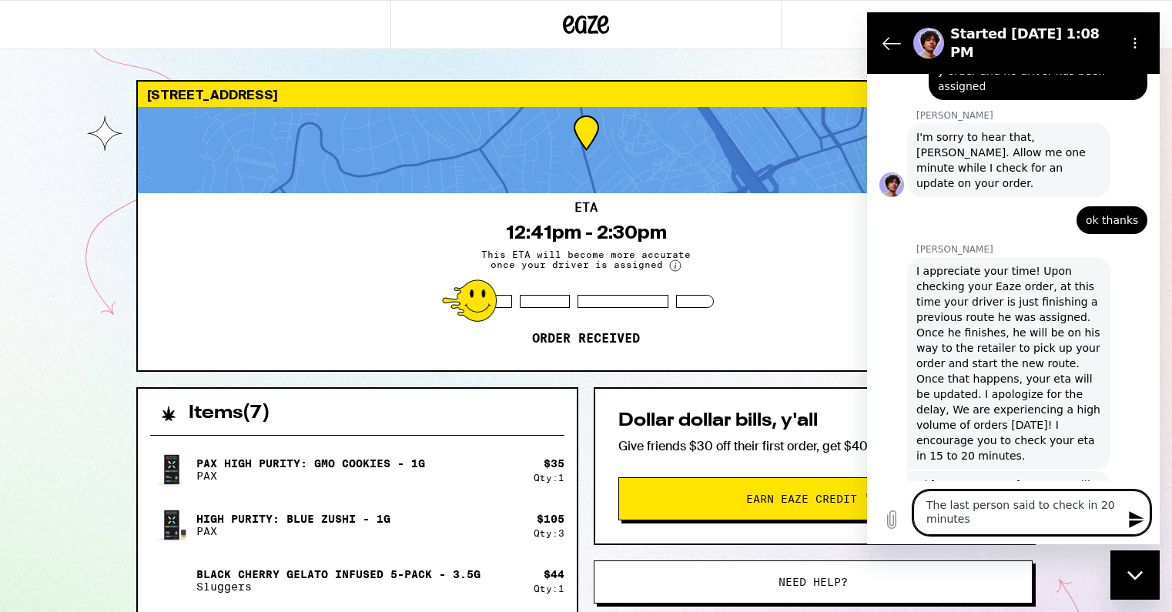
type textarea "x"
type textarea "The last person said to check in 20 minutes a"
type textarea "x"
type textarea "The last person said to check in 20 minutes as"
type textarea "x"
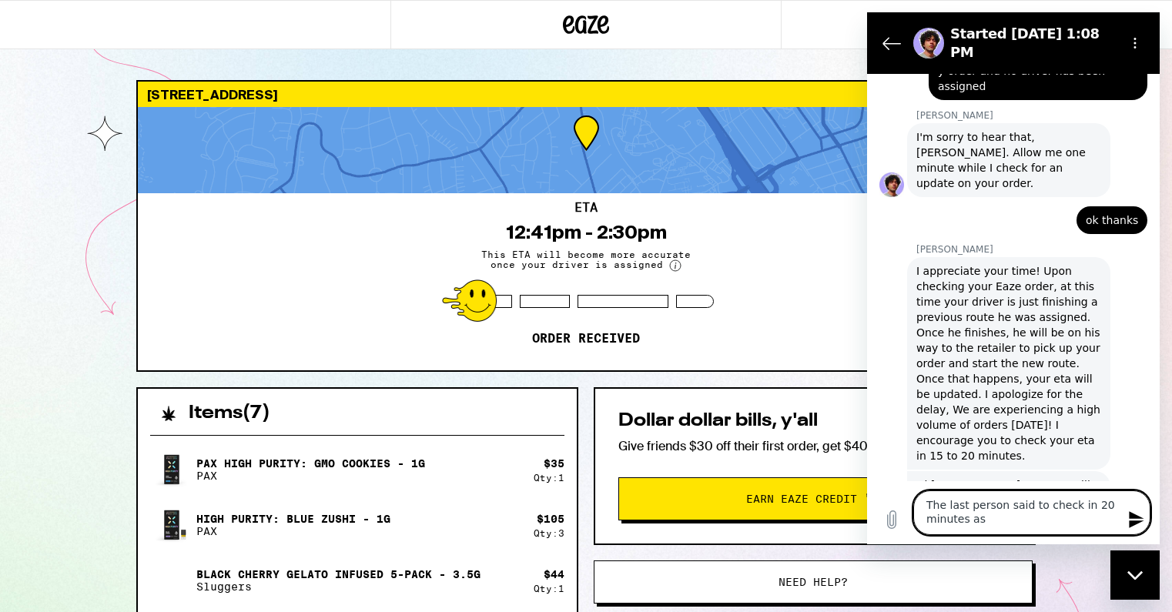
type textarea "The last person said to check in 20 minutes as"
type textarea "x"
type textarea "The last person said to check in 20 minutes as w"
type textarea "x"
type textarea "The last person said to check in 20 minutes as we"
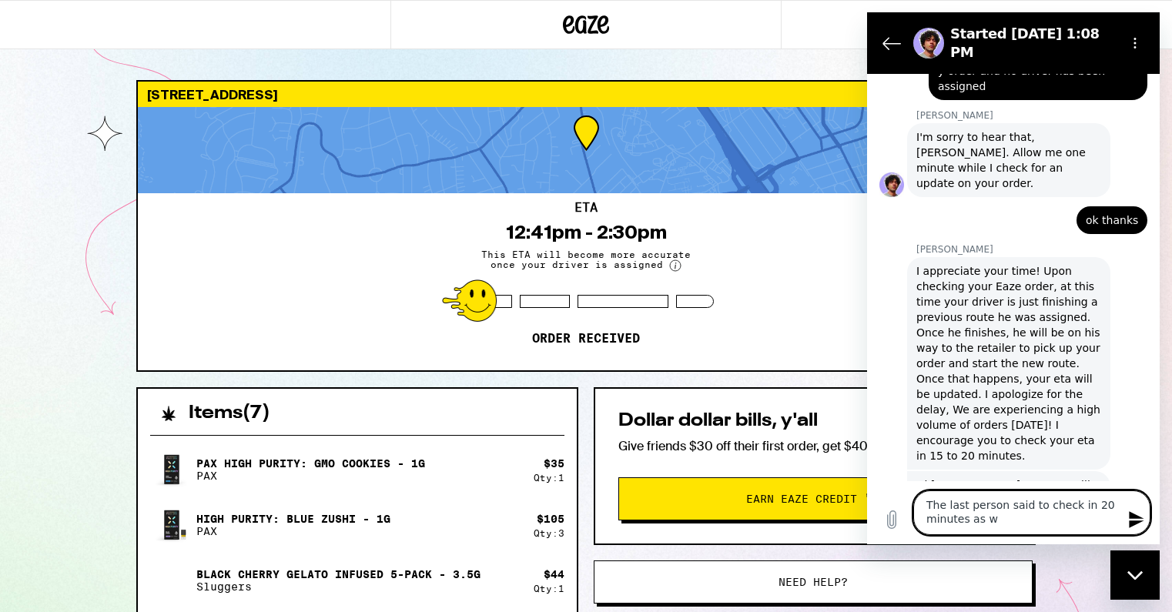
type textarea "x"
type textarea "The last person said to check in 20 minutes as wel"
type textarea "x"
type textarea "The last person said to check in 20 minutes as well"
type textarea "x"
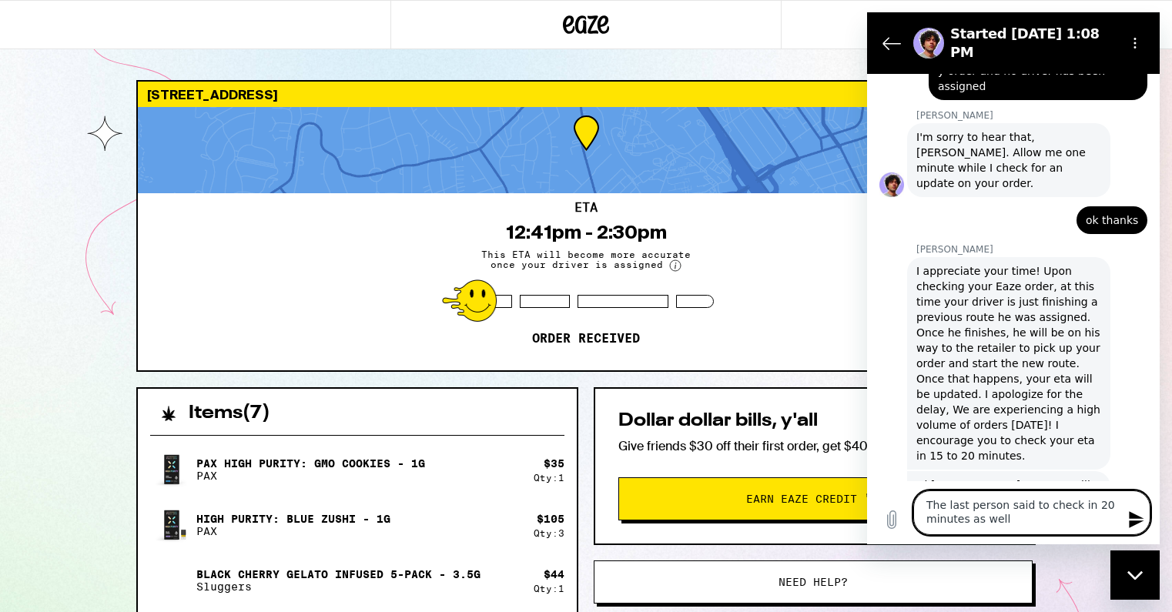
type textarea "x"
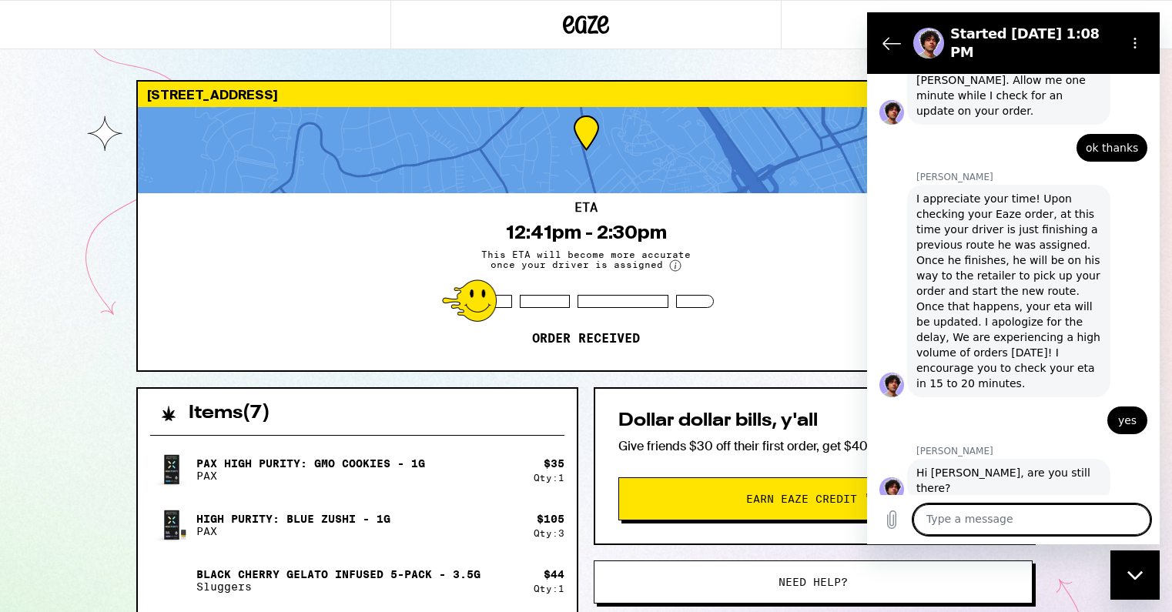
type textarea "I"
type textarea "x"
type textarea "Is"
type textarea "x"
type textarea "Is"
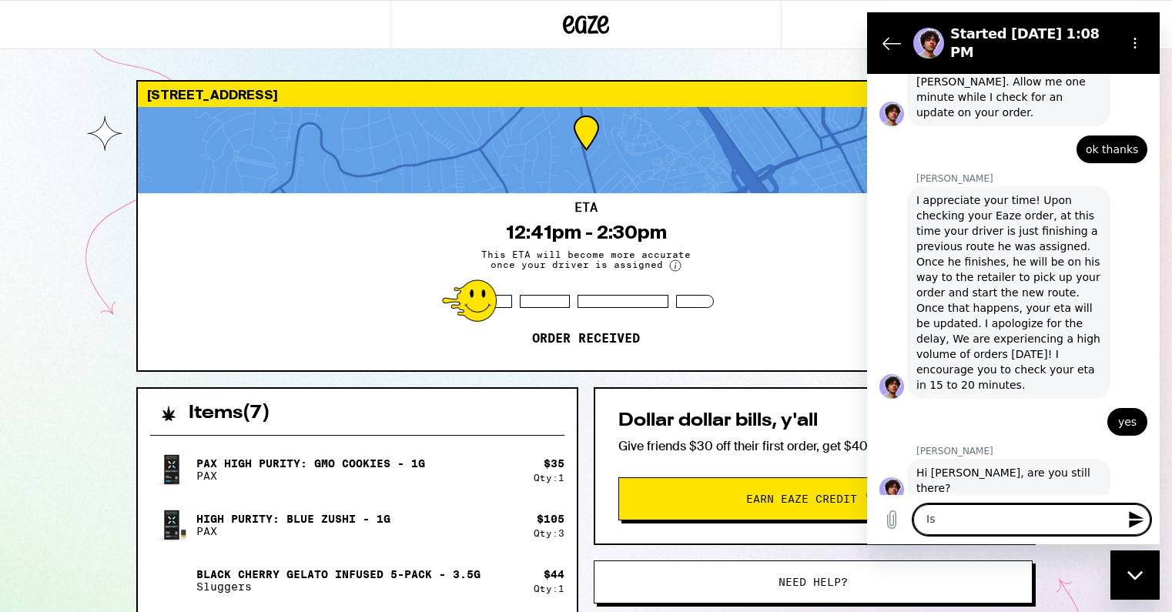
type textarea "x"
type textarea "Is t"
type textarea "x"
type textarea "Is th"
type textarea "x"
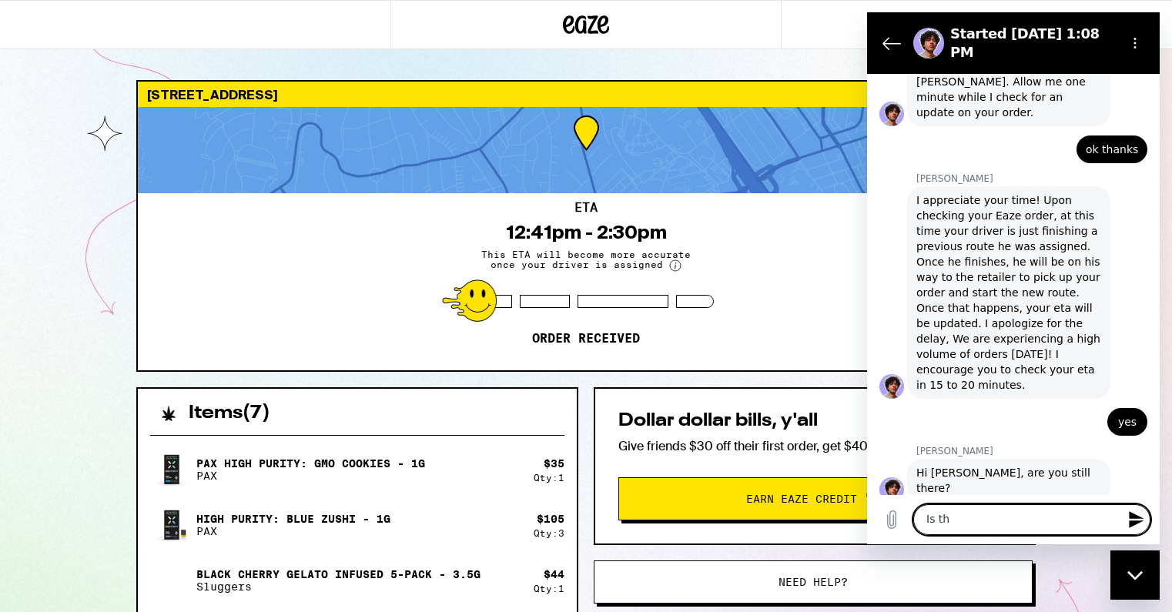
scroll to position [796, 0]
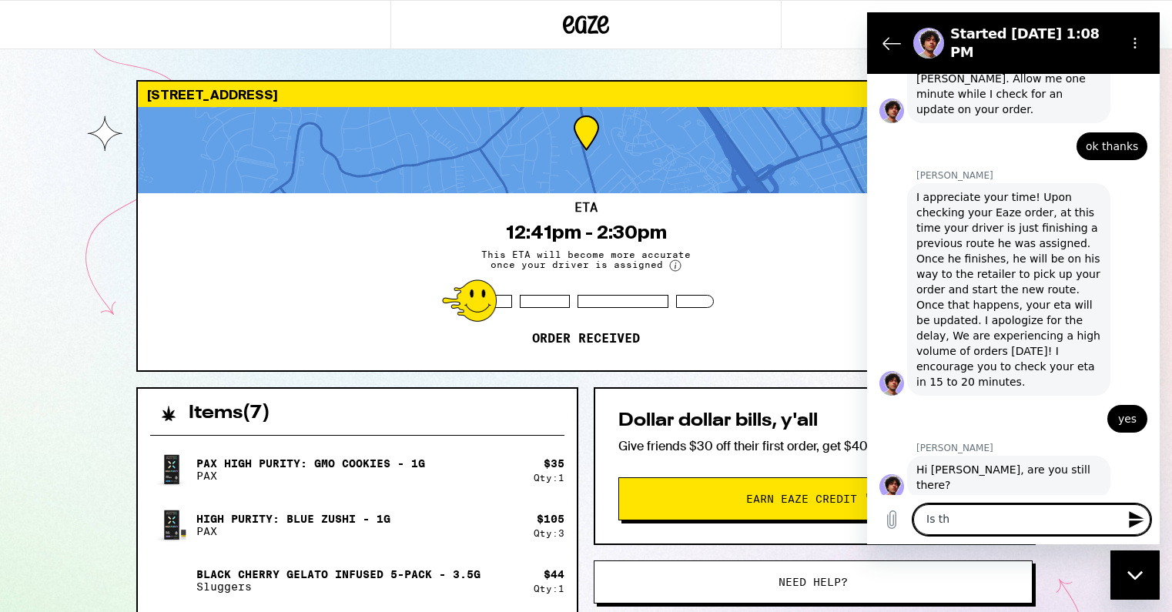
type textarea "Is the"
type textarea "x"
type textarea "Is ther"
type textarea "x"
type textarea "Is there"
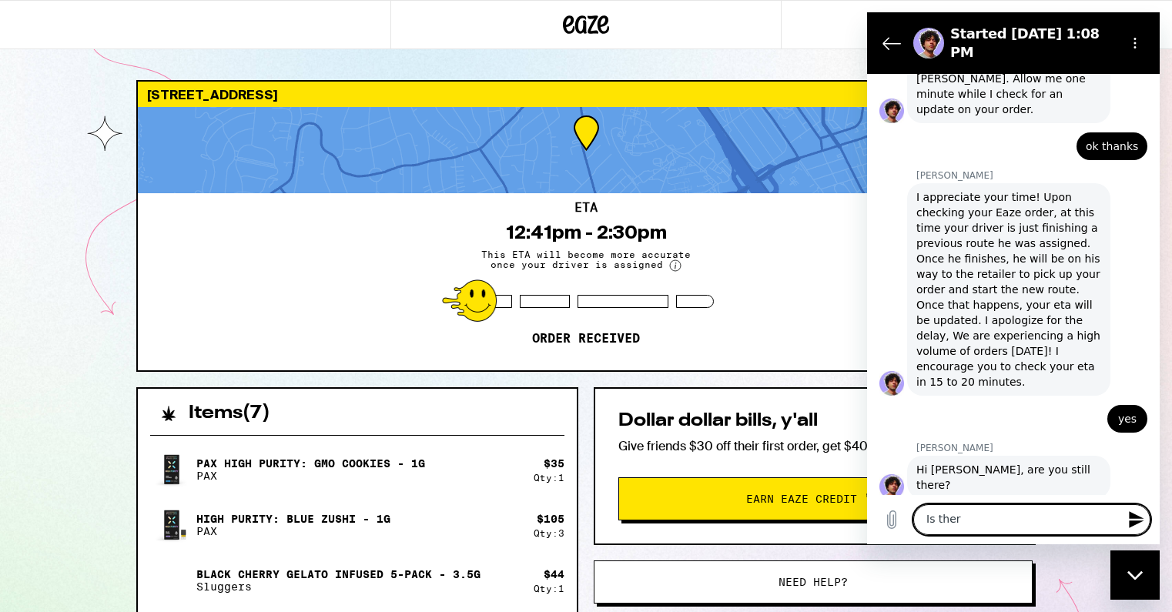
type textarea "x"
type textarea "Is there"
type textarea "x"
type textarea "Is there a"
type textarea "x"
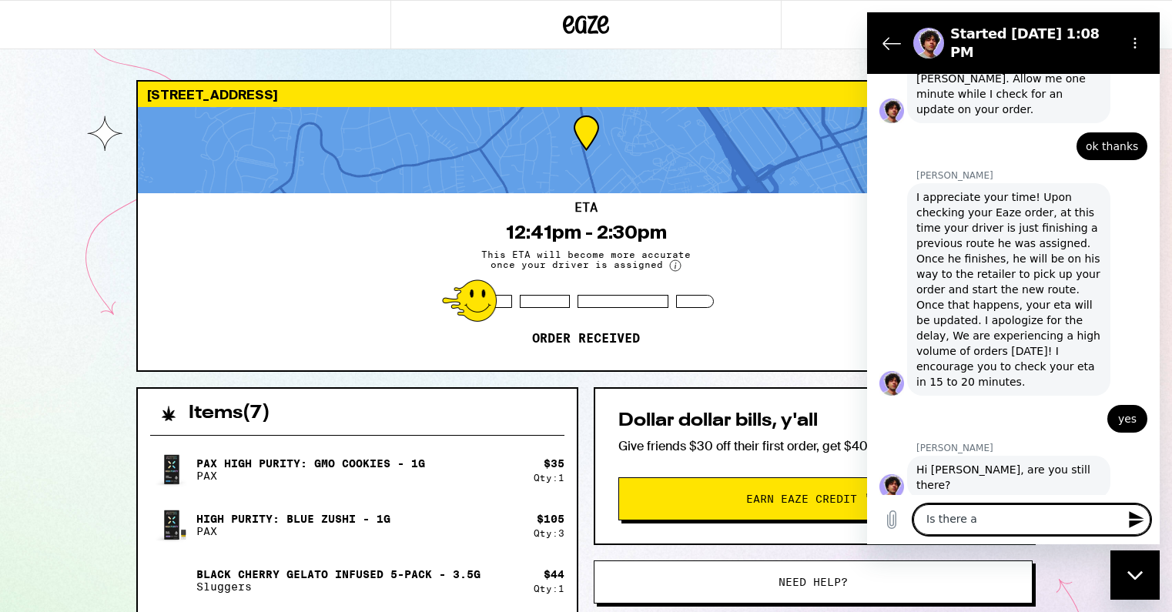
type textarea "Is there a"
type textarea "x"
type textarea "Is there a w"
type textarea "x"
type textarea "Is there a wa"
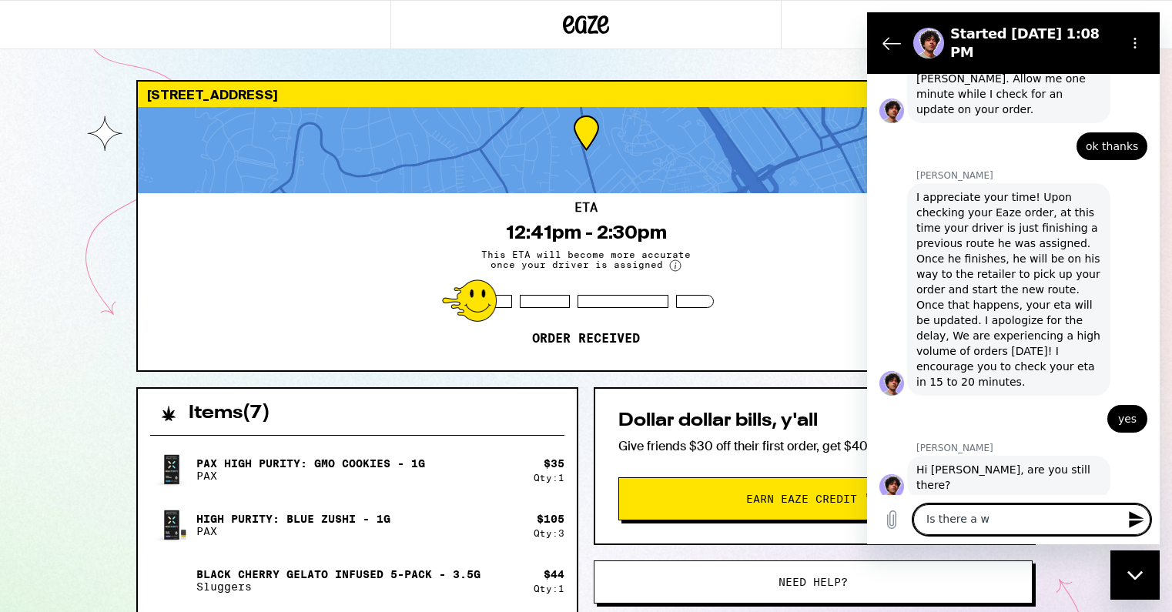
type textarea "x"
type textarea "Is there a way"
click at [1020, 508] on textarea "Is there a way to chnge this to a scheduled order" at bounding box center [1031, 513] width 237 height 45
click at [1014, 518] on textarea "Is there a way to change this to a scheduled order" at bounding box center [1031, 513] width 237 height 45
drag, startPoint x: 1019, startPoint y: 521, endPoint x: 852, endPoint y: 468, distance: 175.6
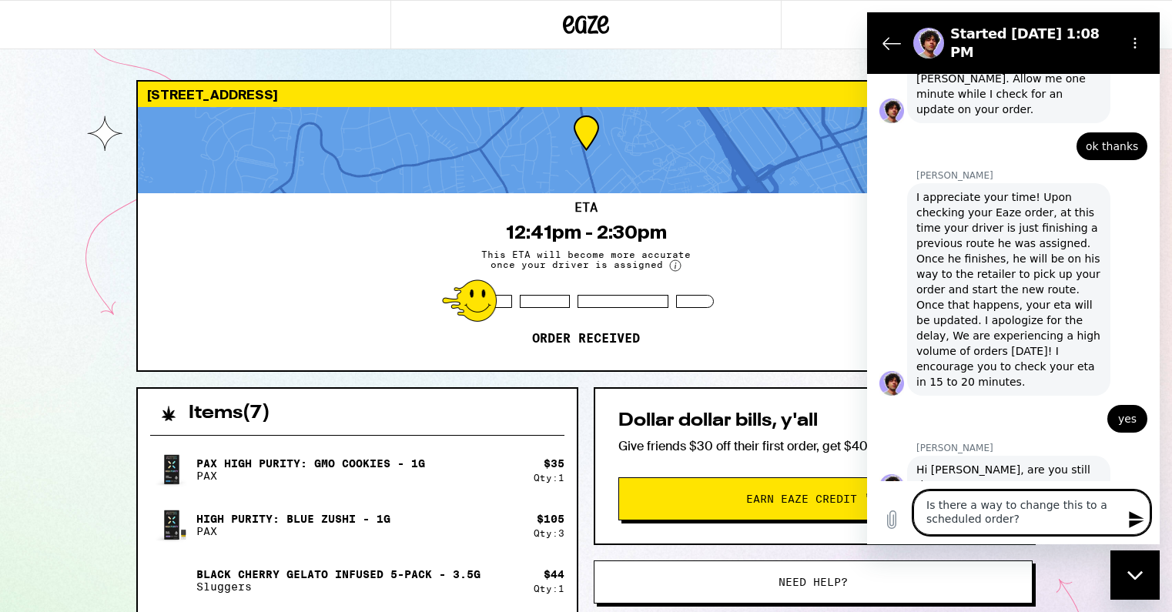
click at [867, 468] on html "Started Sep 19 at 1:08 PM 1:08 PM Flora Eaze AI Agent Flora Eaze AI Agent says:…" at bounding box center [1013, 278] width 293 height 532
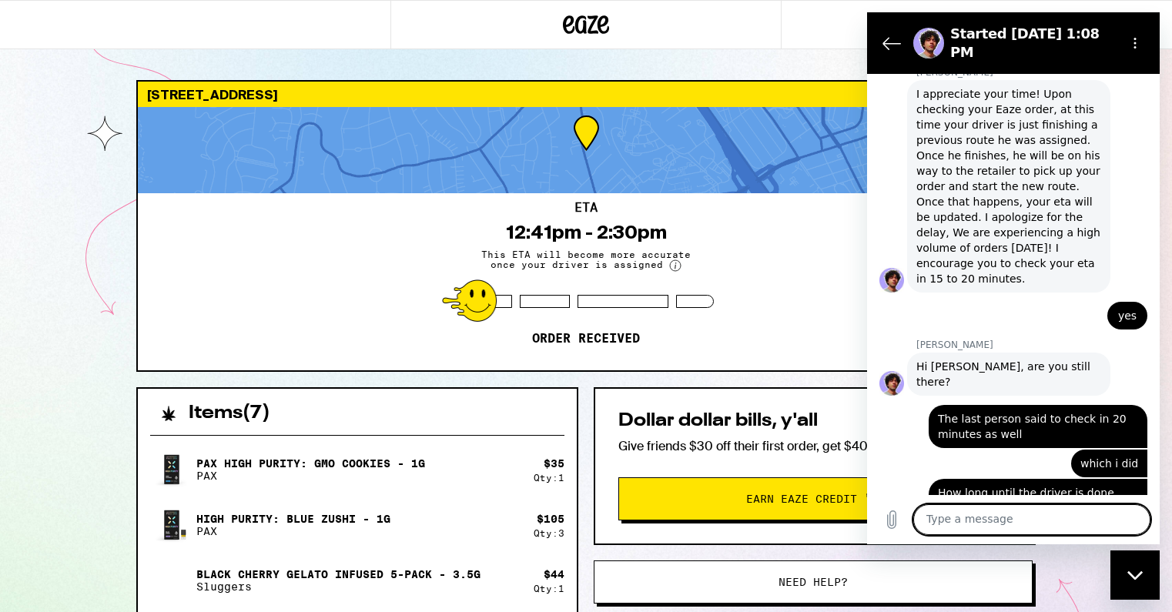
scroll to position [929, 0]
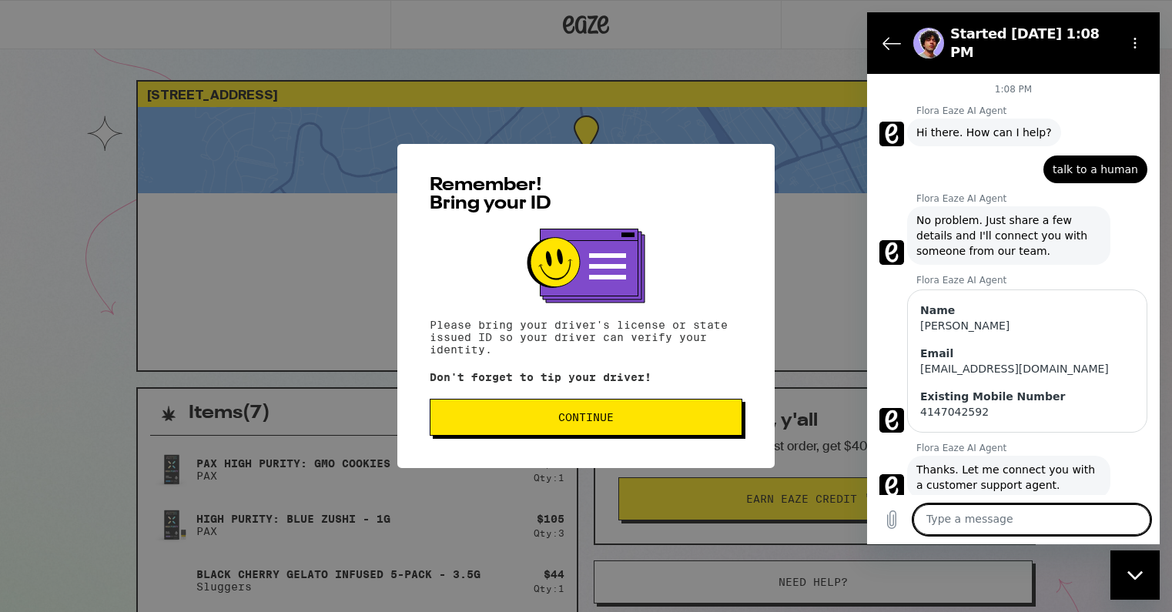
scroll to position [870, 0]
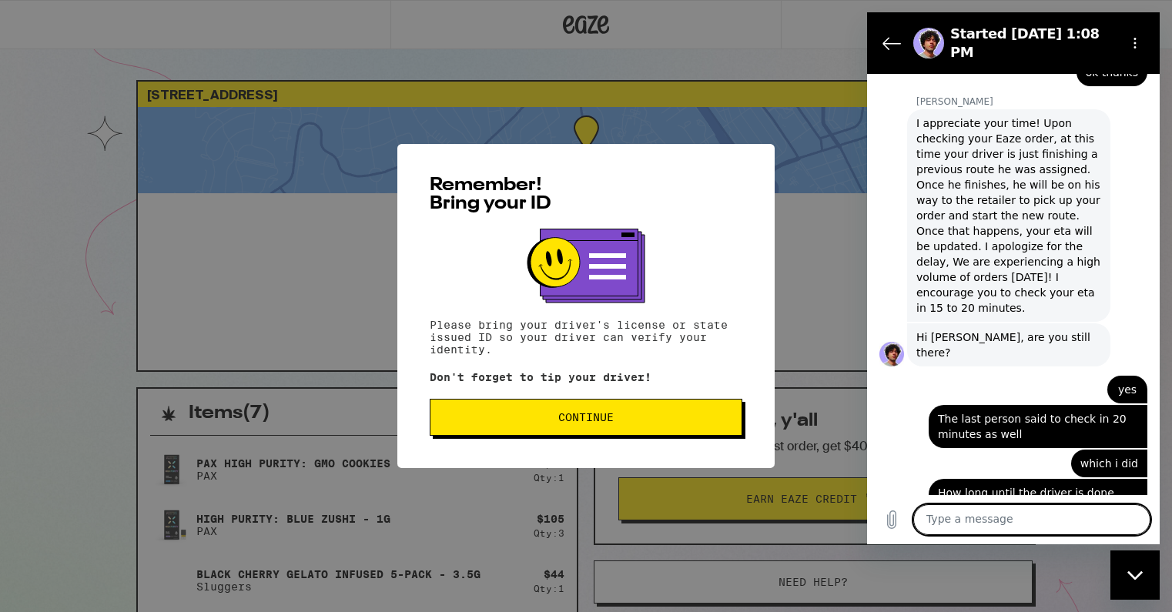
click at [584, 413] on button "Continue" at bounding box center [586, 417] width 313 height 37
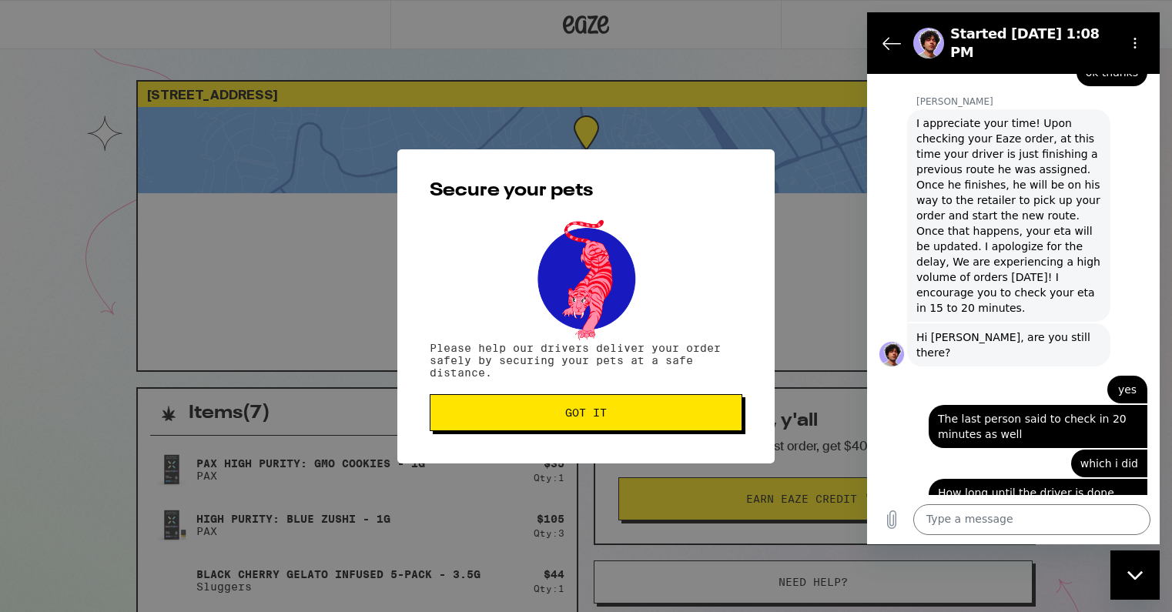
click at [584, 413] on span "Got it" at bounding box center [586, 412] width 42 height 11
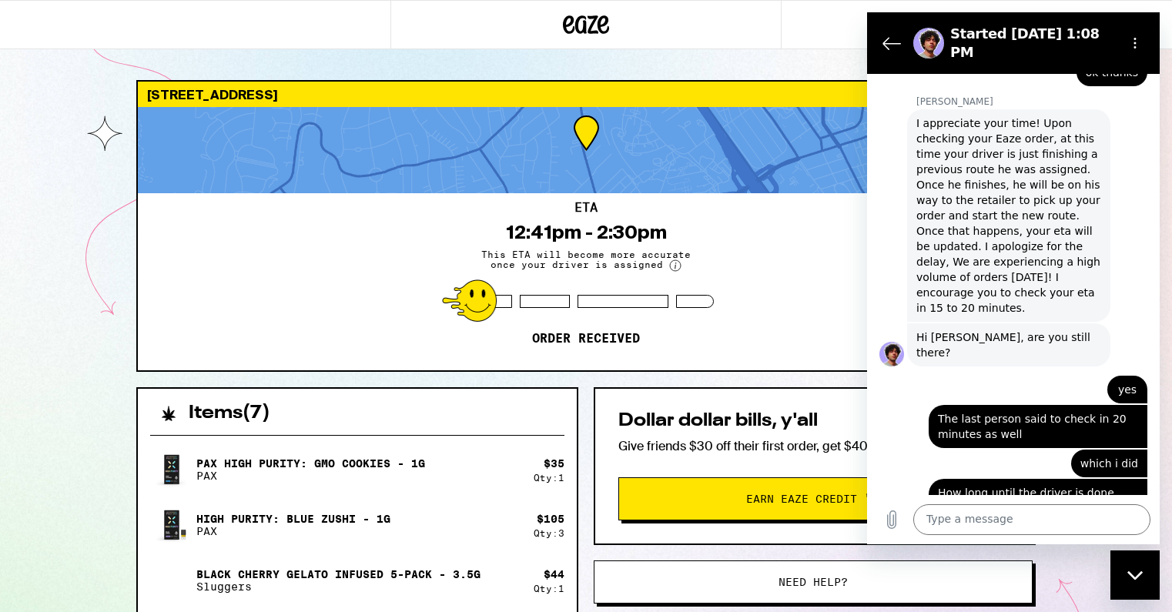
scroll to position [0, 0]
click at [1046, 196] on span "I appreciate your time! Upon checking your Eaze order, at this time your driver…" at bounding box center [1009, 216] width 185 height 200
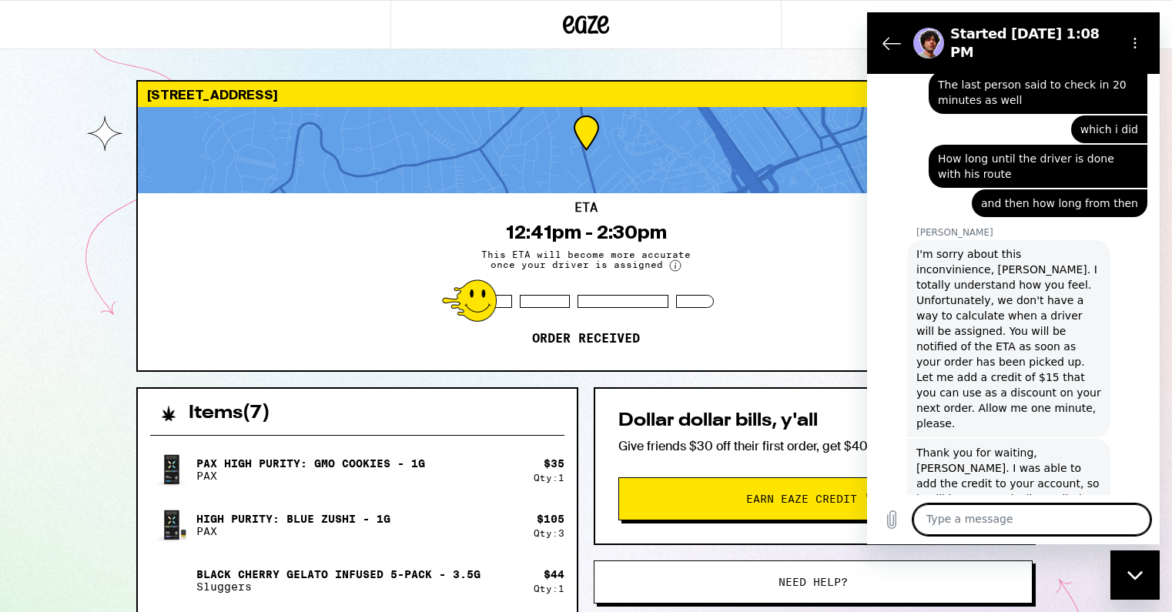
scroll to position [1220, 0]
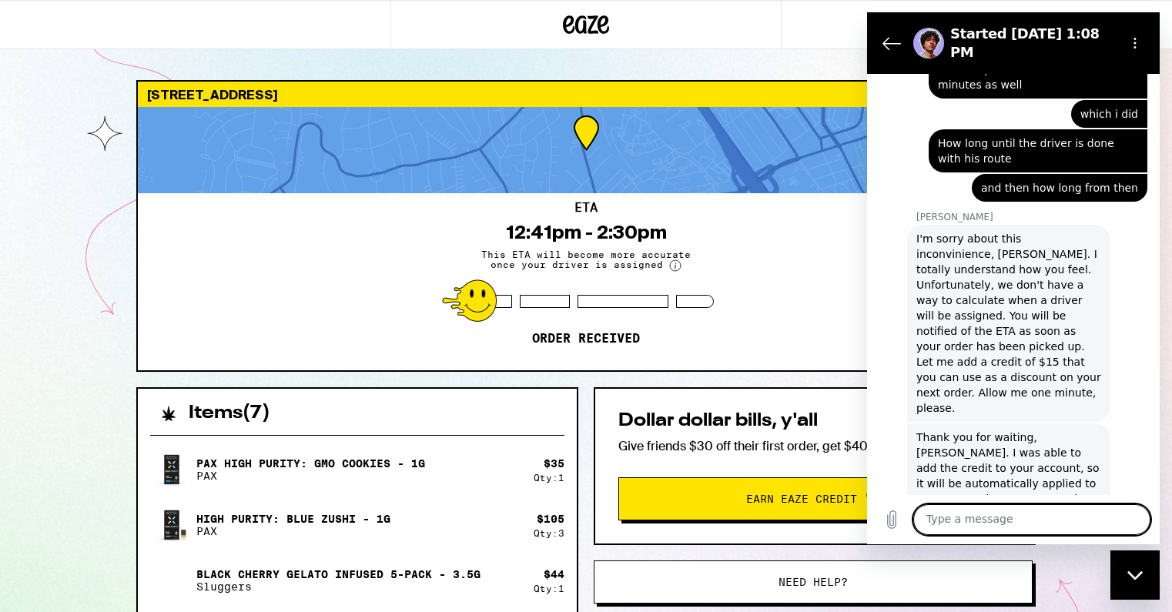
click at [998, 528] on textarea at bounding box center [1031, 519] width 237 height 31
type textarea "no, thank you!"
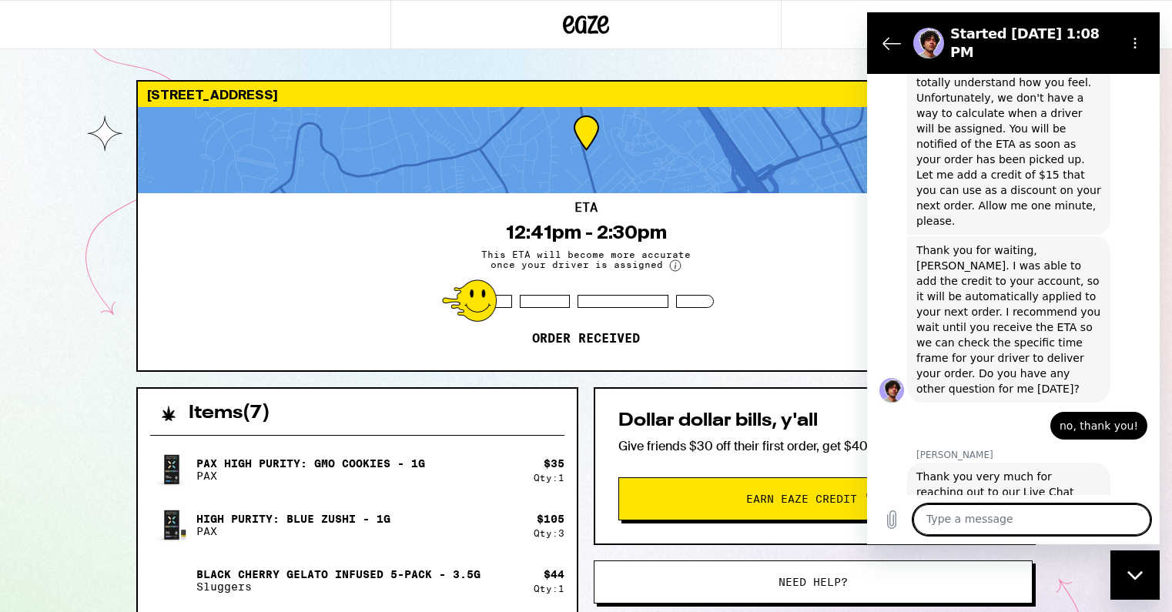
scroll to position [1416, 0]
